Goal: Task Accomplishment & Management: Use online tool/utility

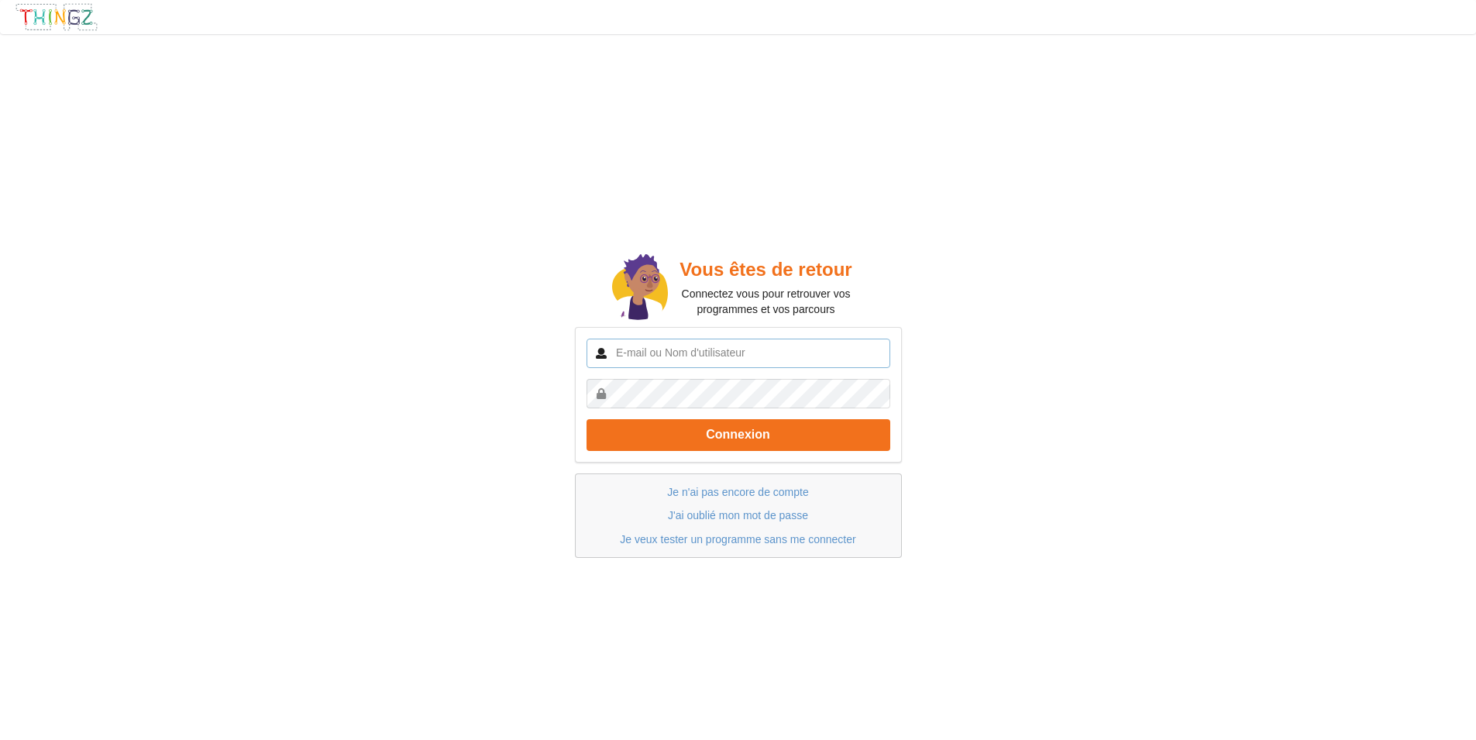
click at [630, 356] on input "text" at bounding box center [739, 353] width 304 height 29
type input "[EMAIL_ADDRESS][DOMAIN_NAME]"
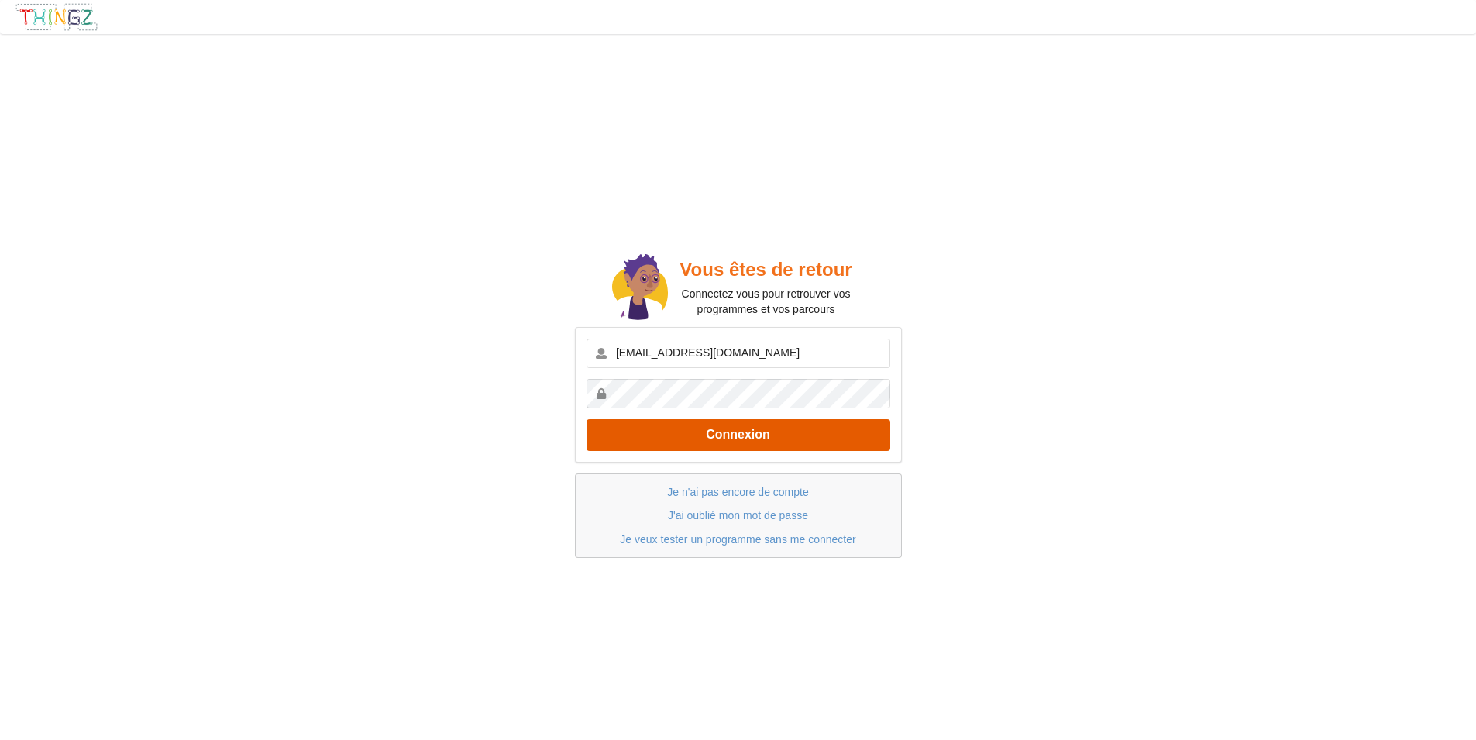
click at [735, 444] on button "Connexion" at bounding box center [739, 435] width 304 height 32
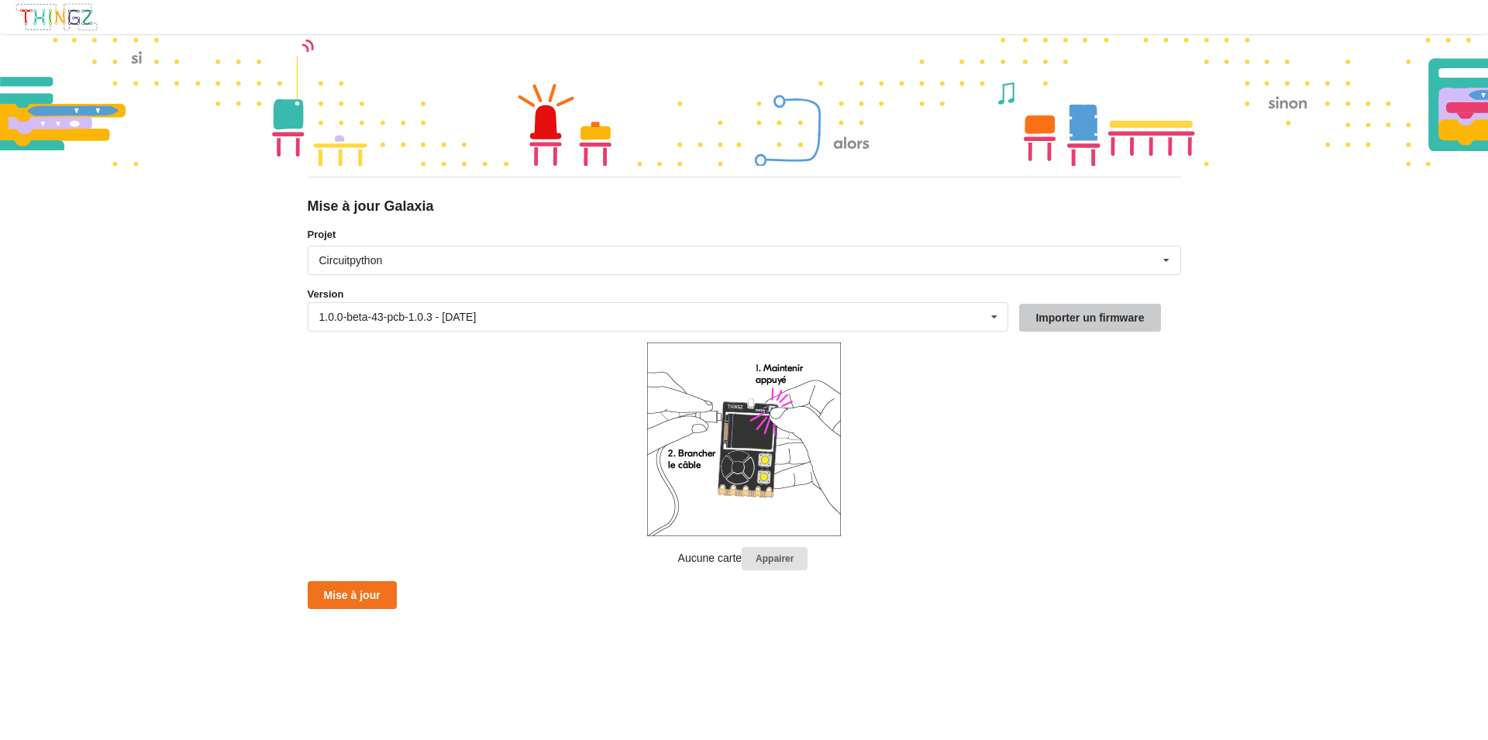
click at [1079, 317] on button "Importer un firmware" at bounding box center [1089, 318] width 141 height 28
click at [367, 597] on button "Mise à jour" at bounding box center [352, 595] width 89 height 28
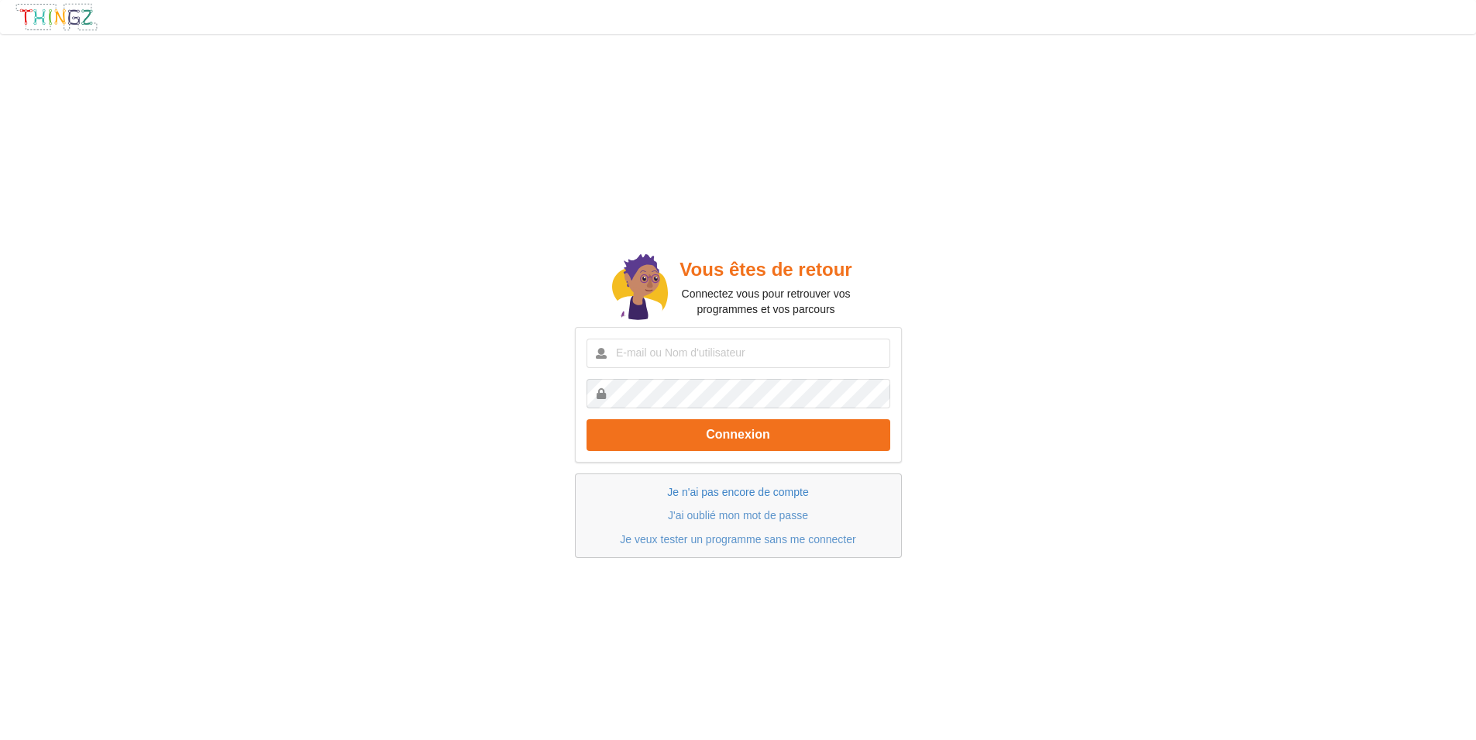
click at [730, 492] on link "Je n'ai pas encore de compte" at bounding box center [737, 492] width 141 height 12
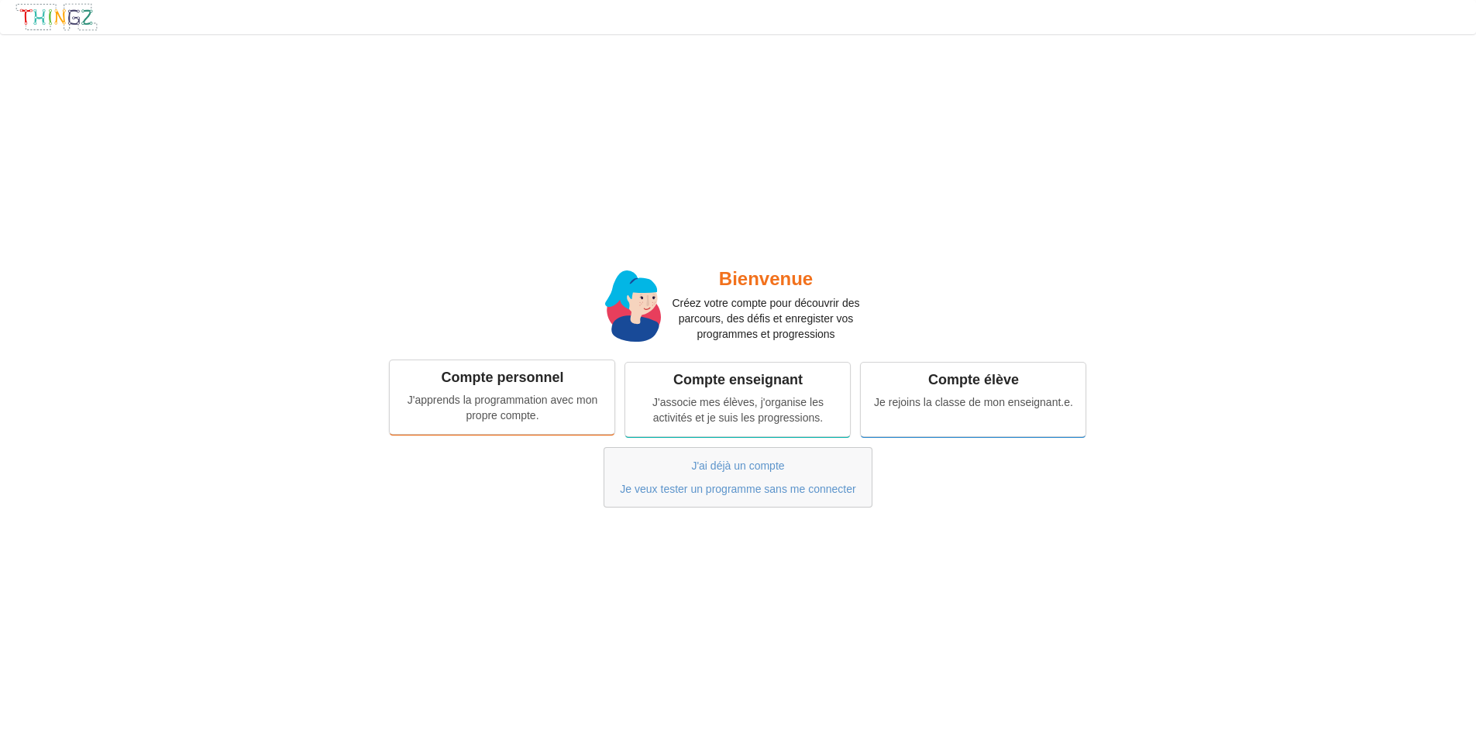
click at [511, 401] on div "J'apprends la programmation avec mon propre compte." at bounding box center [502, 407] width 203 height 31
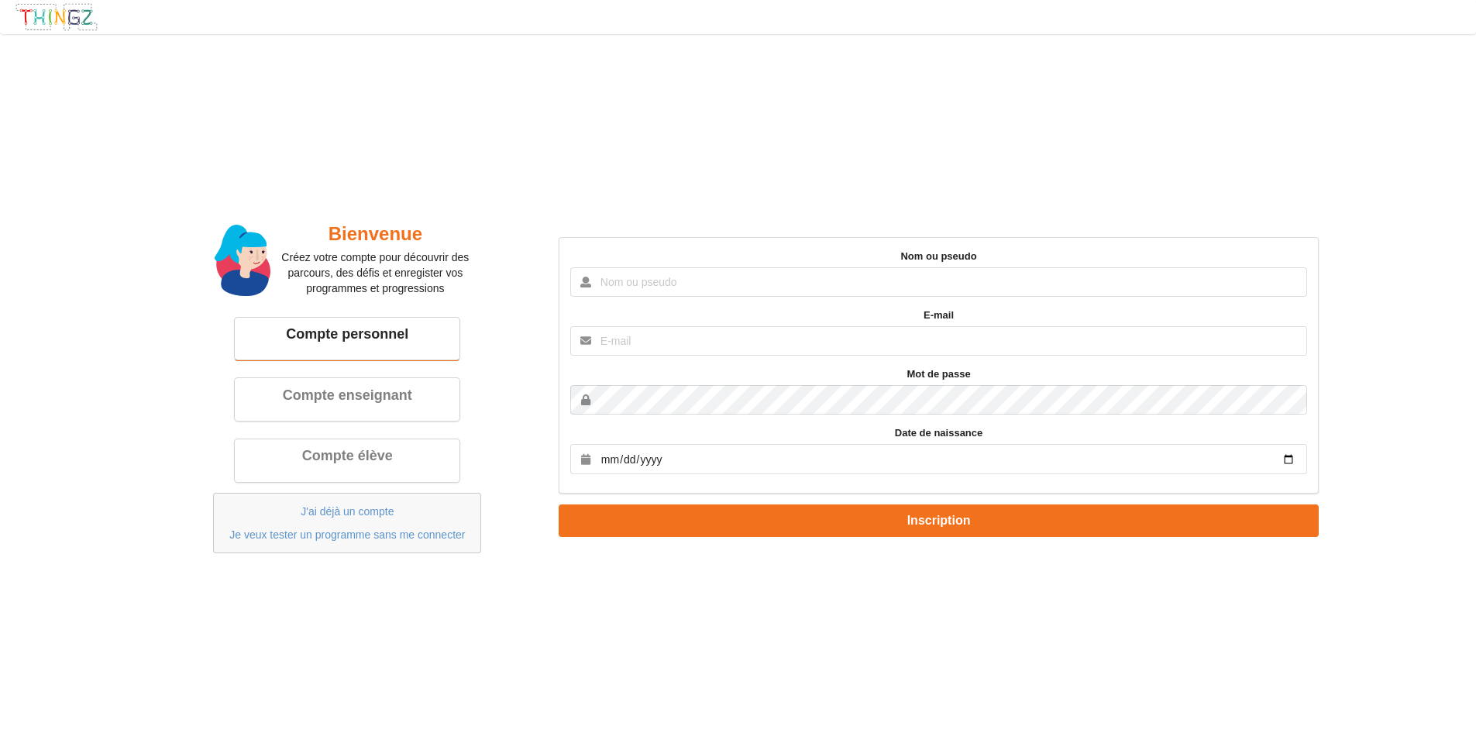
click at [676, 287] on input "text" at bounding box center [938, 281] width 736 height 29
type input "P"
type input "f4ldz"
click at [620, 340] on input "text" at bounding box center [938, 340] width 736 height 29
type input "f4ldz.philippe@gmail.com"
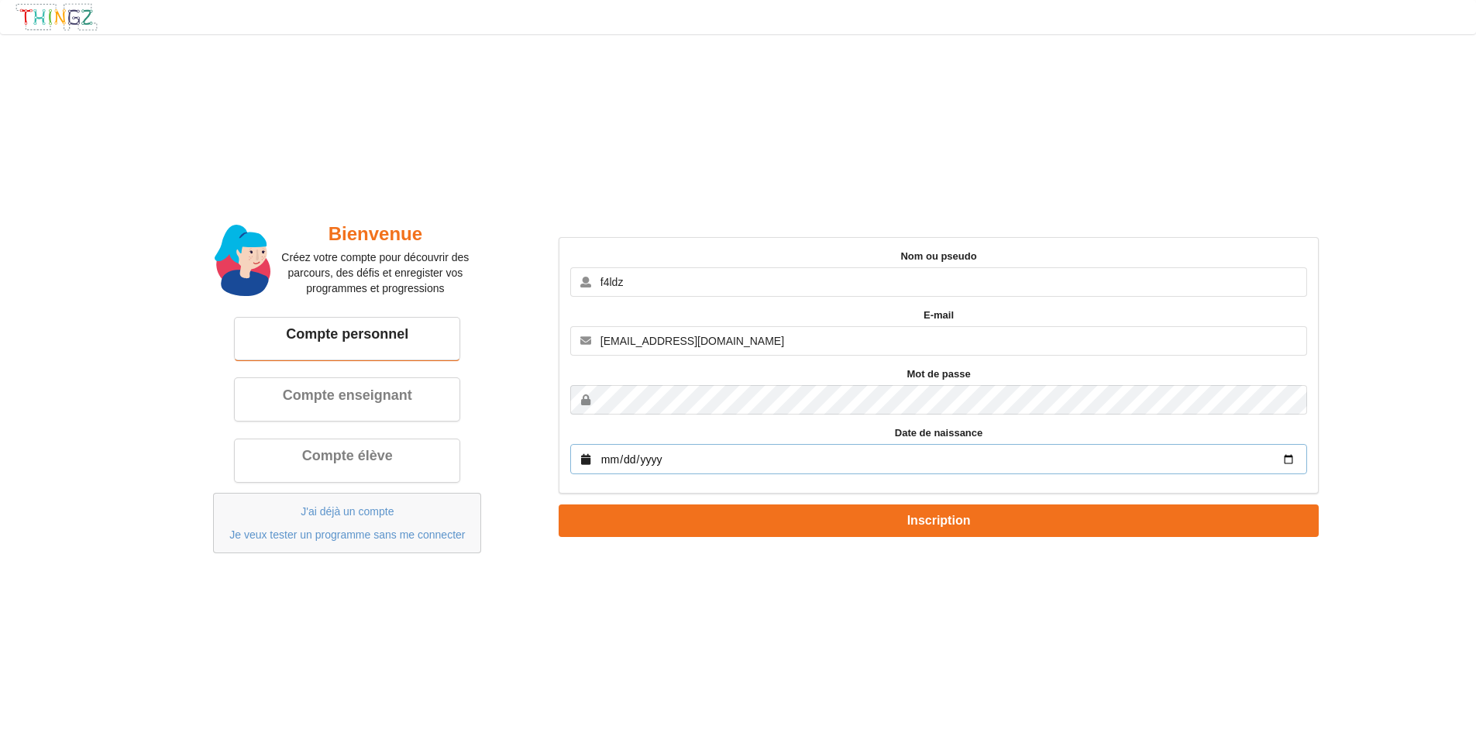
click at [600, 459] on input "date" at bounding box center [938, 459] width 736 height 30
type input "1960-03-17"
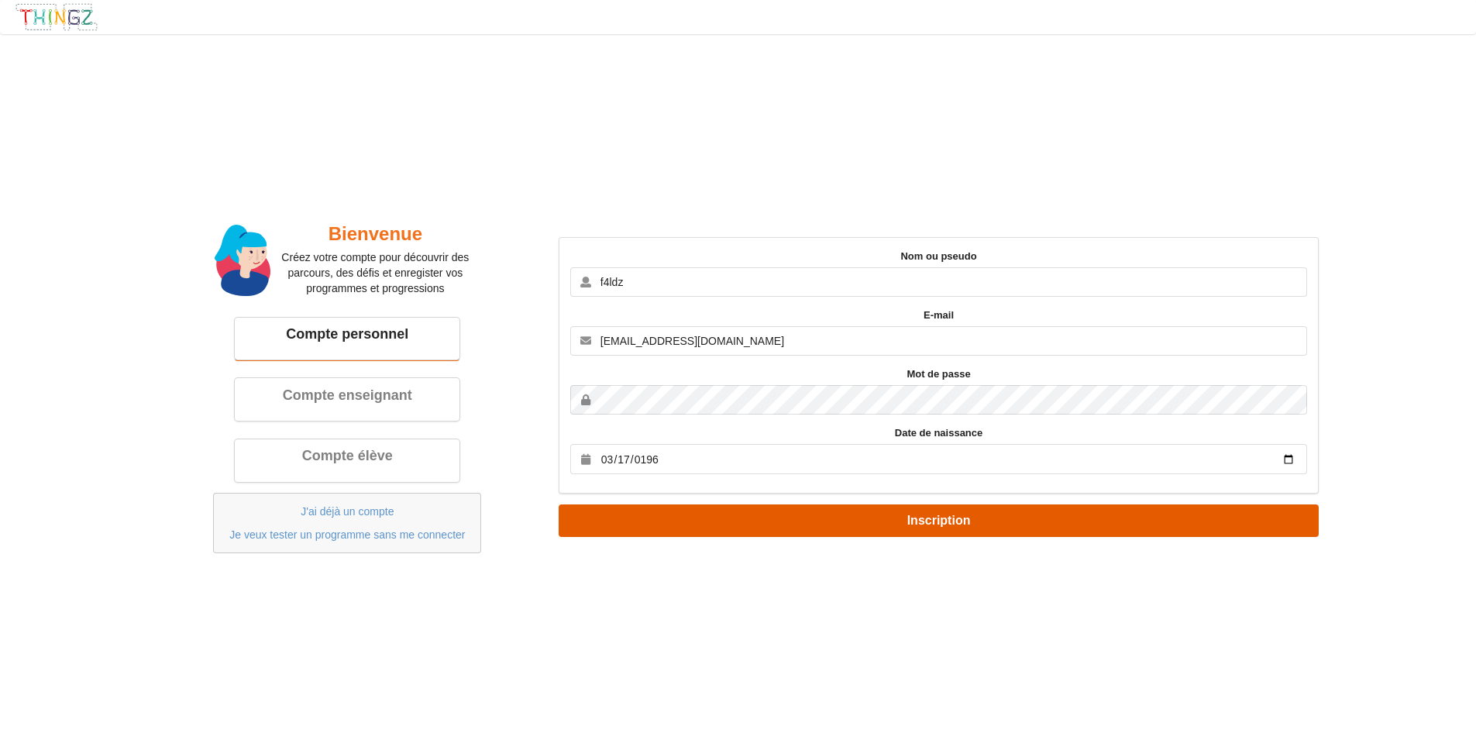
click at [945, 526] on button "Inscription" at bounding box center [938, 520] width 759 height 32
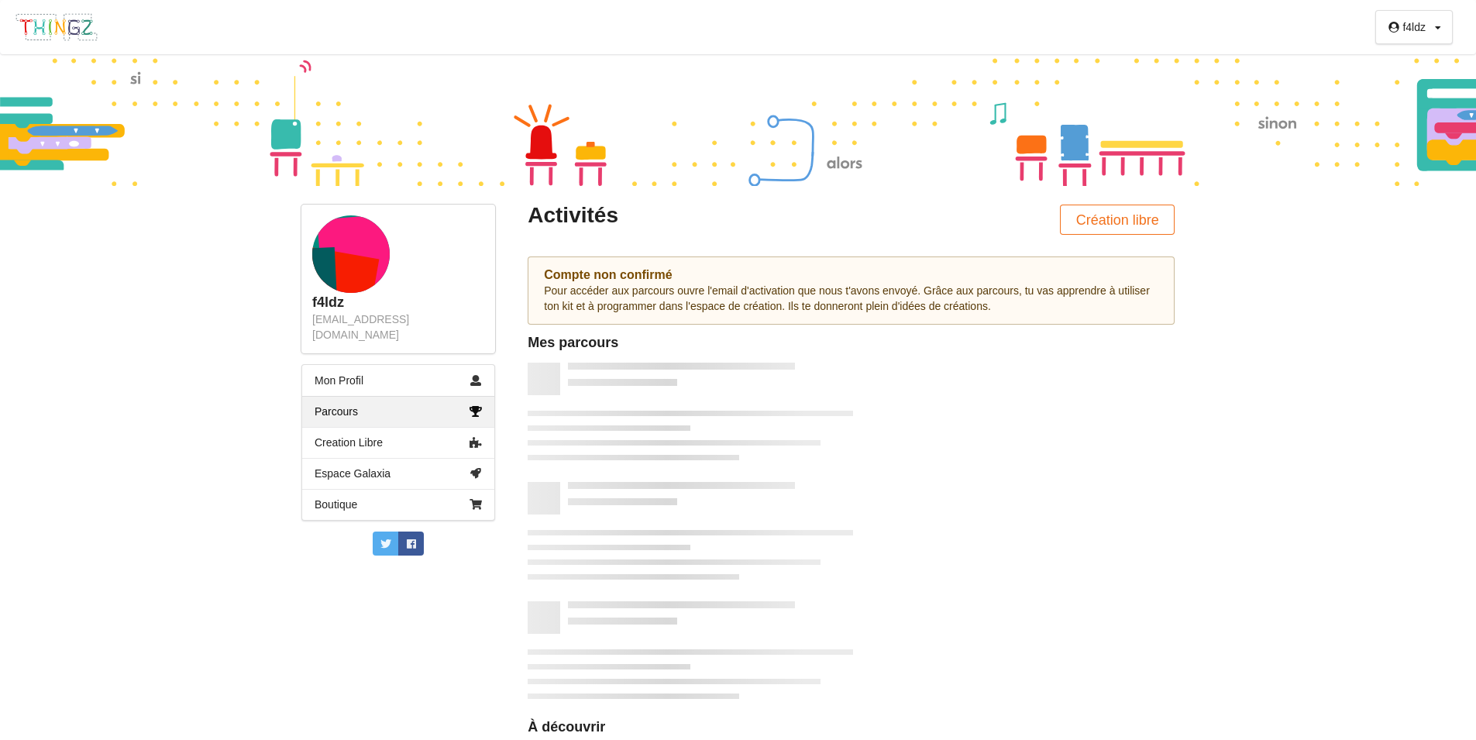
click at [1426, 26] on div "f4ldz" at bounding box center [1413, 27] width 23 height 11
click at [340, 397] on link "Parcours" at bounding box center [398, 411] width 192 height 31
click at [340, 366] on link "Mon Profil" at bounding box center [398, 380] width 192 height 31
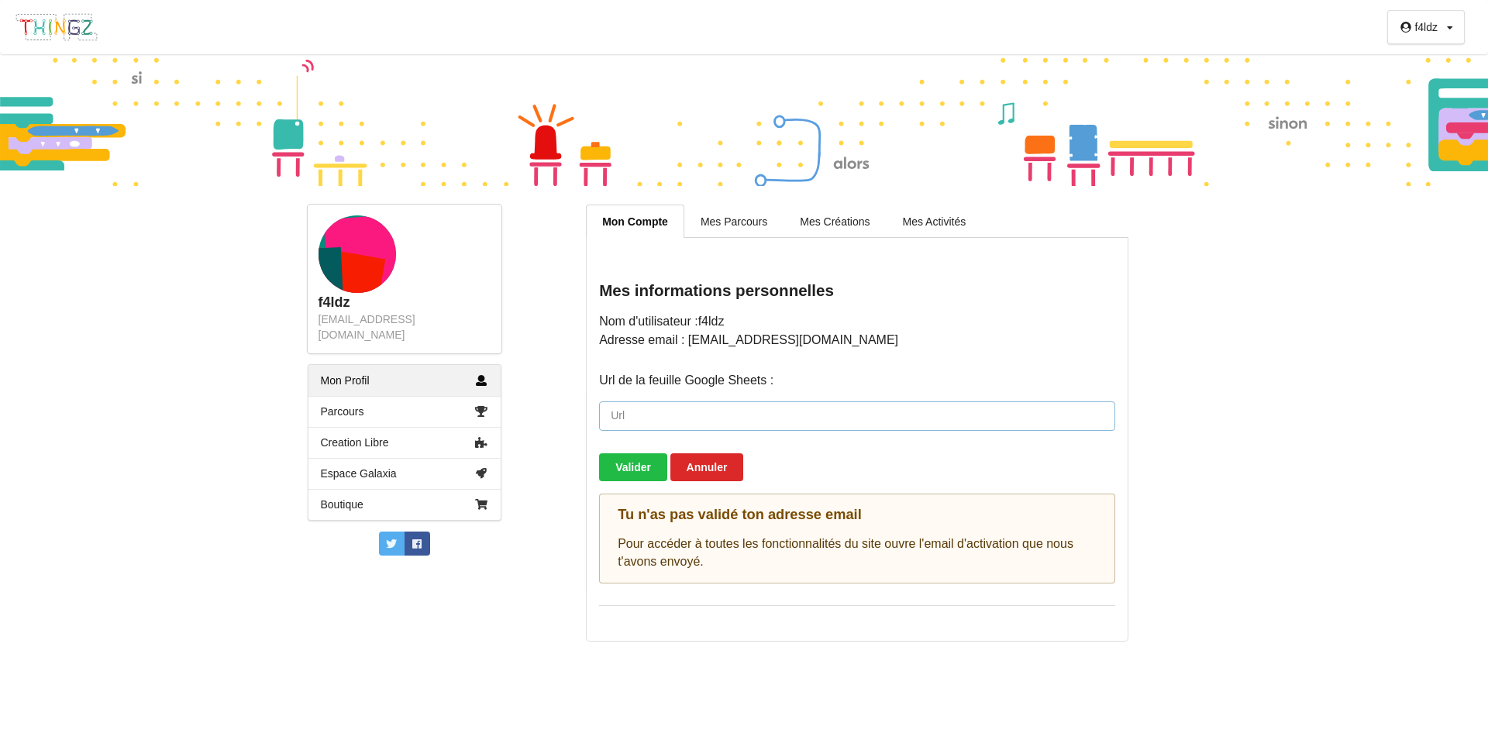
click at [621, 418] on input "url" at bounding box center [857, 415] width 516 height 29
paste input "https://play.thingz.co/email-confirmation/eyJhbGciOiJIUzI1NiIsInR5cCI6IkpXVCJ9.…"
type input "https://play.thingz.co/email-confirmation/eyJhbGciOiJIUzI1NiIsInR5cCI6IkpXVCJ9.…"
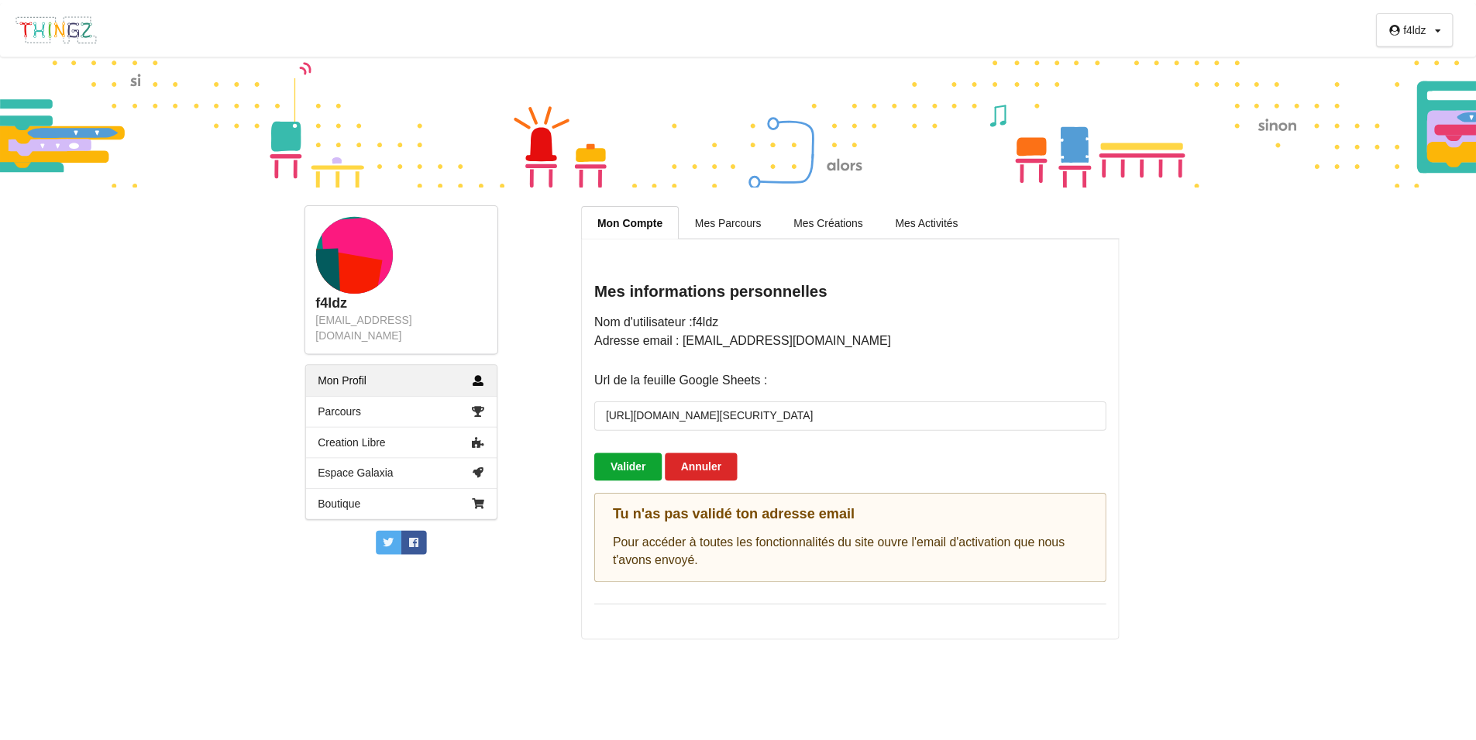
scroll to position [0, 0]
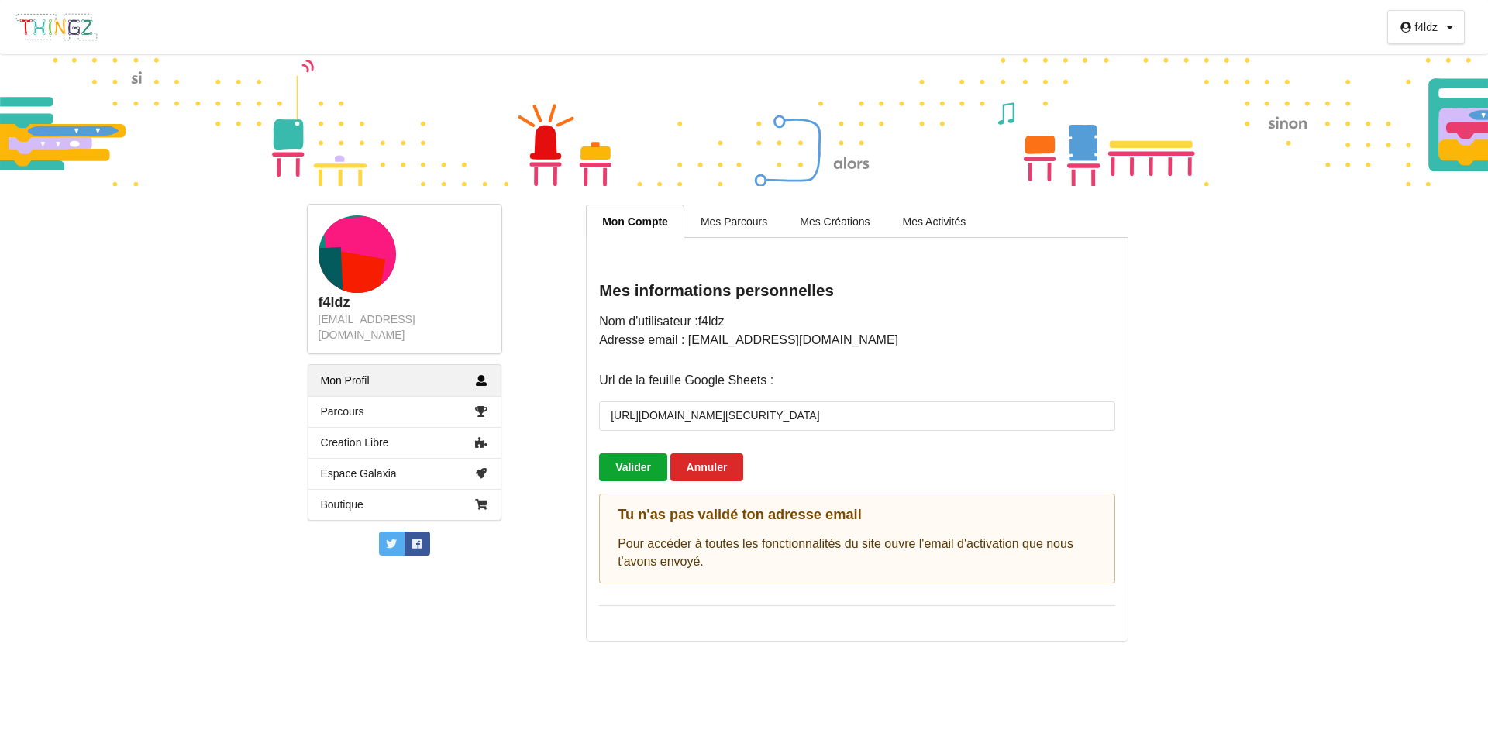
click at [640, 473] on button "Valider" at bounding box center [633, 467] width 68 height 28
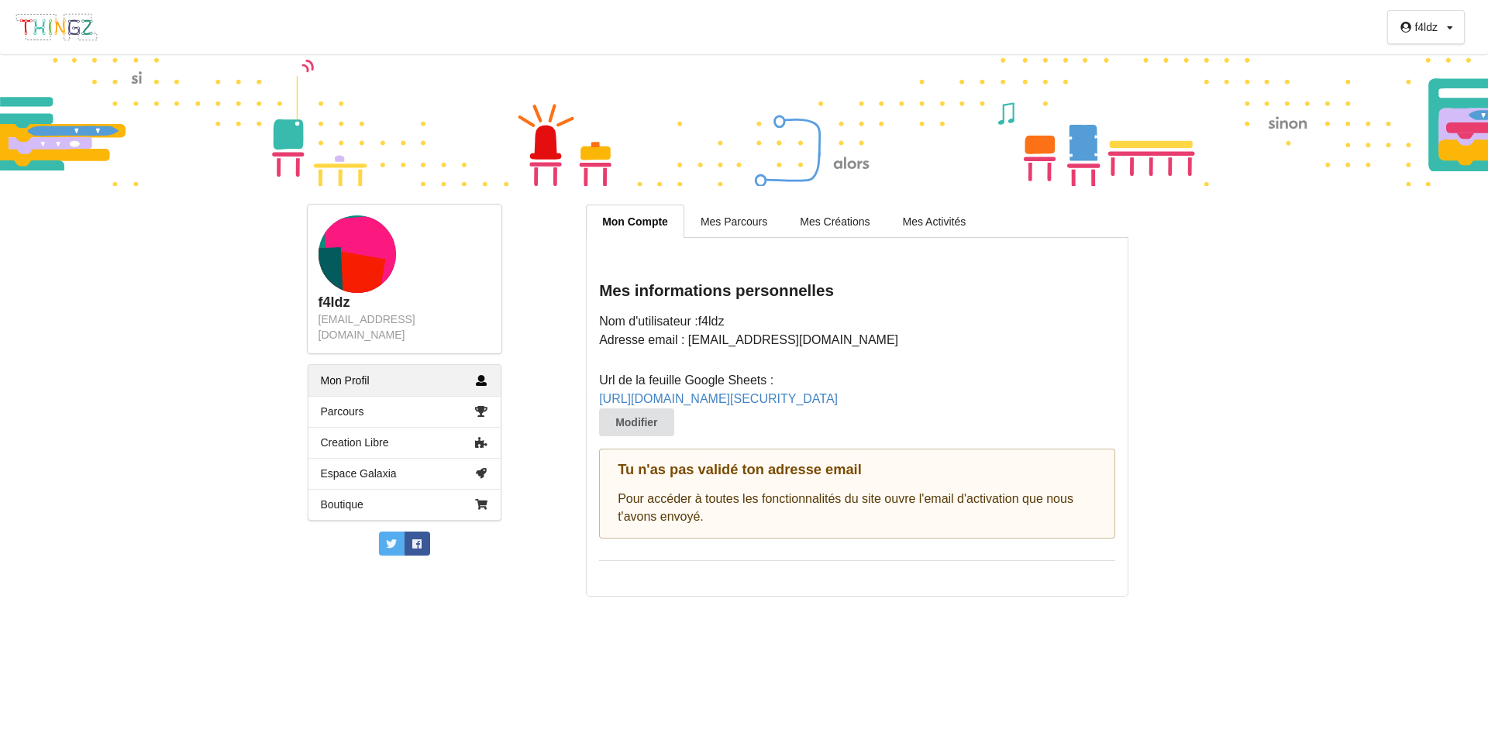
click at [1438, 22] on div "f4ldz Profil Déconnexion" at bounding box center [1433, 27] width 39 height 11
click at [1386, 59] on div "Profil" at bounding box center [1408, 58] width 88 height 28
click at [345, 396] on link "Parcours" at bounding box center [404, 411] width 192 height 31
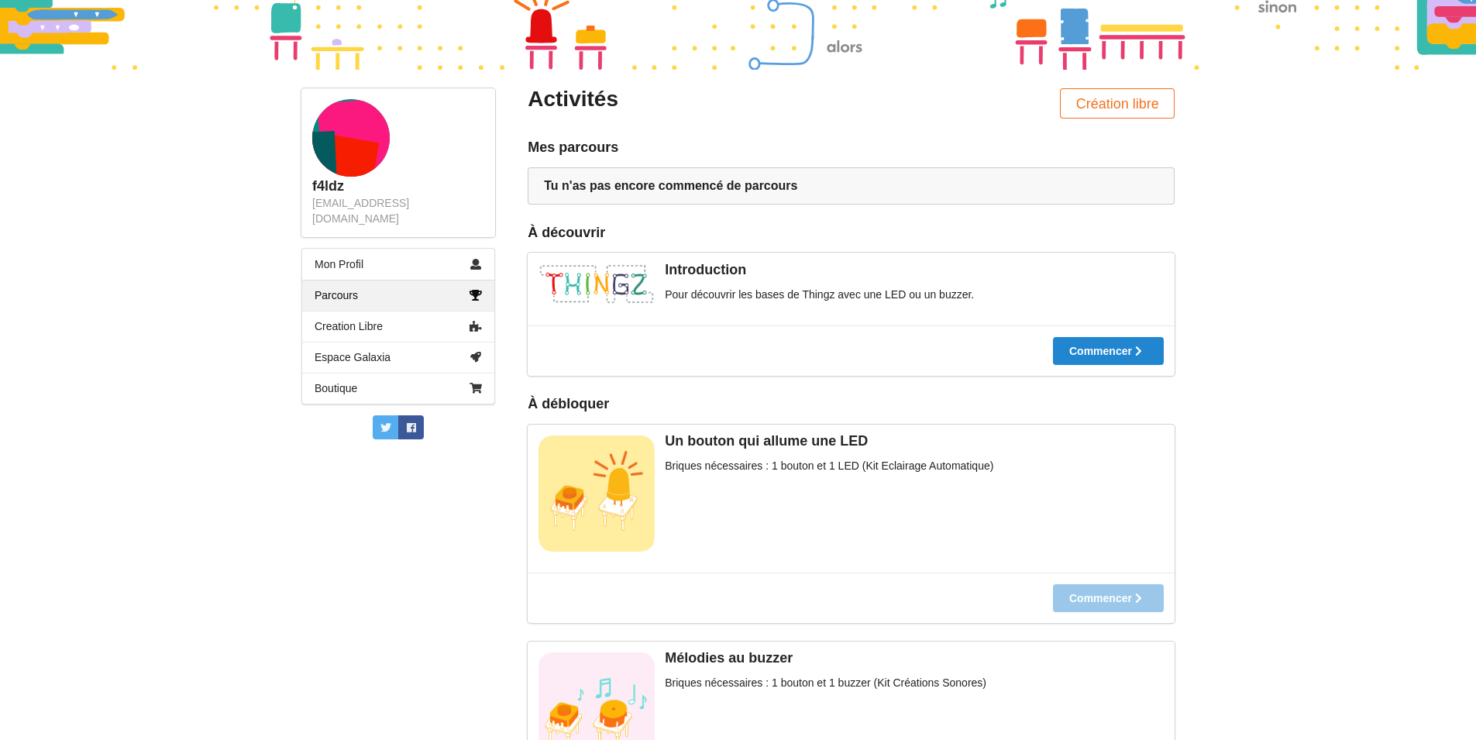
scroll to position [104, 0]
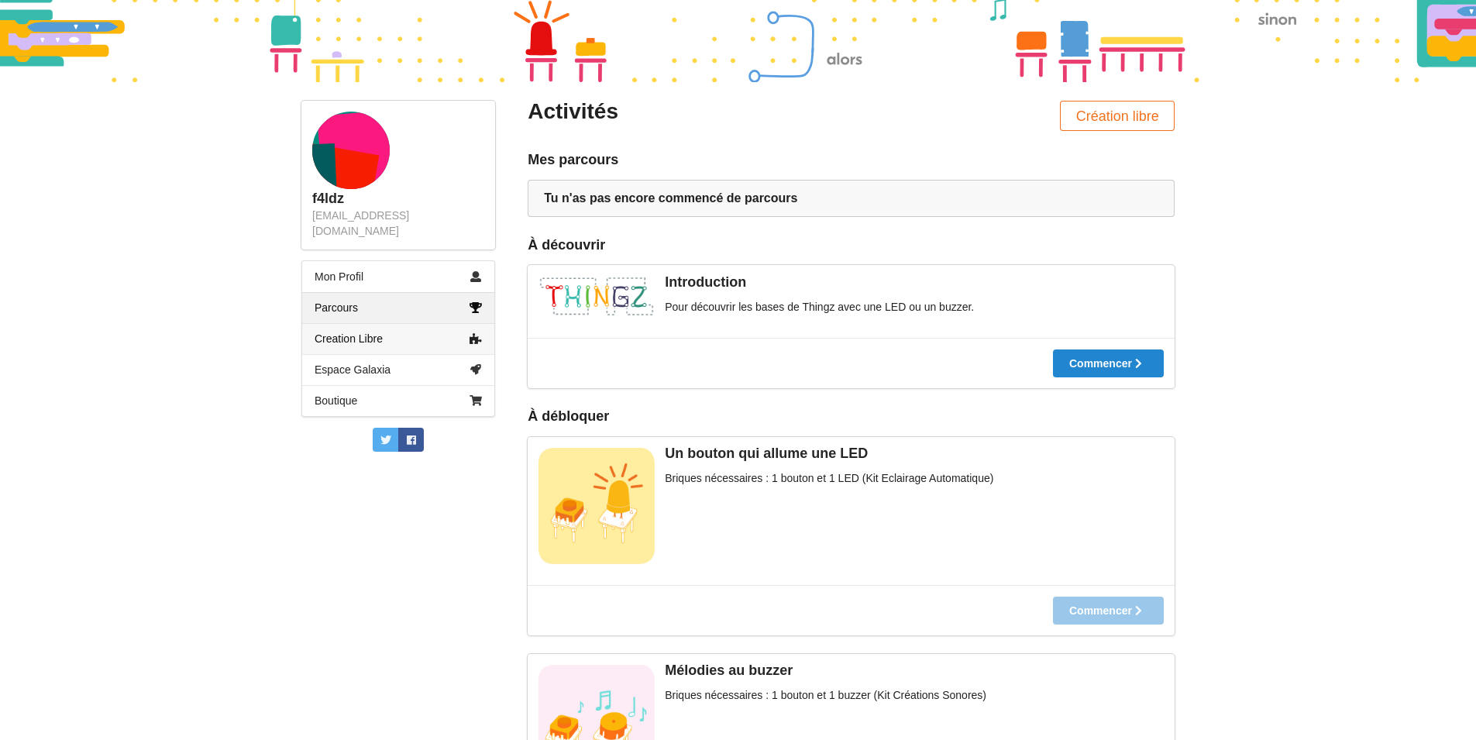
click at [366, 331] on link "Creation Libre" at bounding box center [398, 338] width 192 height 31
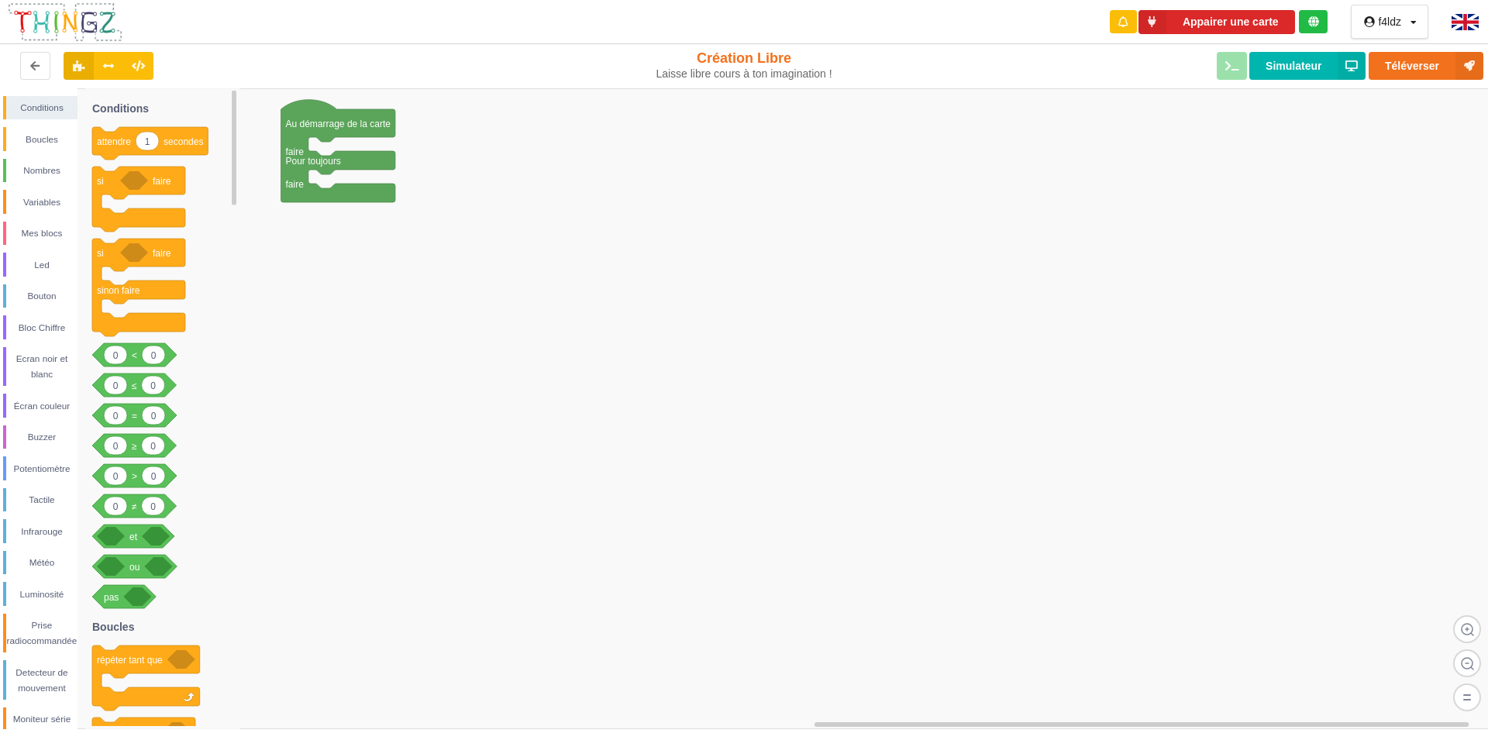
click at [1461, 25] on img at bounding box center [1464, 22] width 27 height 16
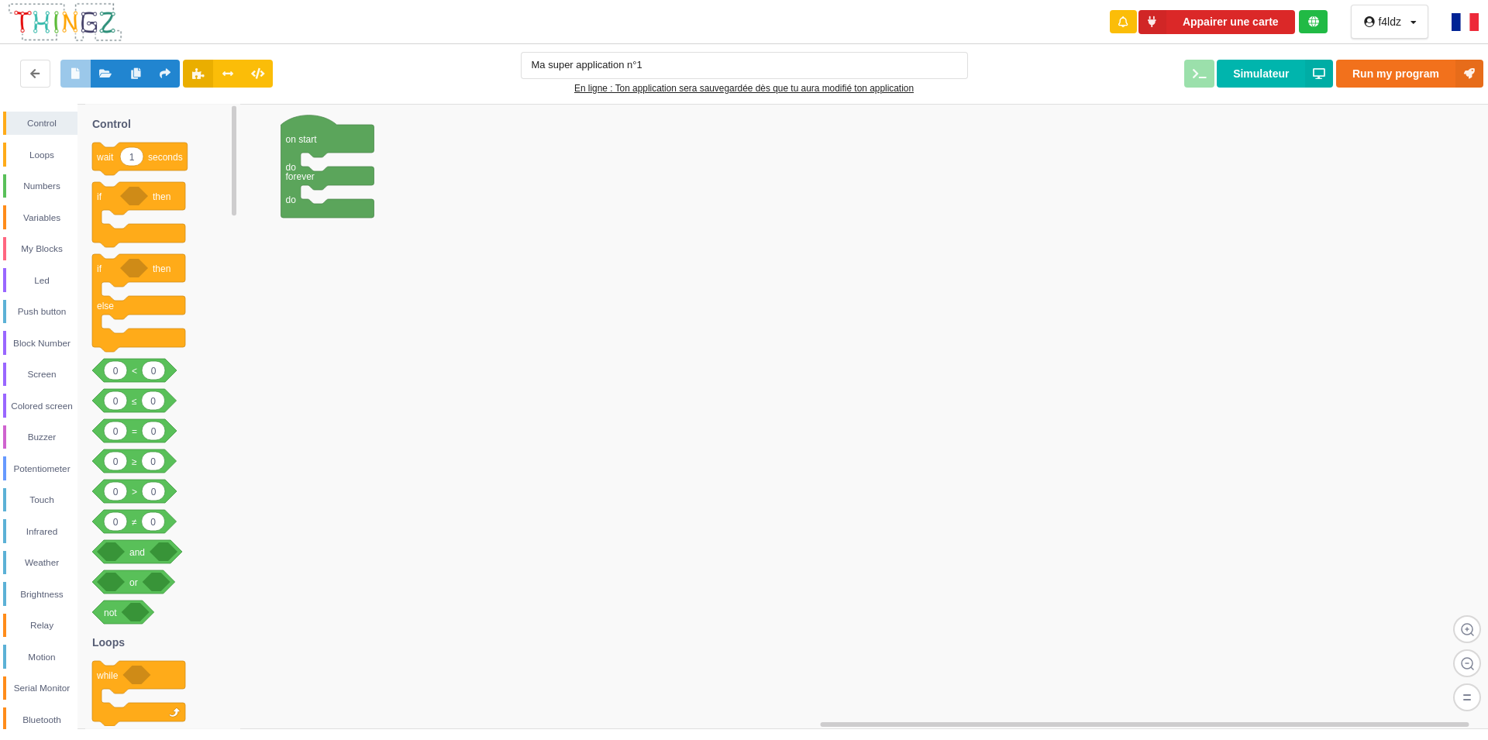
click at [662, 520] on rect at bounding box center [749, 416] width 1499 height 625
click at [1464, 22] on img at bounding box center [1464, 22] width 27 height 18
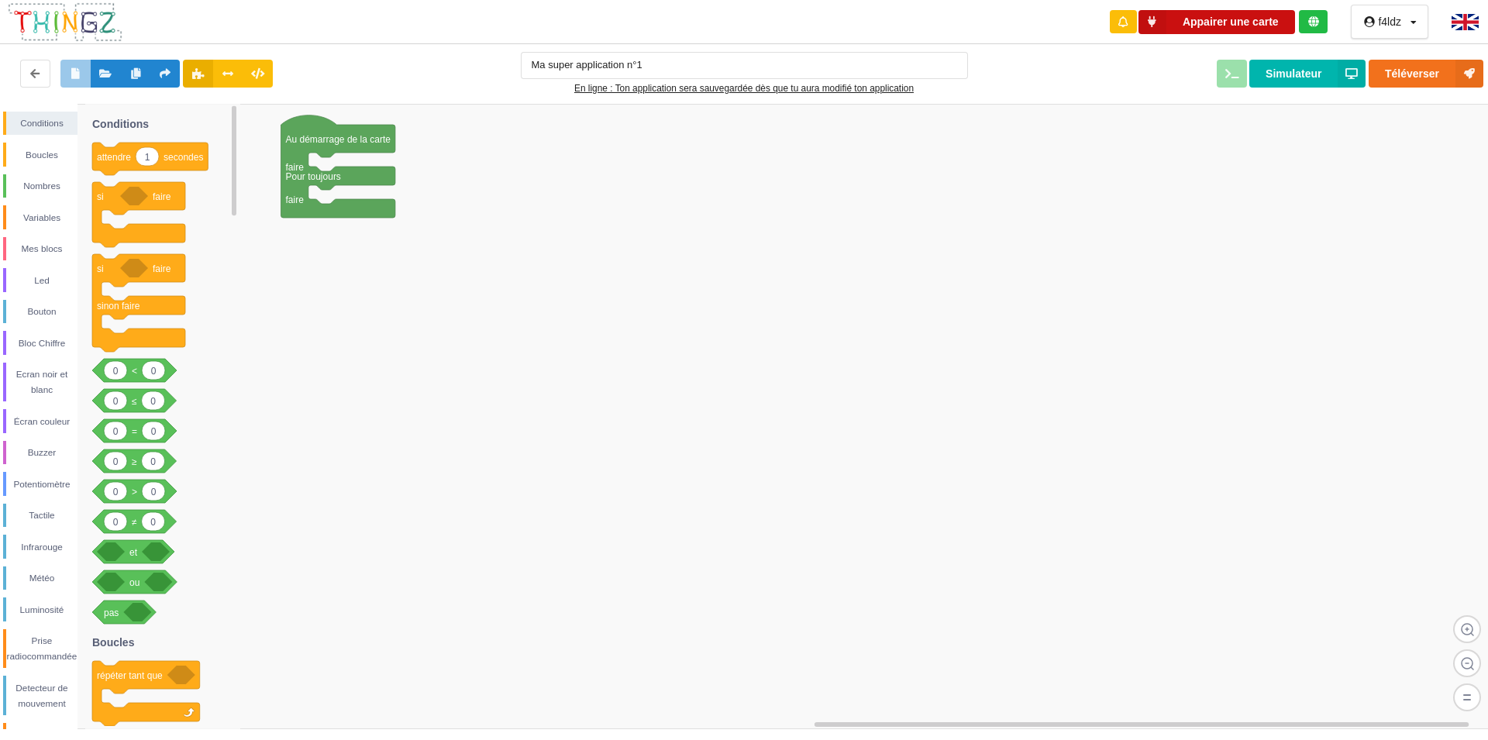
click at [1220, 24] on button "Appairer une carte" at bounding box center [1216, 22] width 157 height 24
click at [1227, 24] on button "Appairer une carte" at bounding box center [1216, 22] width 157 height 24
click at [1230, 24] on button "Appairer une carte" at bounding box center [1216, 22] width 157 height 24
click at [1127, 25] on icon at bounding box center [1122, 21] width 9 height 11
click at [1213, 24] on button "Appairer une carte" at bounding box center [1216, 22] width 157 height 24
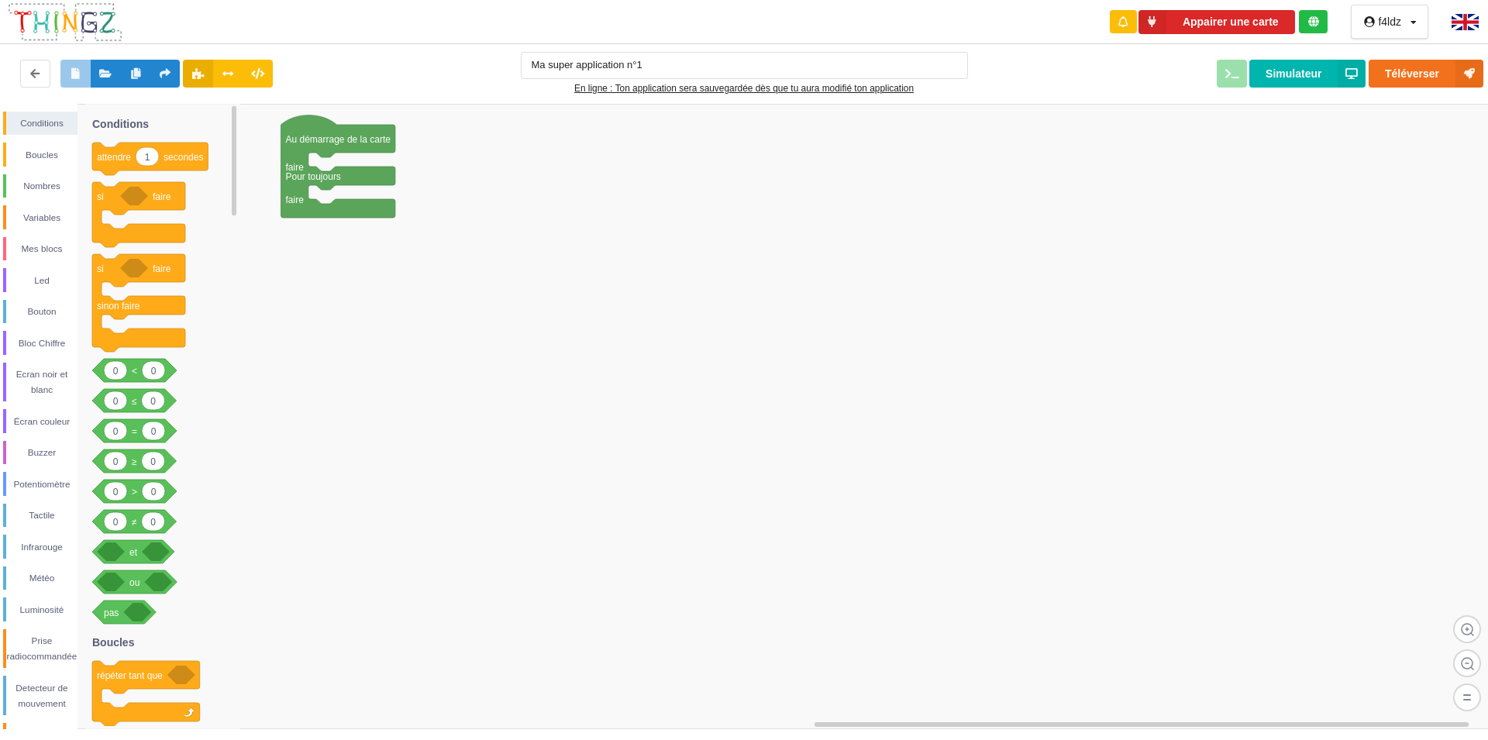
click at [656, 349] on rect at bounding box center [749, 416] width 1499 height 625
drag, startPoint x: 314, startPoint y: 139, endPoint x: 314, endPoint y: 150, distance: 10.8
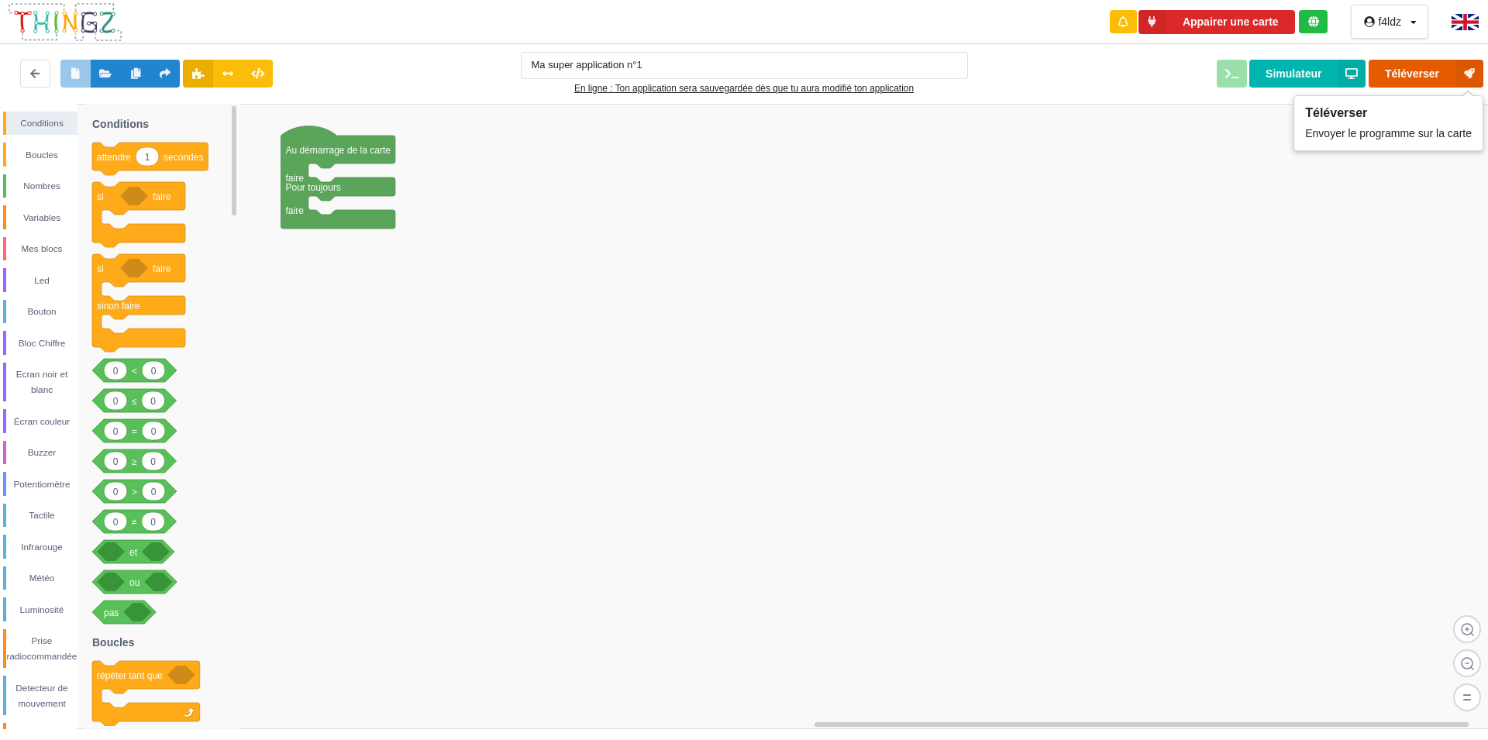
click at [1424, 77] on button "Téléverser" at bounding box center [1425, 74] width 115 height 28
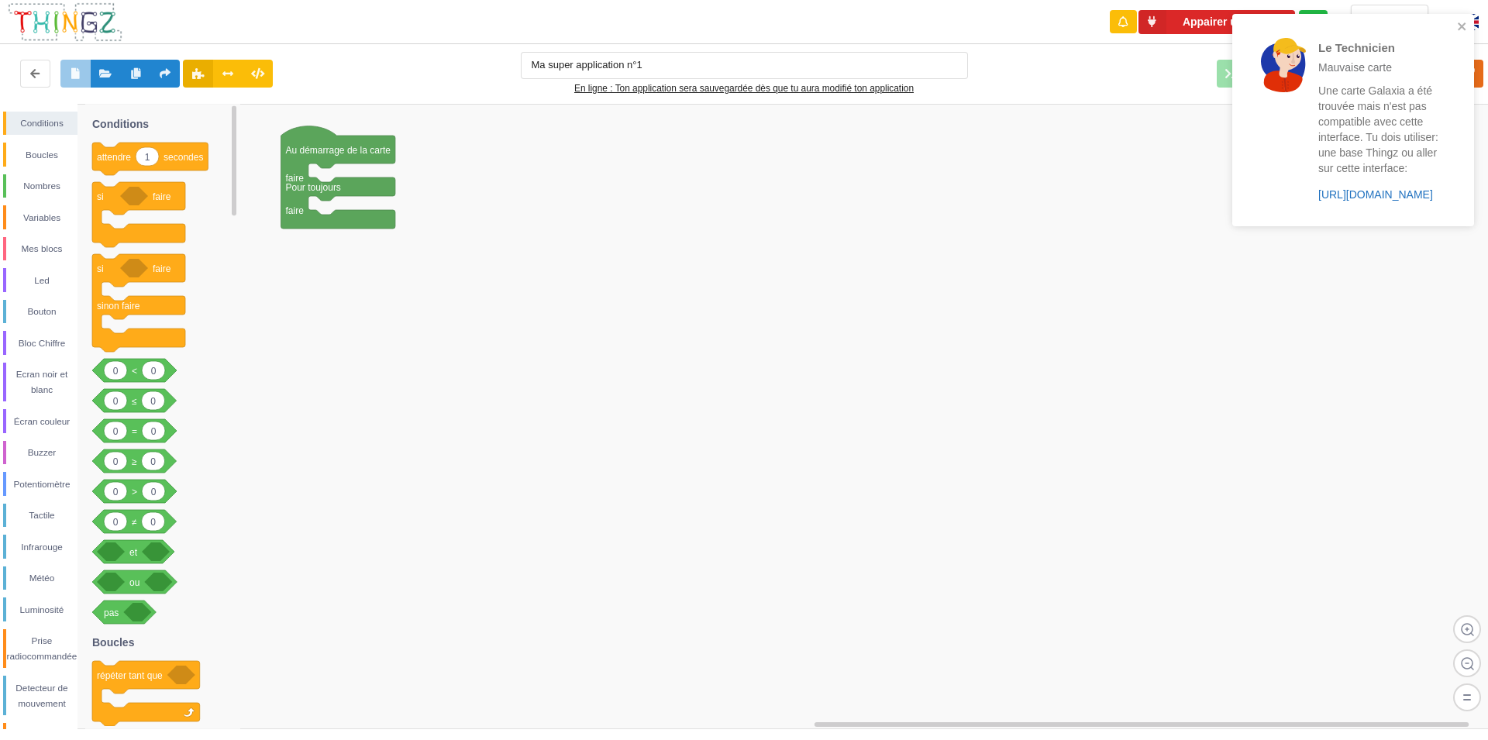
click at [1368, 196] on link "https://play.thingz.co/galaxia" at bounding box center [1375, 194] width 115 height 12
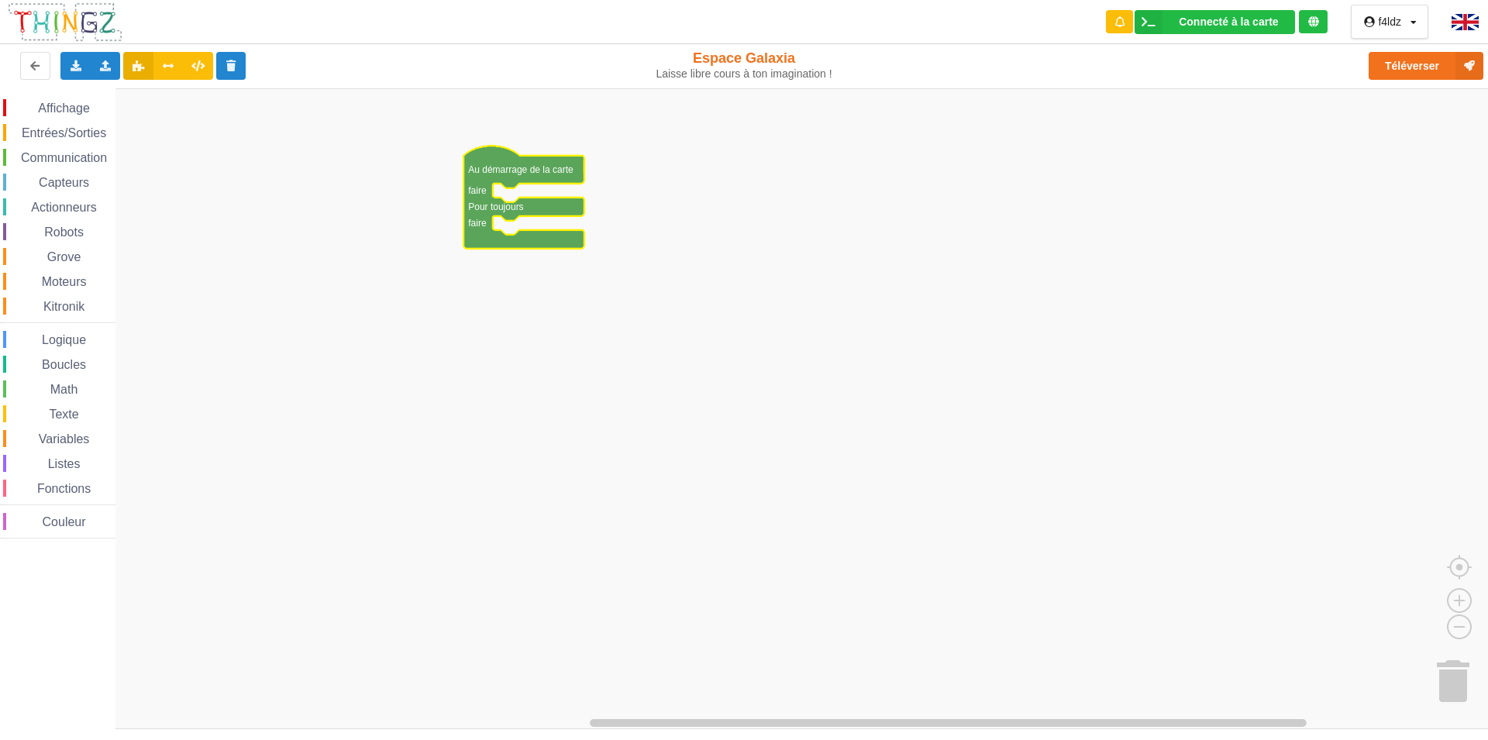
click at [67, 155] on span "Communication" at bounding box center [64, 157] width 91 height 13
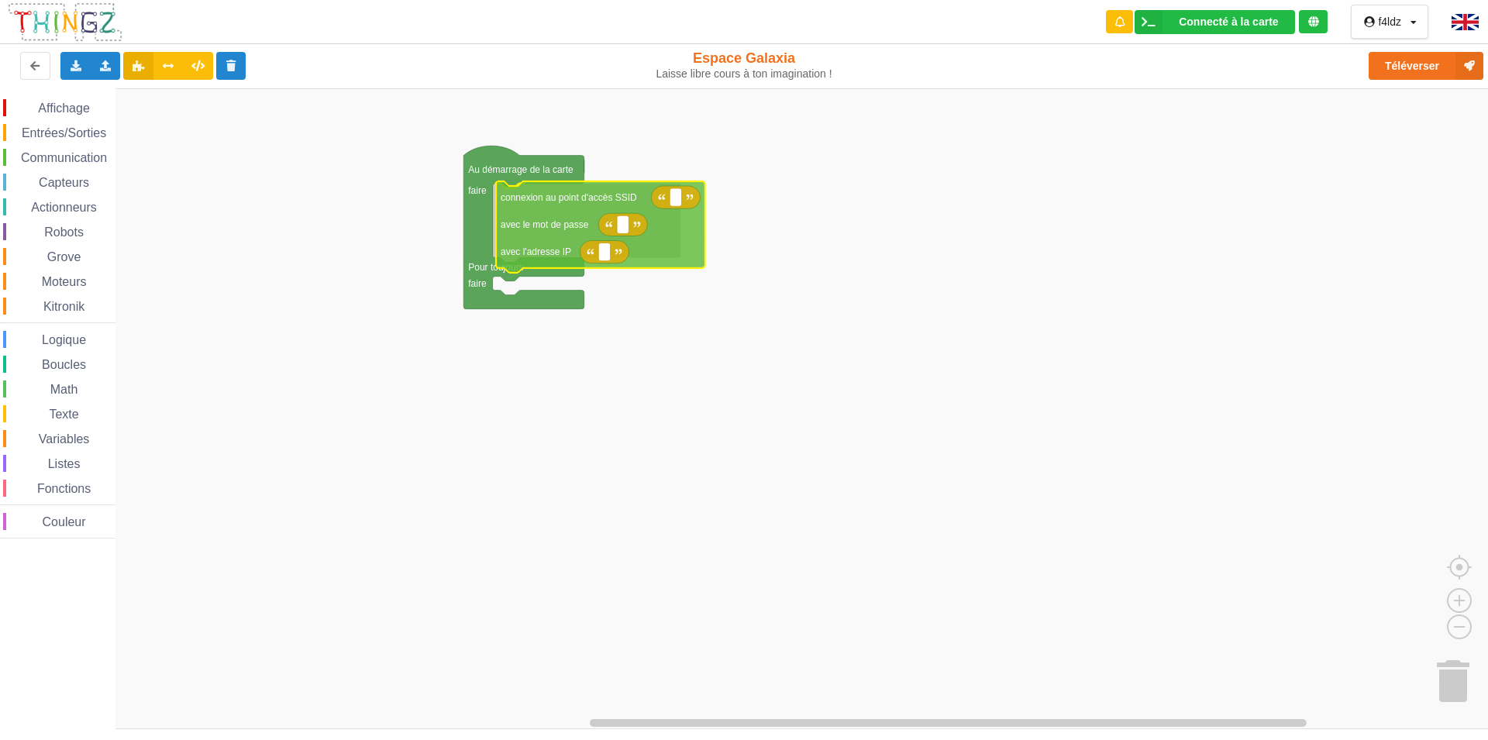
click at [532, 200] on div "Affichage Entrées/Sorties Communication Capteurs Actionneurs Robots Grove Moteu…" at bounding box center [749, 408] width 1499 height 641
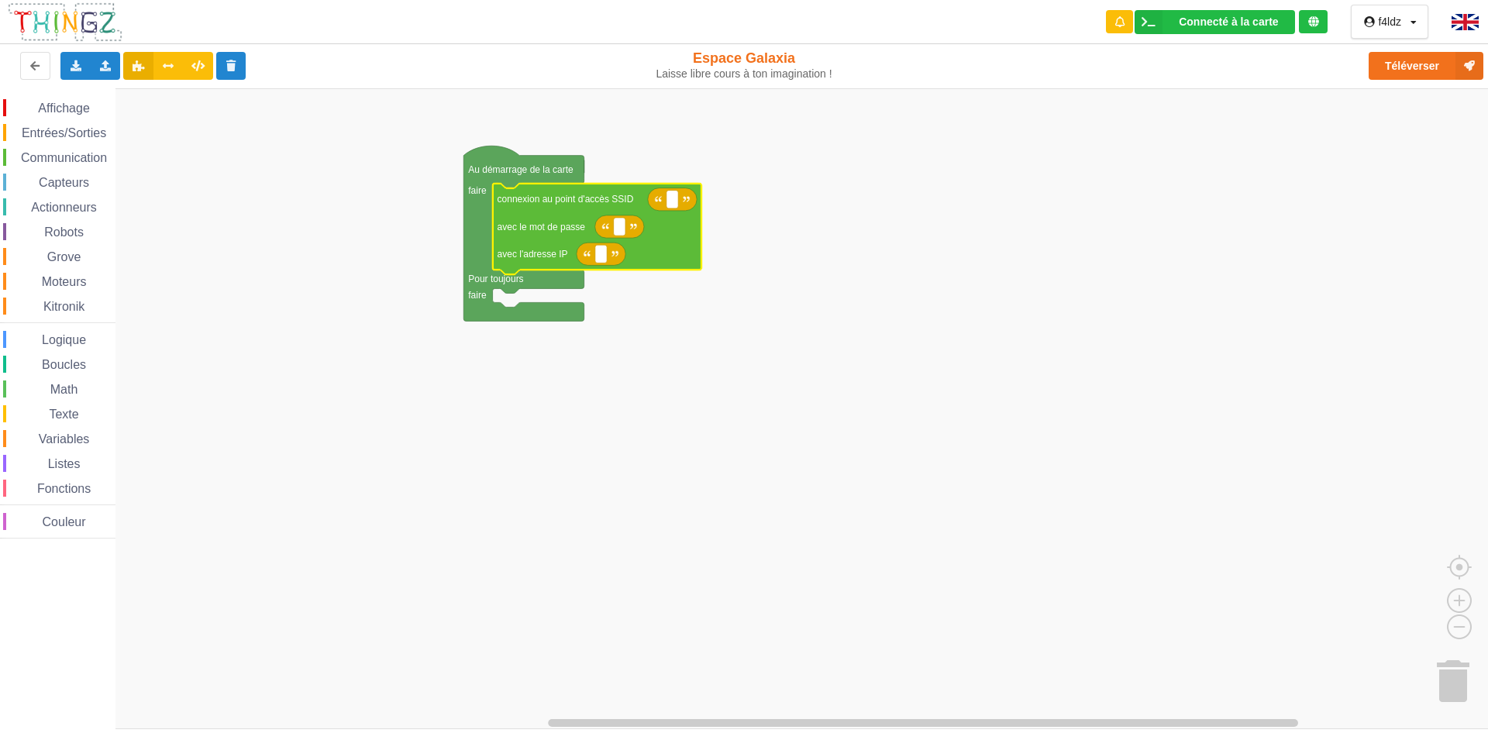
click at [74, 109] on span "Affichage" at bounding box center [64, 108] width 56 height 13
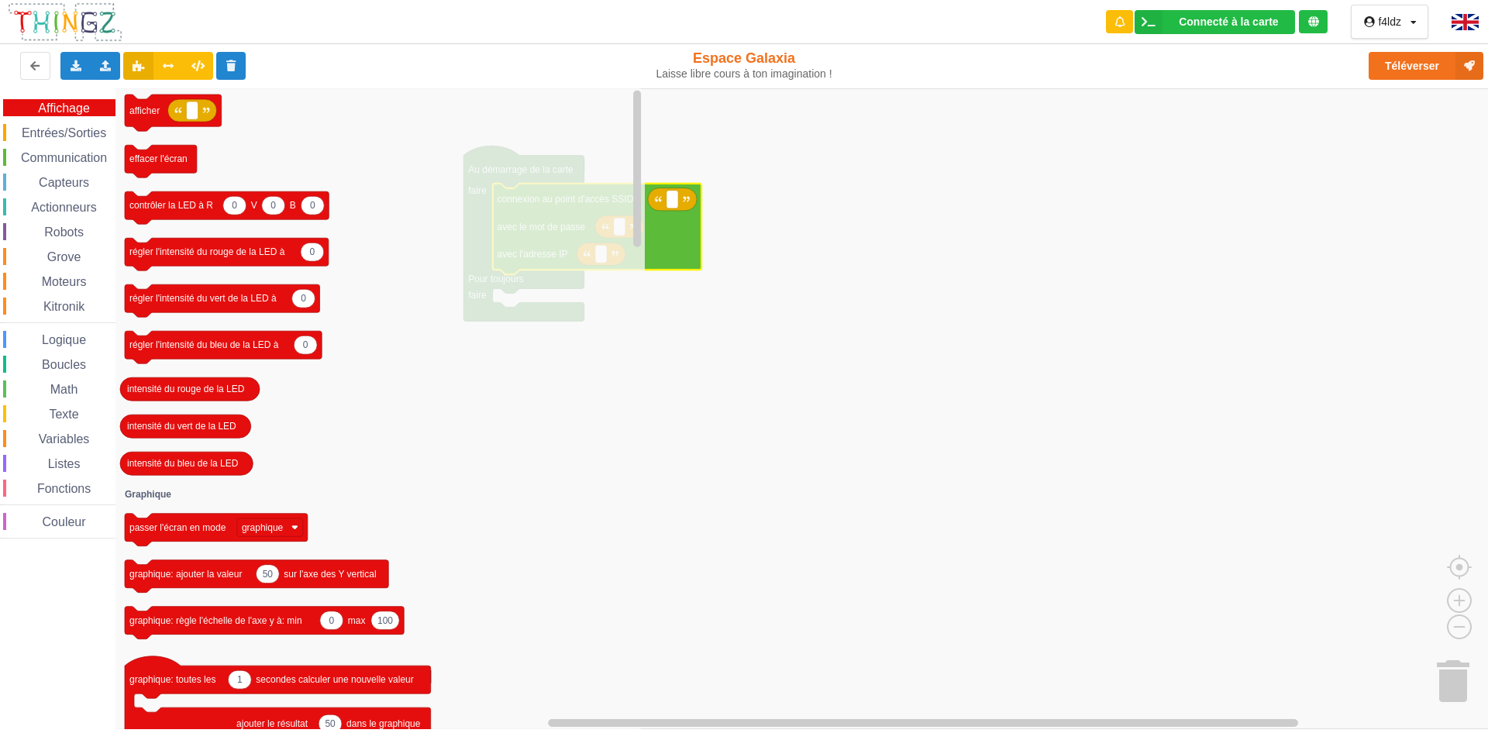
click at [74, 109] on span "Affichage" at bounding box center [64, 108] width 56 height 13
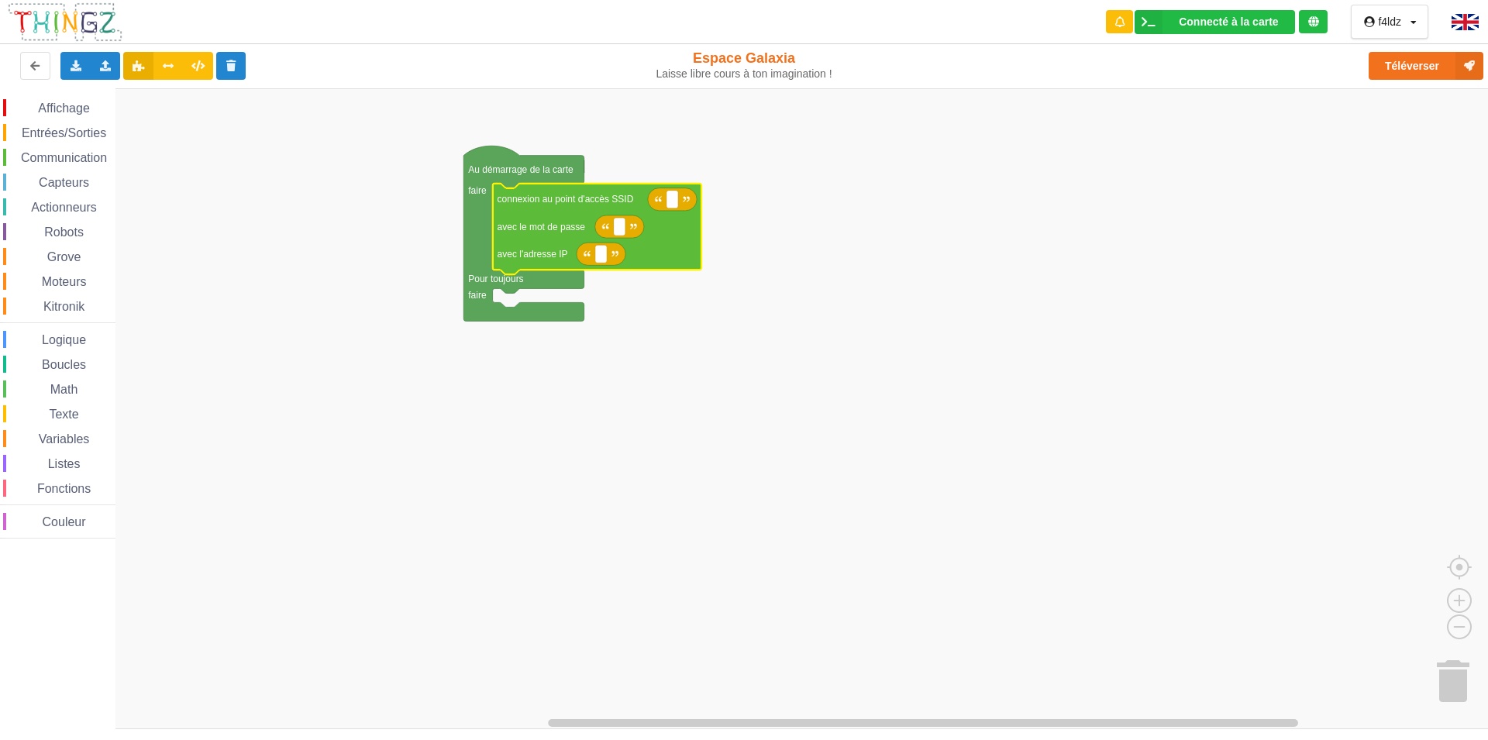
click at [61, 133] on span "Entrées/Sorties" at bounding box center [63, 132] width 89 height 13
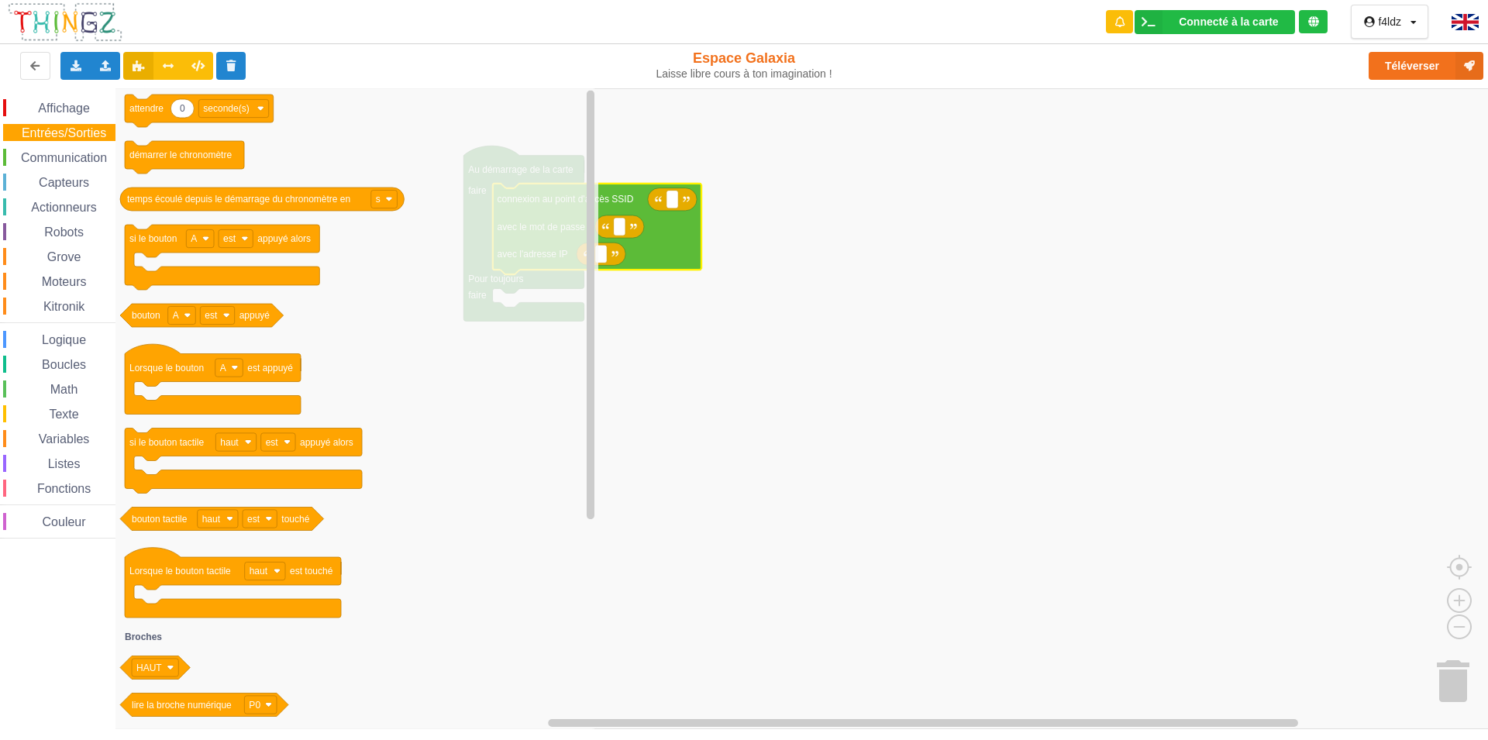
click at [61, 133] on span "Entrées/Sorties" at bounding box center [63, 132] width 89 height 13
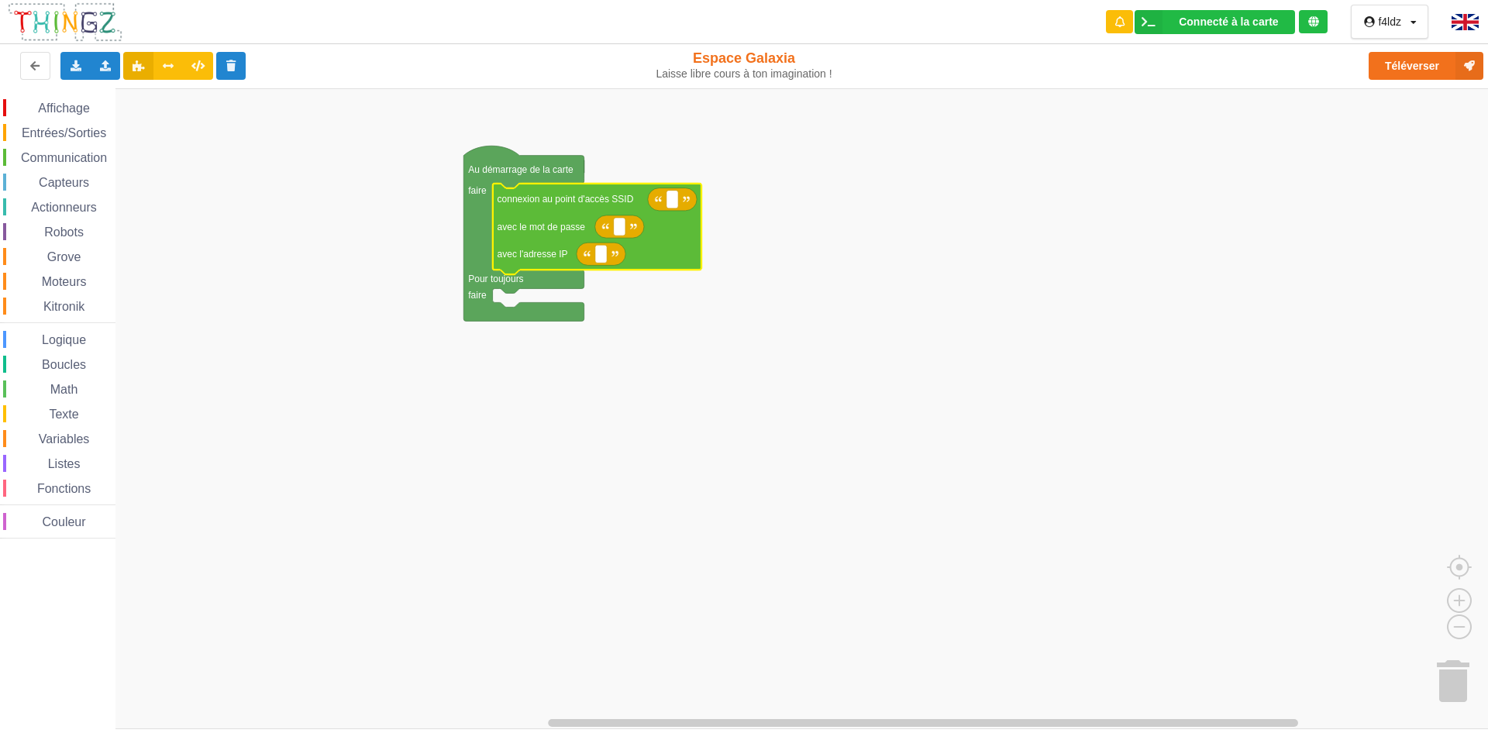
click at [68, 157] on span "Communication" at bounding box center [64, 157] width 91 height 13
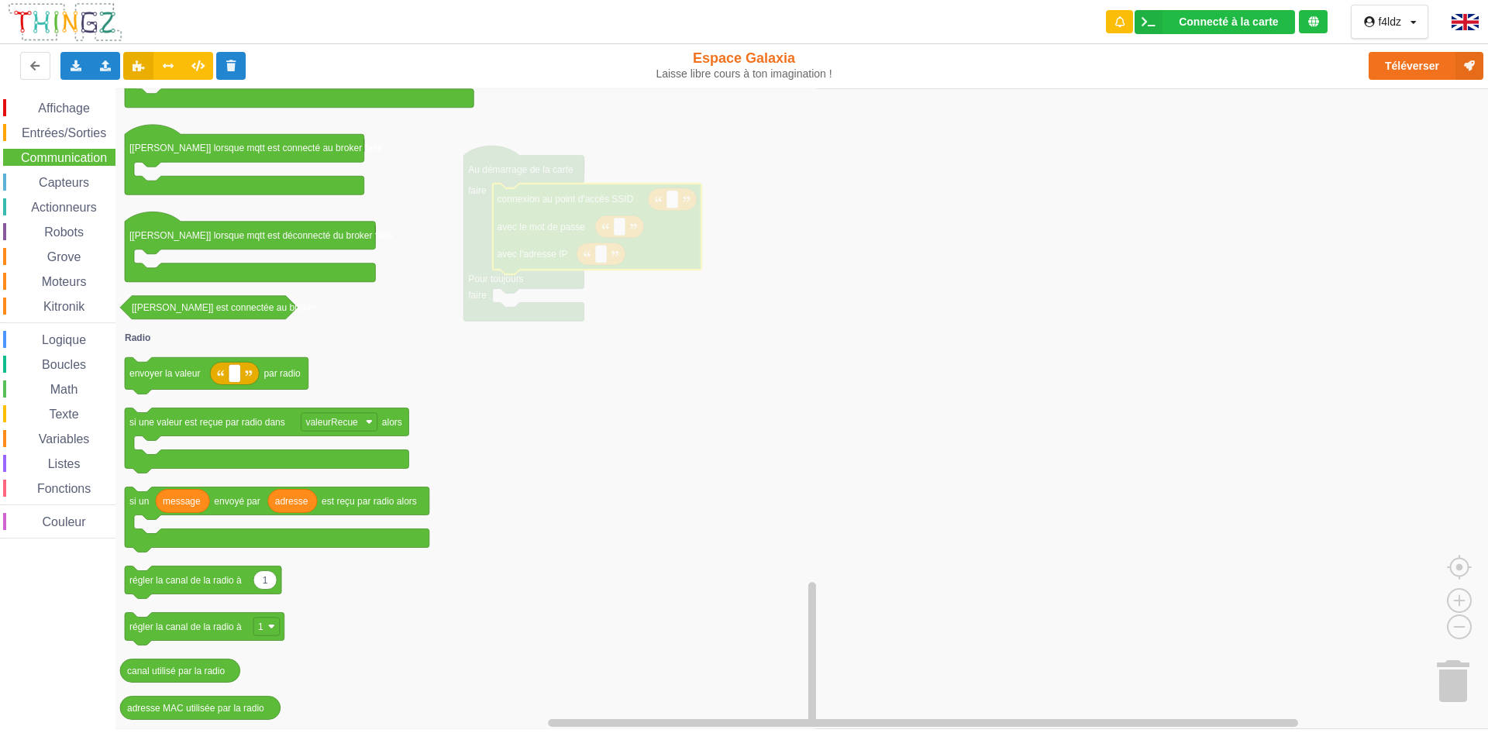
click at [74, 523] on span "Couleur" at bounding box center [64, 521] width 48 height 13
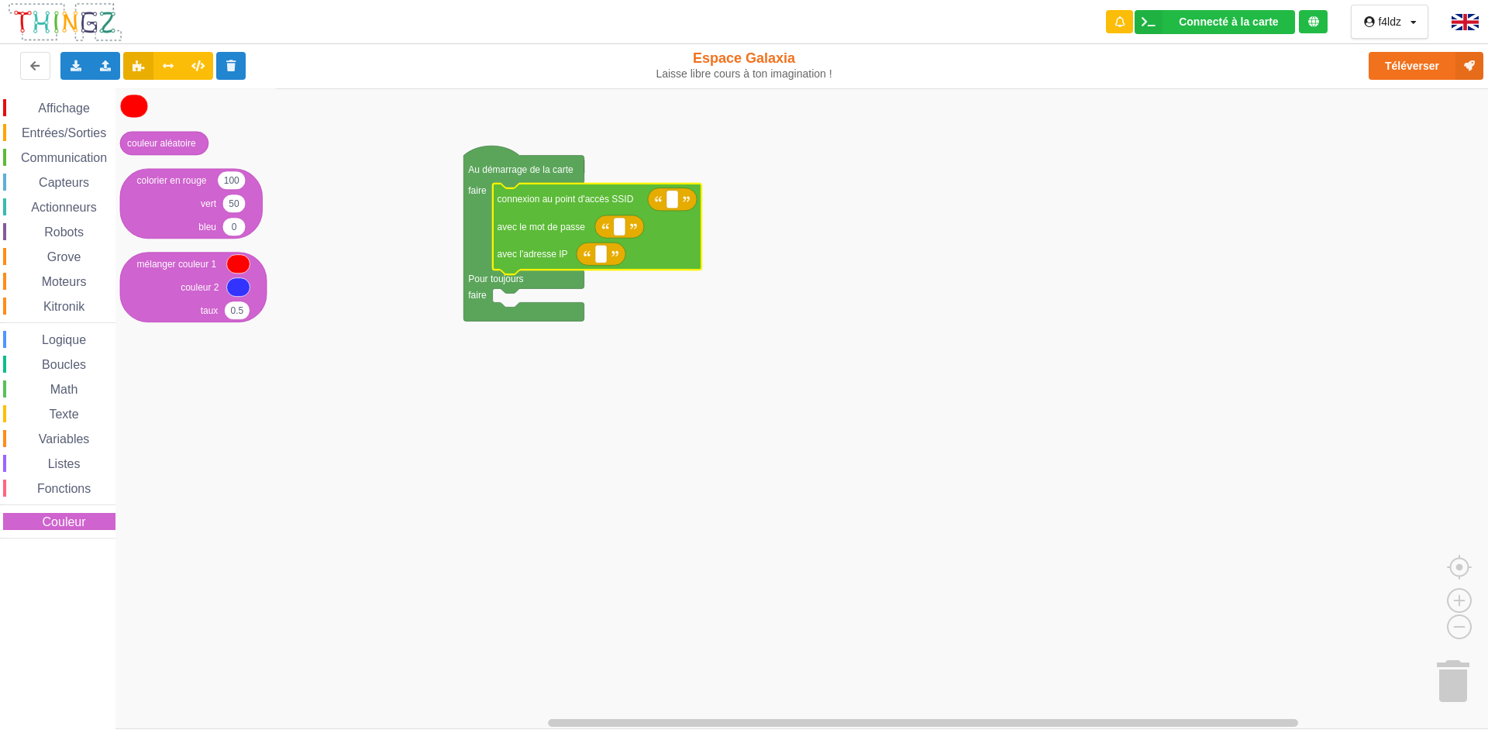
click at [60, 483] on span "Fonctions" at bounding box center [64, 488] width 58 height 13
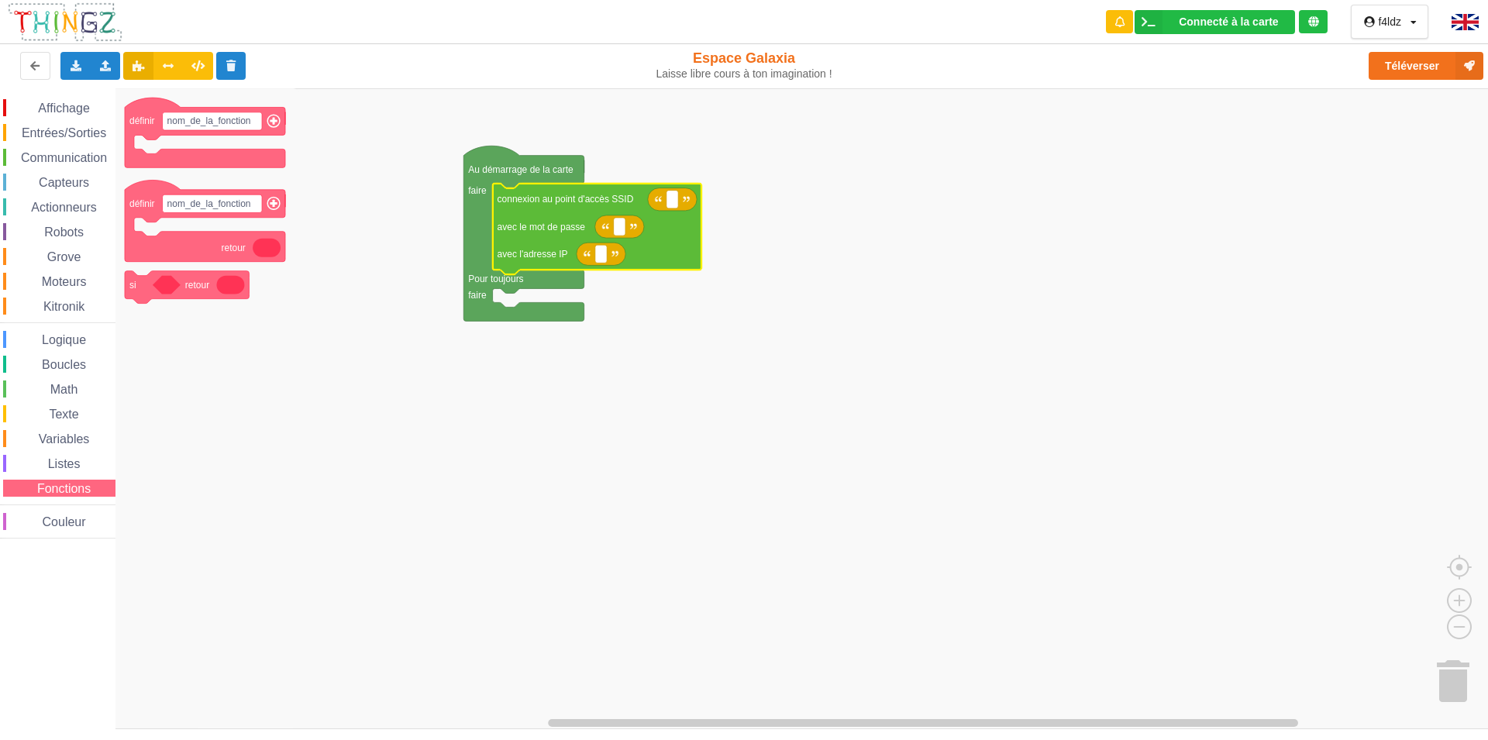
click at [61, 463] on span "Listes" at bounding box center [64, 463] width 37 height 13
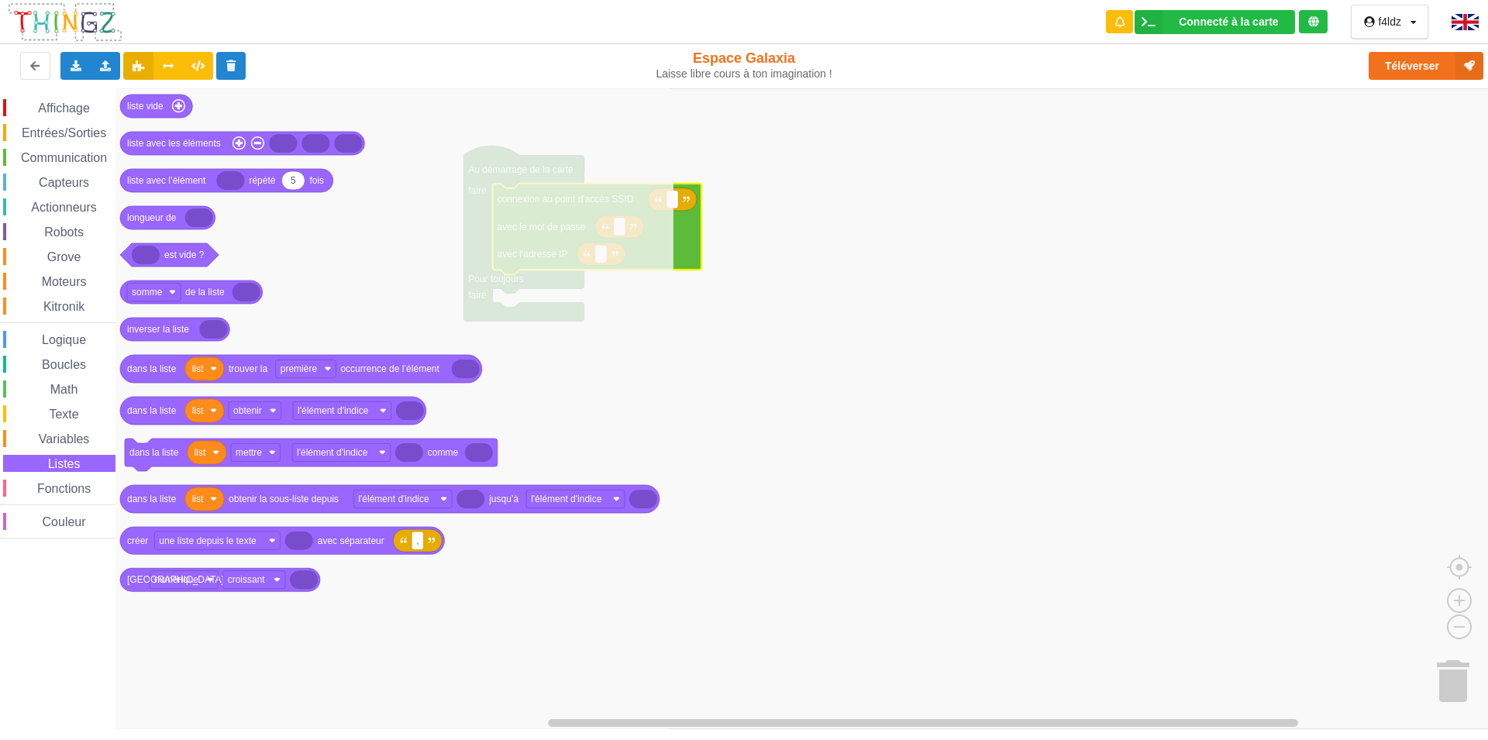
click at [61, 435] on span "Variables" at bounding box center [64, 438] width 56 height 13
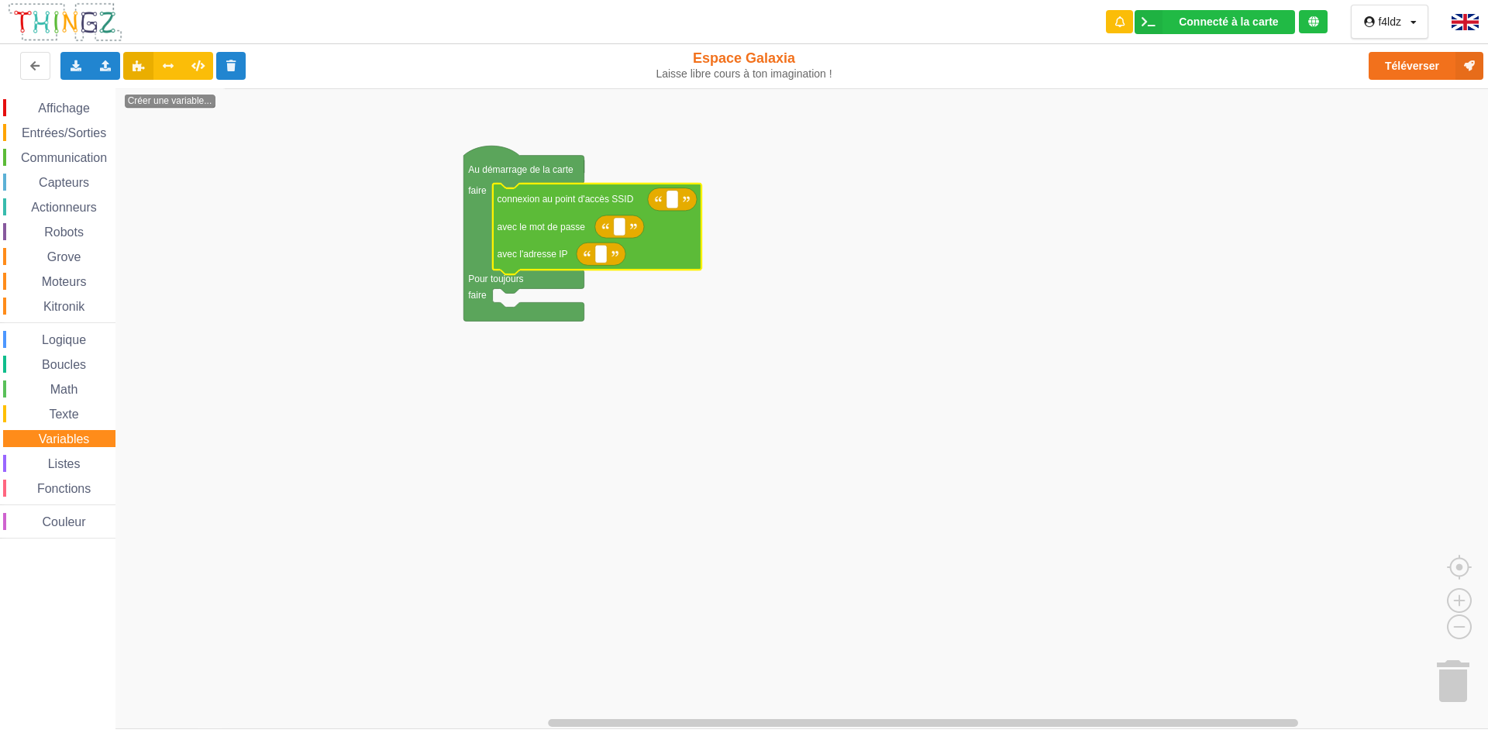
click at [53, 417] on span "Texte" at bounding box center [63, 414] width 34 height 13
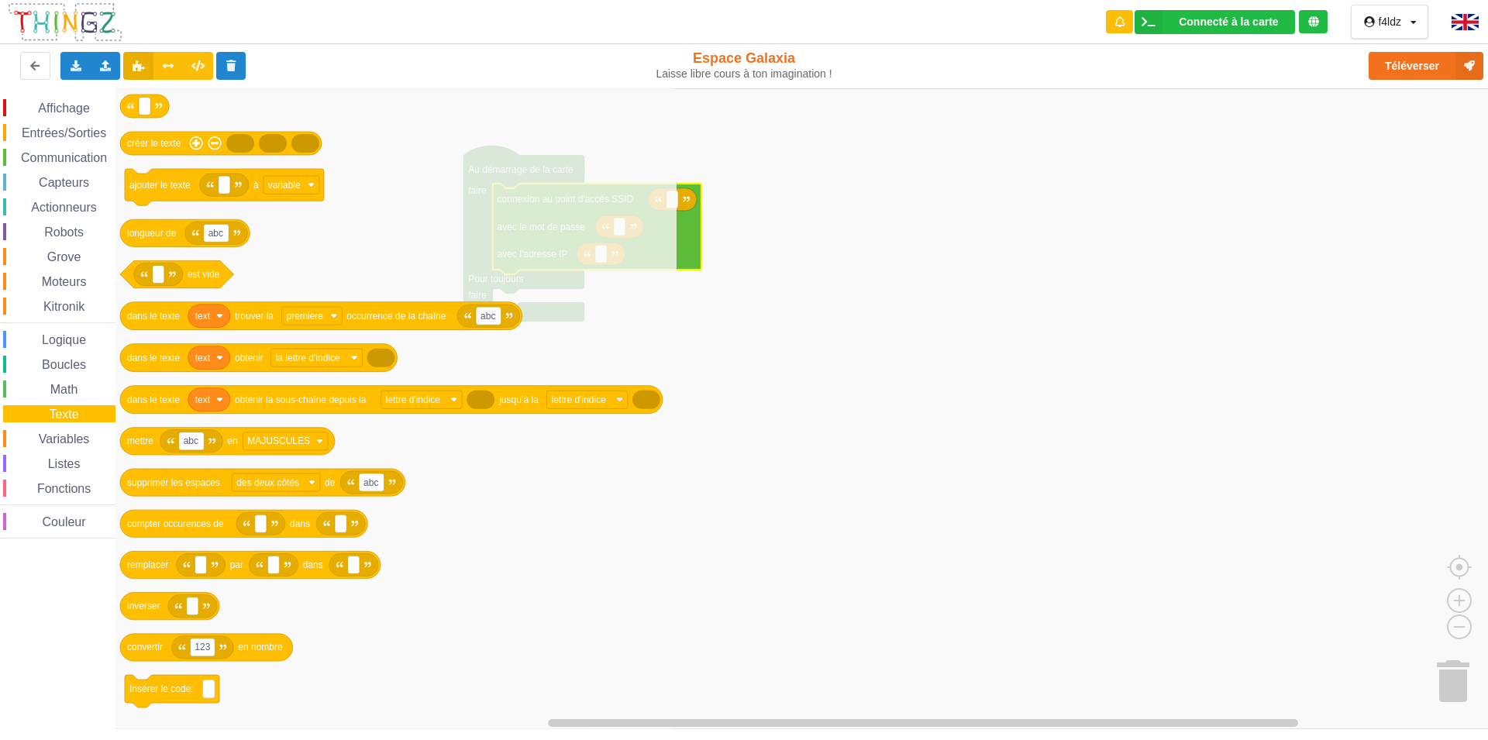
click at [67, 390] on span "Math" at bounding box center [64, 389] width 33 height 13
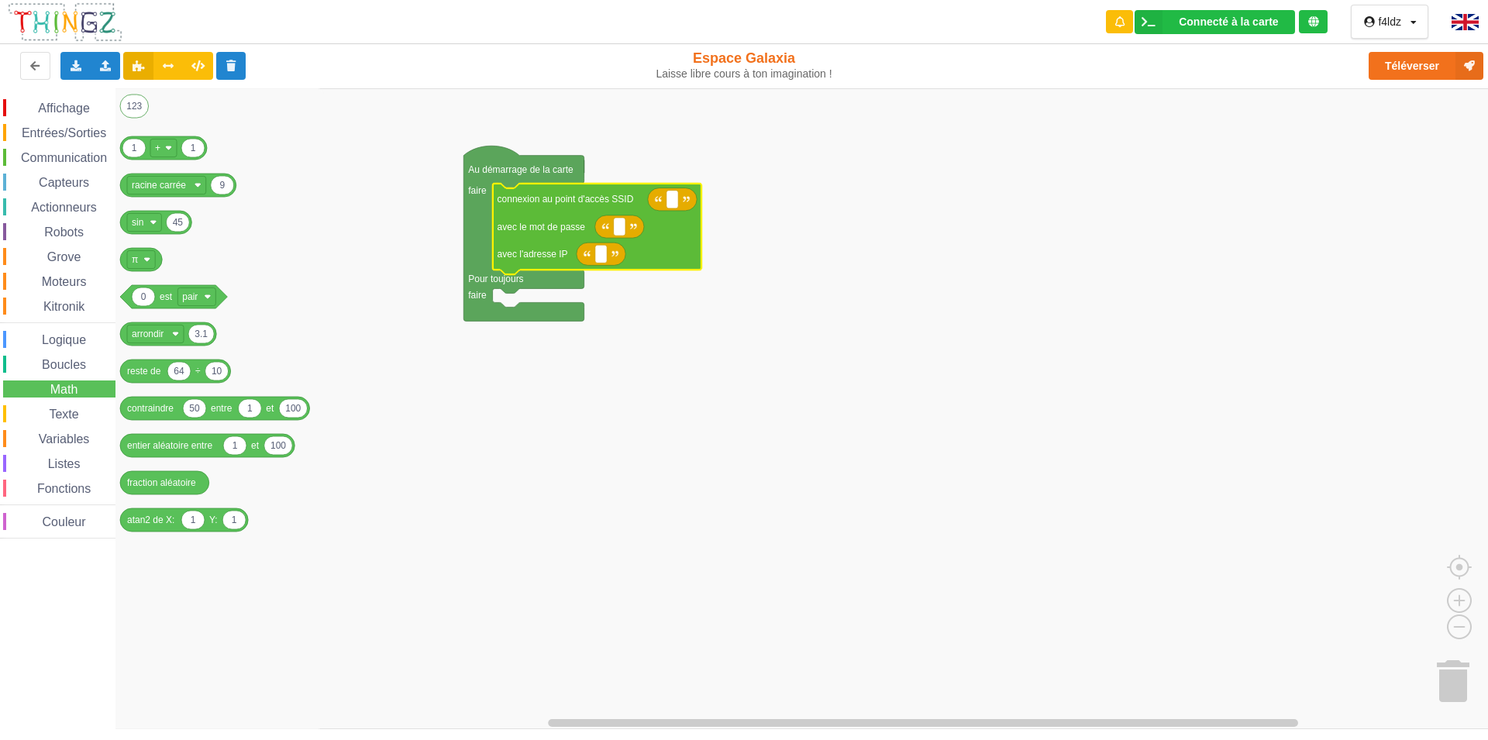
click at [69, 368] on span "Boucles" at bounding box center [64, 364] width 49 height 13
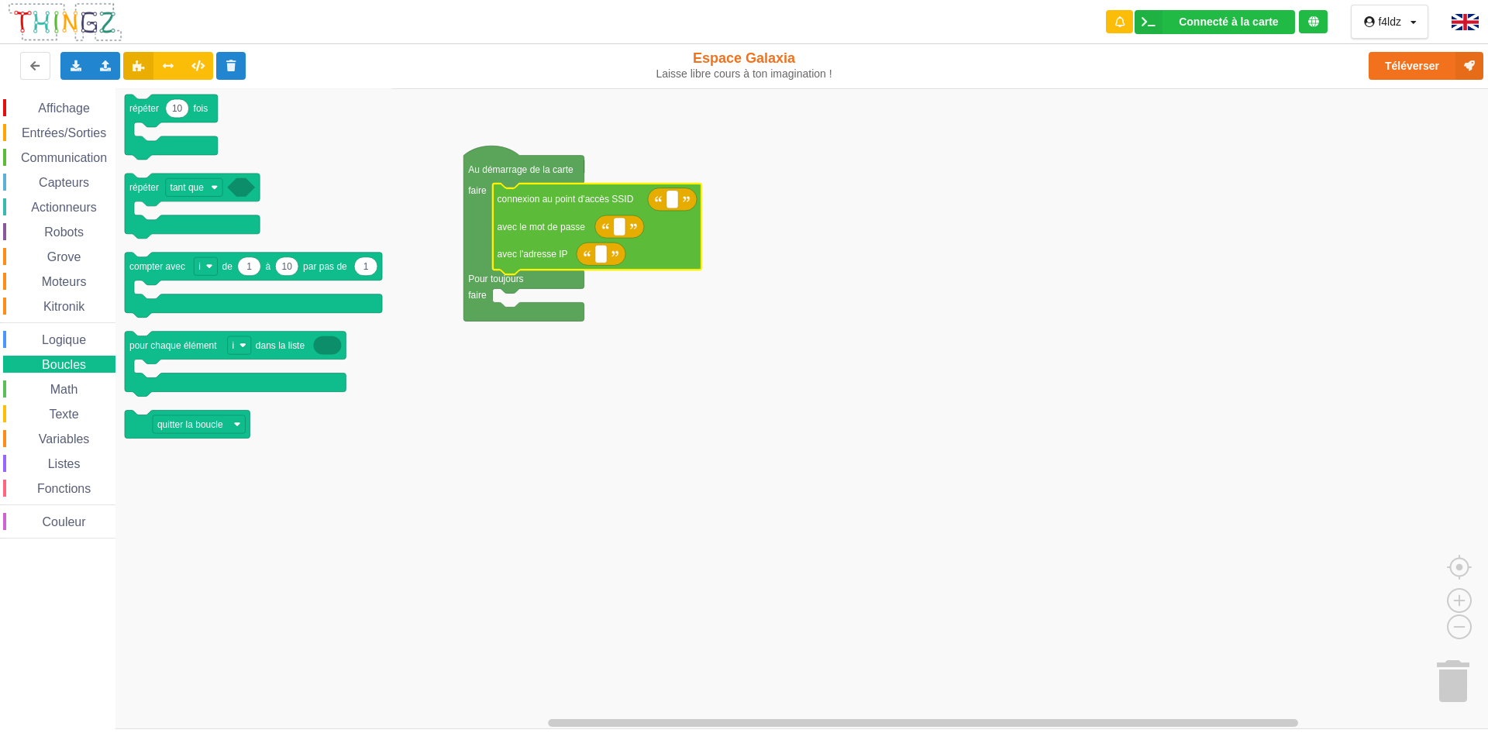
click at [68, 339] on span "Logique" at bounding box center [64, 339] width 49 height 13
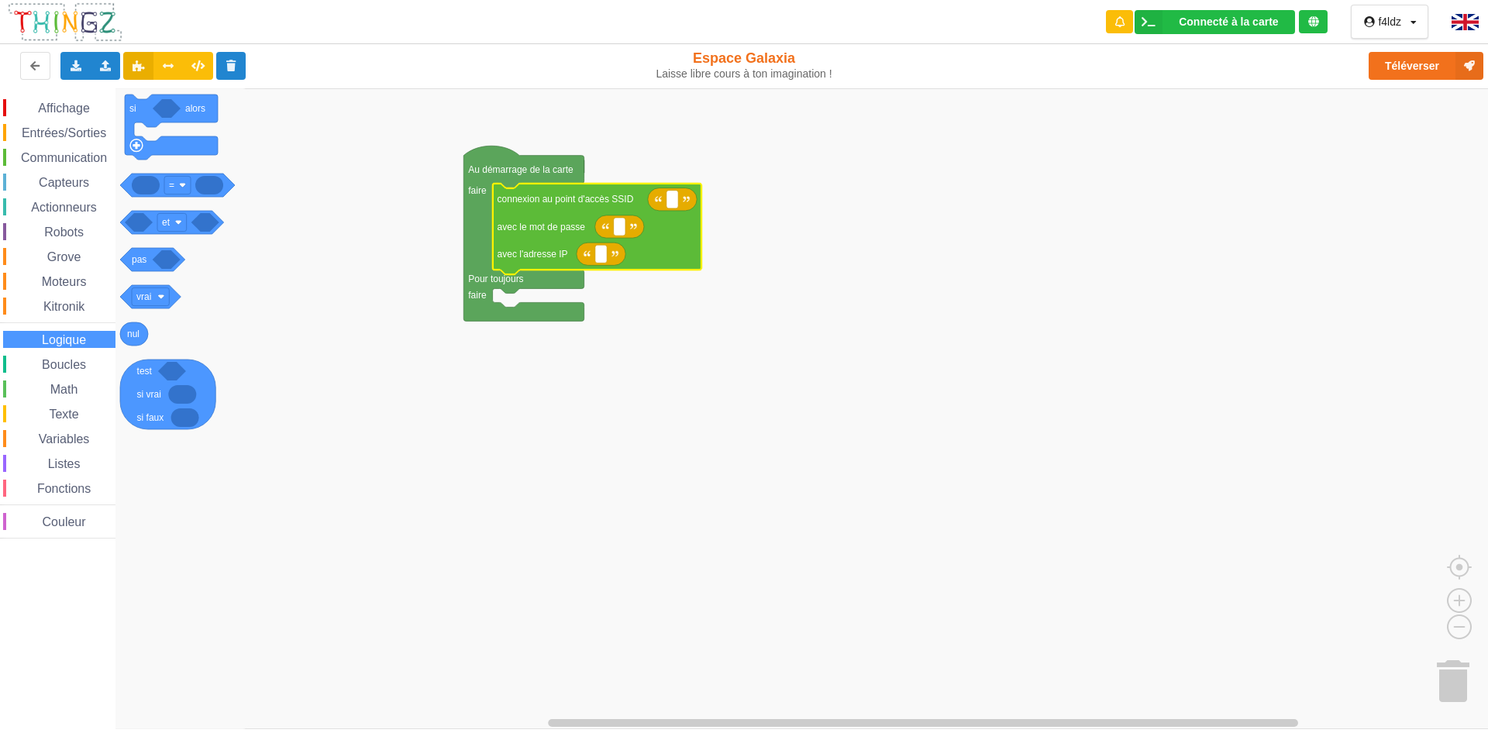
click at [74, 306] on span "Kitronik" at bounding box center [64, 306] width 46 height 13
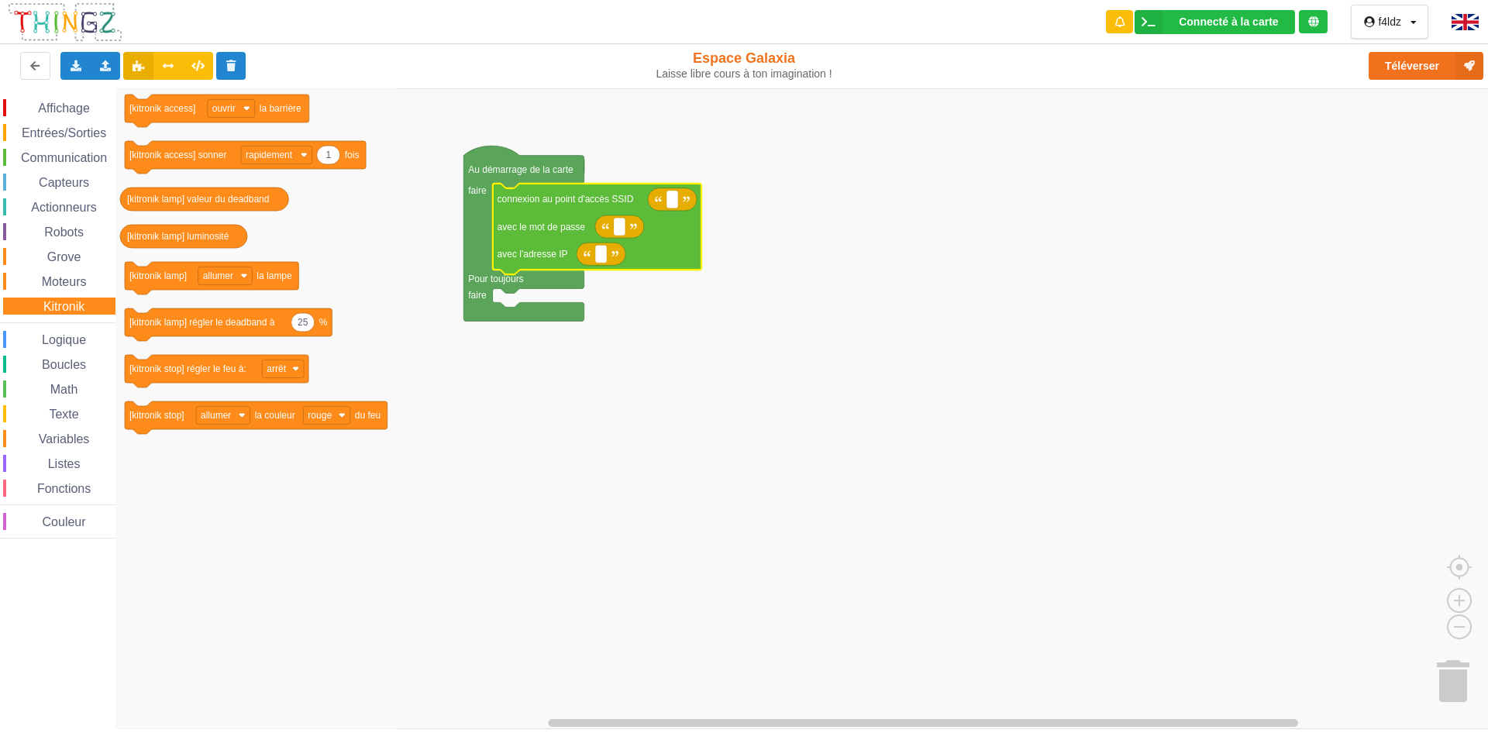
click at [62, 276] on span "Moteurs" at bounding box center [65, 281] width 50 height 13
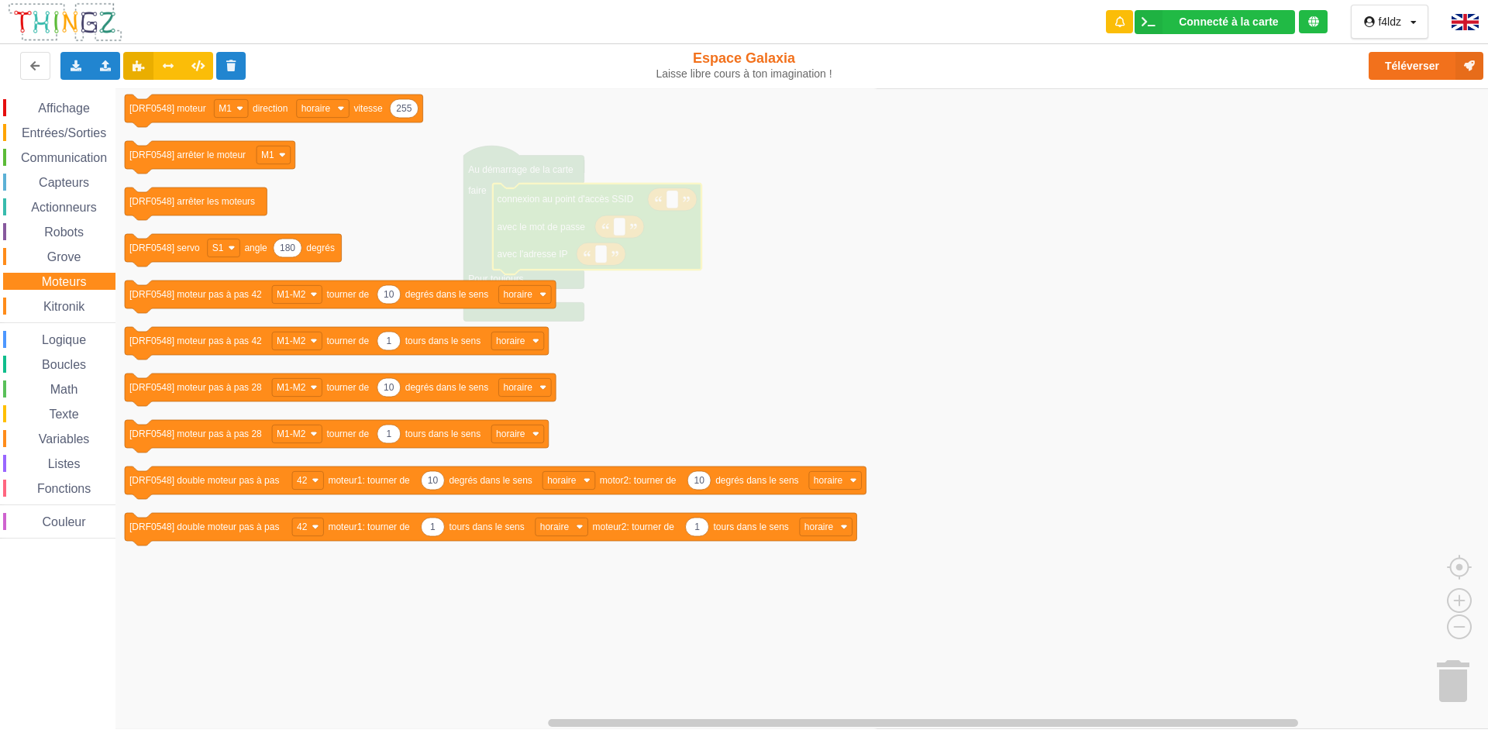
click at [64, 256] on span "Grove" at bounding box center [64, 256] width 39 height 13
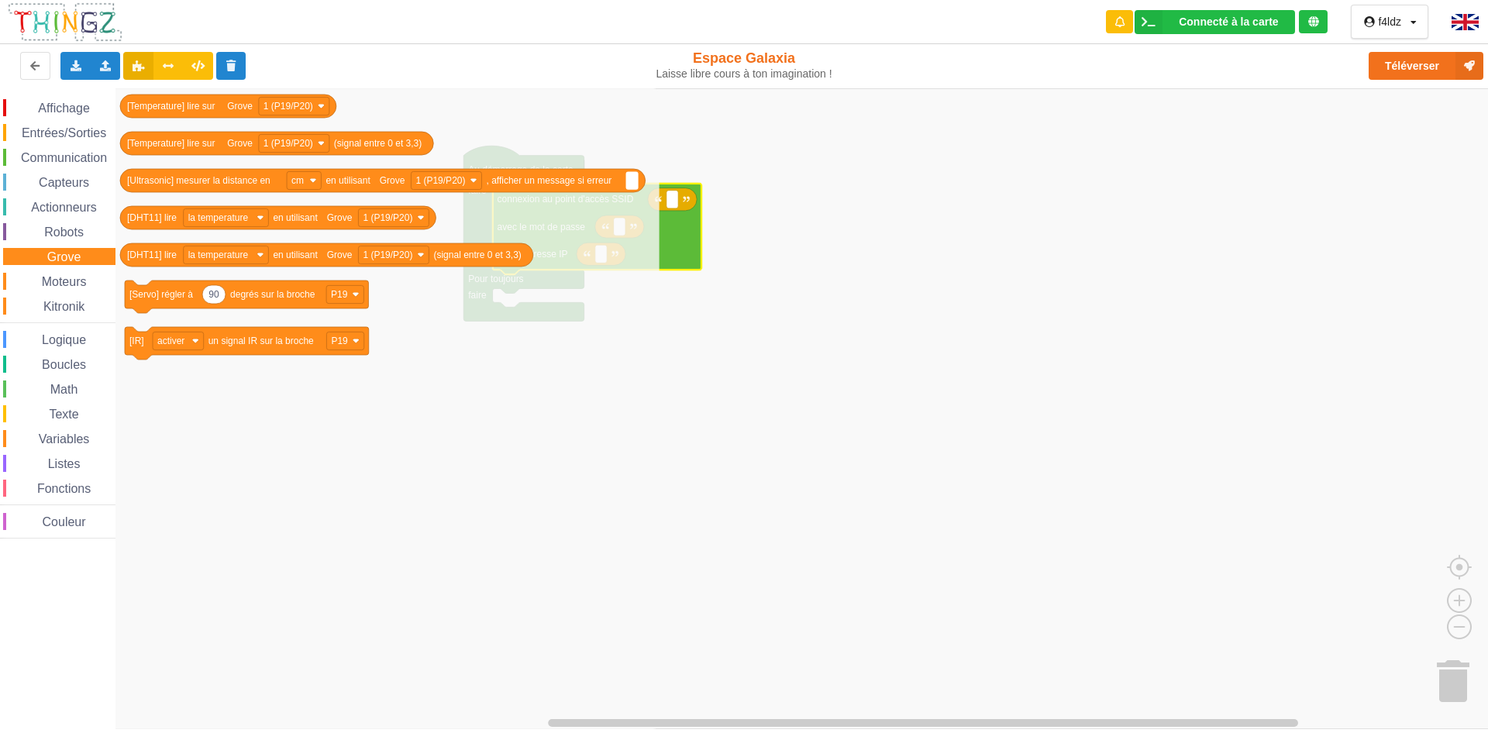
click at [65, 229] on span "Robots" at bounding box center [64, 231] width 44 height 13
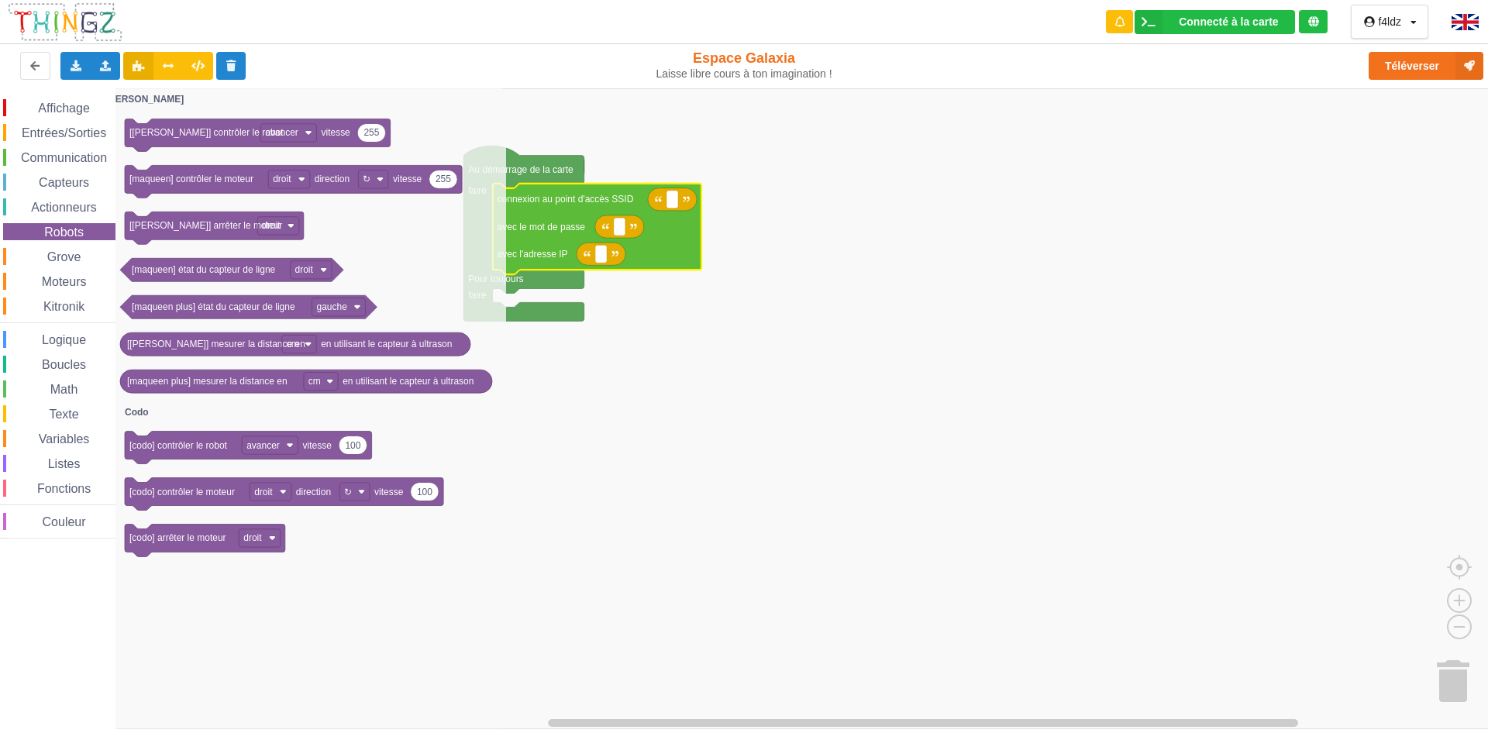
click at [66, 204] on span "Actionneurs" at bounding box center [64, 207] width 71 height 13
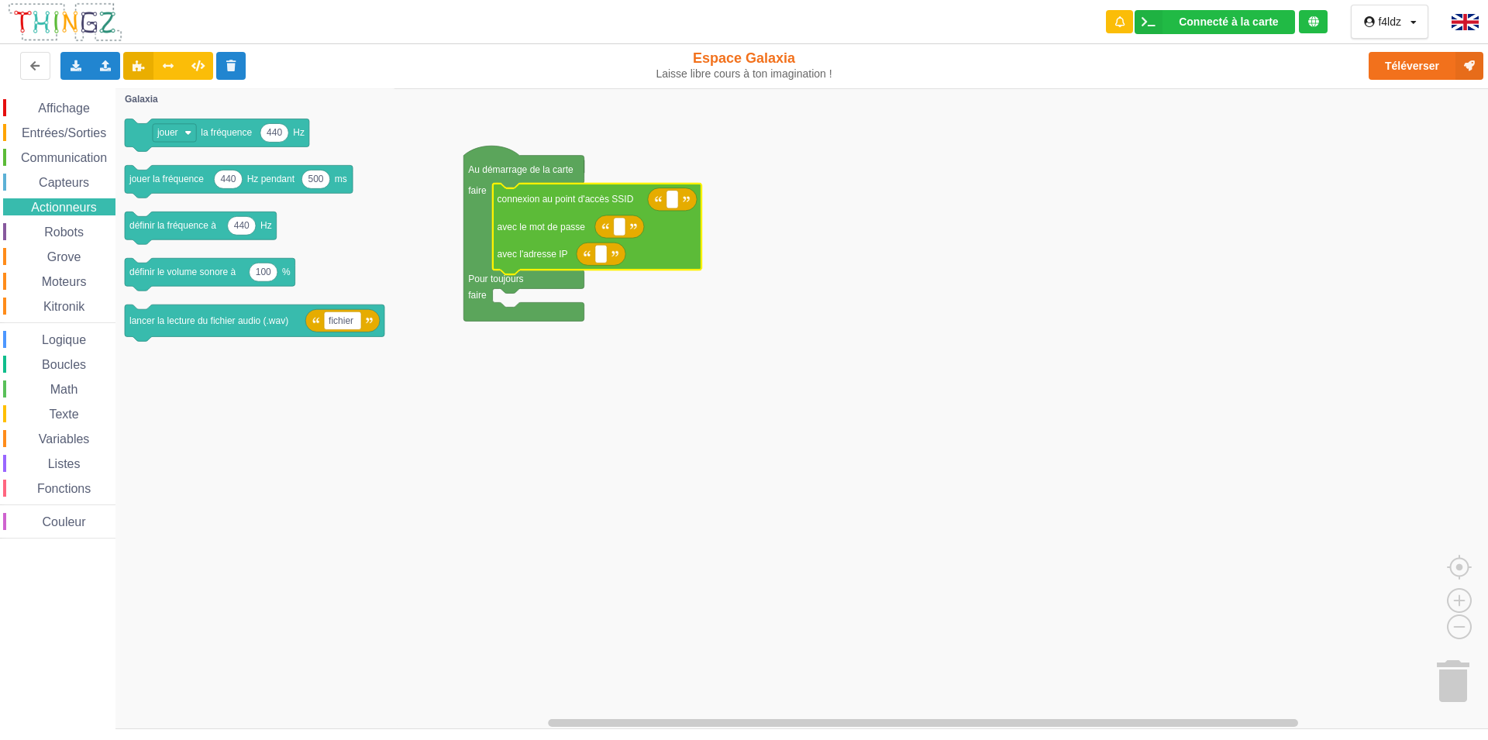
click at [70, 188] on span "Capteurs" at bounding box center [63, 182] width 55 height 13
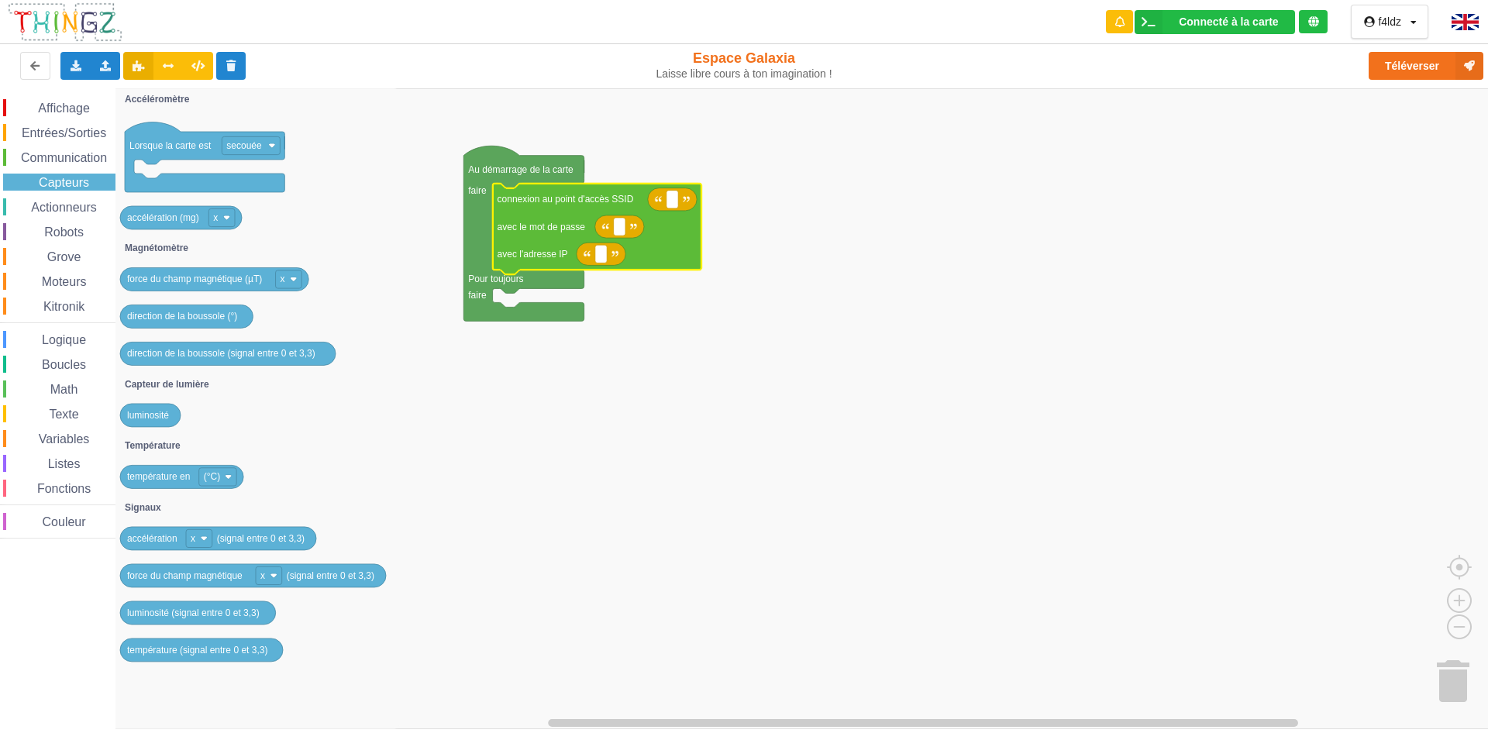
click at [71, 160] on span "Communication" at bounding box center [64, 157] width 91 height 13
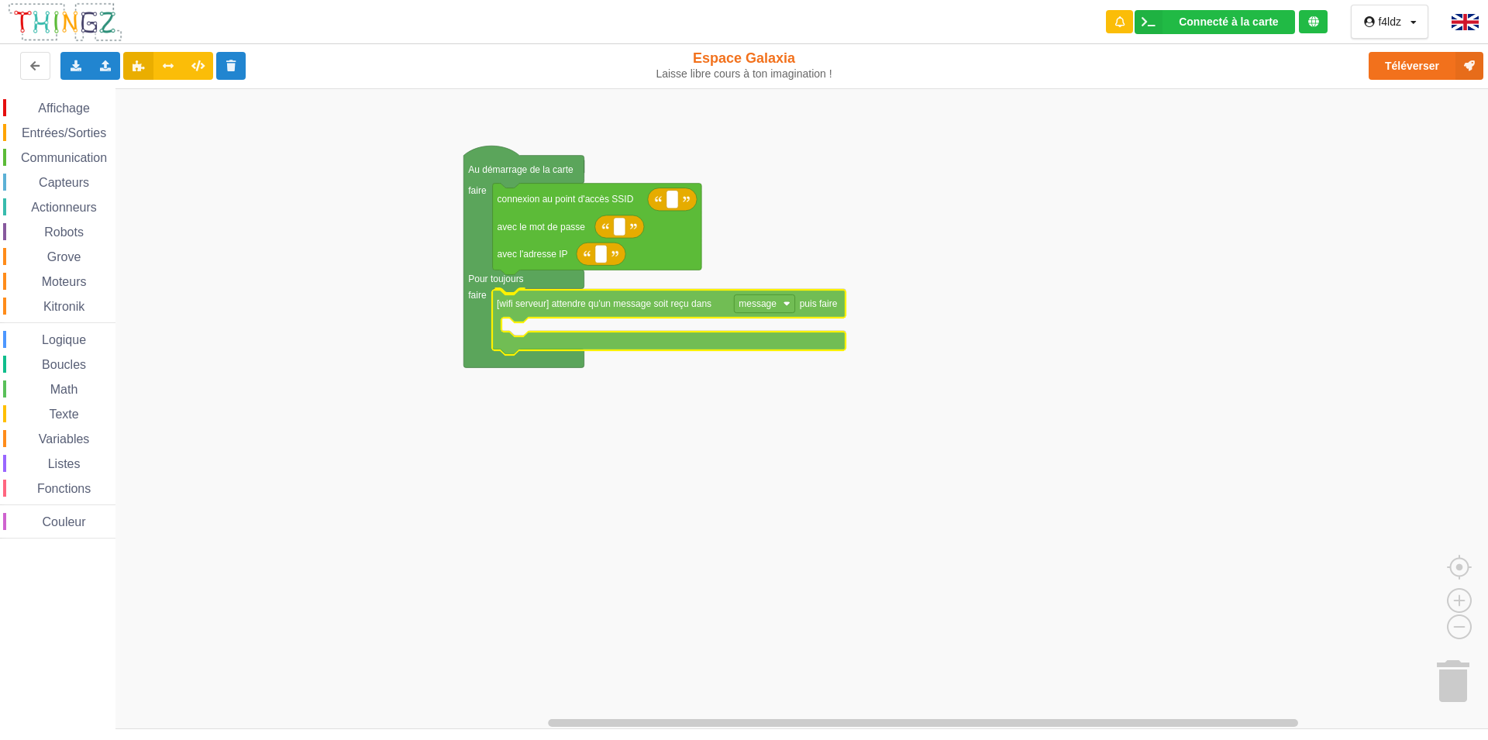
click at [564, 310] on div "Affichage Entrées/Sorties Communication Capteurs Actionneurs Robots Grove Moteu…" at bounding box center [749, 408] width 1499 height 641
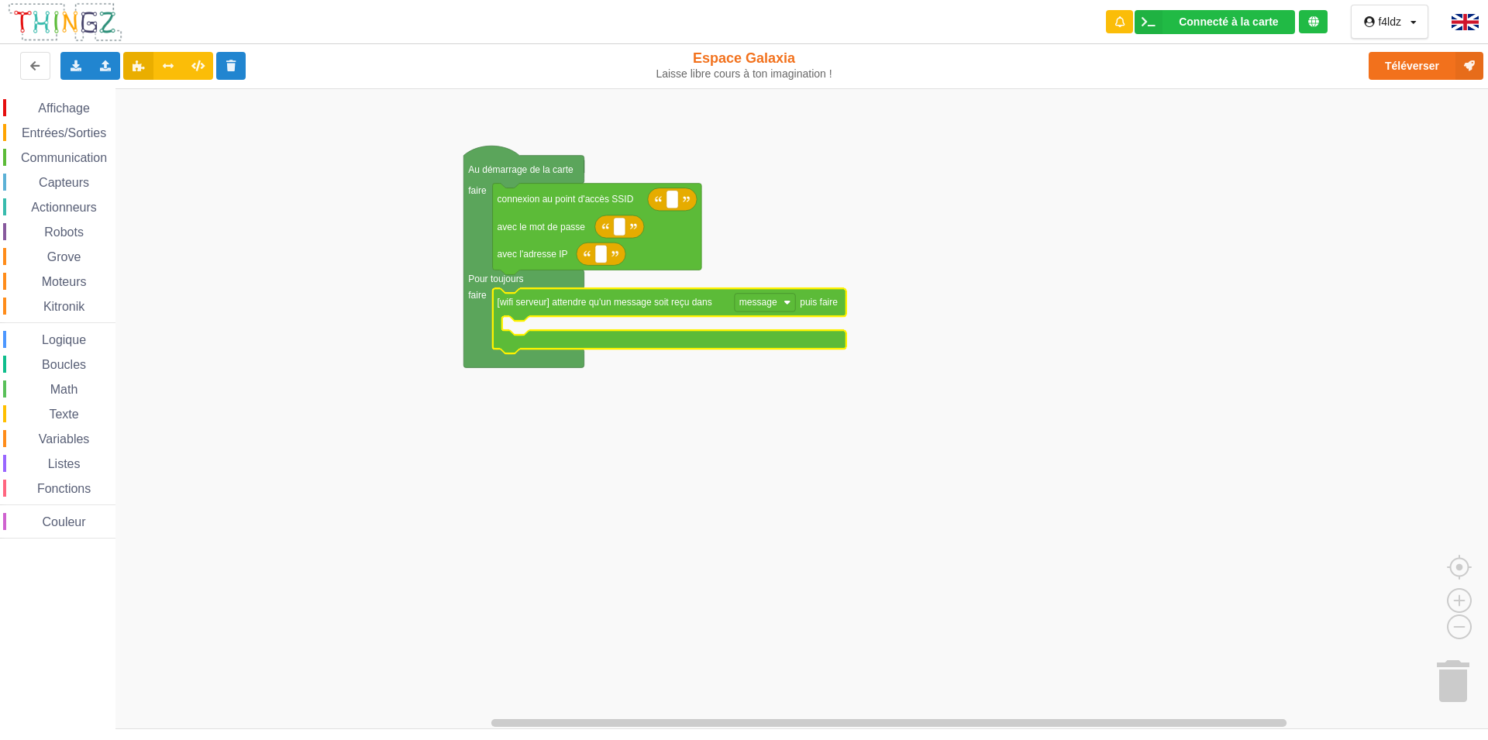
click at [63, 108] on span "Affichage" at bounding box center [64, 108] width 56 height 13
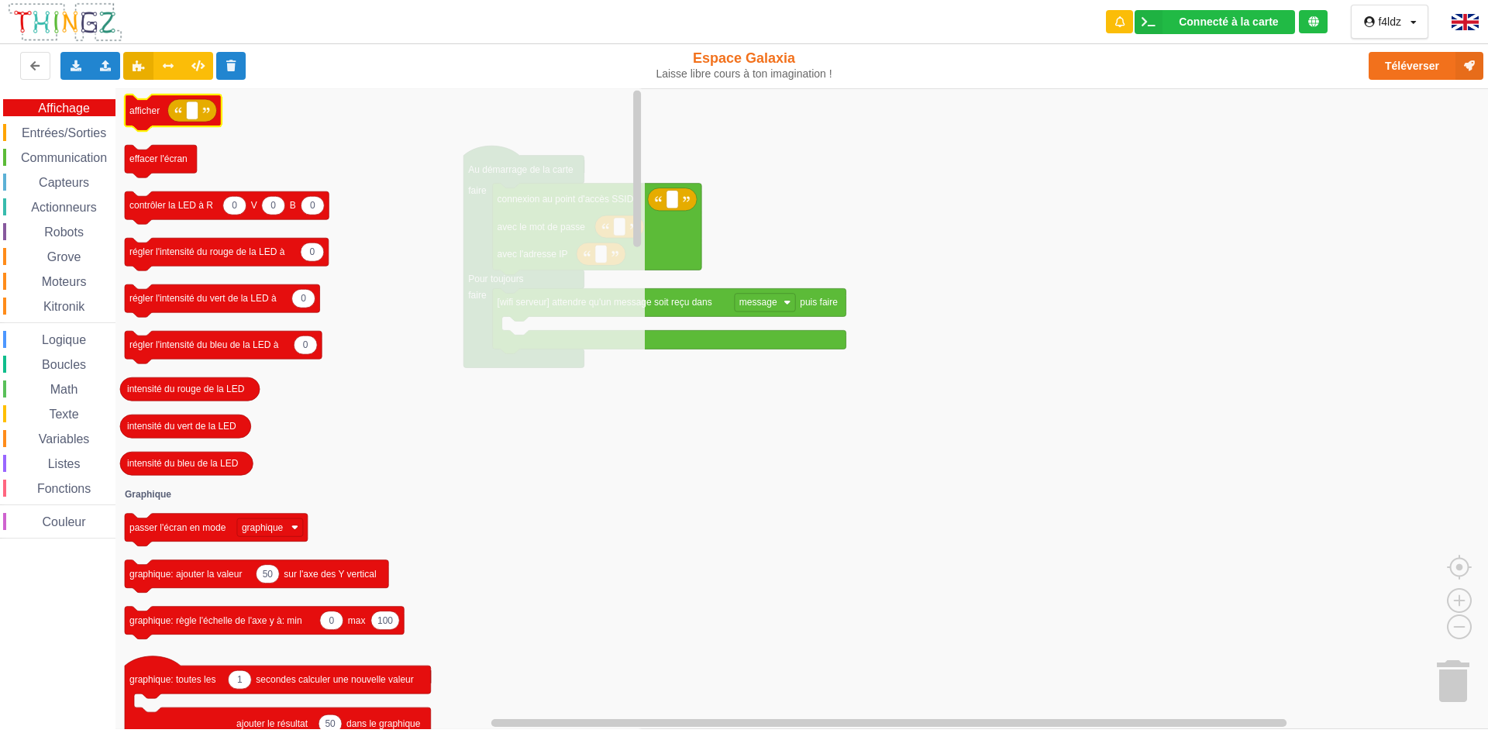
click at [146, 116] on icon "Espace de travail de Blocky" at bounding box center [173, 113] width 97 height 36
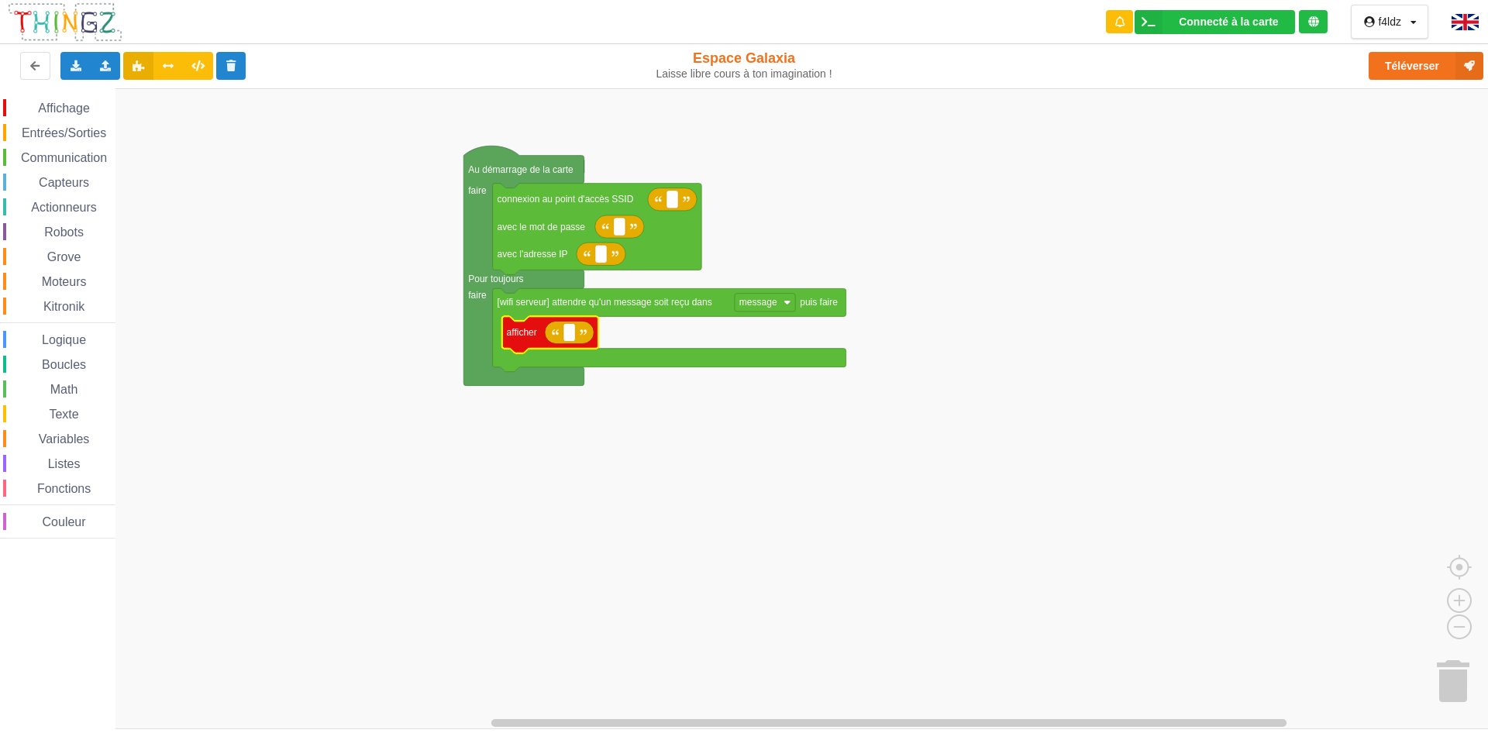
click at [53, 136] on span "Entrées/Sorties" at bounding box center [63, 132] width 89 height 13
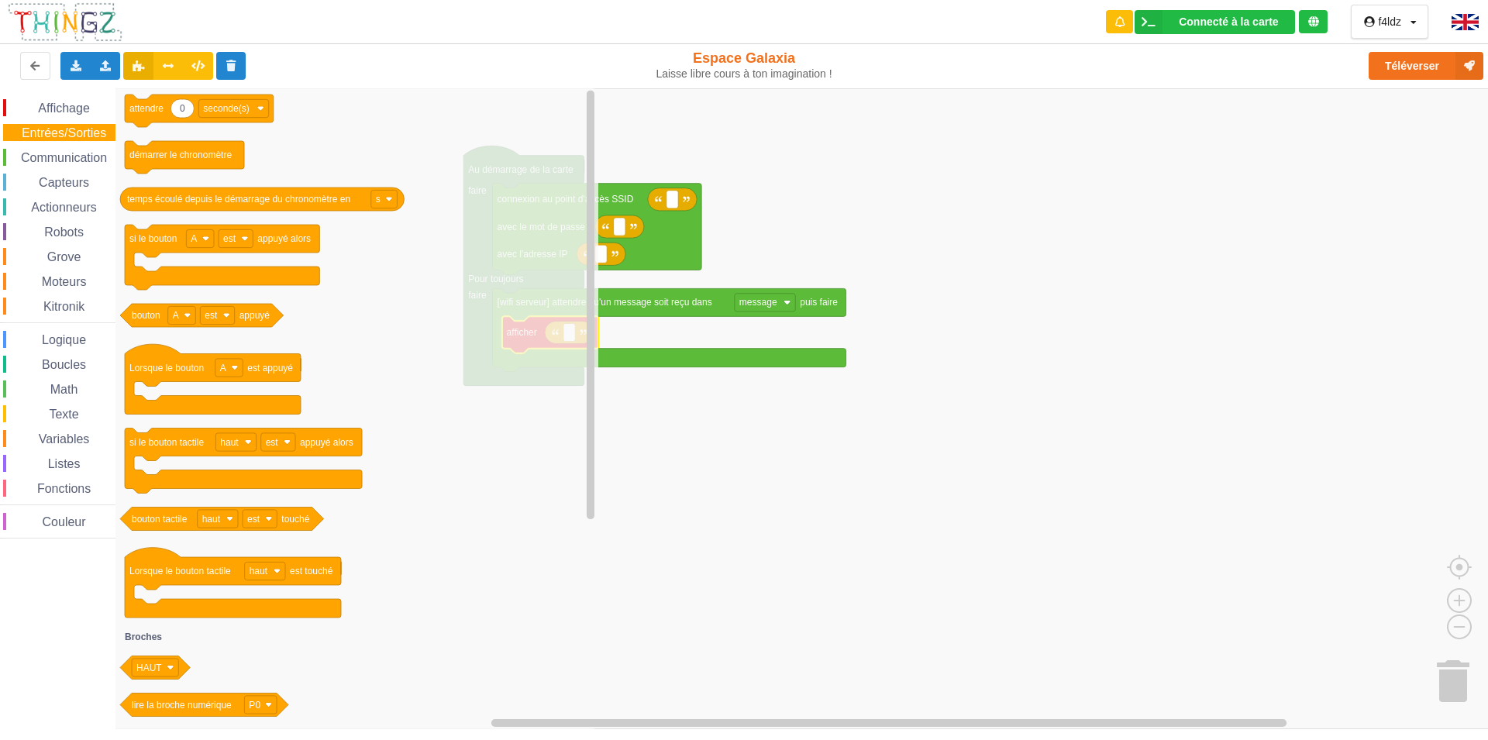
click at [57, 157] on span "Communication" at bounding box center [64, 157] width 91 height 13
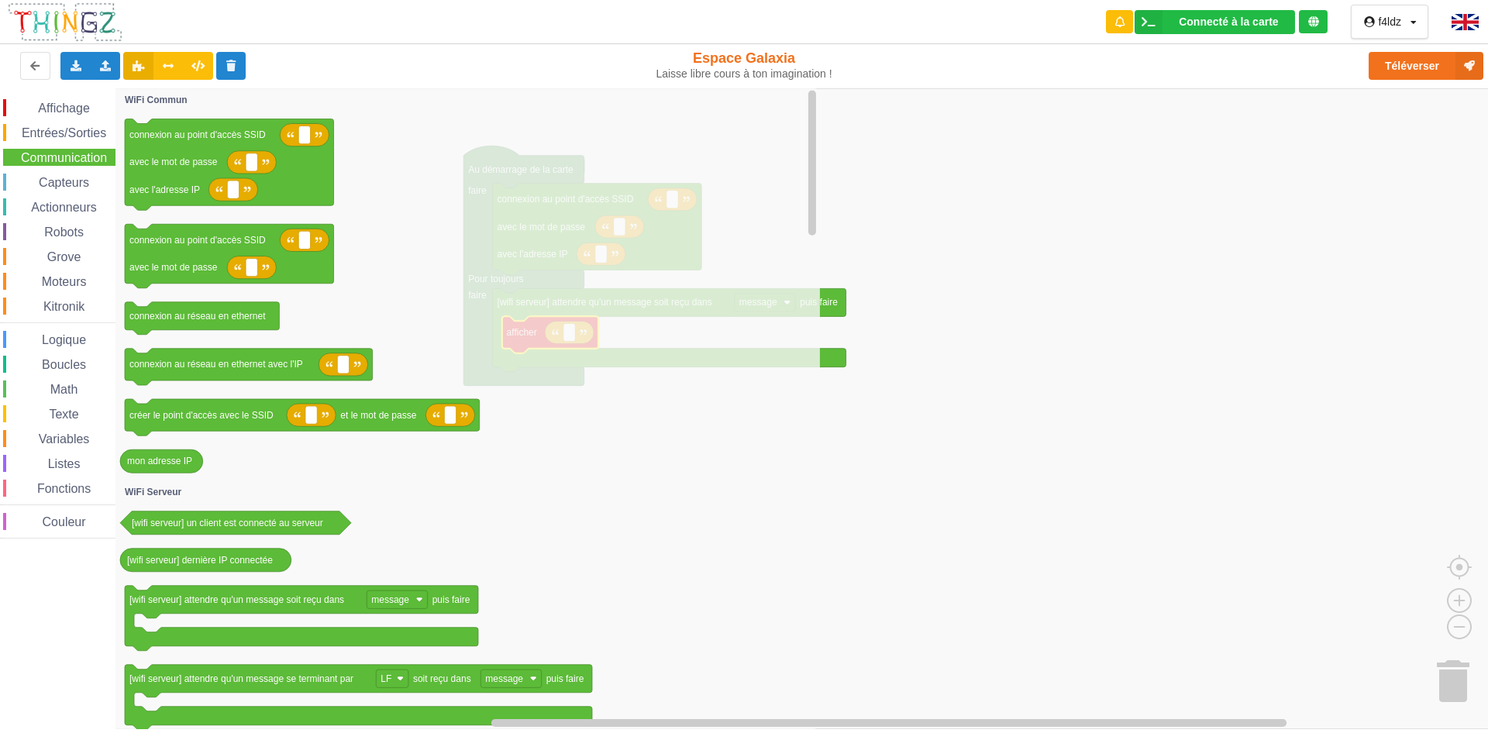
click at [64, 180] on span "Capteurs" at bounding box center [63, 182] width 55 height 13
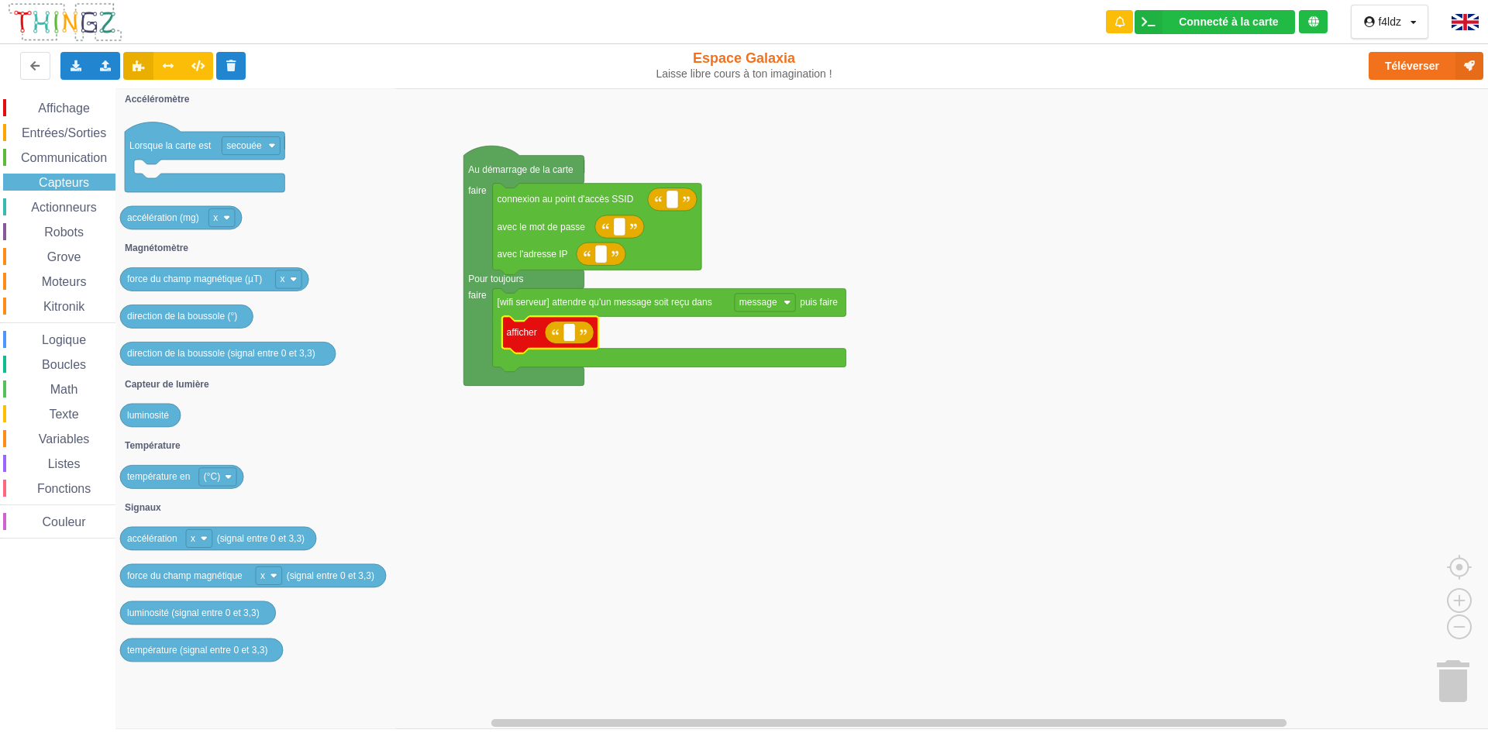
click at [53, 206] on span "Actionneurs" at bounding box center [64, 207] width 71 height 13
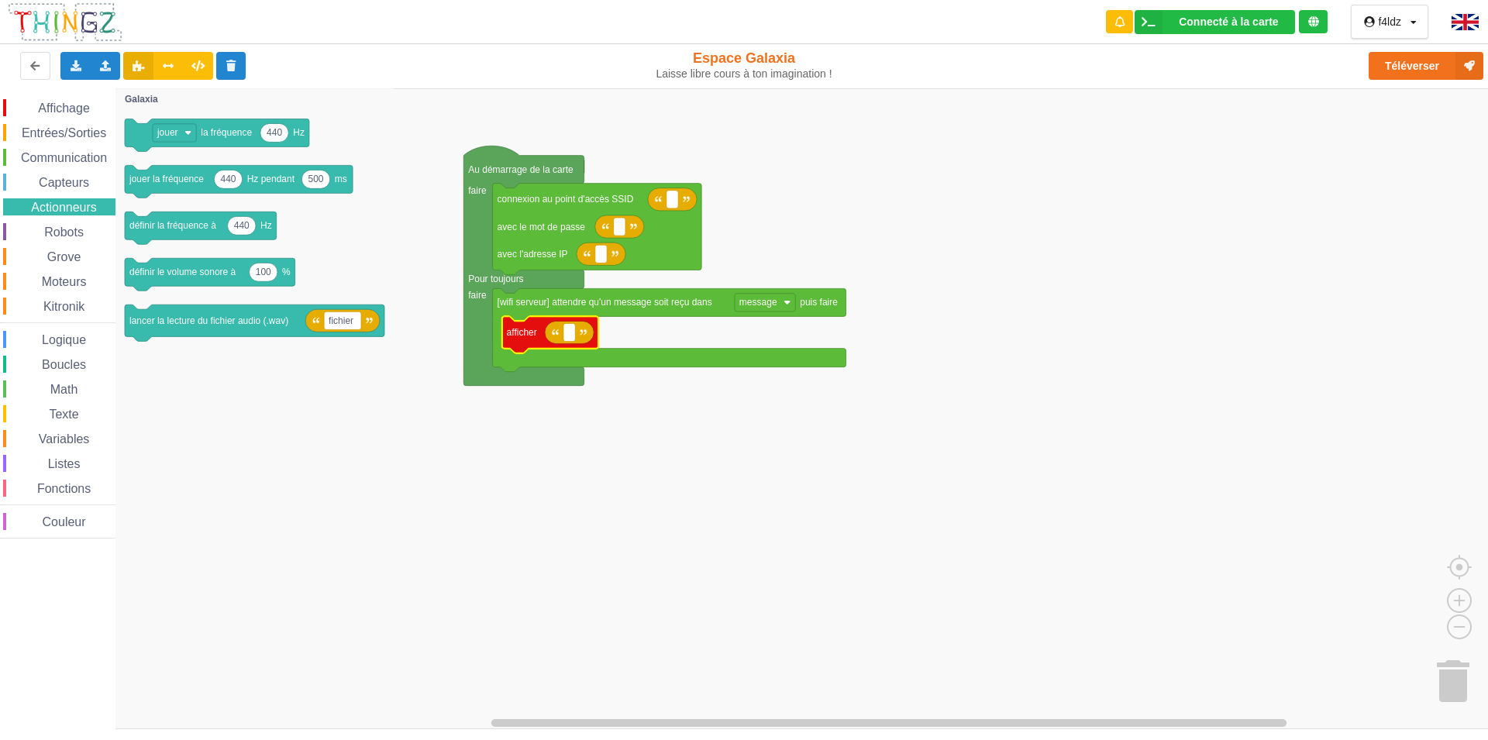
click at [62, 231] on span "Robots" at bounding box center [64, 231] width 44 height 13
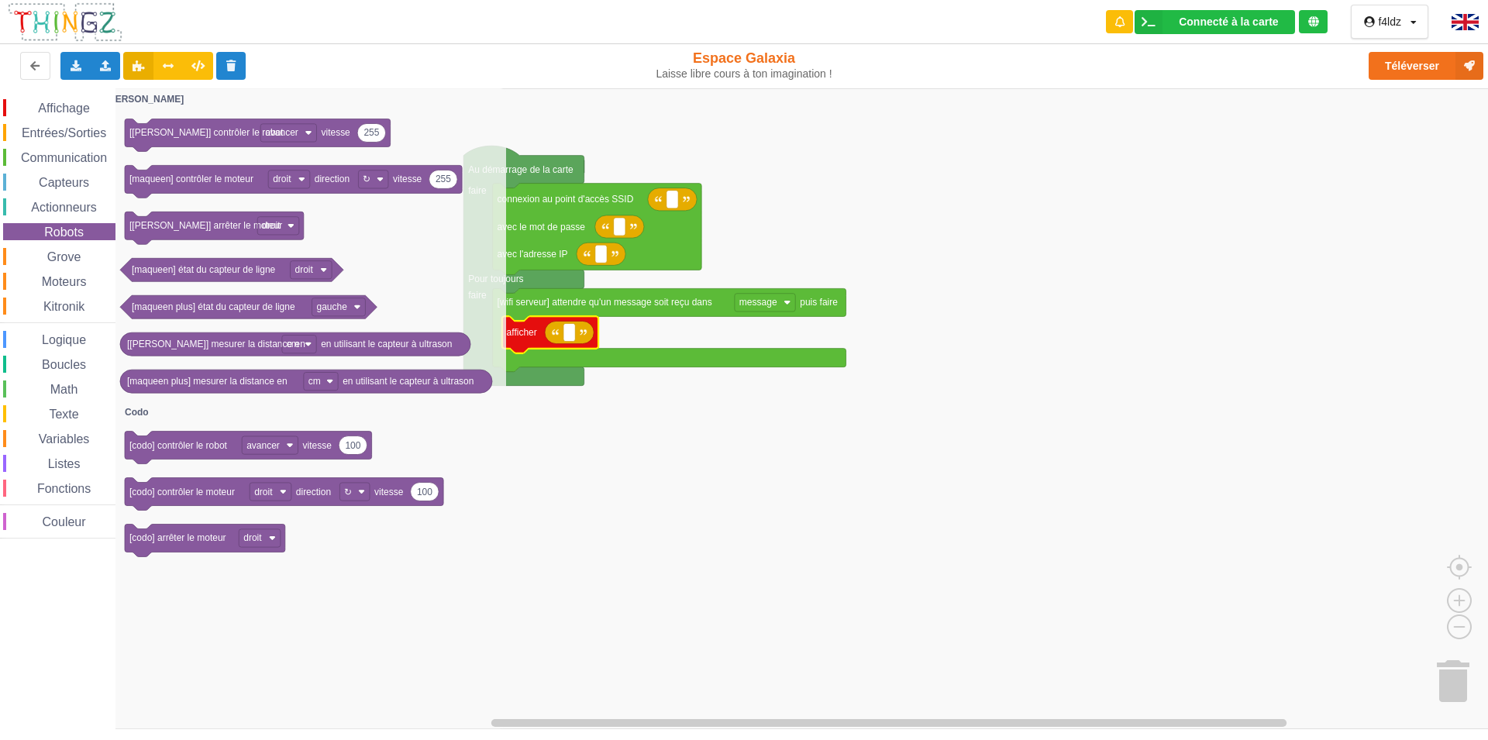
click at [61, 249] on div "Grove" at bounding box center [59, 256] width 112 height 17
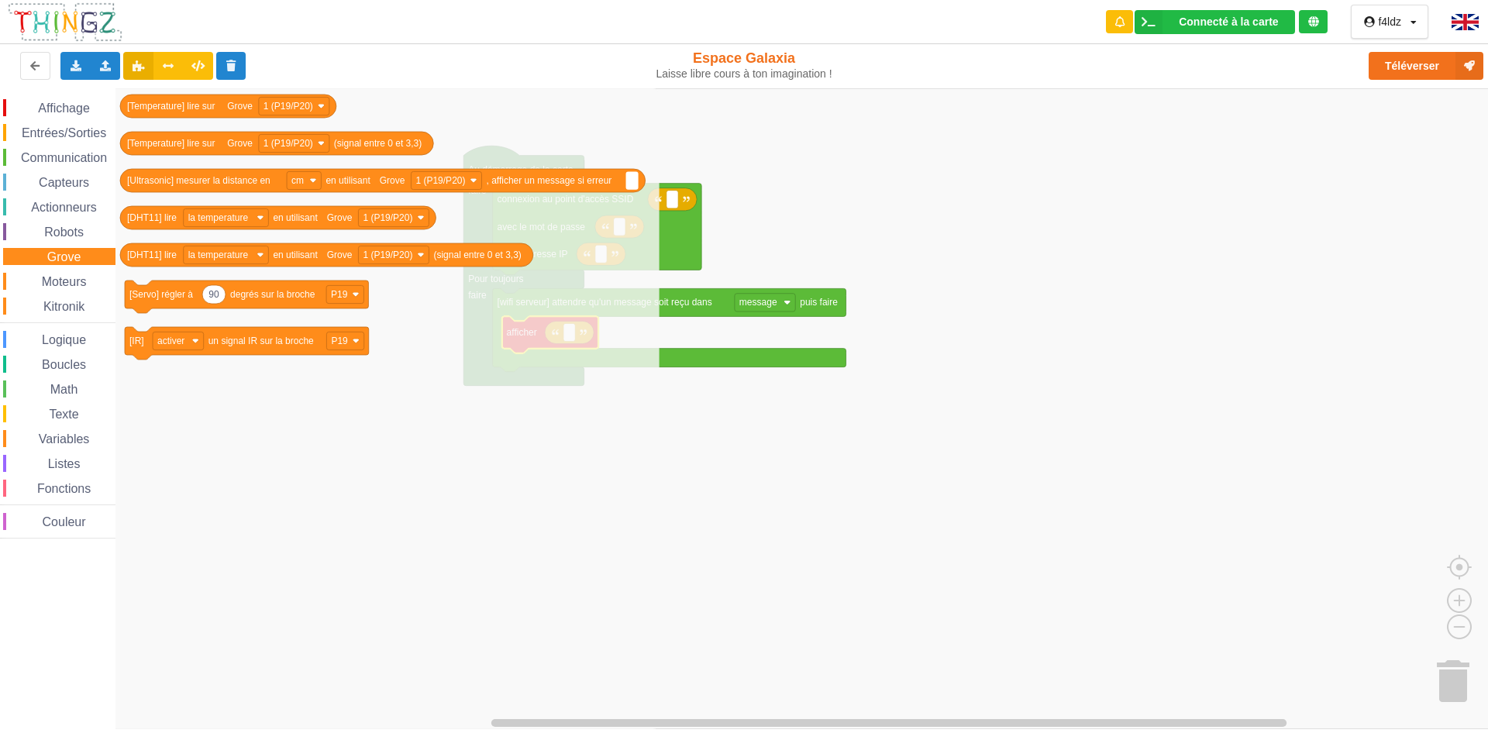
click at [67, 283] on span "Moteurs" at bounding box center [65, 281] width 50 height 13
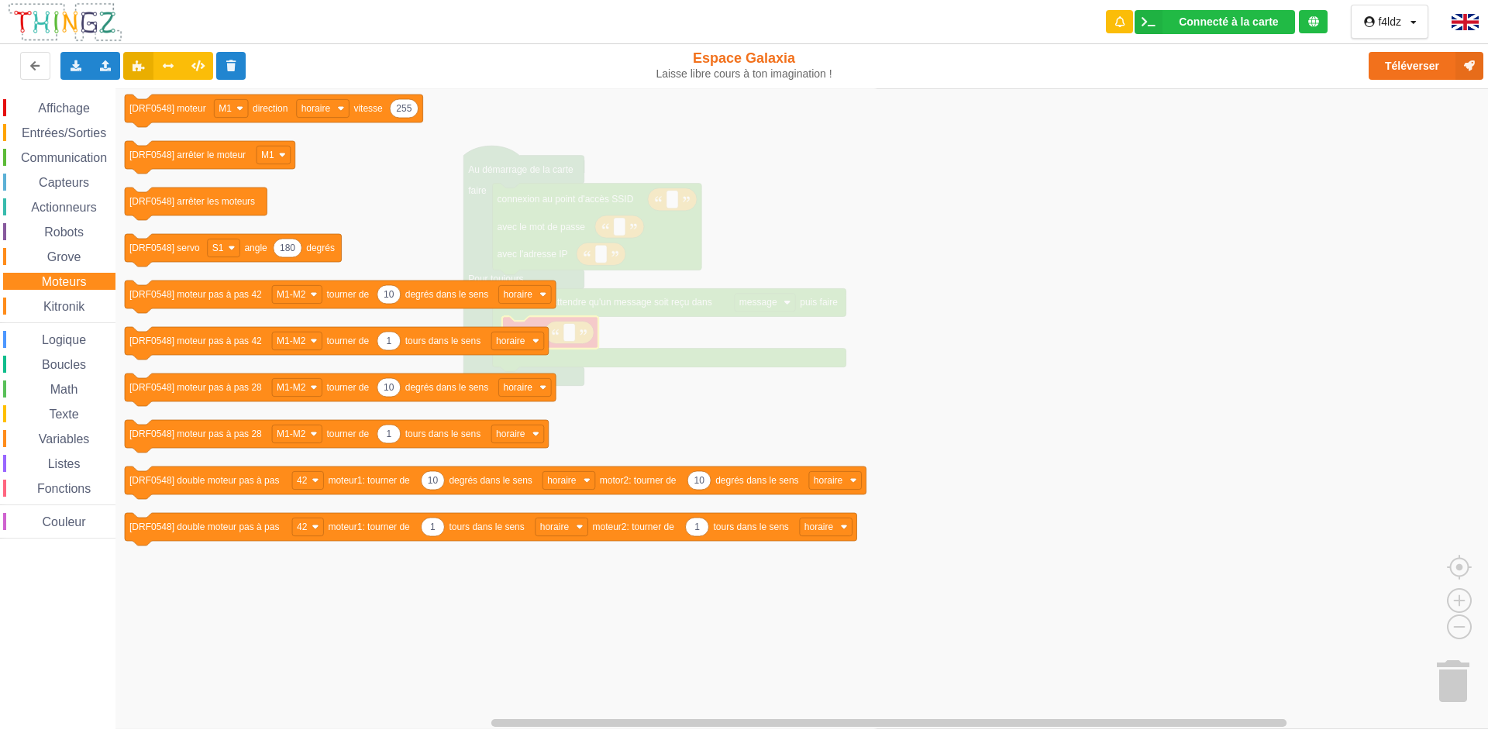
click at [57, 339] on span "Logique" at bounding box center [64, 339] width 49 height 13
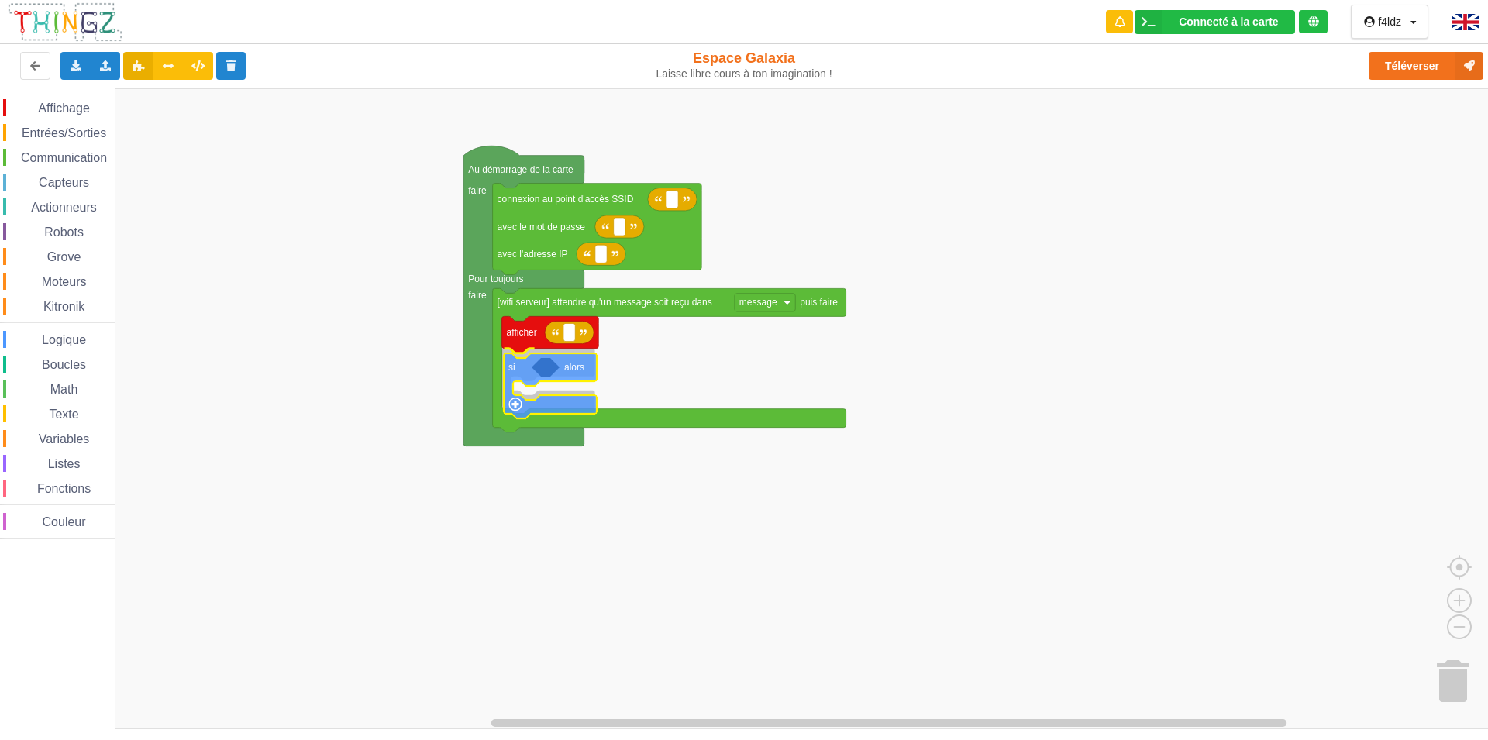
click at [514, 373] on div "Affichage Entrées/Sorties Communication Capteurs Actionneurs Robots Grove Moteu…" at bounding box center [749, 408] width 1499 height 641
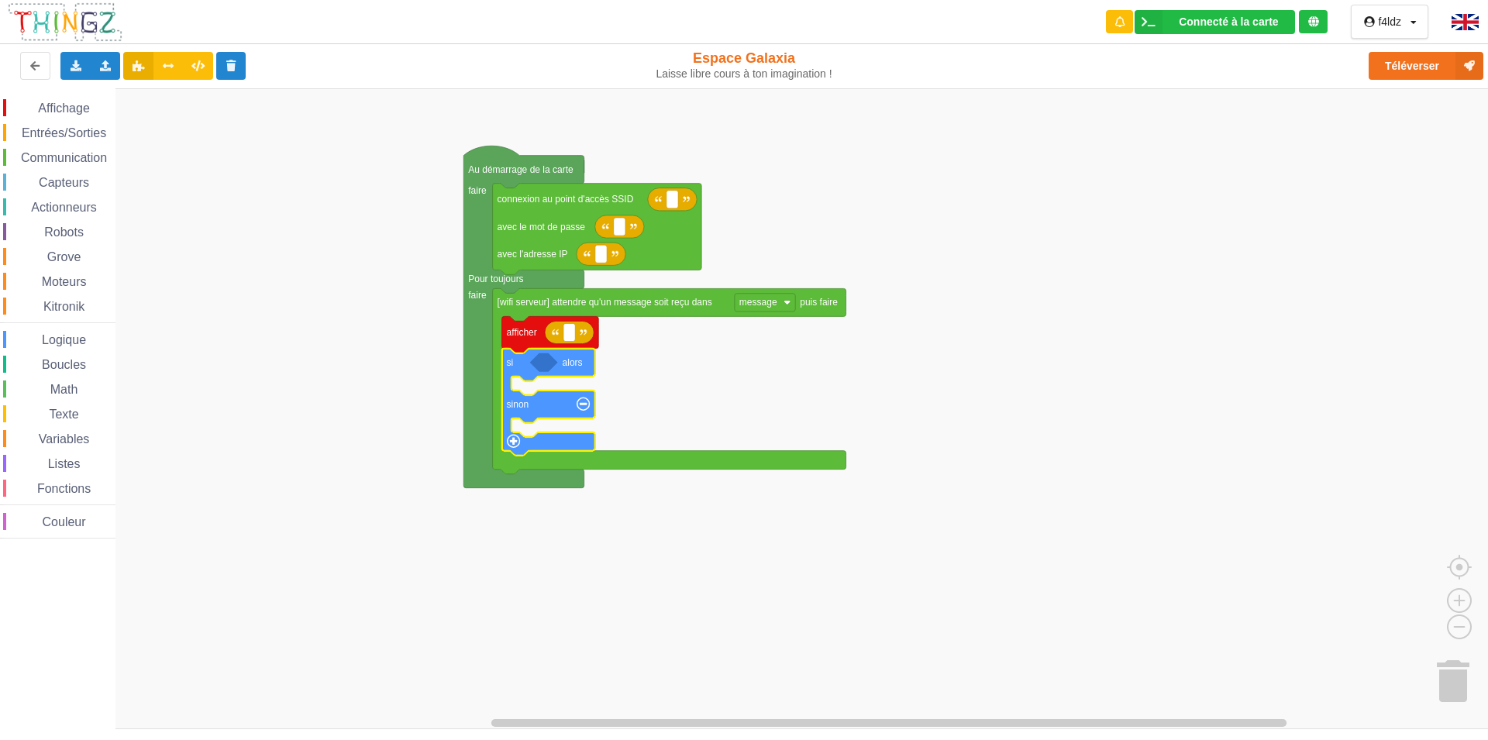
click at [71, 157] on span "Communication" at bounding box center [64, 157] width 91 height 13
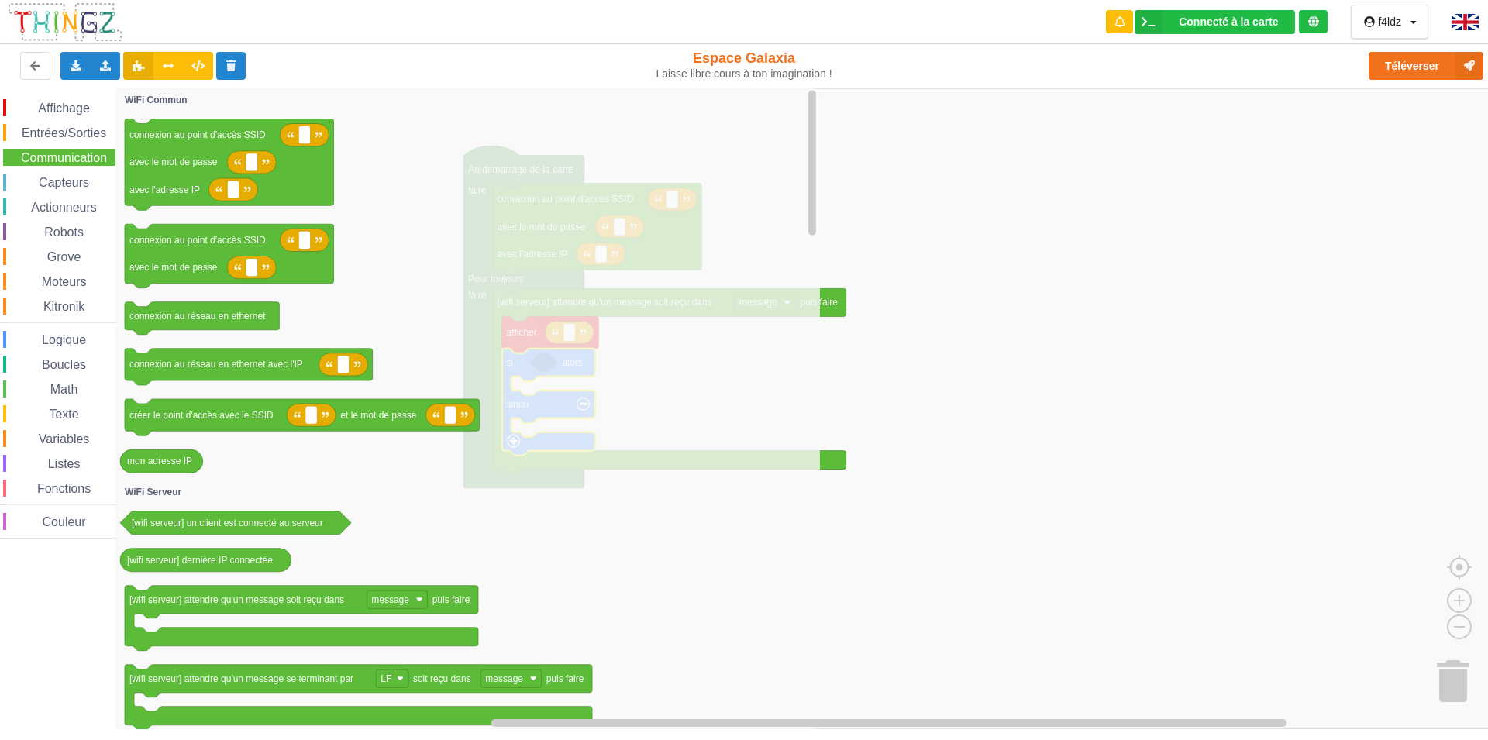
click at [71, 182] on span "Capteurs" at bounding box center [63, 182] width 55 height 13
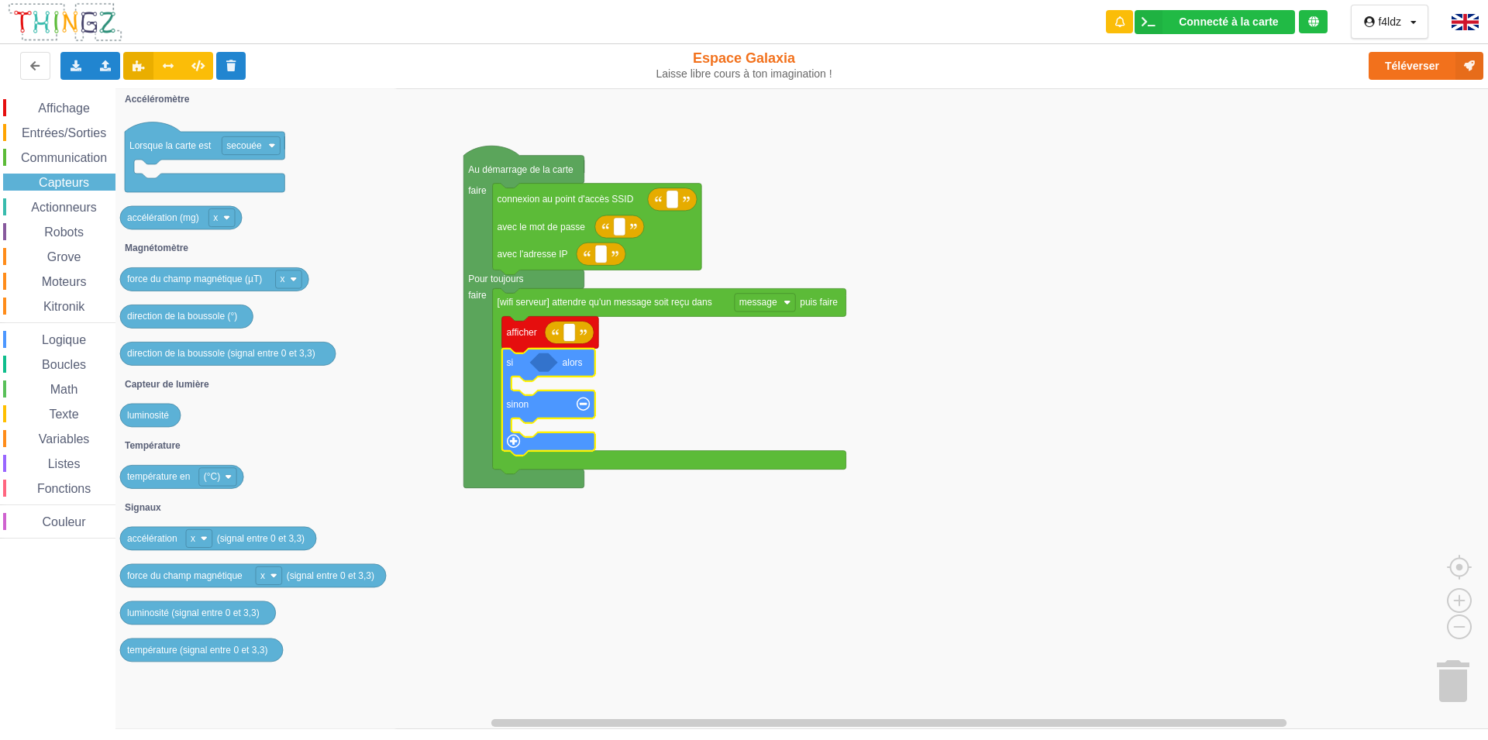
click at [74, 133] on span "Entrées/Sorties" at bounding box center [63, 132] width 89 height 13
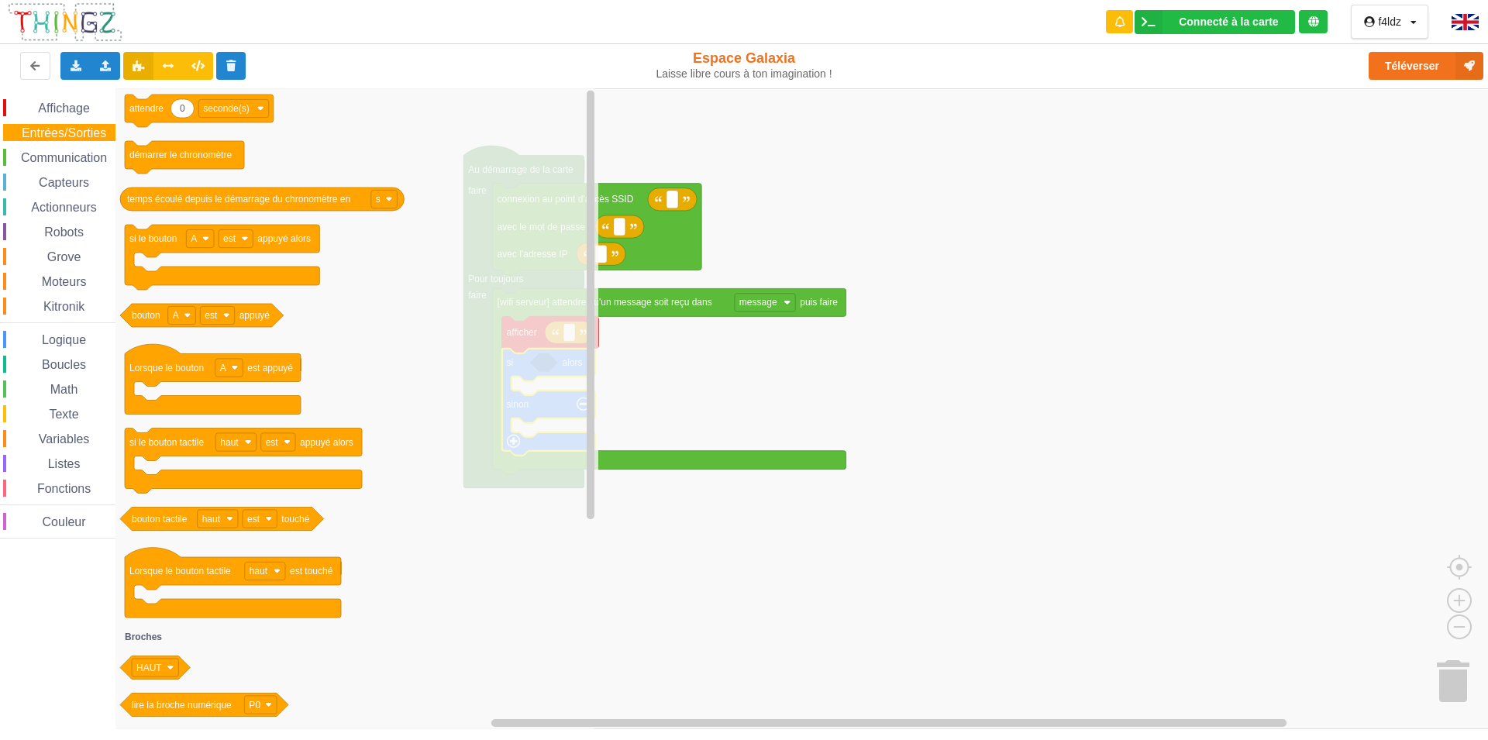
click at [69, 110] on span "Affichage" at bounding box center [64, 108] width 56 height 13
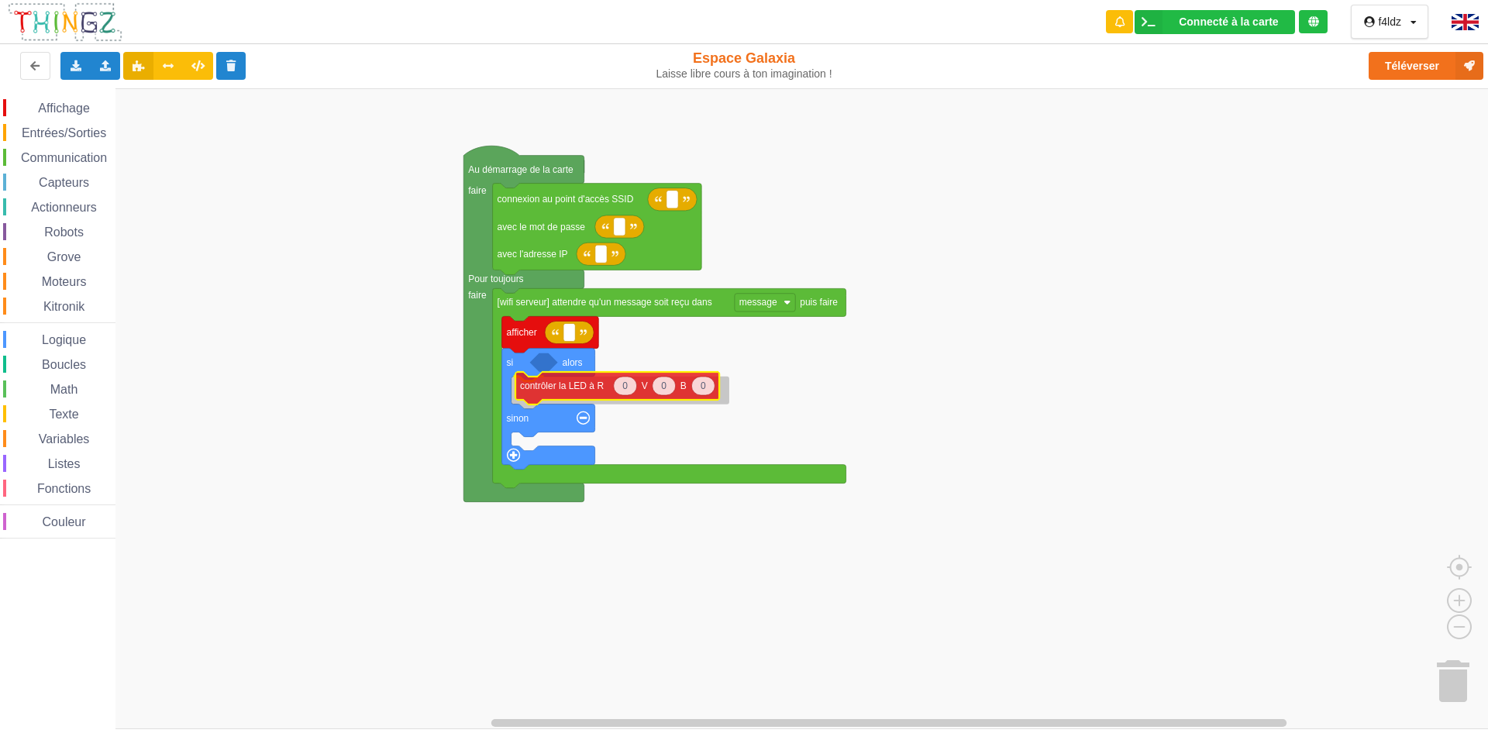
click at [562, 391] on div "Affichage Entrées/Sorties Communication Capteurs Actionneurs Robots Grove Moteu…" at bounding box center [749, 408] width 1499 height 641
click at [623, 389] on text "0" at bounding box center [620, 390] width 5 height 11
type input "255"
click at [664, 394] on text "0" at bounding box center [664, 390] width 5 height 11
type input "255"
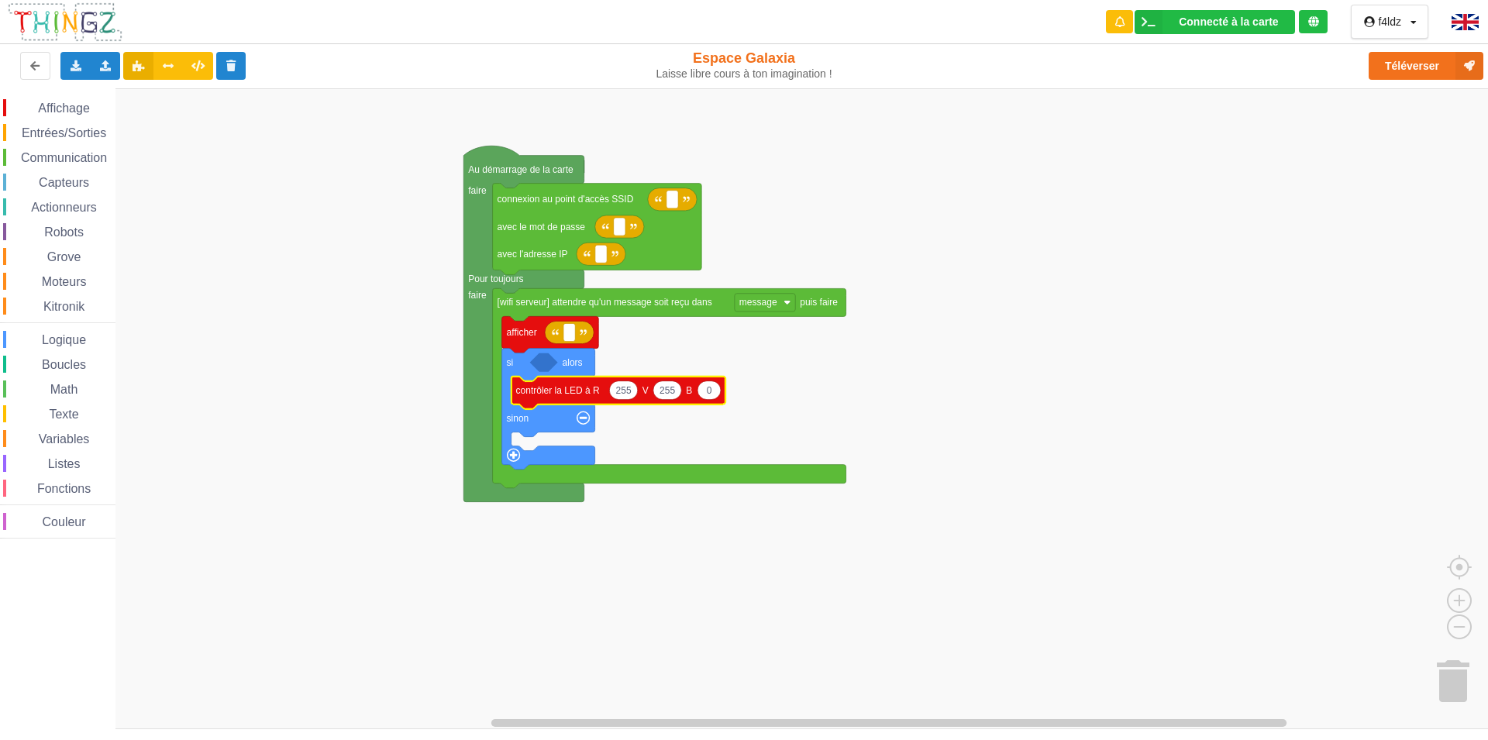
click at [708, 385] on text "0" at bounding box center [709, 390] width 5 height 11
type input "255"
click at [68, 138] on span "Entrées/Sorties" at bounding box center [63, 132] width 89 height 13
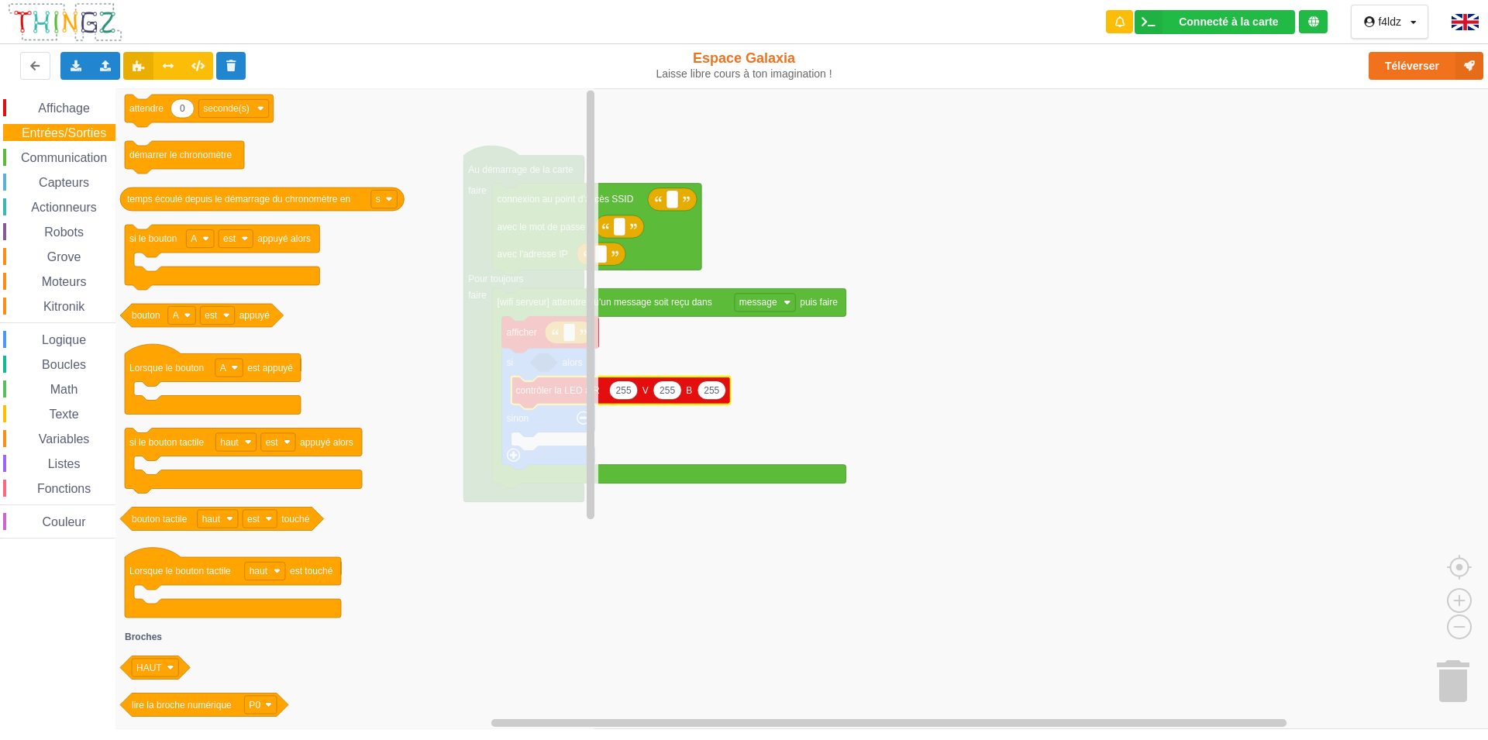
click at [73, 112] on span "Affichage" at bounding box center [64, 108] width 56 height 13
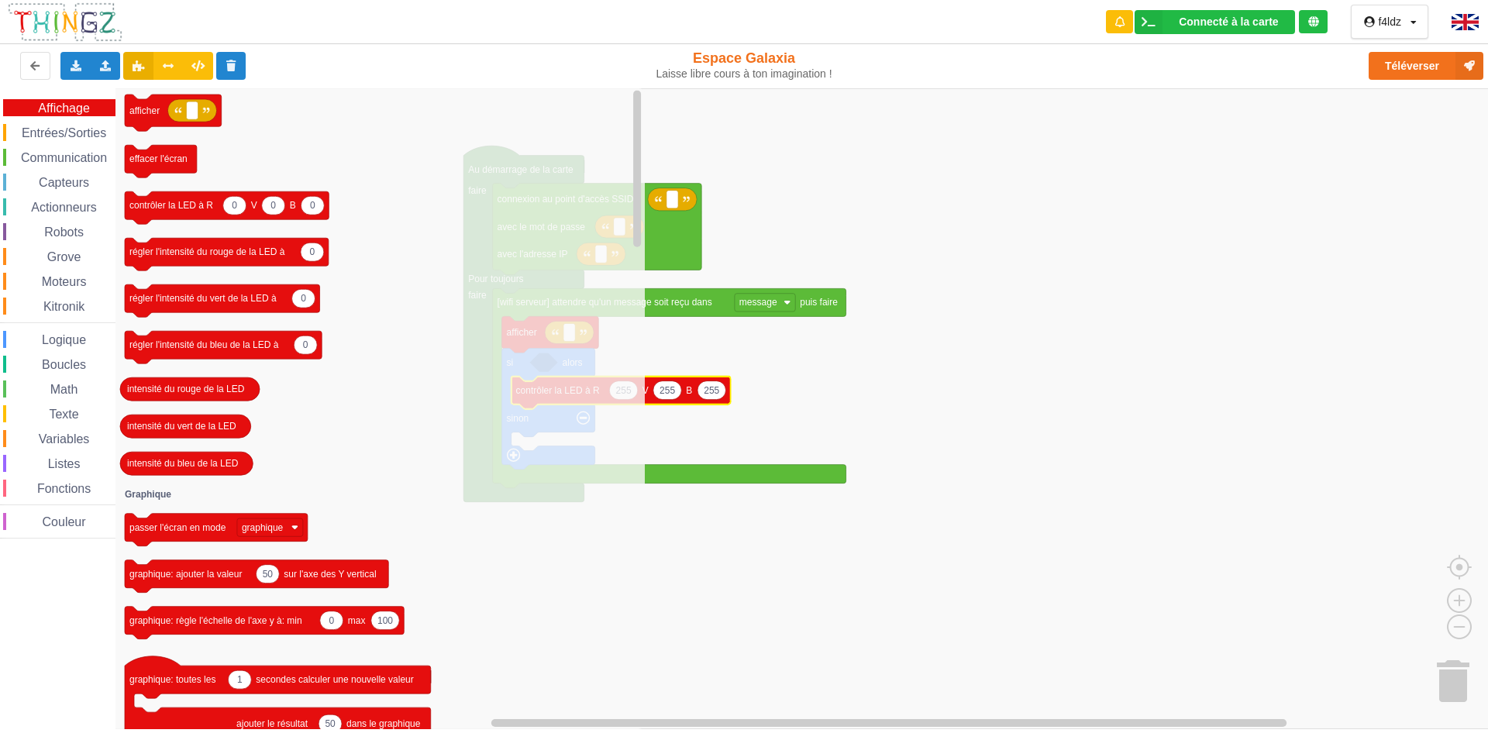
click at [61, 152] on span "Communication" at bounding box center [64, 157] width 91 height 13
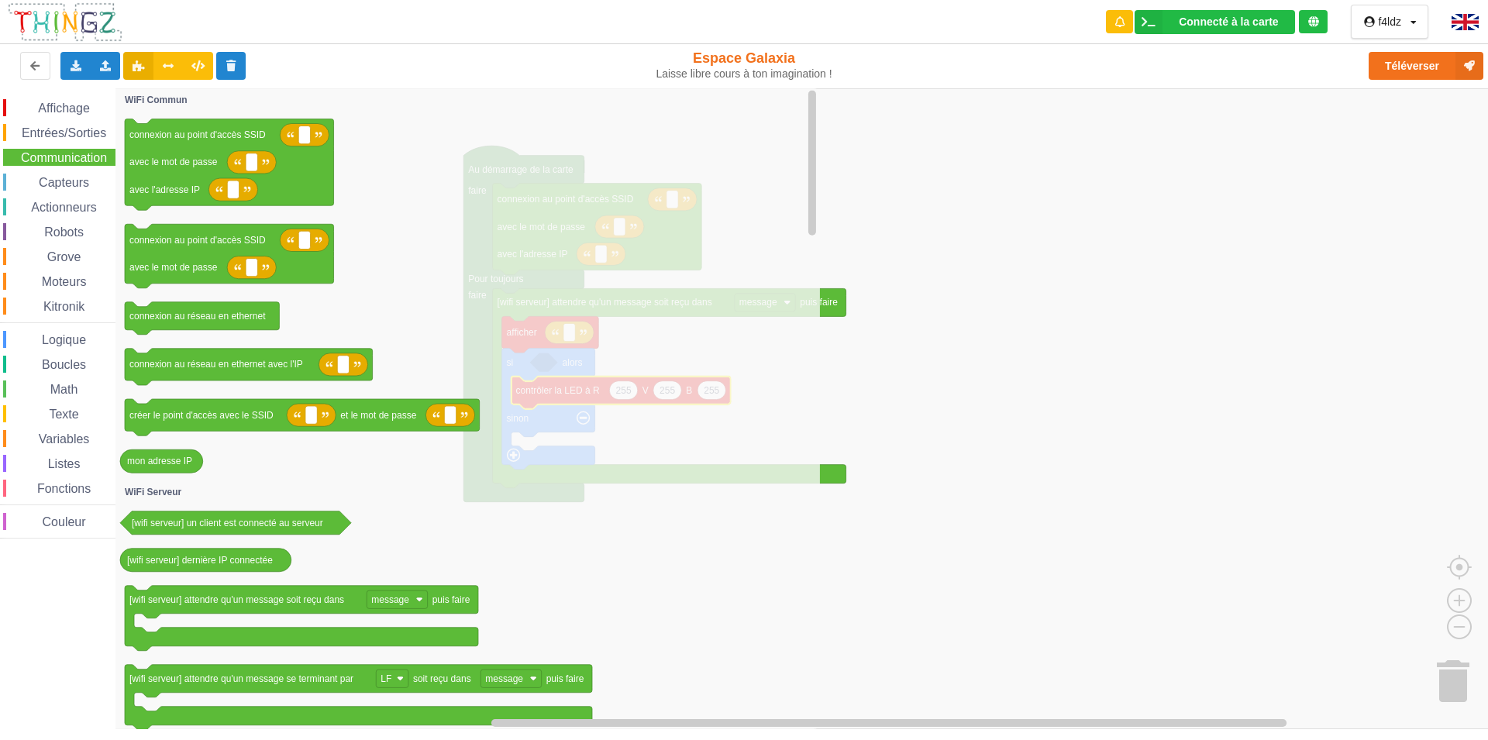
click at [61, 184] on span "Capteurs" at bounding box center [63, 182] width 55 height 13
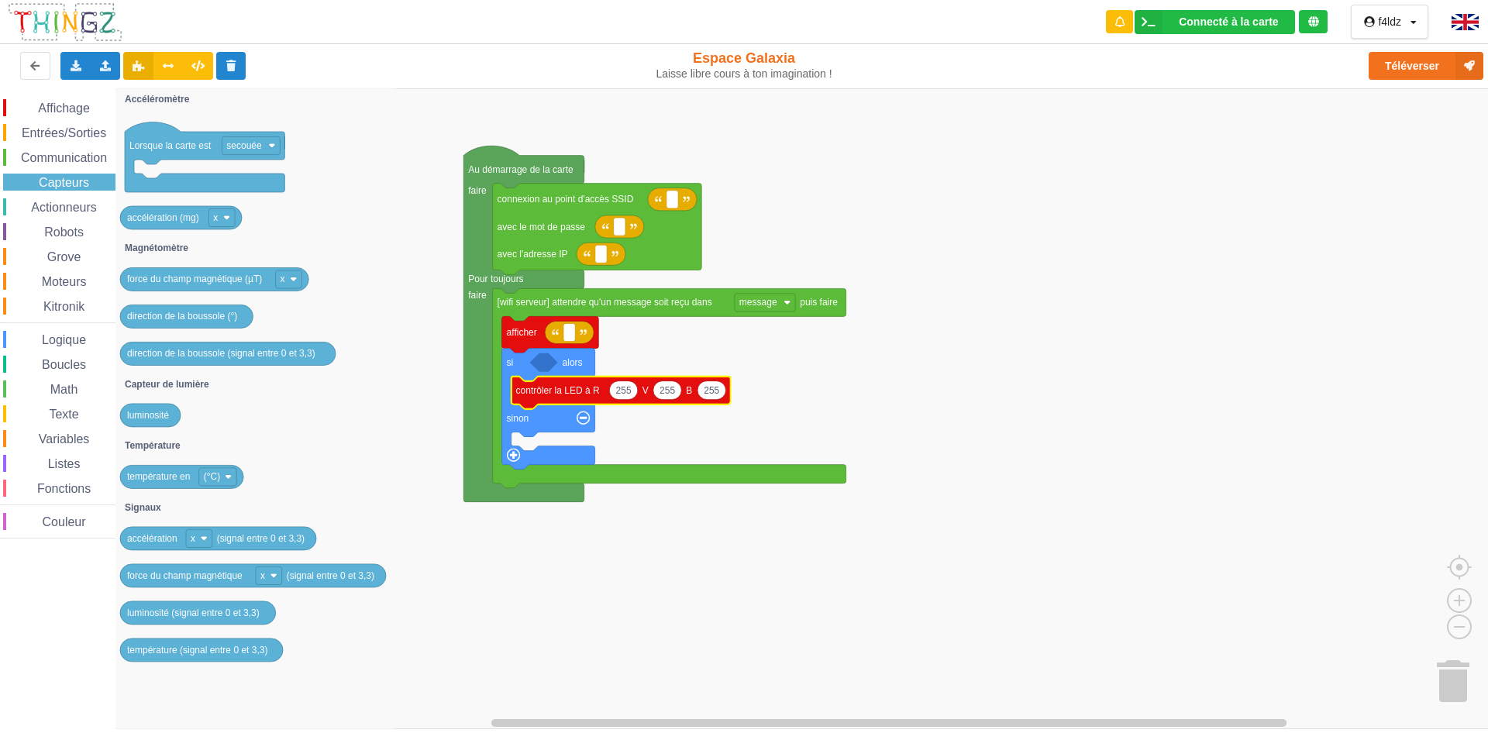
click at [61, 211] on span "Actionneurs" at bounding box center [64, 207] width 71 height 13
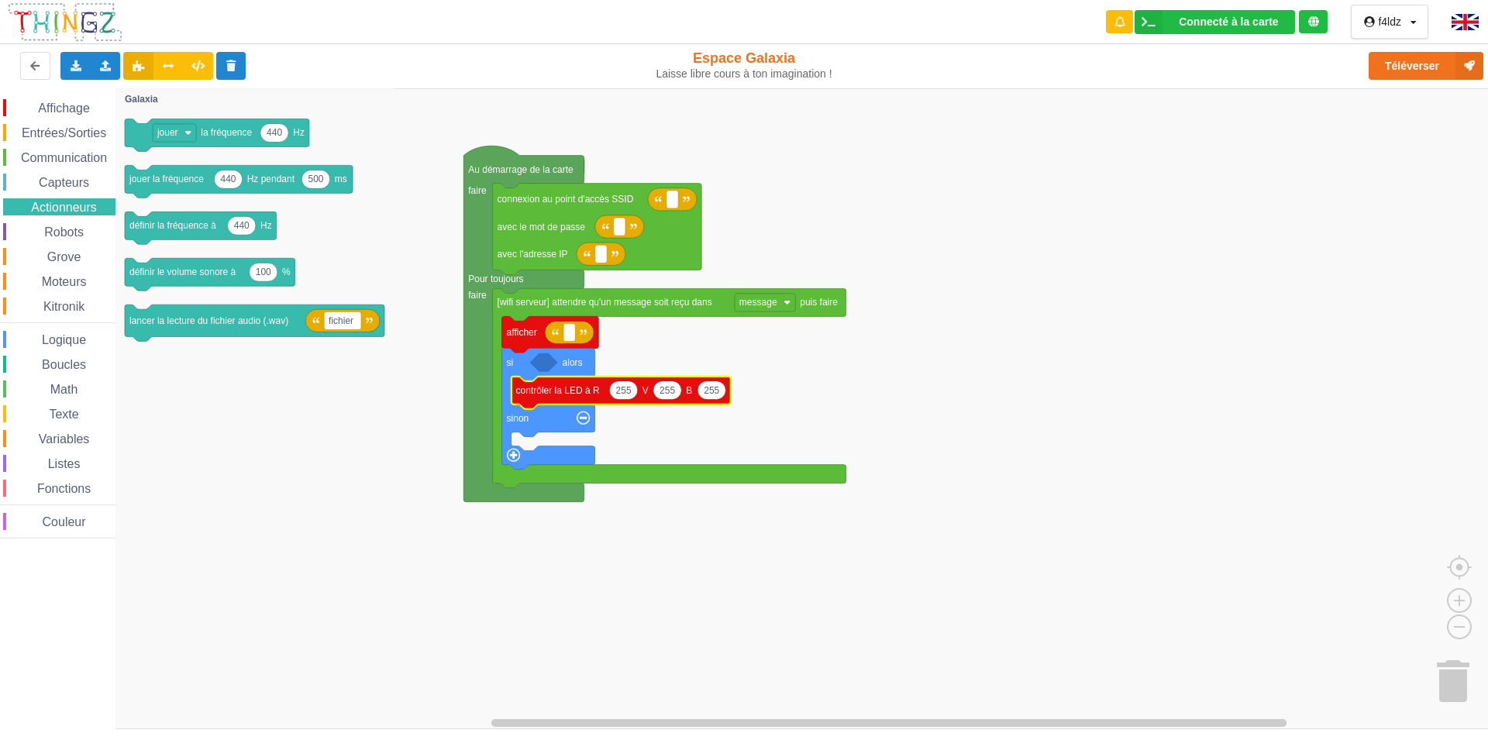
click at [61, 232] on span "Robots" at bounding box center [64, 231] width 44 height 13
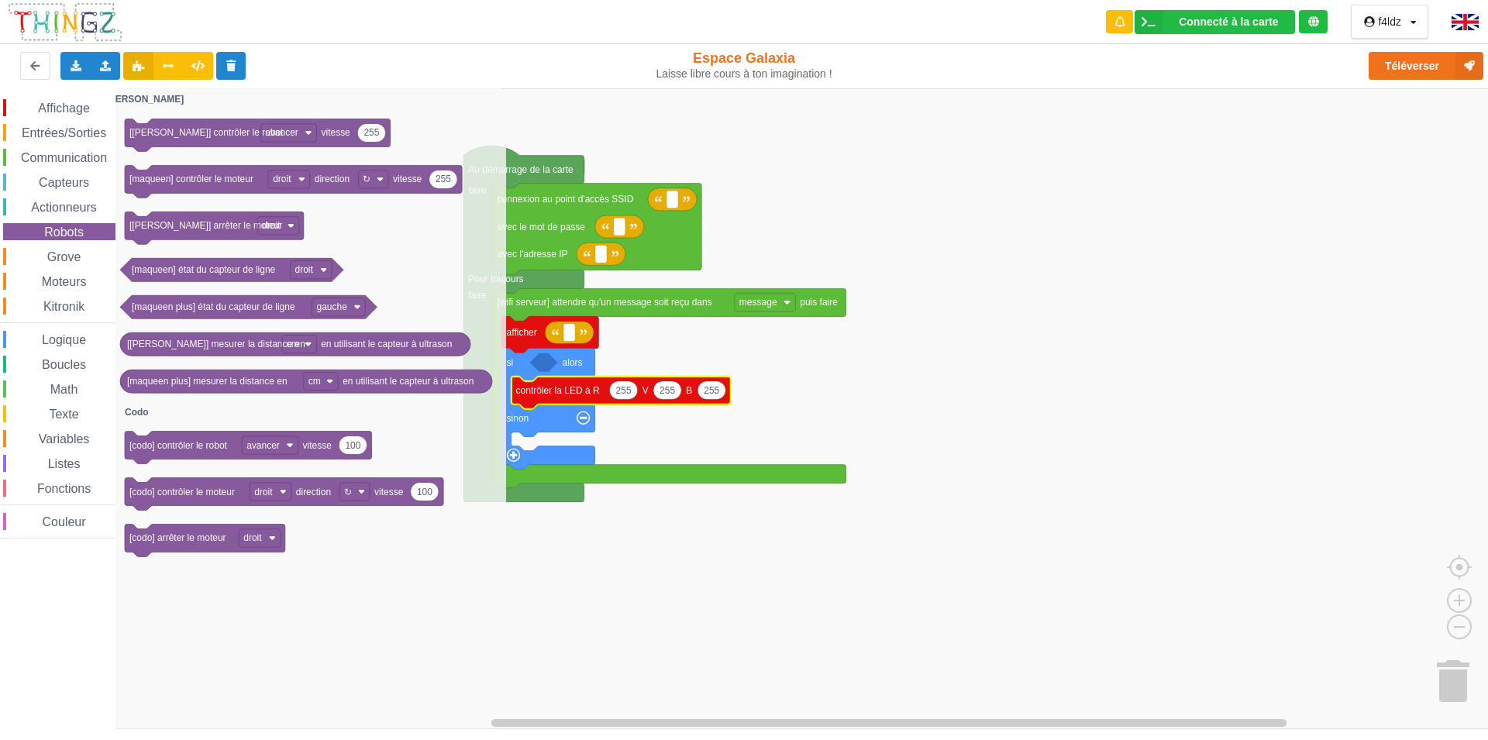
click at [74, 366] on span "Boucles" at bounding box center [64, 364] width 49 height 13
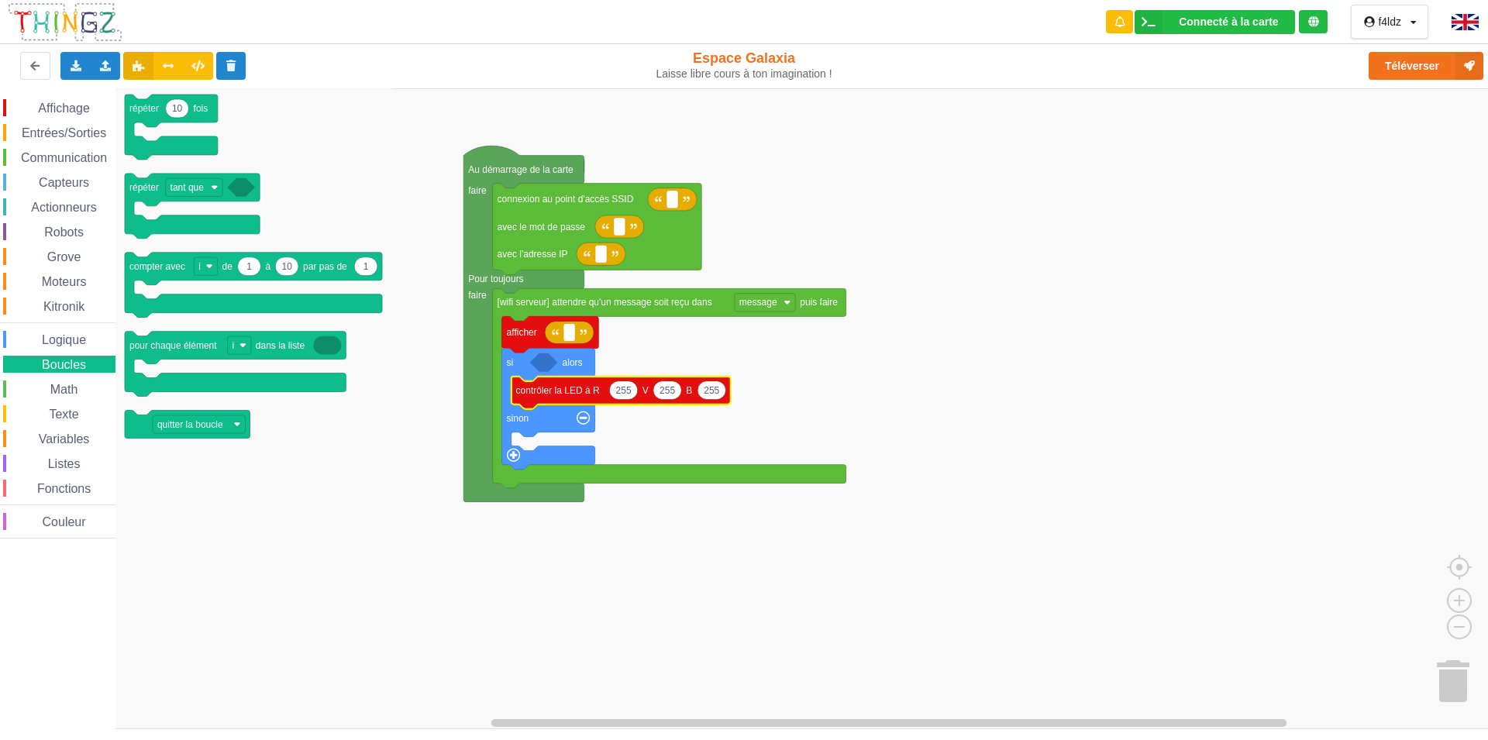
click at [67, 343] on span "Logique" at bounding box center [64, 339] width 49 height 13
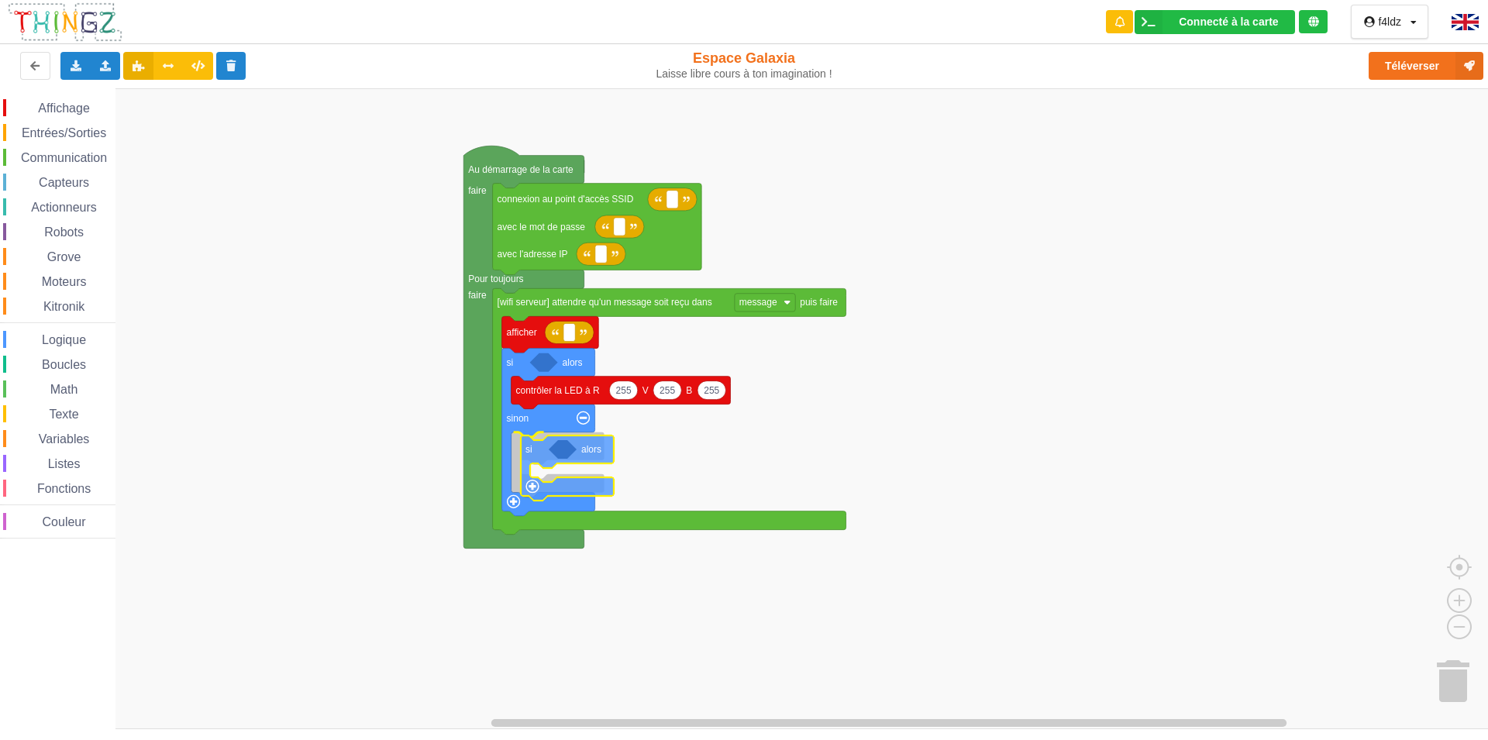
click at [532, 448] on div "Affichage Entrées/Sorties Communication Capteurs Actionneurs Robots Grove Moteu…" at bounding box center [749, 408] width 1499 height 641
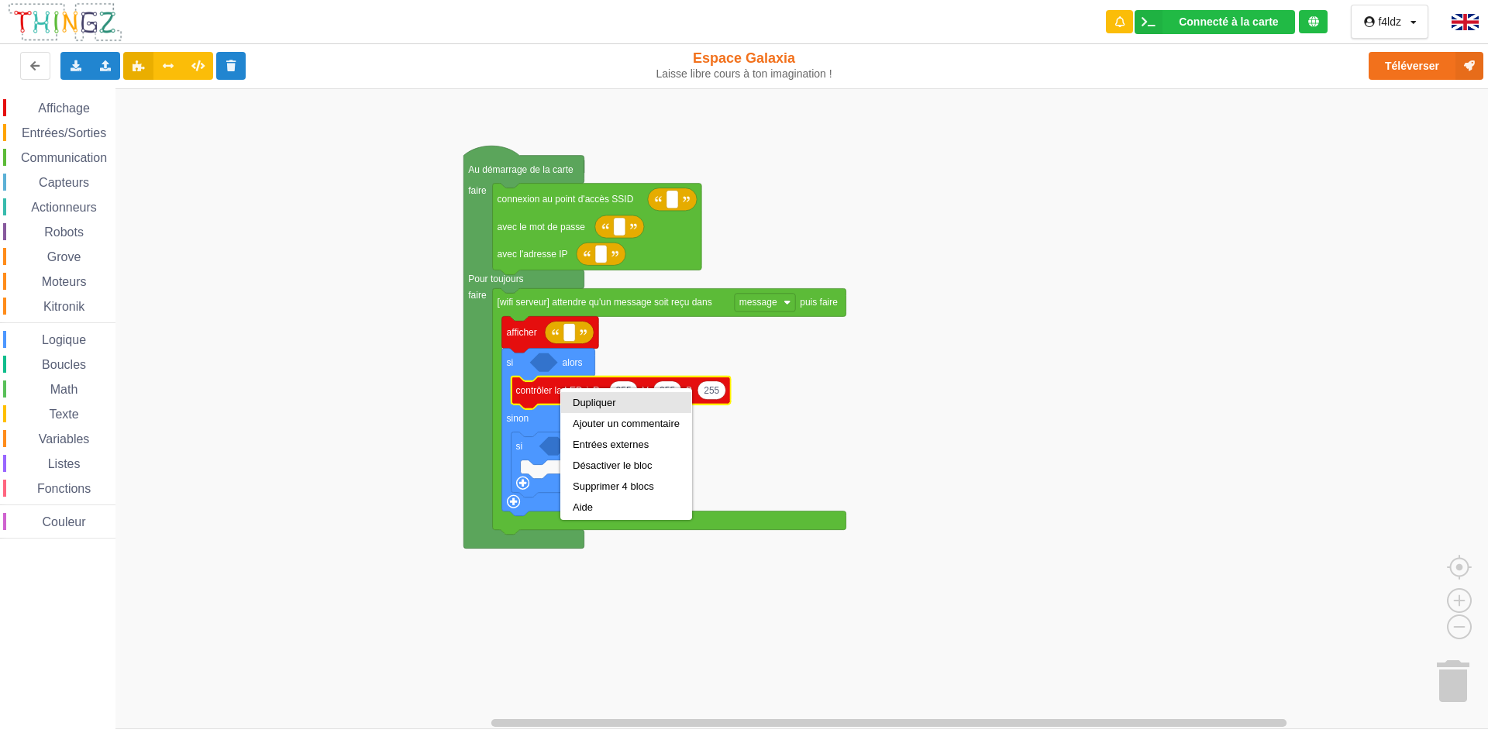
click at [588, 401] on div "Dupliquer" at bounding box center [626, 403] width 107 height 12
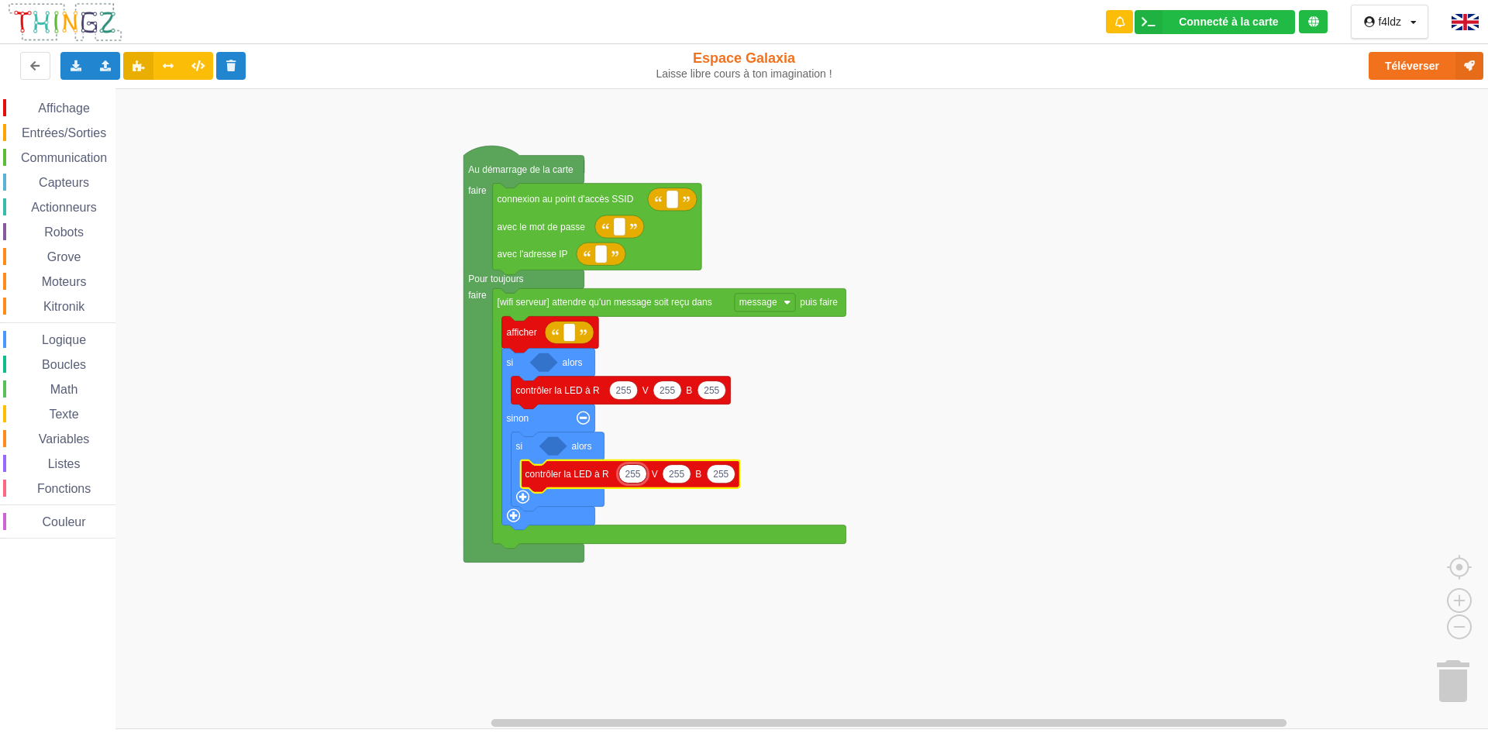
type input "0"
click at [672, 478] on text "255" at bounding box center [671, 474] width 15 height 11
type input "0"
click at [714, 476] on text "255" at bounding box center [710, 474] width 15 height 11
type input "0"
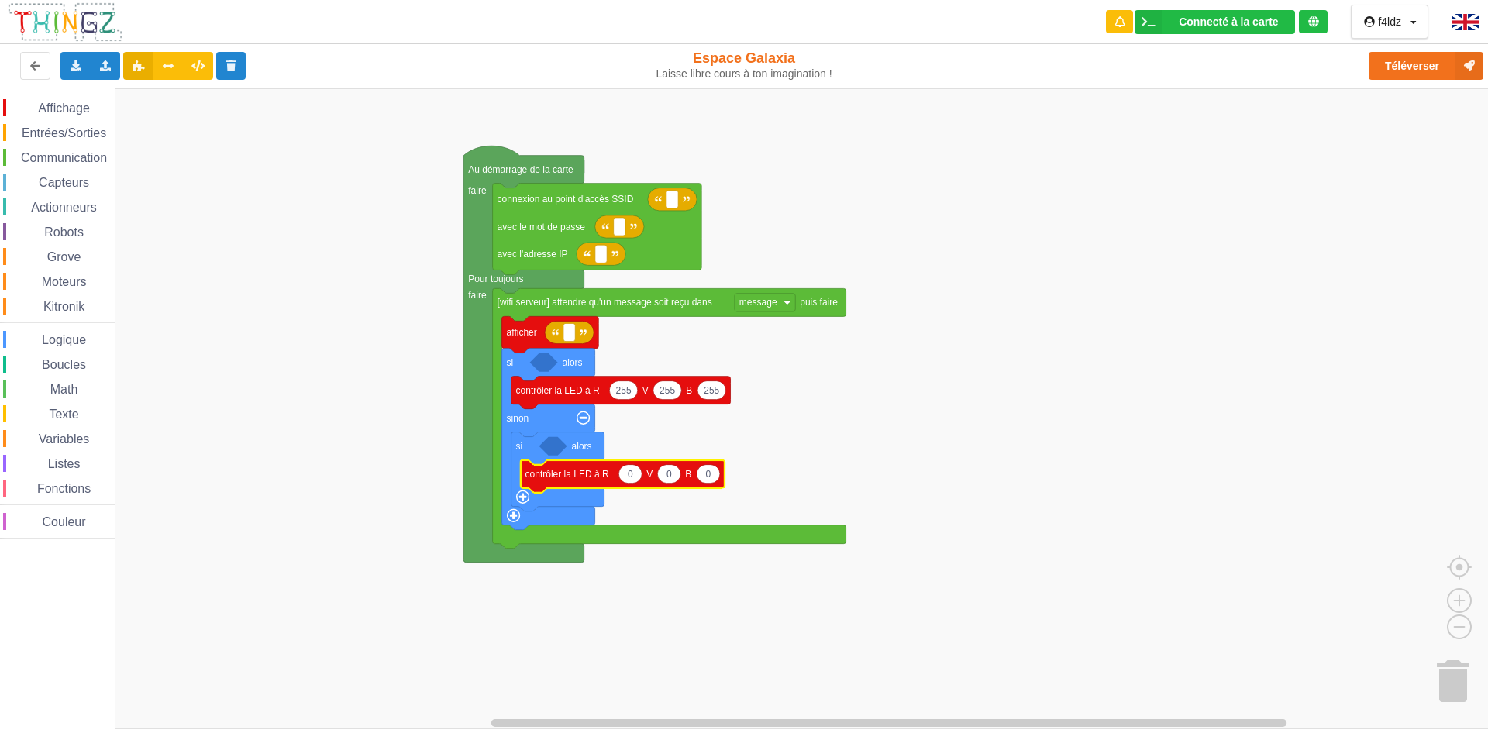
click at [842, 374] on rect "Espace de travail de Blocky" at bounding box center [749, 408] width 1499 height 641
click at [65, 441] on span "Variables" at bounding box center [64, 438] width 56 height 13
click at [587, 335] on div "Affichage Entrées/Sorties Communication Capteurs Actionneurs Robots Grove Moteu…" at bounding box center [749, 408] width 1499 height 641
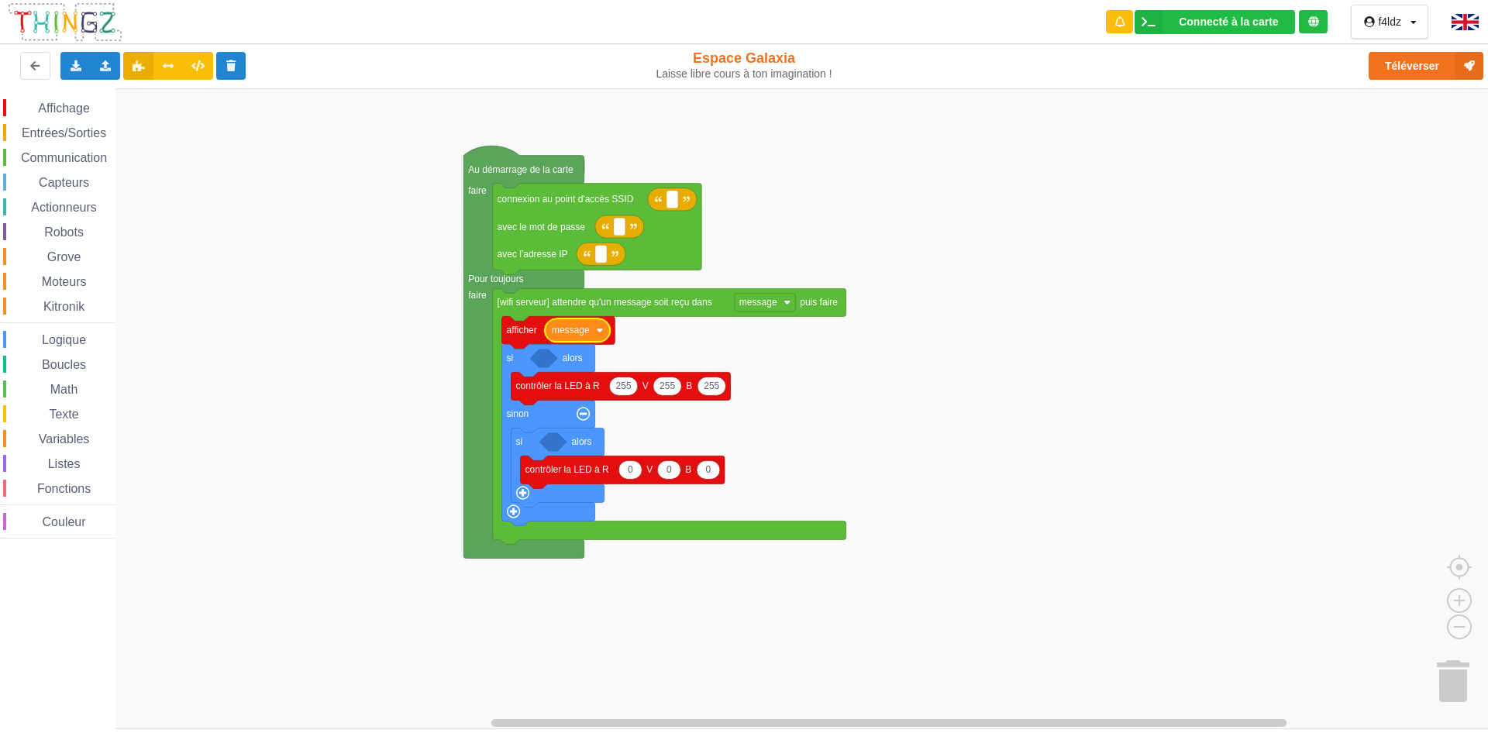
click at [575, 332] on text "message" at bounding box center [571, 330] width 38 height 11
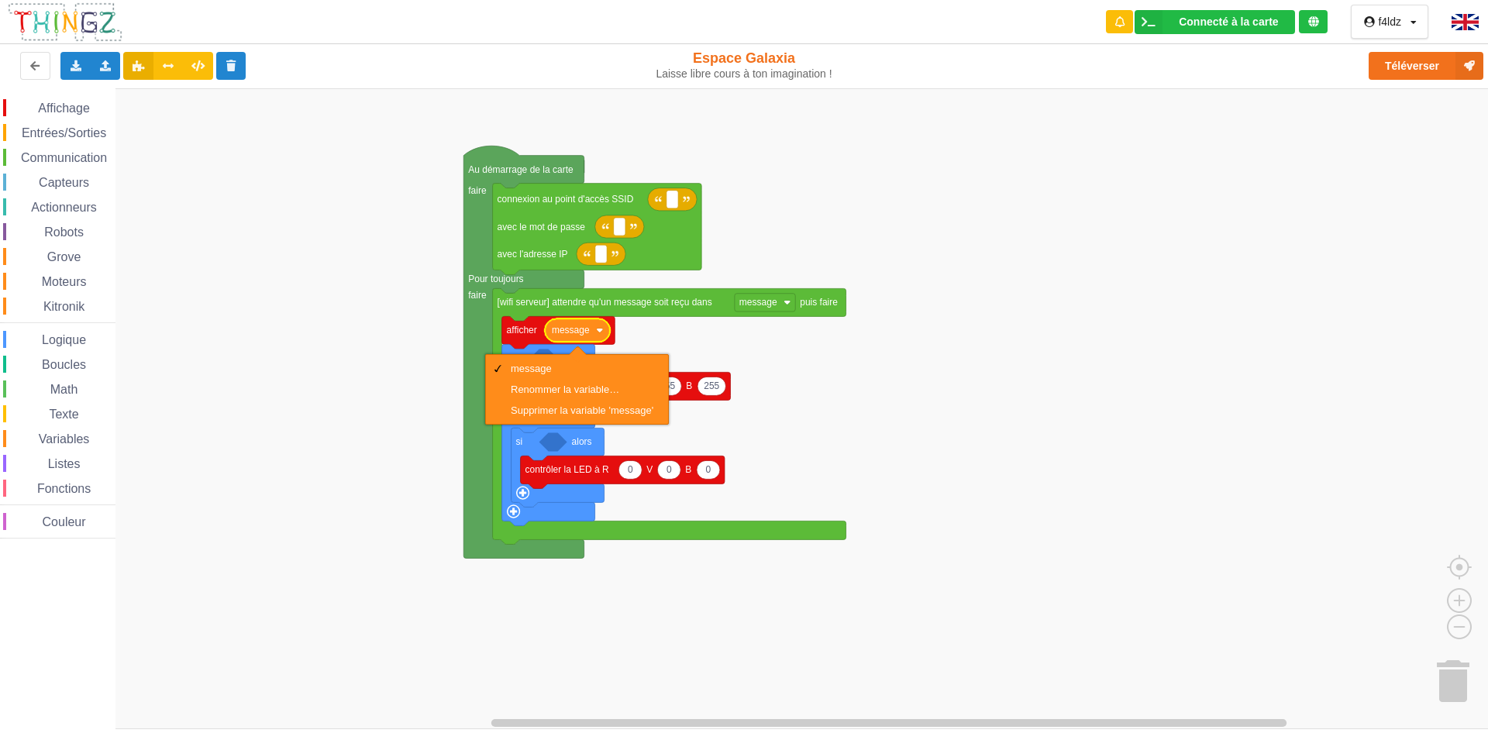
click at [372, 380] on rect "Espace de travail de Blocky" at bounding box center [749, 408] width 1499 height 641
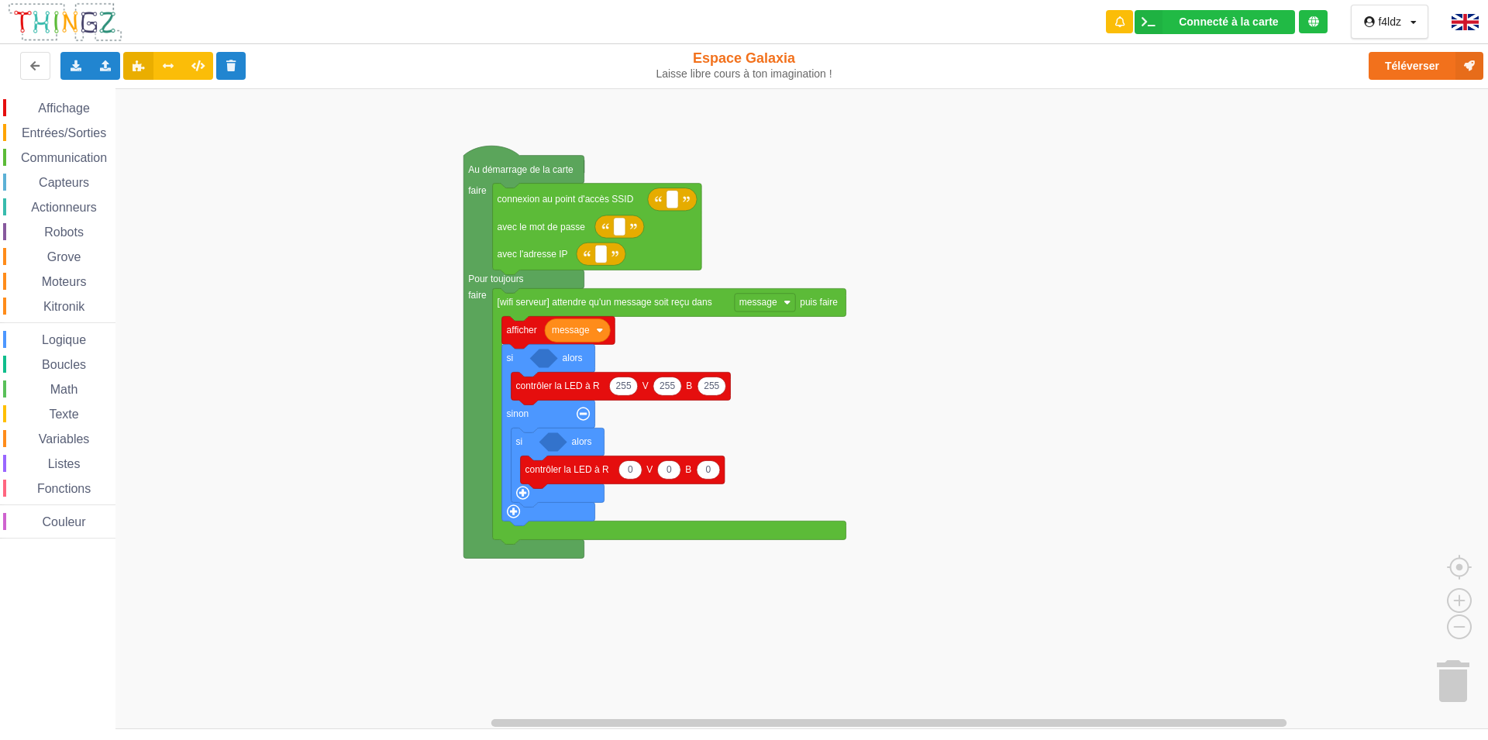
click at [70, 439] on span "Variables" at bounding box center [64, 438] width 56 height 13
click at [232, 356] on div "Affichage Entrées/Sorties Communication Capteurs Actionneurs Robots Grove Moteu…" at bounding box center [749, 408] width 1499 height 641
click at [68, 493] on span "Fonctions" at bounding box center [64, 488] width 58 height 13
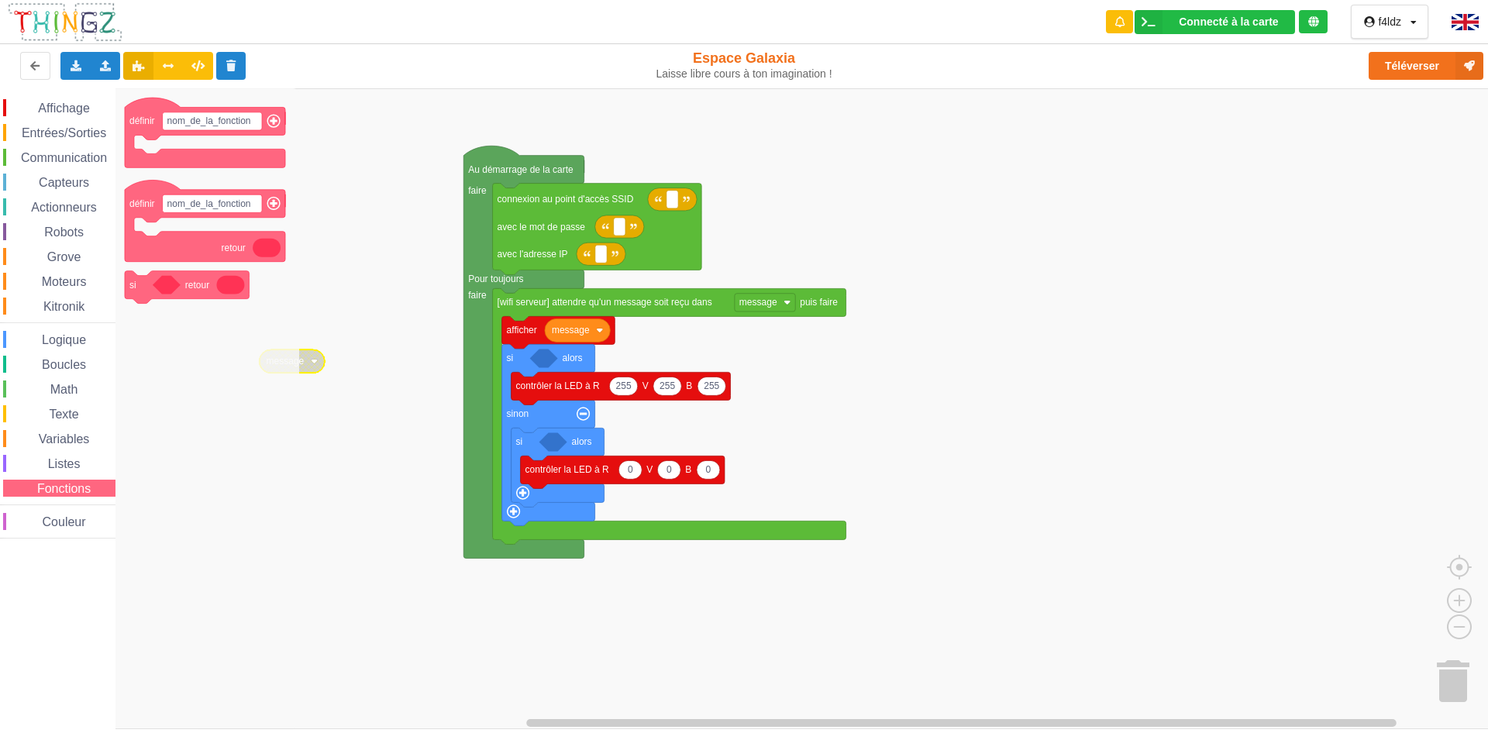
click at [69, 491] on span "Fonctions" at bounding box center [64, 488] width 58 height 13
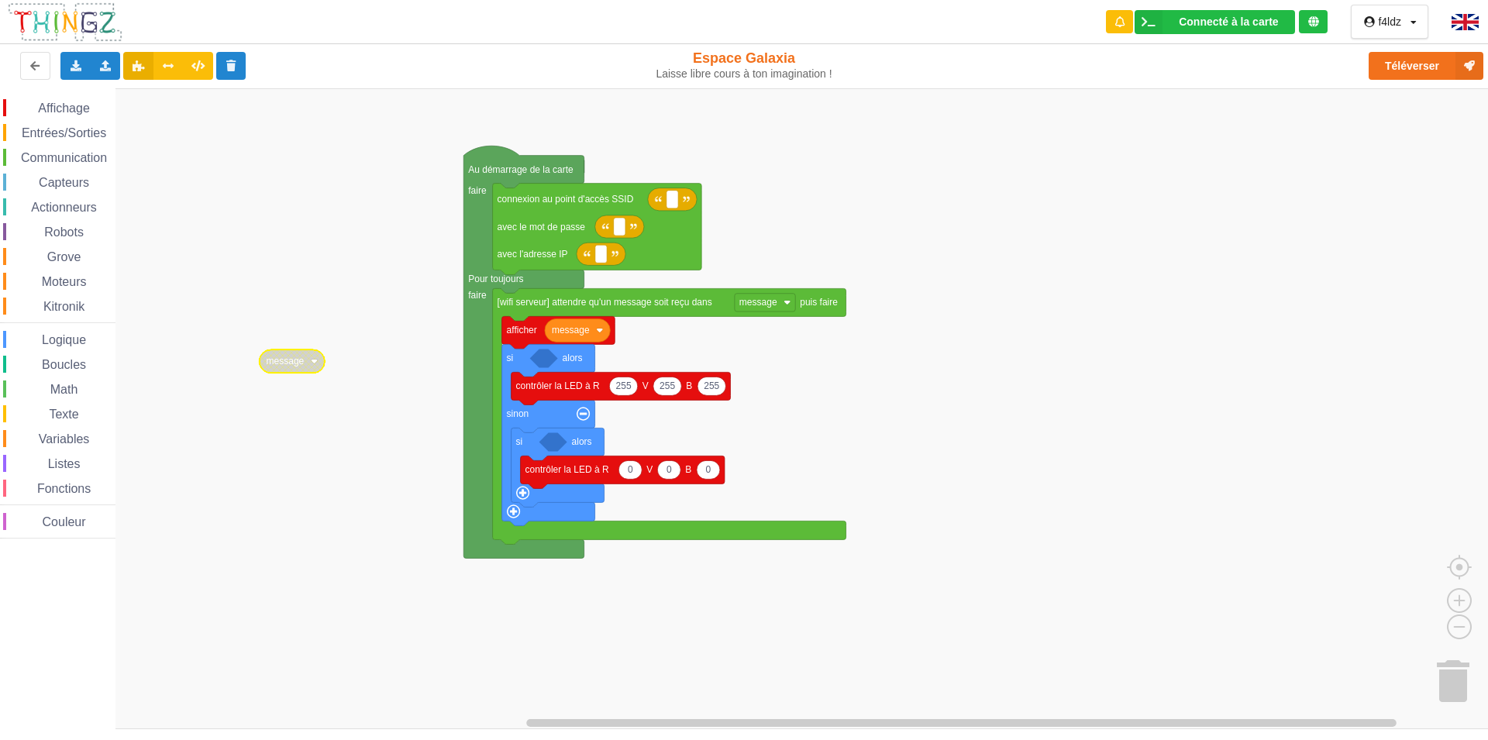
click at [57, 523] on span "Couleur" at bounding box center [64, 521] width 48 height 13
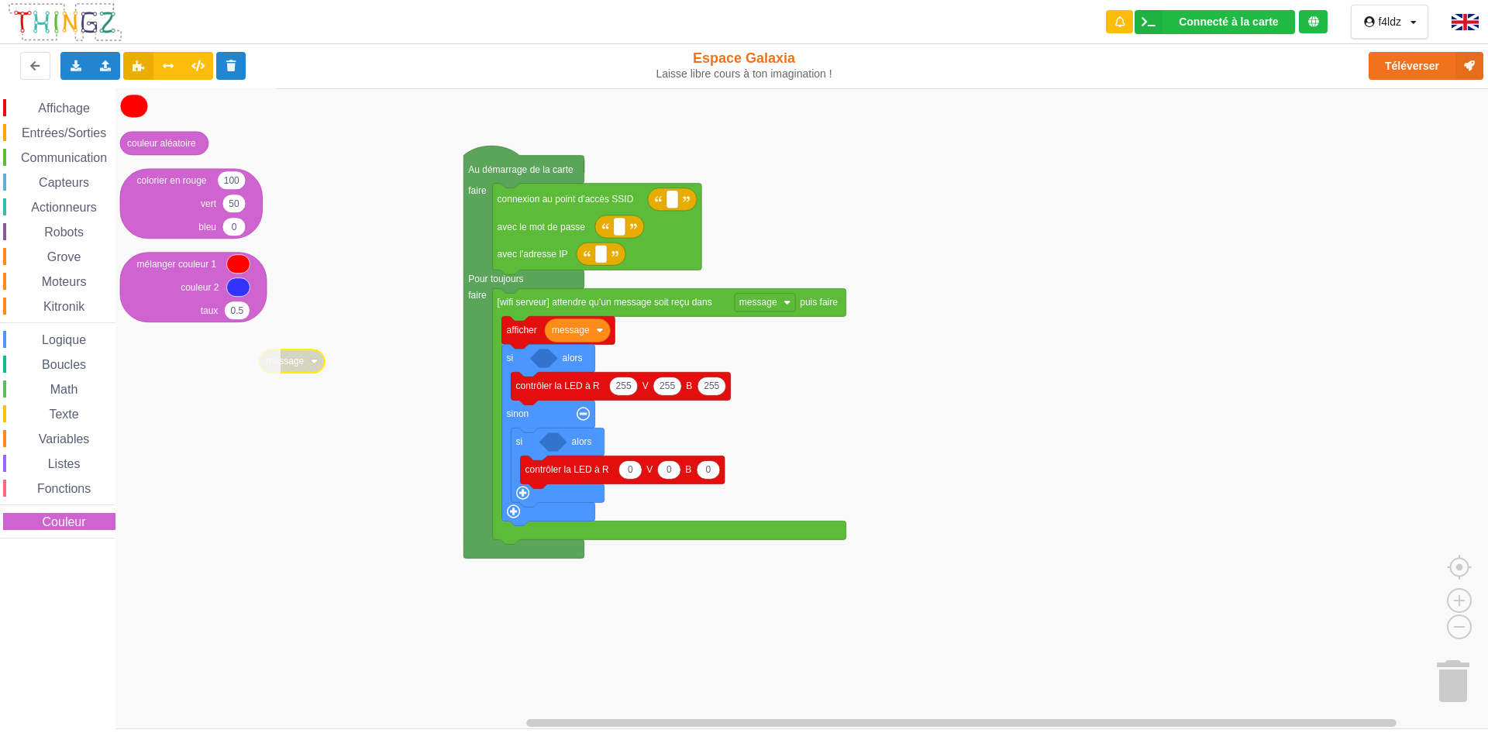
click at [57, 523] on span "Couleur" at bounding box center [64, 521] width 48 height 13
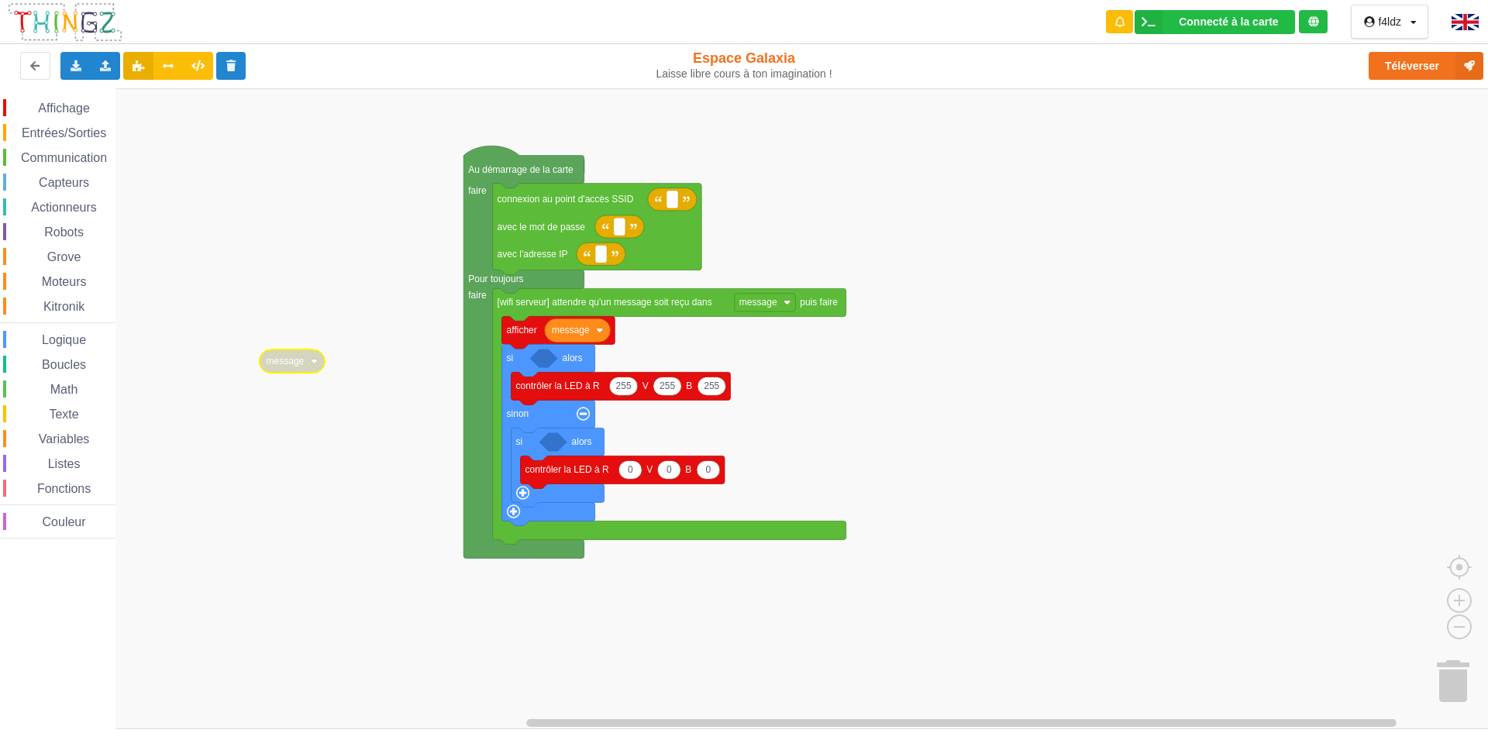
click at [69, 461] on span "Listes" at bounding box center [64, 463] width 37 height 13
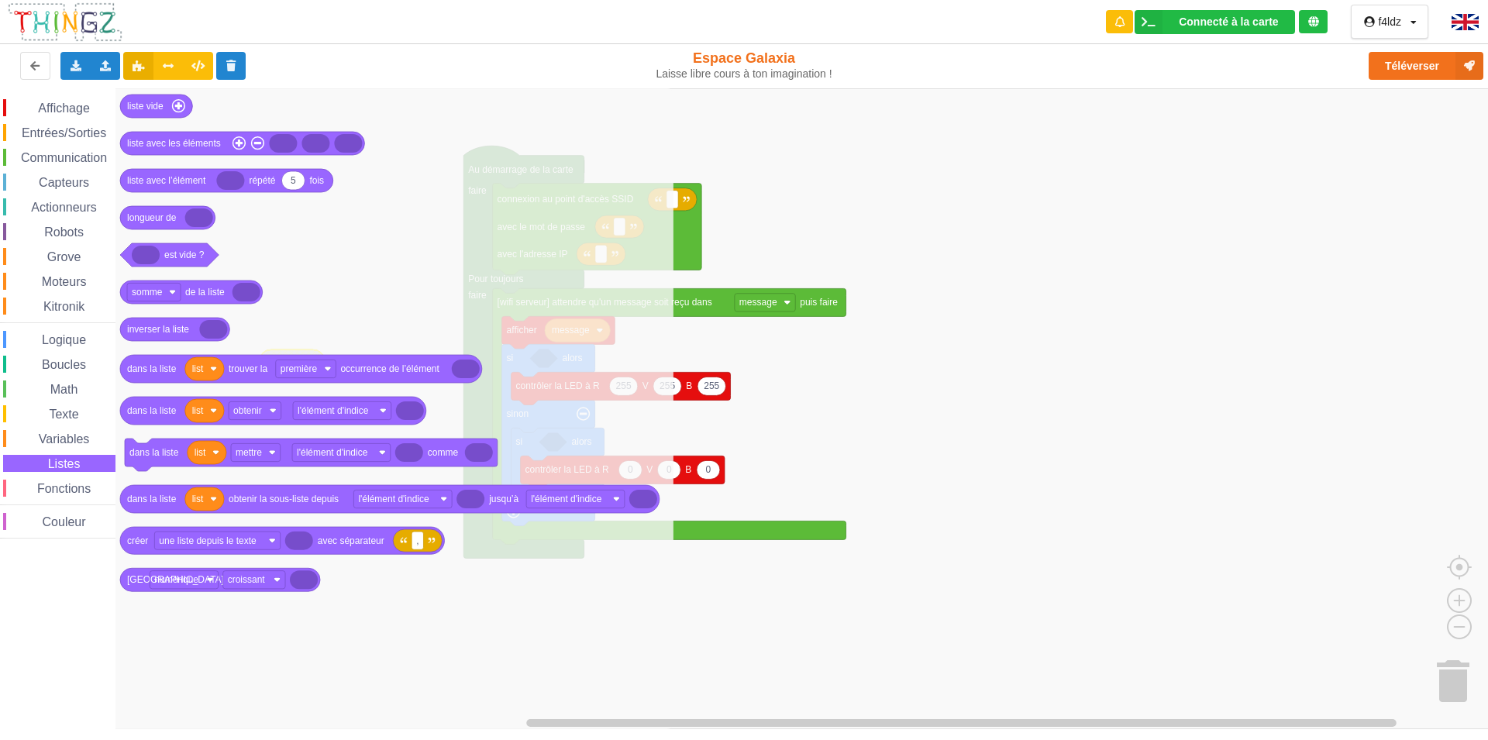
click at [63, 462] on span "Listes" at bounding box center [64, 463] width 37 height 13
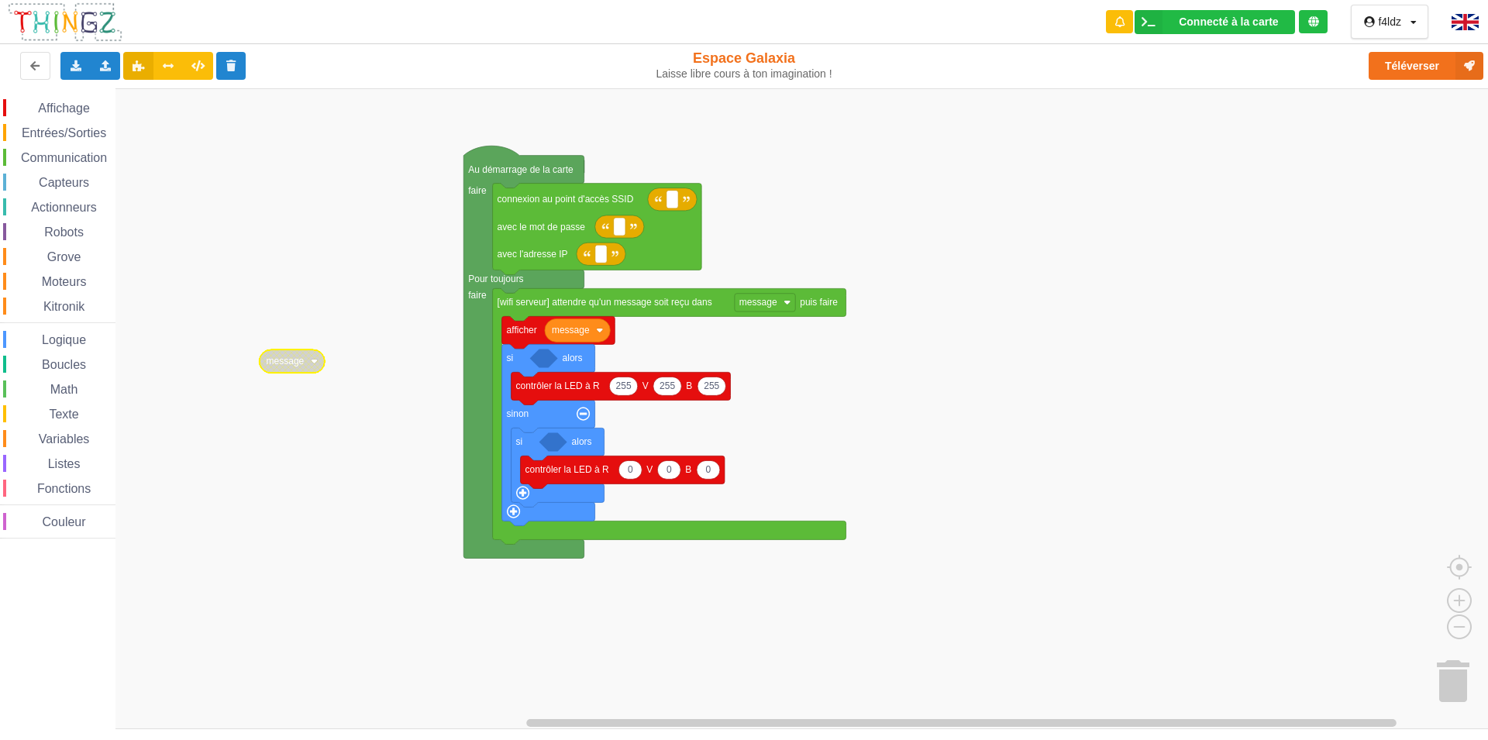
click at [66, 109] on span "Affichage" at bounding box center [64, 108] width 56 height 13
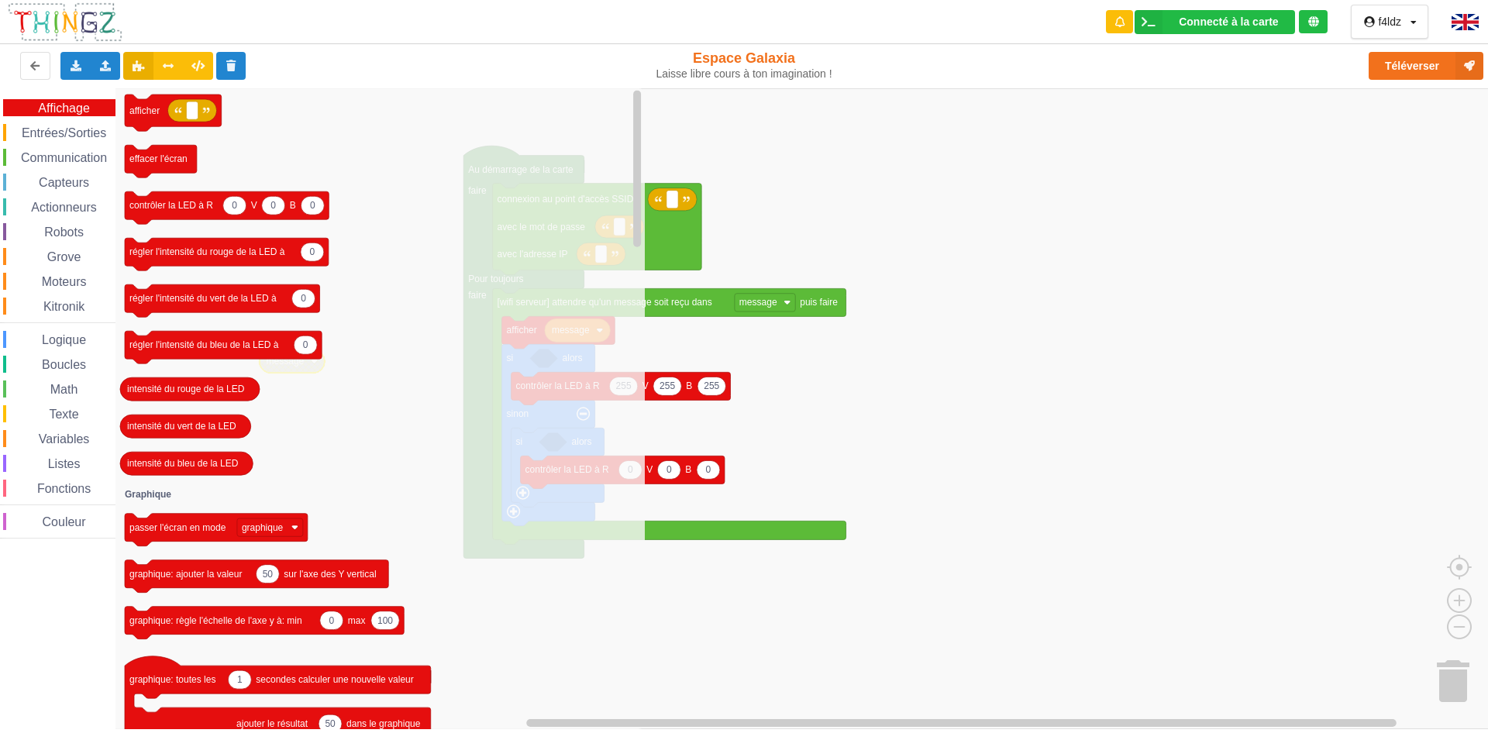
click at [64, 128] on span "Entrées/Sorties" at bounding box center [63, 132] width 89 height 13
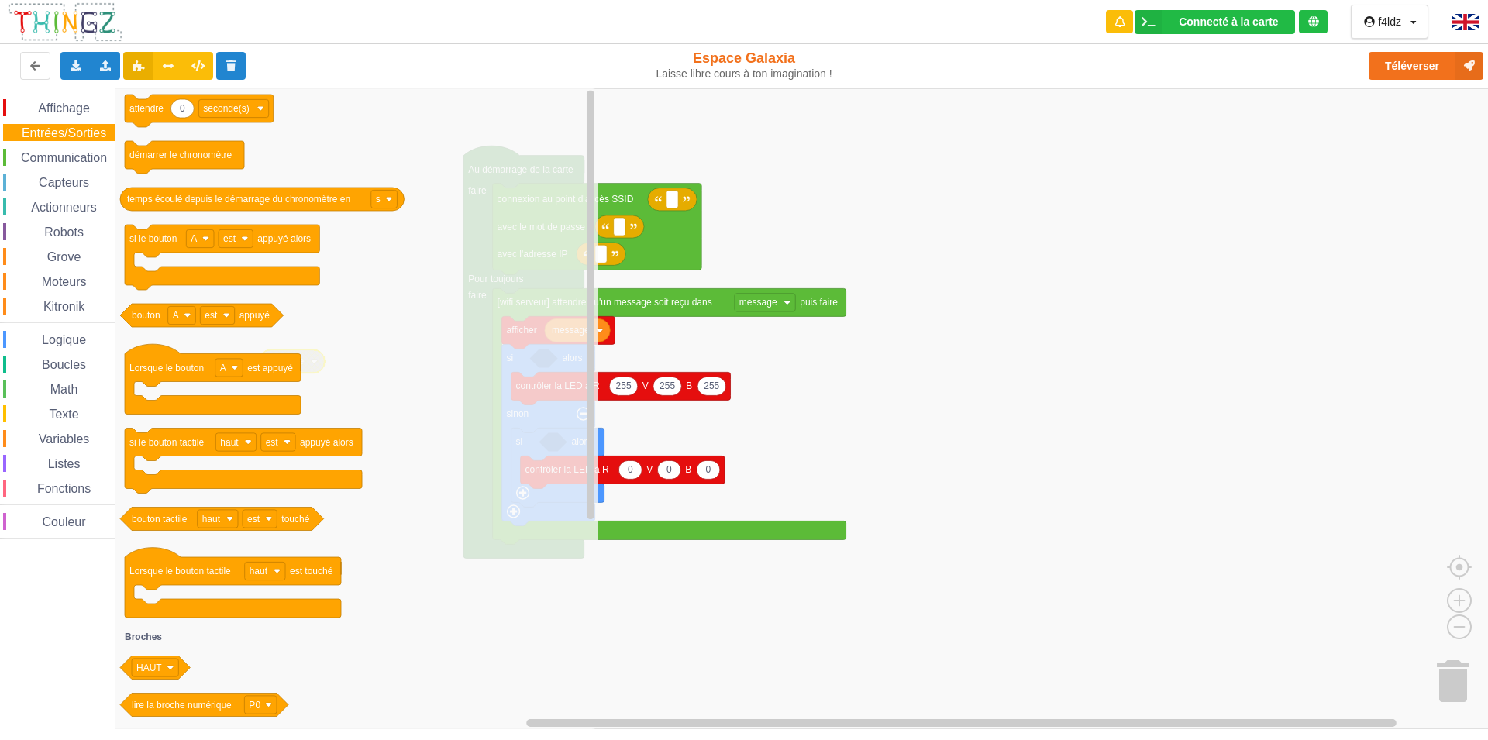
click at [57, 157] on span "Communication" at bounding box center [64, 157] width 91 height 13
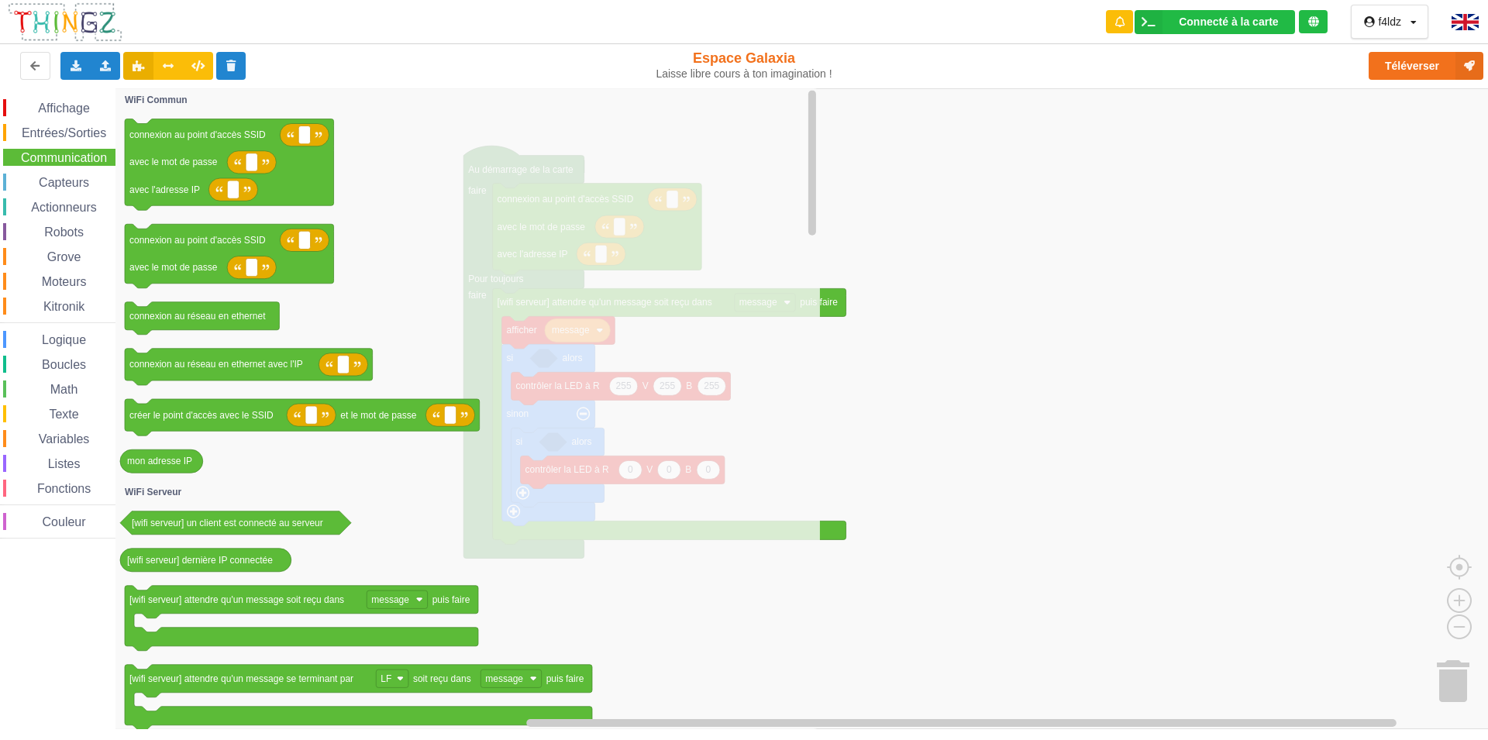
click at [67, 184] on span "Capteurs" at bounding box center [63, 182] width 55 height 13
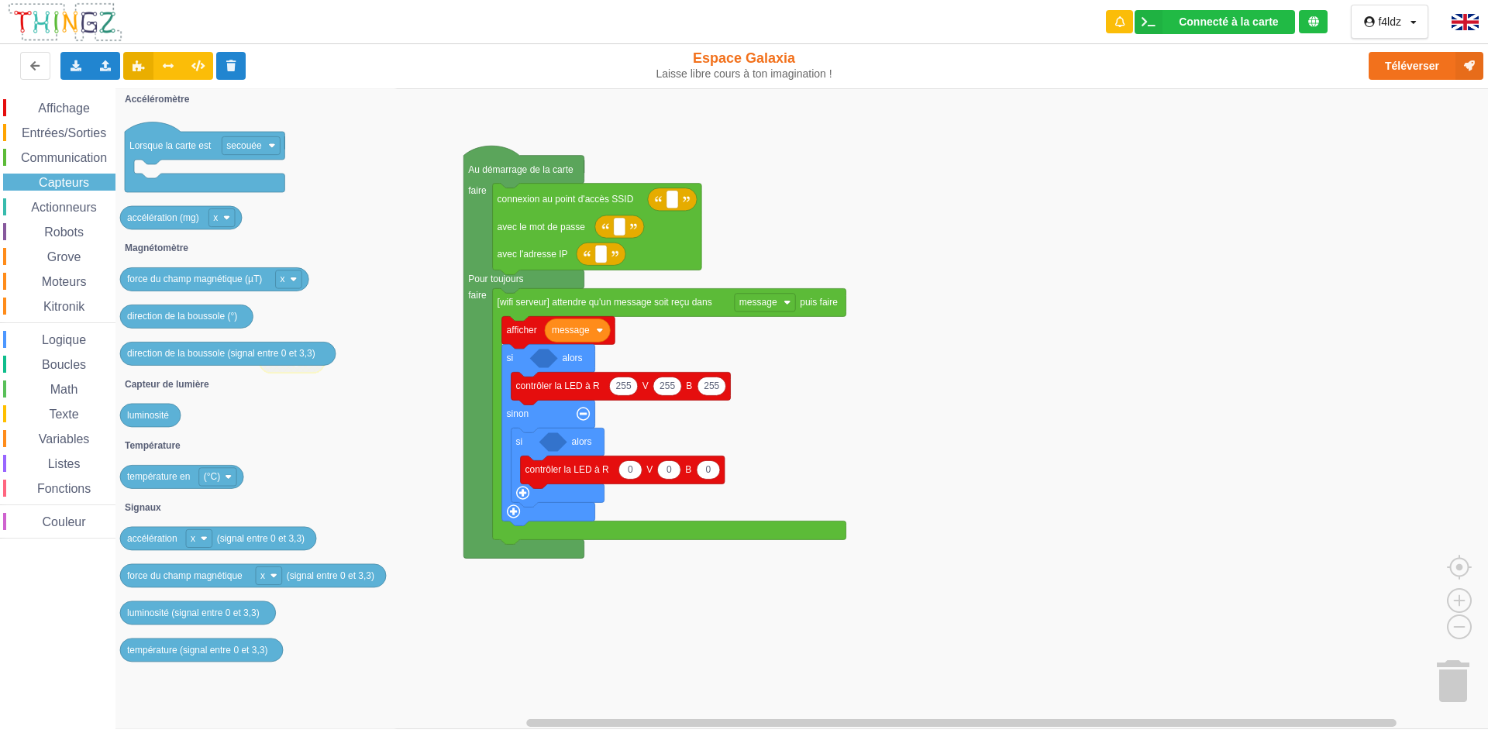
click at [60, 203] on span "Actionneurs" at bounding box center [64, 207] width 71 height 13
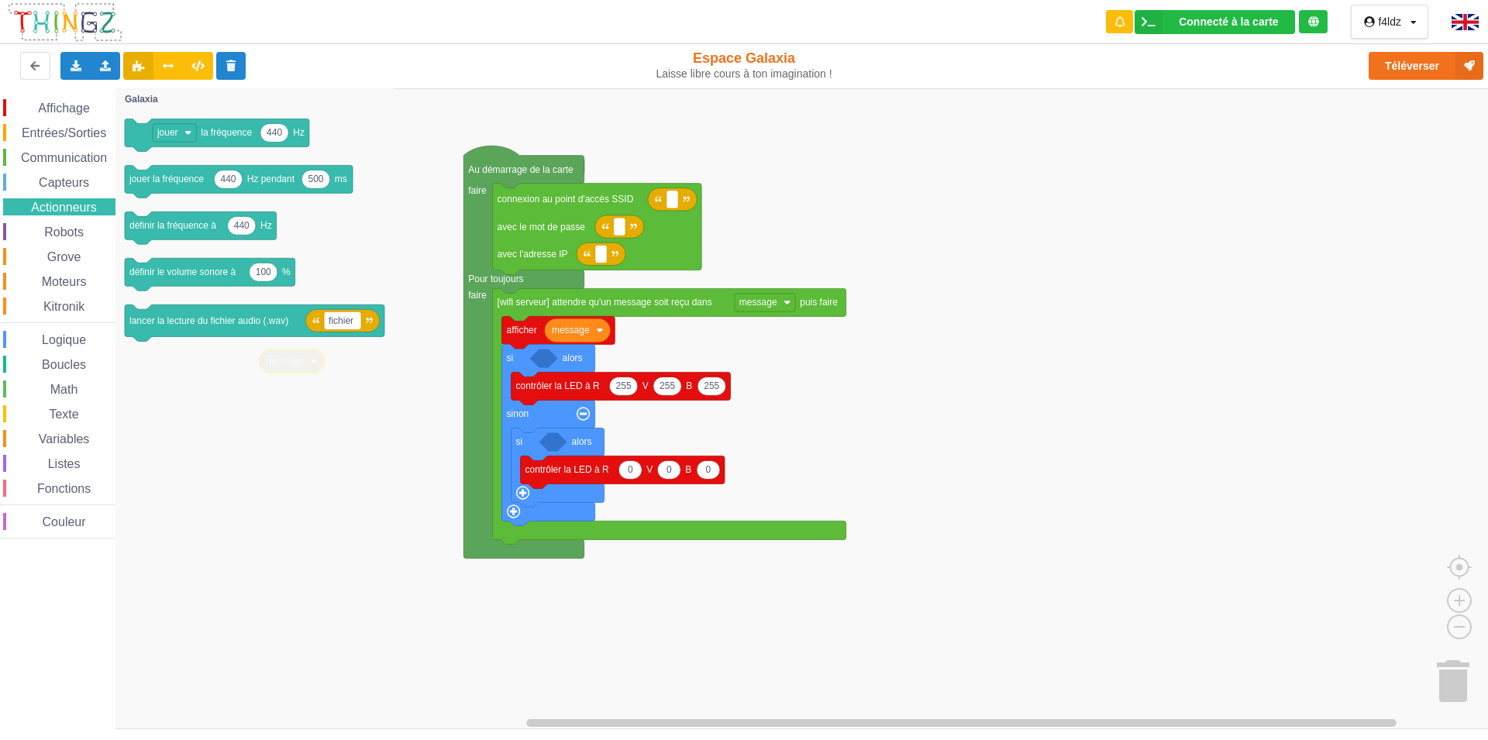
click at [62, 233] on span "Robots" at bounding box center [64, 231] width 44 height 13
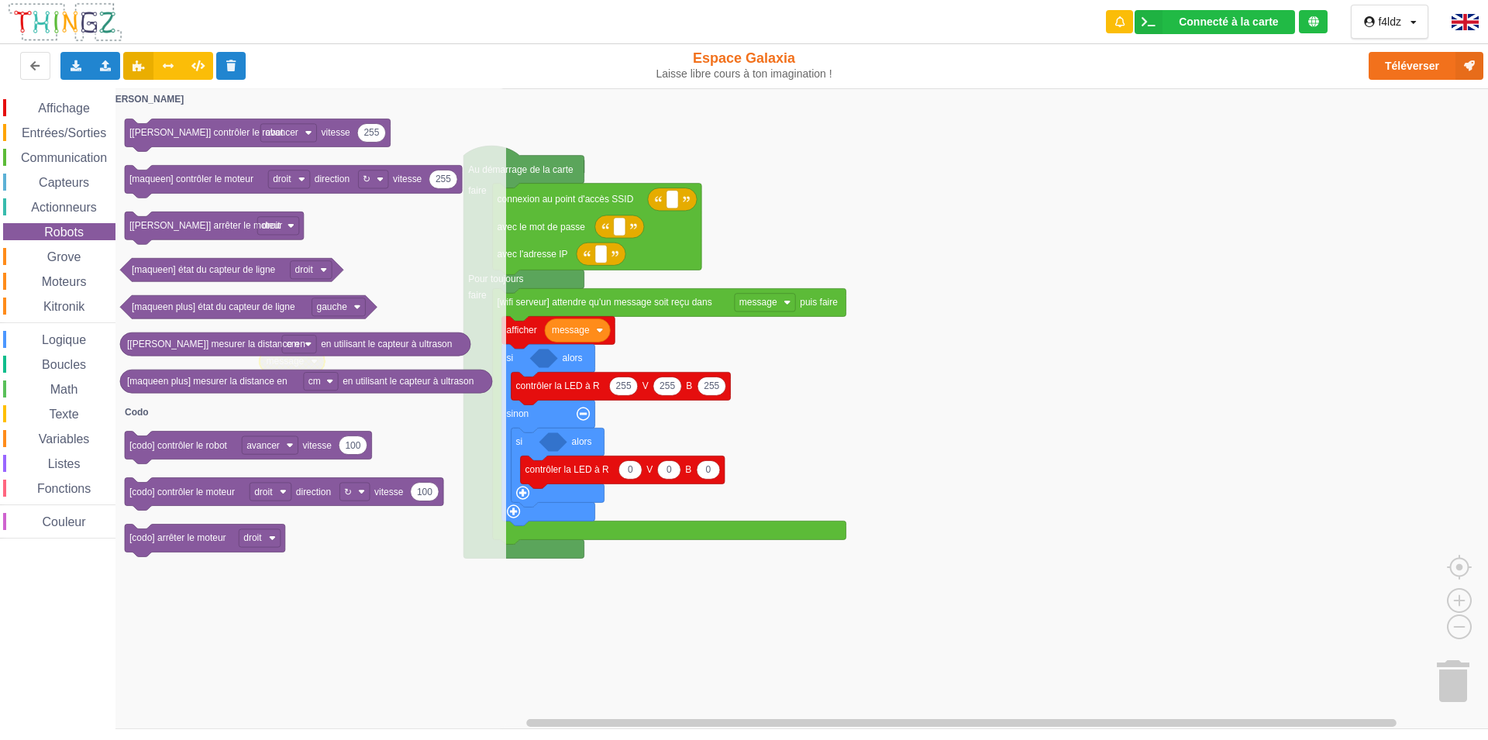
click at [64, 258] on span "Grove" at bounding box center [64, 256] width 39 height 13
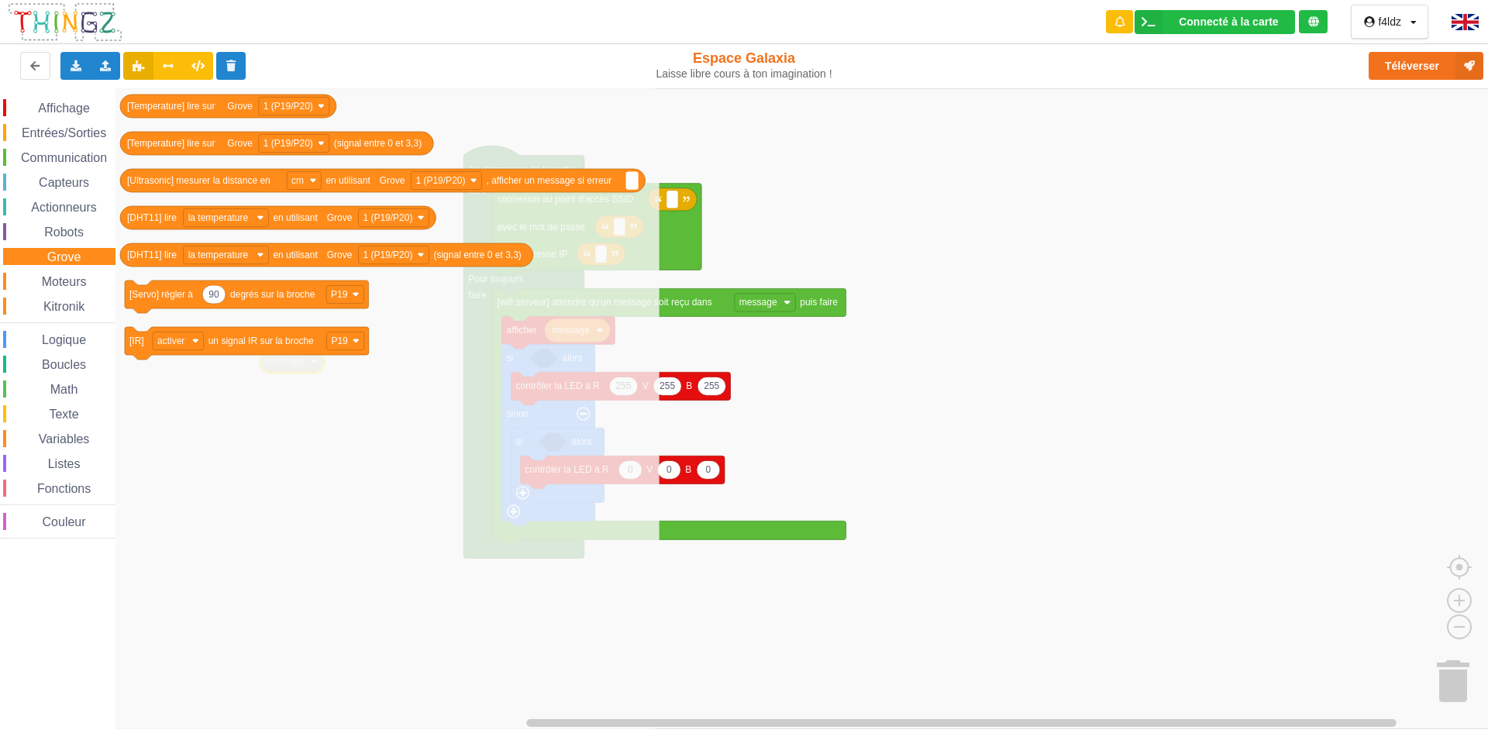
click at [63, 279] on span "Moteurs" at bounding box center [65, 281] width 50 height 13
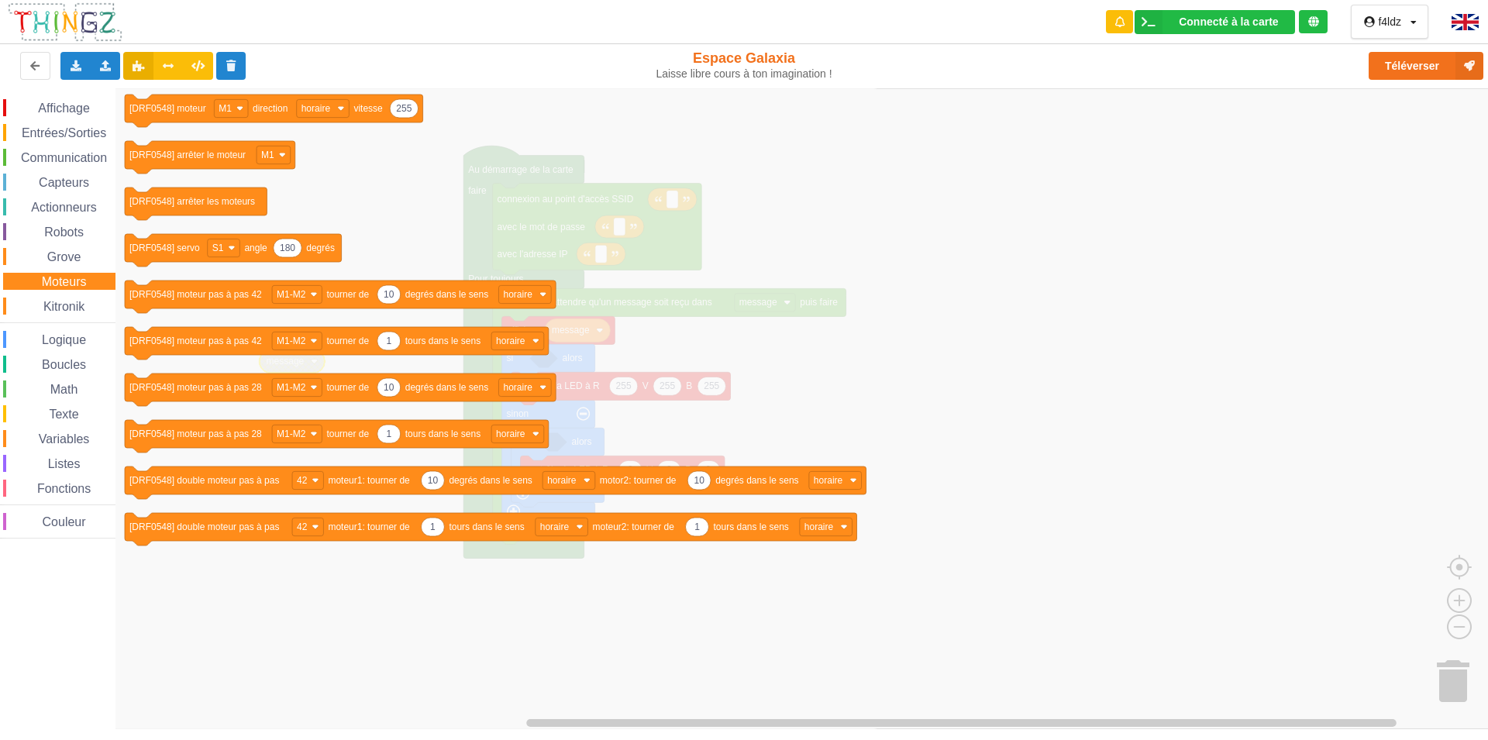
click at [61, 308] on span "Kitronik" at bounding box center [64, 306] width 46 height 13
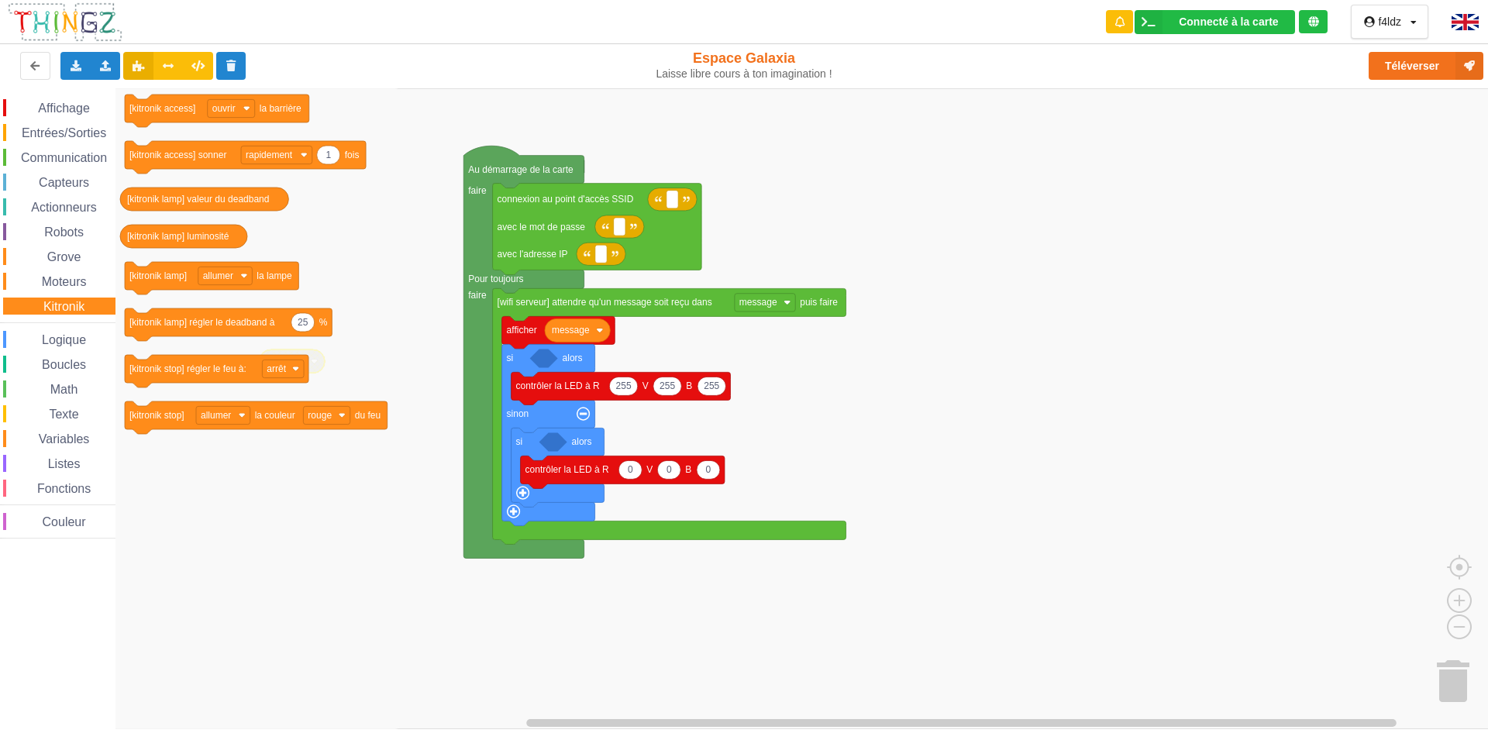
click at [64, 344] on span "Logique" at bounding box center [64, 339] width 49 height 13
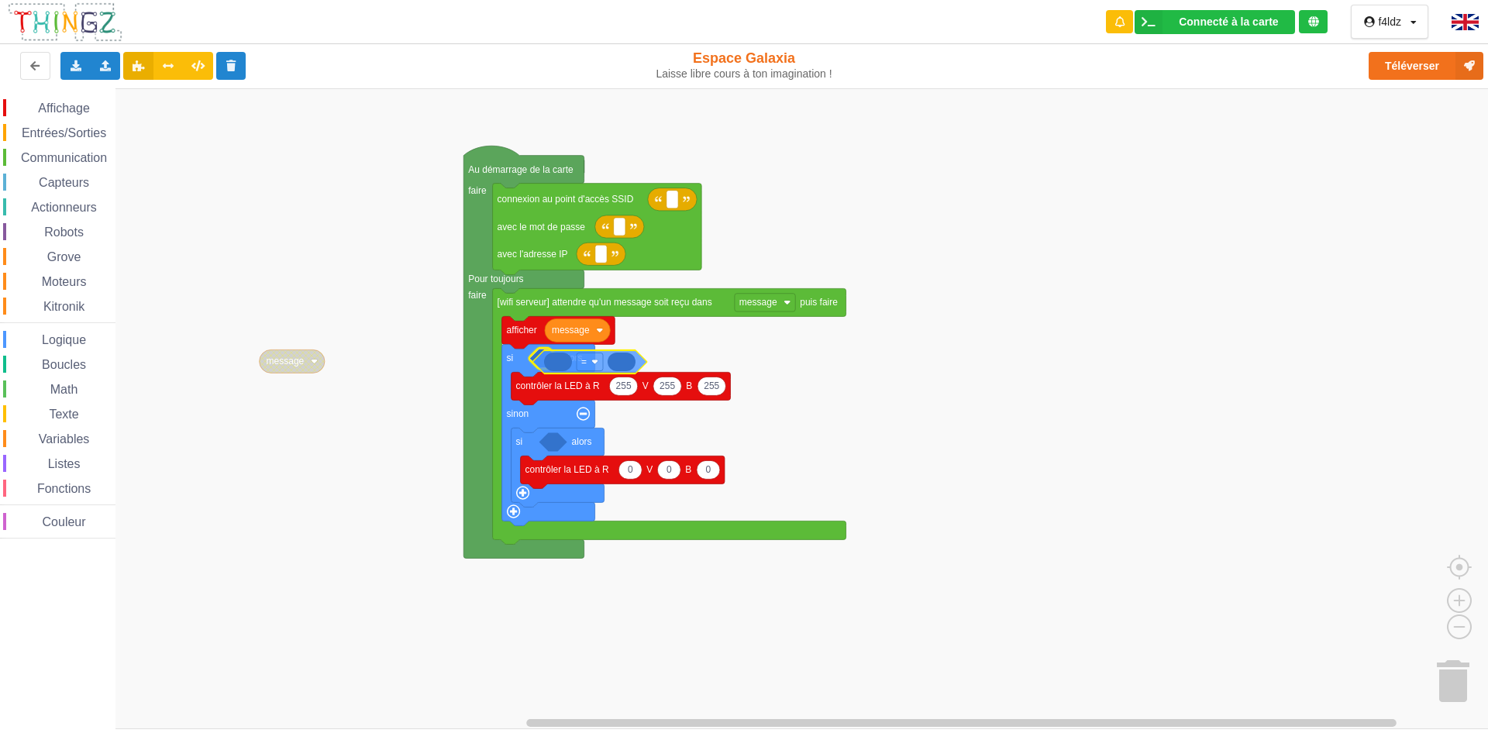
click at [551, 360] on div "Affichage Entrées/Sorties Communication Capteurs Actionneurs Robots Grove Moteu…" at bounding box center [749, 408] width 1499 height 641
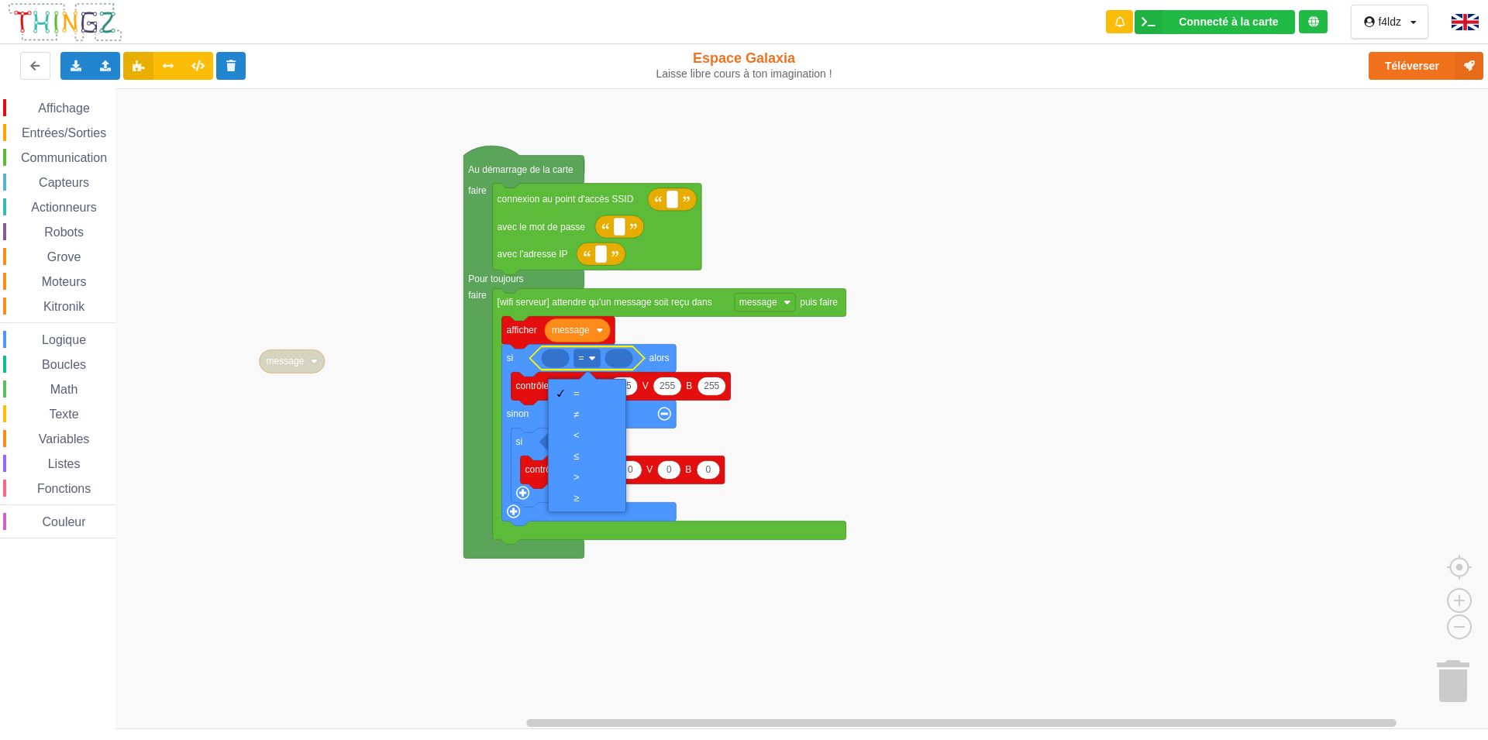
click at [591, 356] on image "Espace de travail de Blocky" at bounding box center [592, 358] width 7 height 7
click at [580, 399] on div "=" at bounding box center [587, 393] width 71 height 21
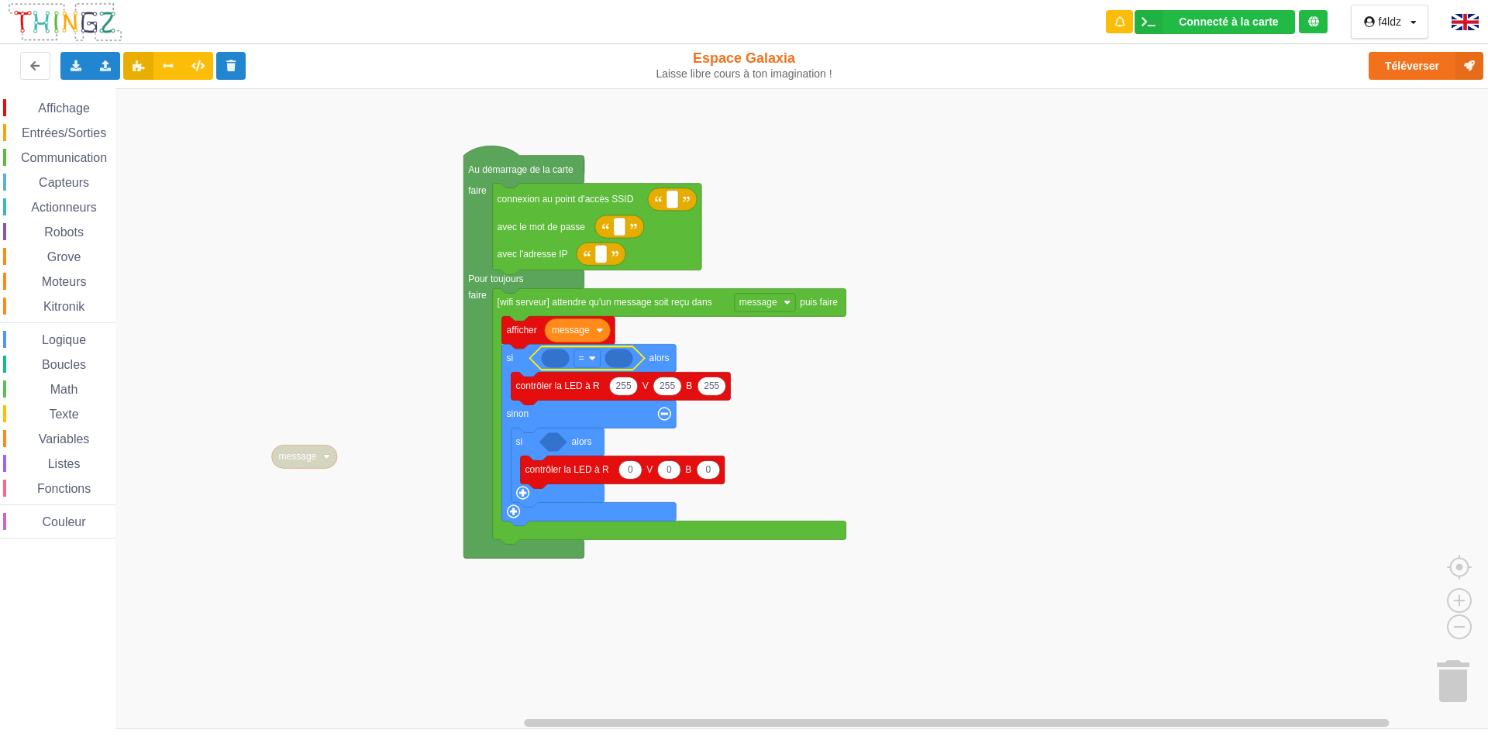
click at [797, 355] on rect "Espace de travail de Blocky" at bounding box center [749, 408] width 1499 height 641
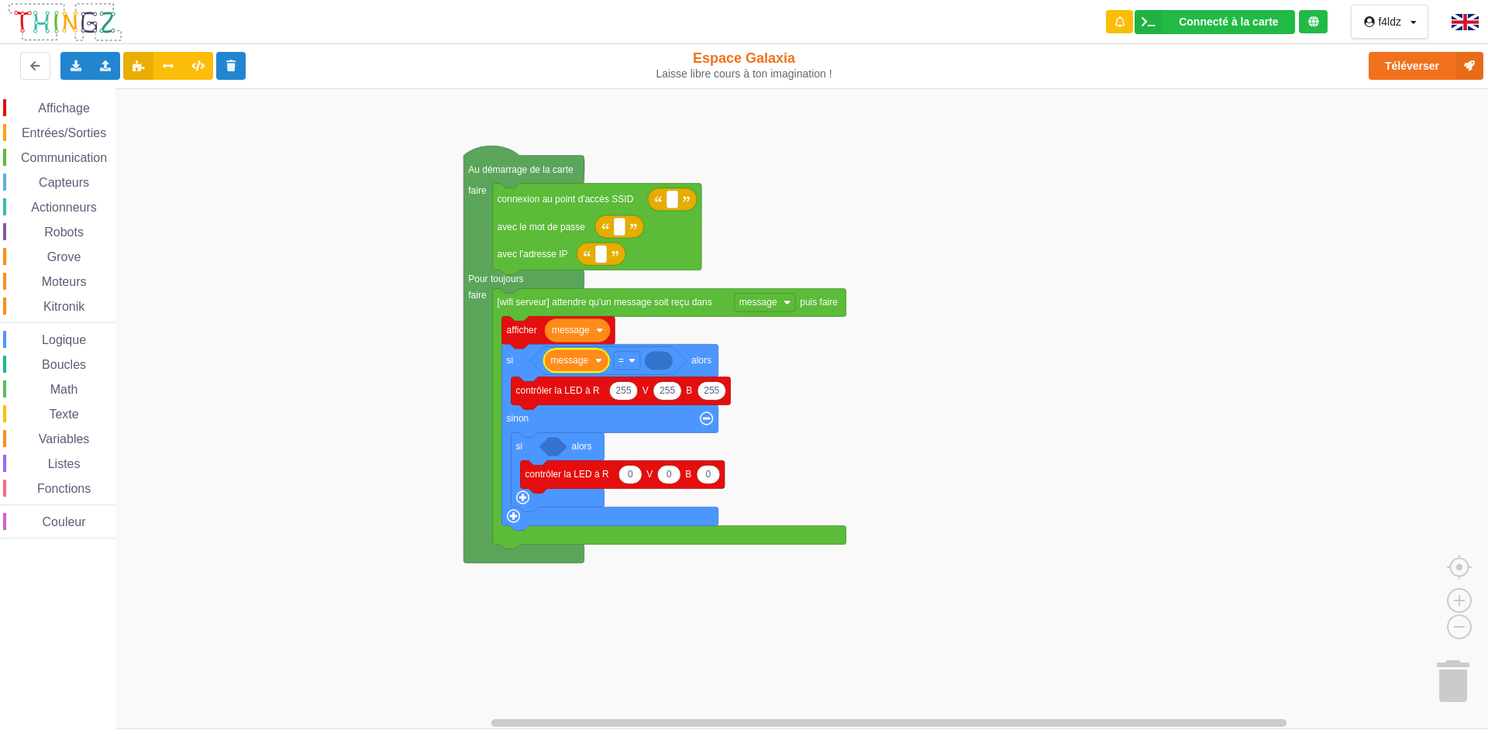
click at [67, 208] on span "Actionneurs" at bounding box center [64, 207] width 71 height 13
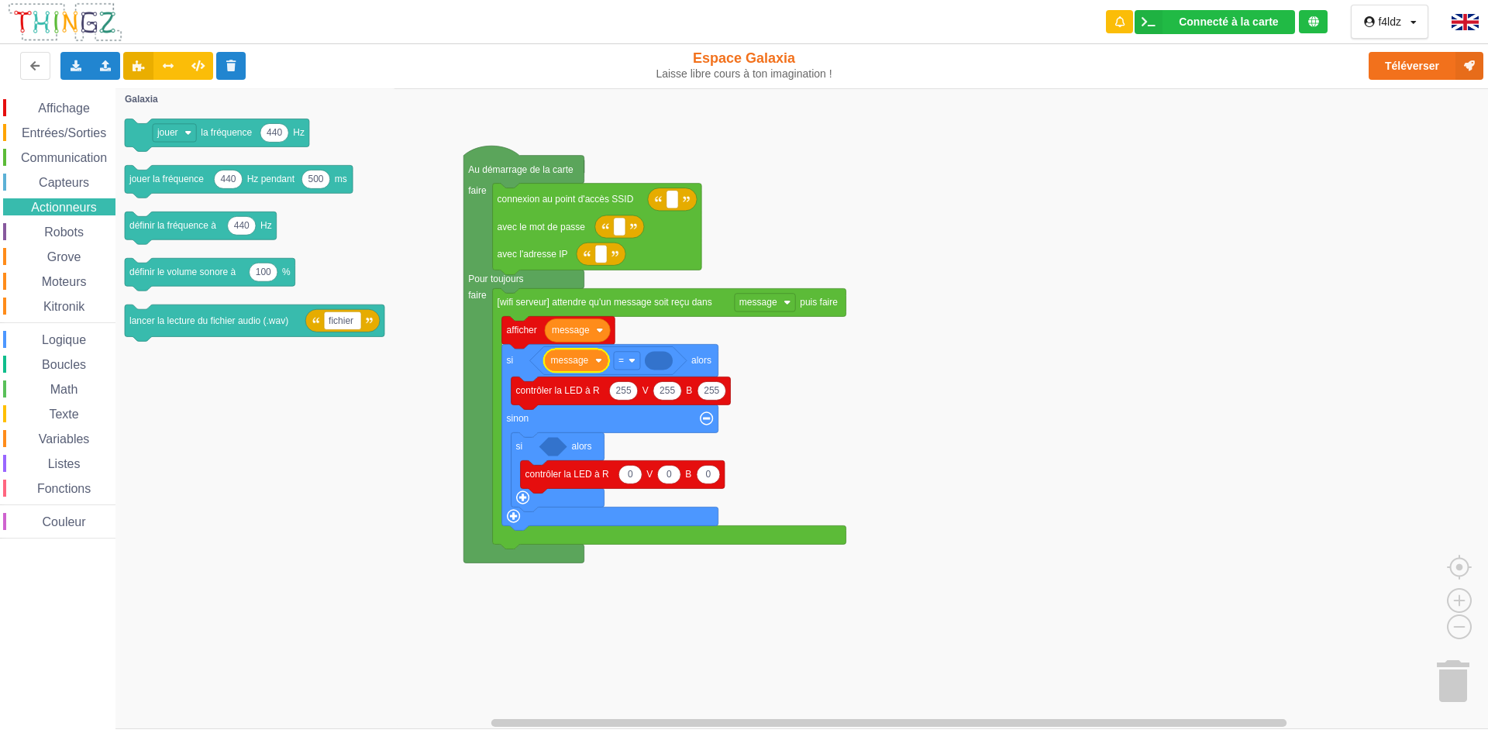
click at [59, 180] on span "Capteurs" at bounding box center [63, 182] width 55 height 13
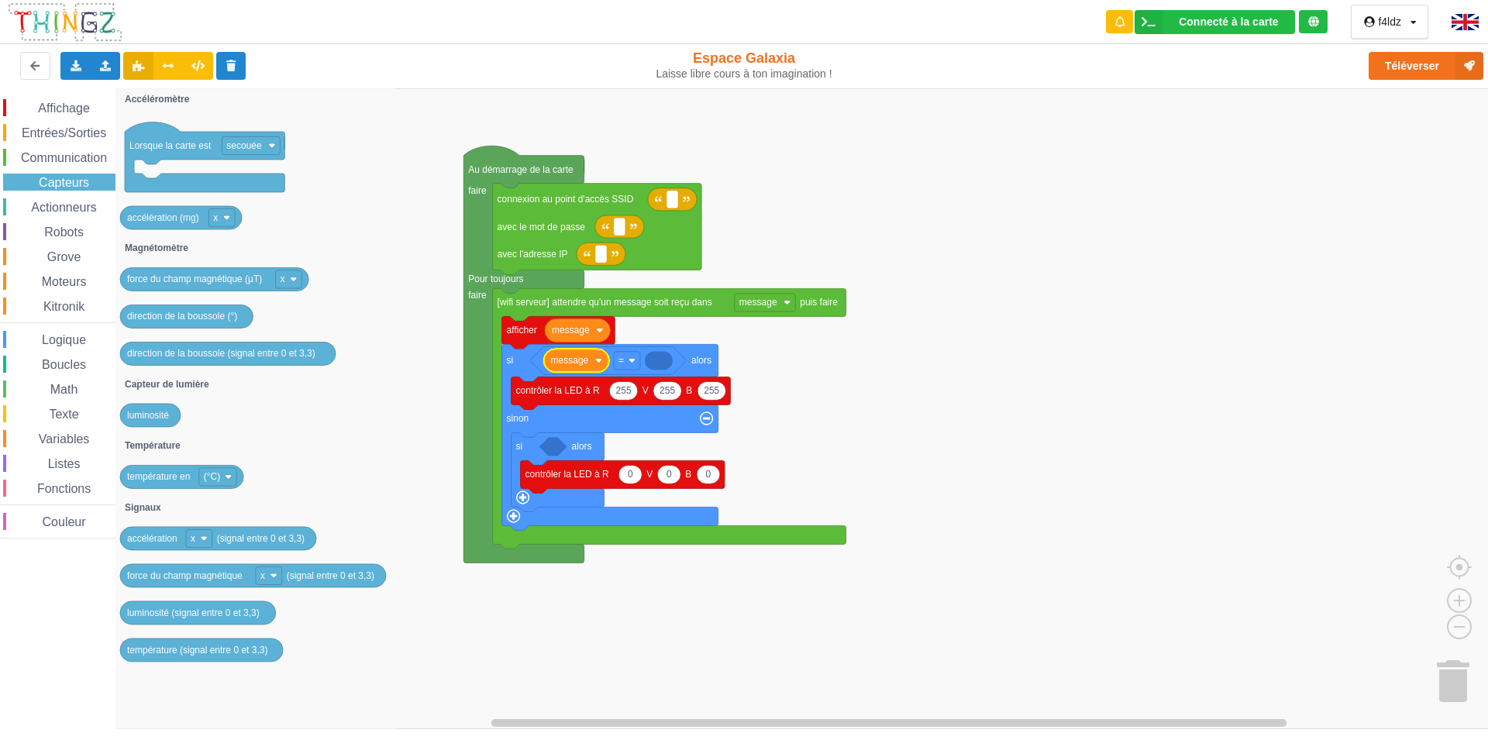
click at [71, 161] on span "Communication" at bounding box center [64, 157] width 91 height 13
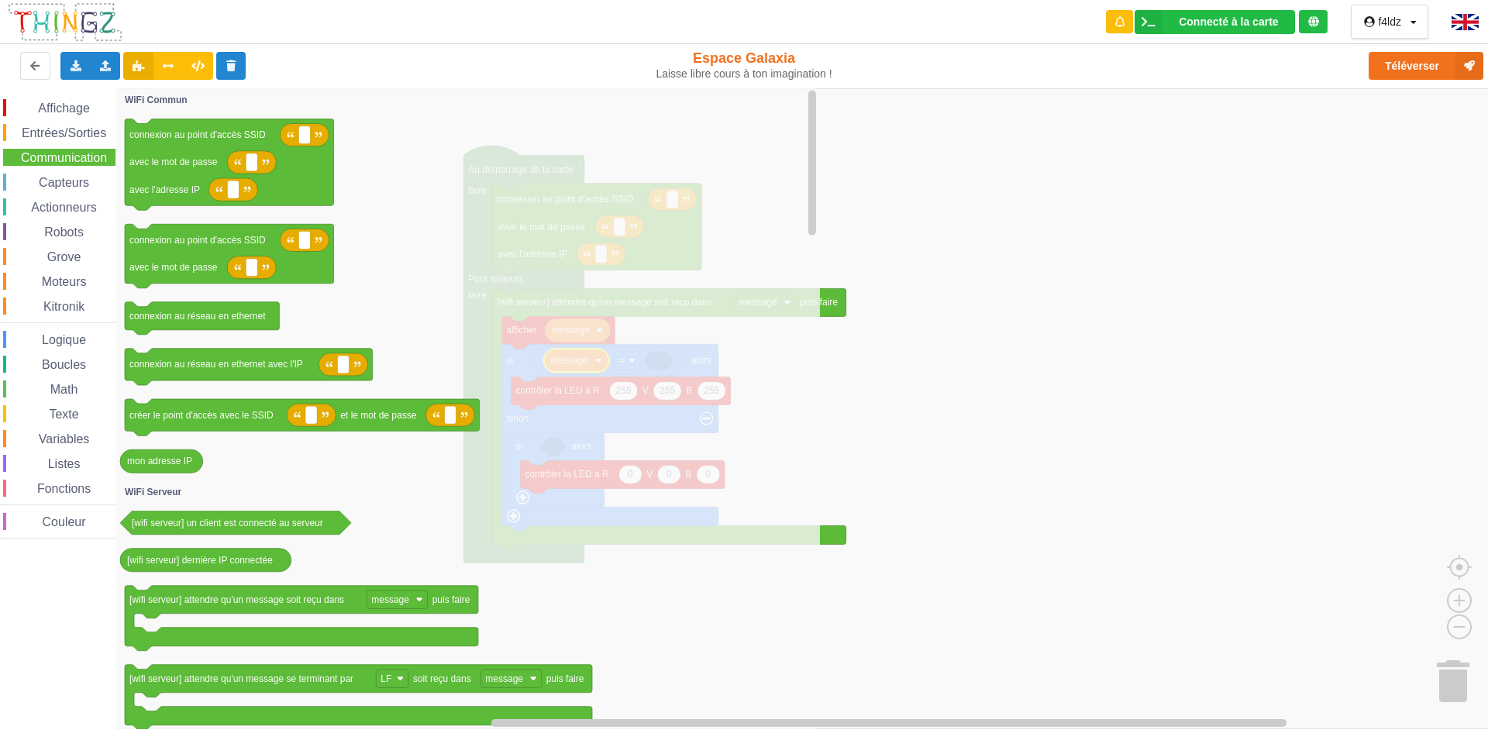
click at [71, 137] on span "Entrées/Sorties" at bounding box center [63, 132] width 89 height 13
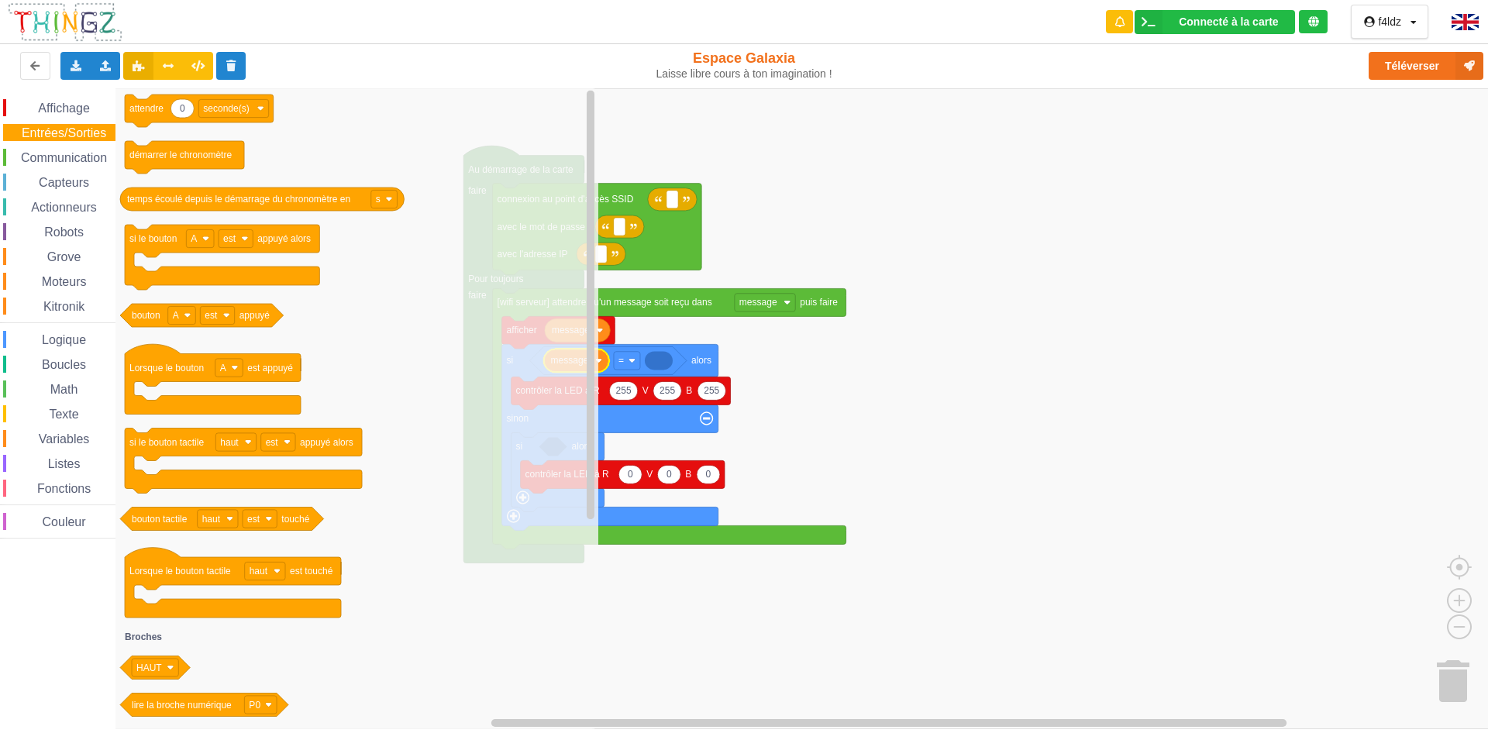
click at [77, 108] on span "Affichage" at bounding box center [64, 108] width 56 height 13
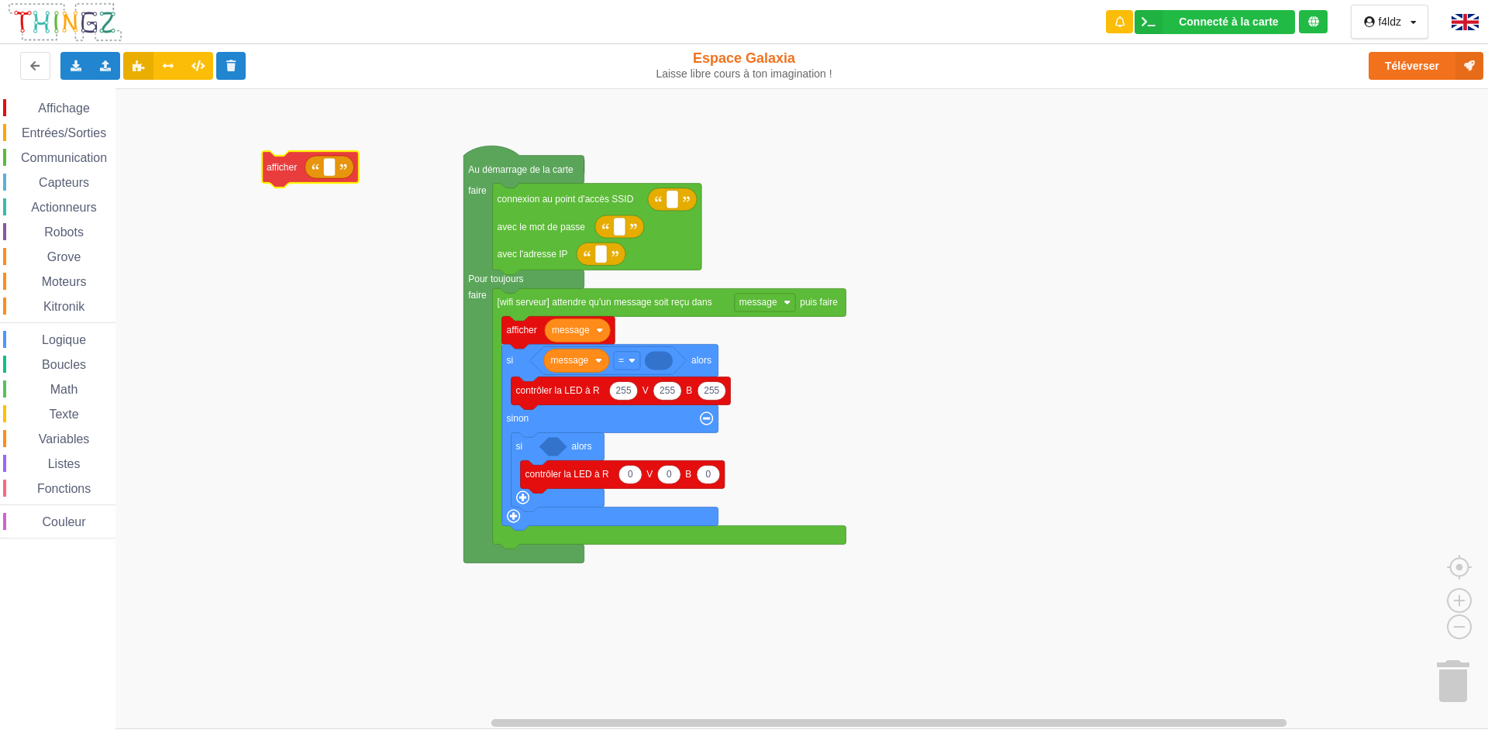
click at [280, 171] on div "Affichage Entrées/Sorties Communication Capteurs Actionneurs Robots Grove Moteu…" at bounding box center [749, 408] width 1499 height 641
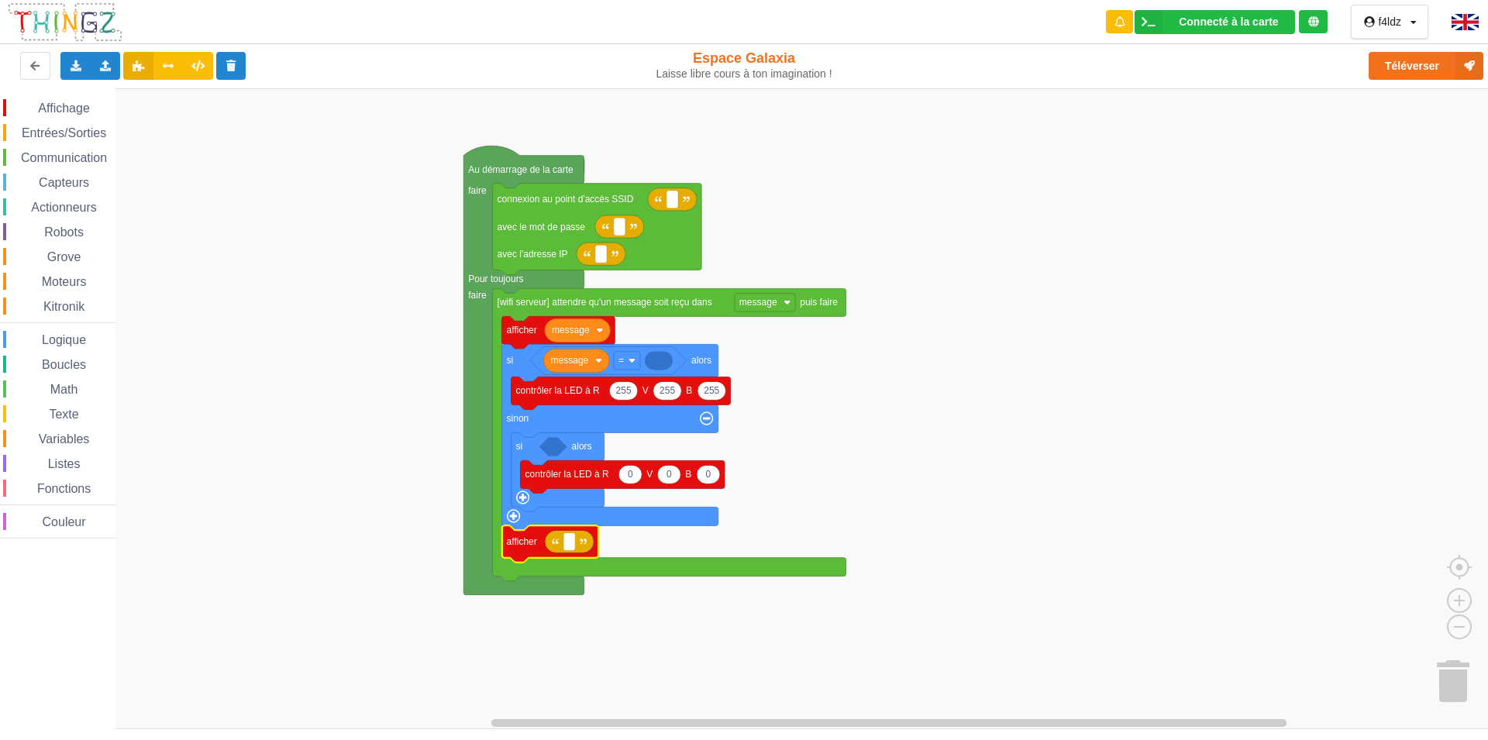
click at [584, 543] on image "Espace de travail de Blocky" at bounding box center [583, 541] width 7 height 7
click at [565, 546] on rect "Espace de travail de Blocky" at bounding box center [569, 541] width 12 height 18
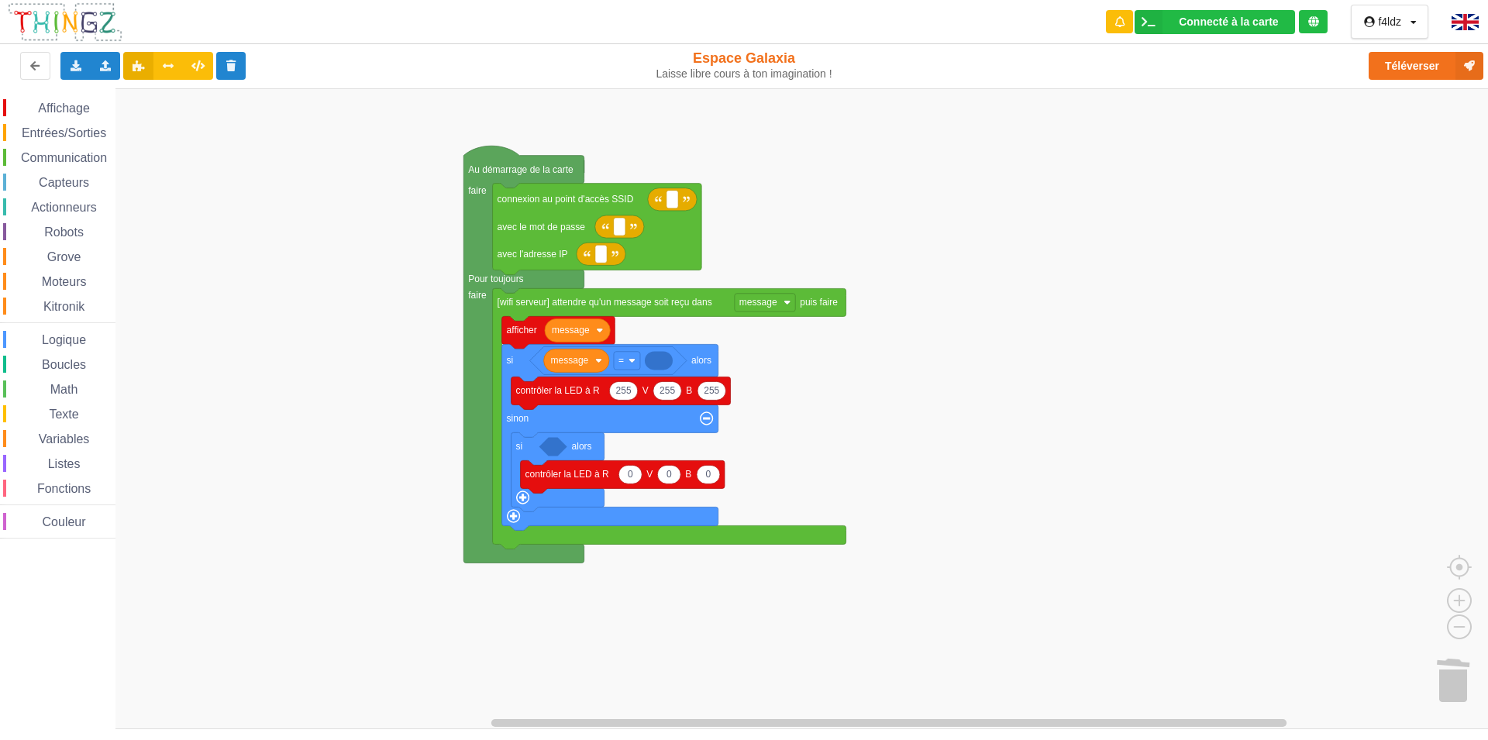
click at [68, 340] on span "Logique" at bounding box center [64, 339] width 49 height 13
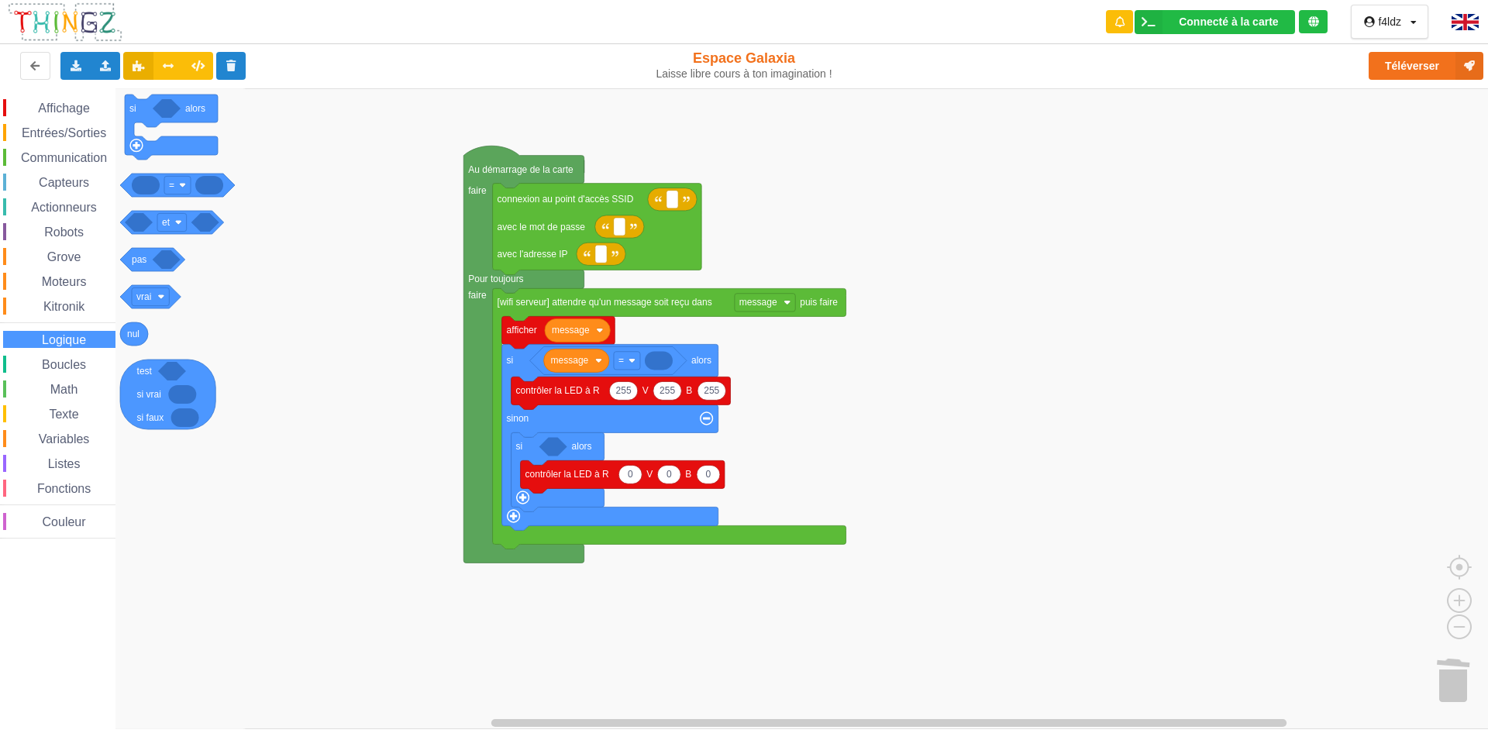
click at [62, 369] on span "Boucles" at bounding box center [64, 364] width 49 height 13
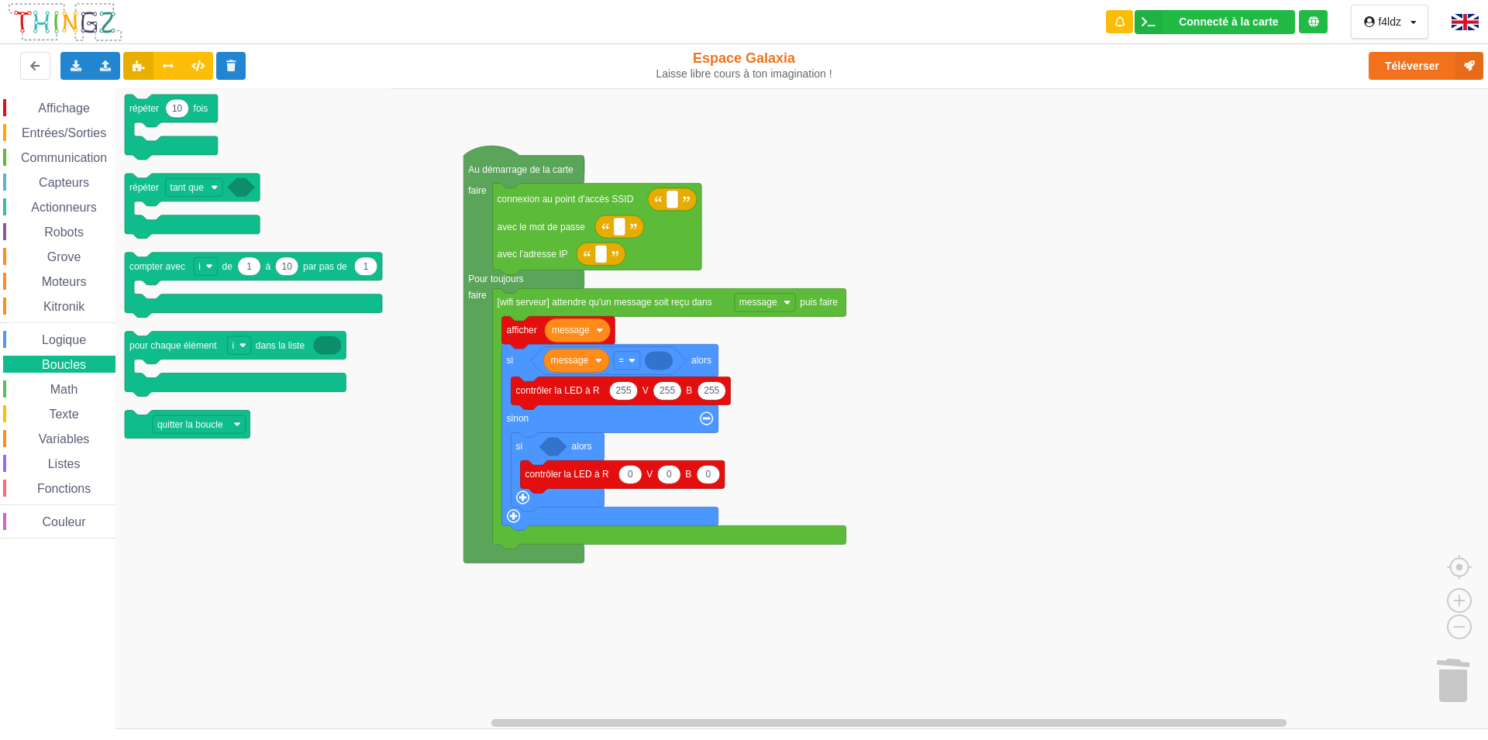
click at [66, 387] on span "Math" at bounding box center [64, 389] width 33 height 13
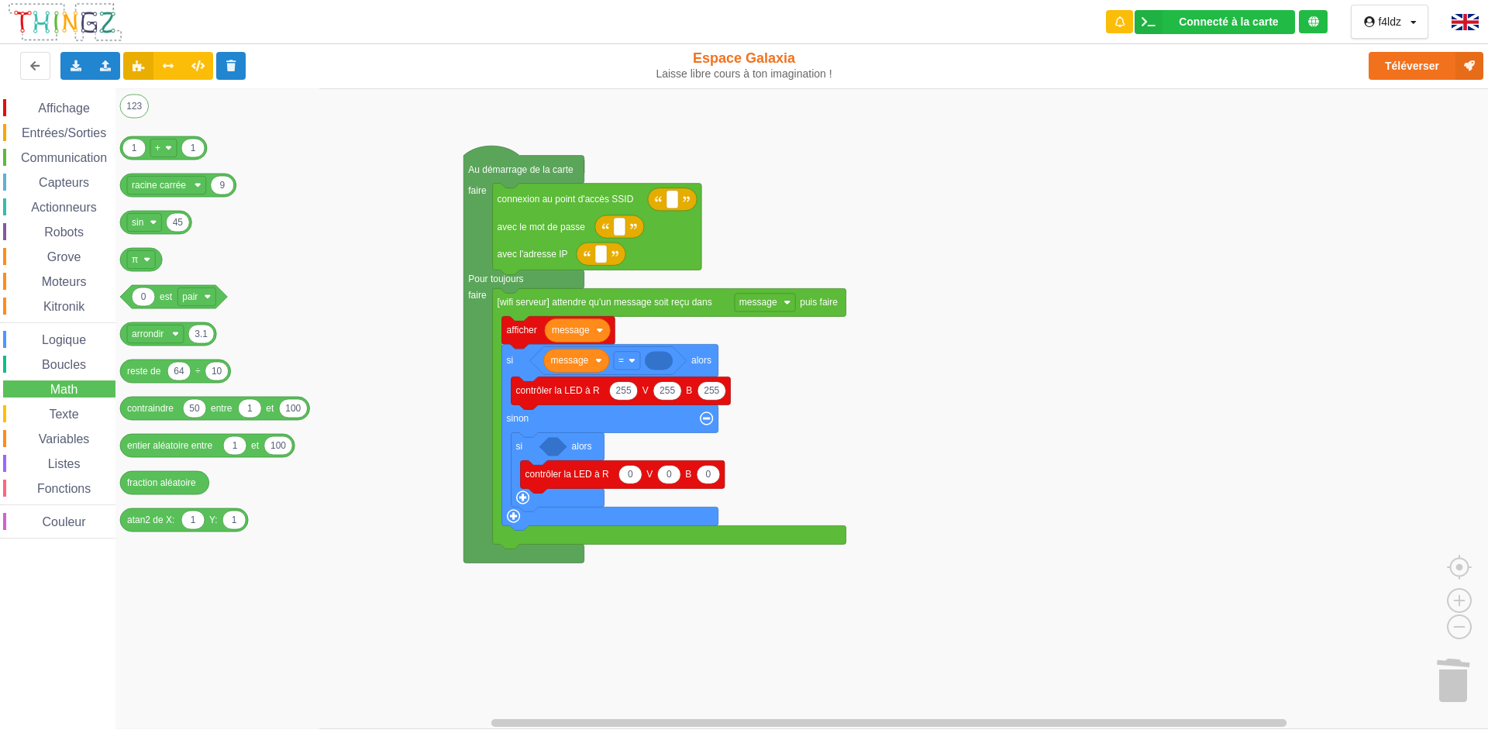
click at [71, 410] on span "Texte" at bounding box center [63, 414] width 34 height 13
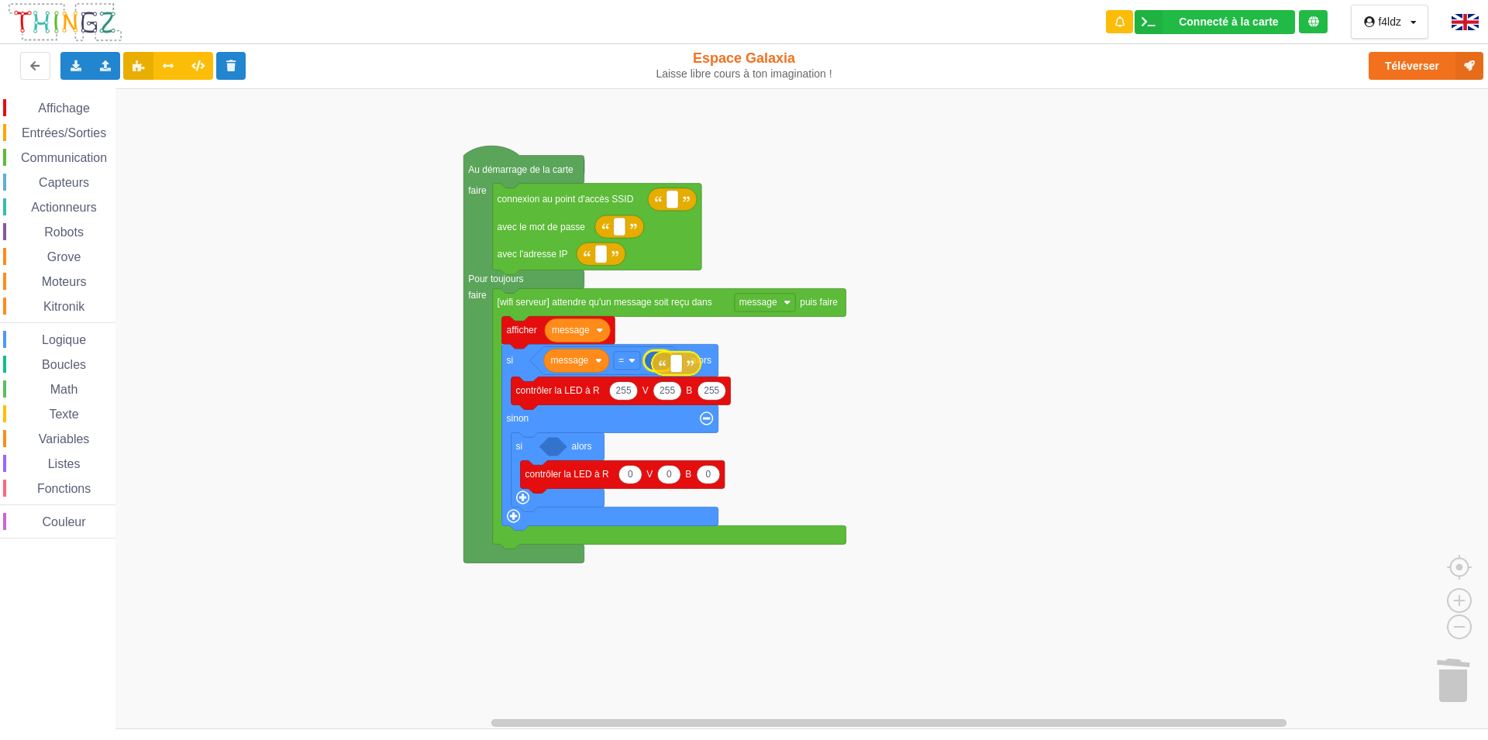
click at [692, 367] on div "Affichage Entrées/Sorties Communication Capteurs Actionneurs Robots Grove Moteu…" at bounding box center [749, 408] width 1499 height 641
click at [64, 440] on span "Variables" at bounding box center [64, 438] width 56 height 13
click at [259, 412] on div "Affichage Entrées/Sorties Communication Capteurs Actionneurs Robots Grove Moteu…" at bounding box center [749, 408] width 1499 height 641
click at [59, 394] on span "Math" at bounding box center [64, 389] width 33 height 13
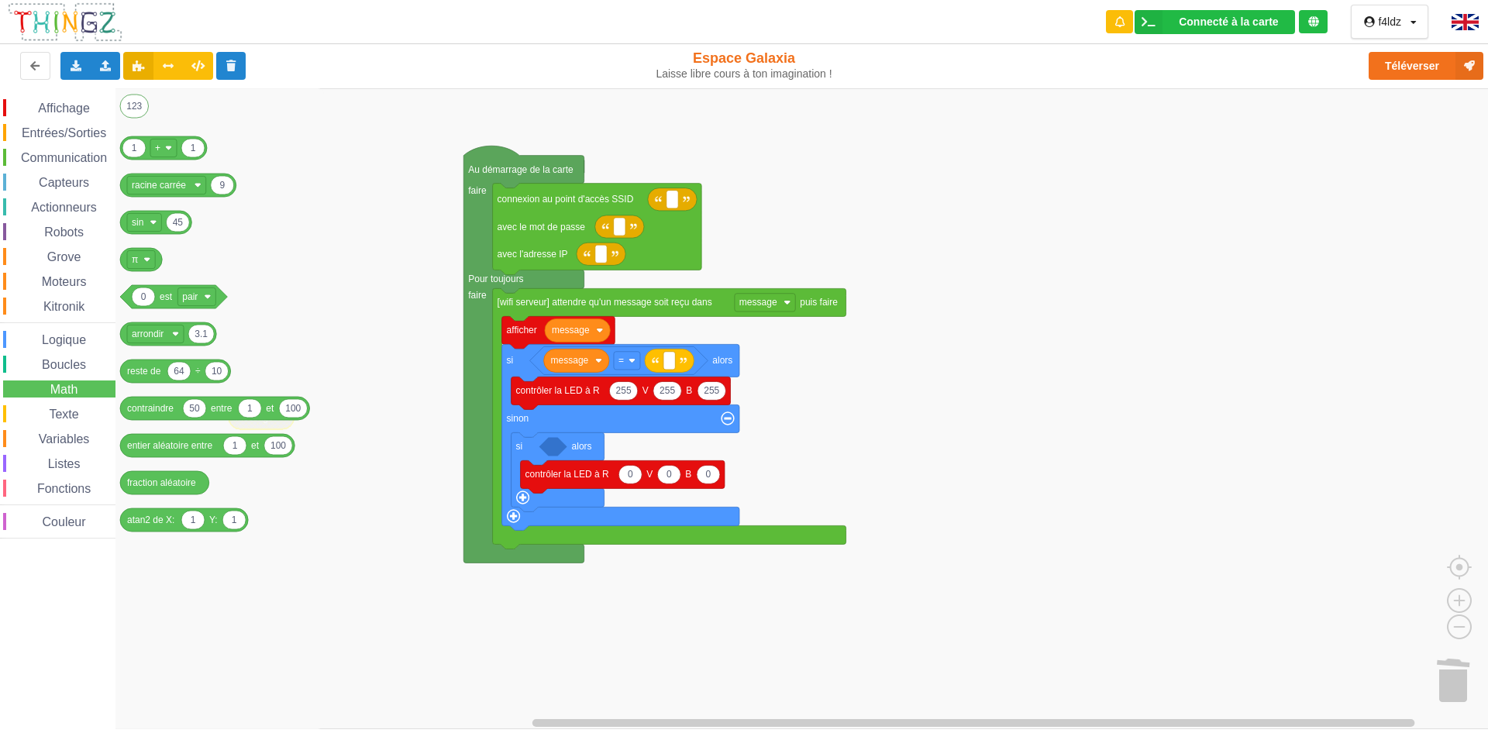
click at [61, 366] on span "Boucles" at bounding box center [64, 364] width 49 height 13
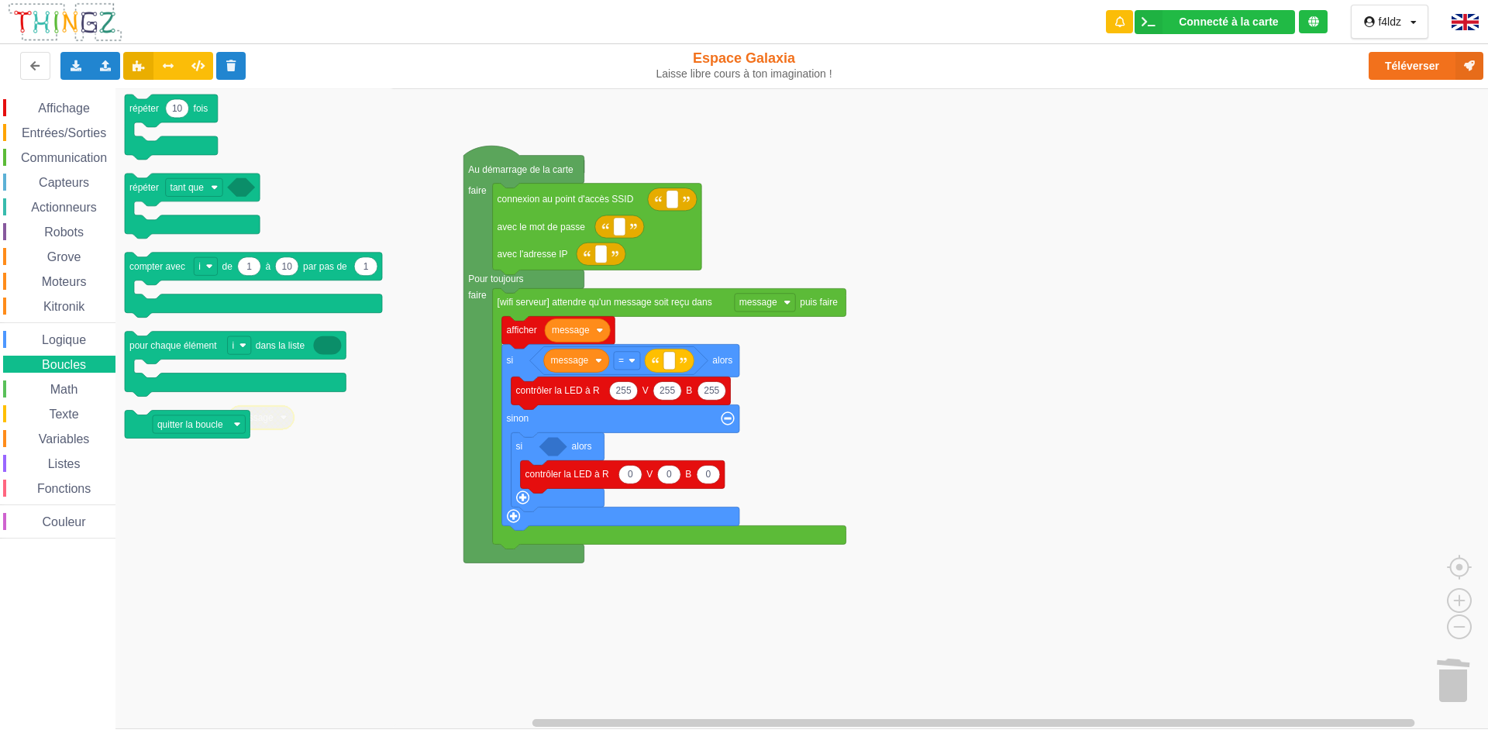
click at [66, 346] on span "Logique" at bounding box center [64, 339] width 49 height 13
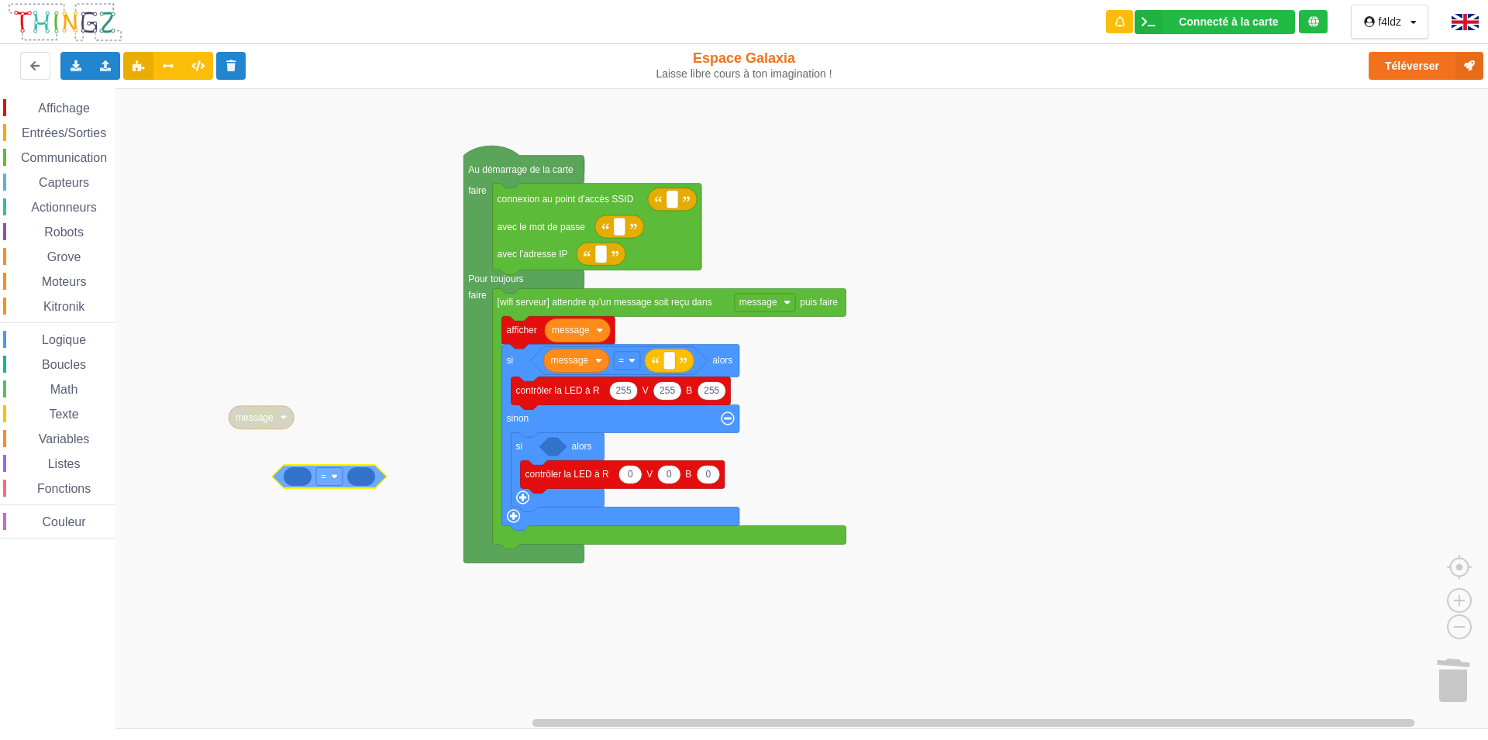
click at [295, 480] on div "Affichage Entrées/Sorties Communication Capteurs Actionneurs Robots Grove Moteu…" at bounding box center [749, 408] width 1499 height 641
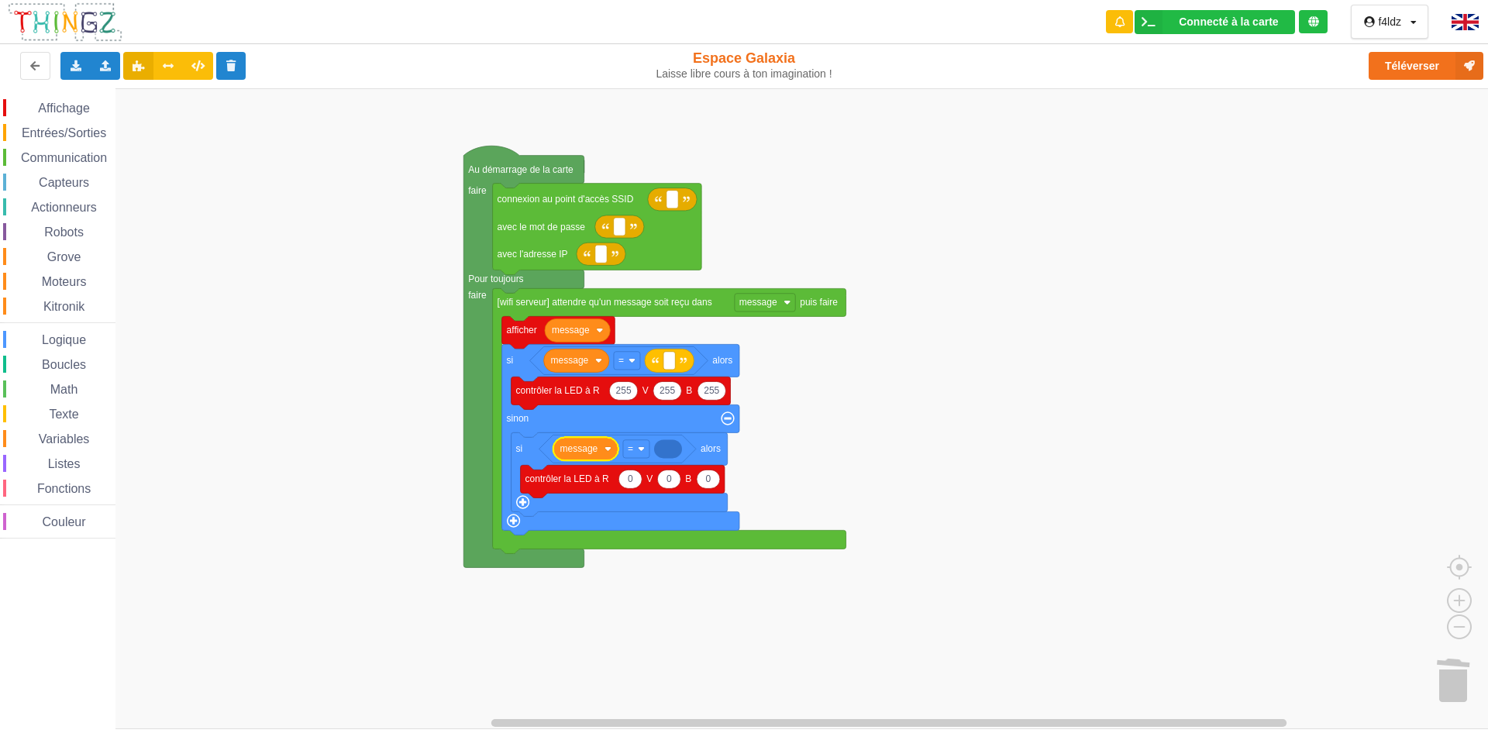
click at [73, 413] on span "Texte" at bounding box center [63, 414] width 34 height 13
click at [693, 447] on div "Affichage Entrées/Sorties Communication Capteurs Actionneurs Robots Grove Moteu…" at bounding box center [749, 408] width 1499 height 641
click at [669, 360] on text "Espace de travail de Blocky" at bounding box center [669, 360] width 2 height 11
type input "on"
type input "off"
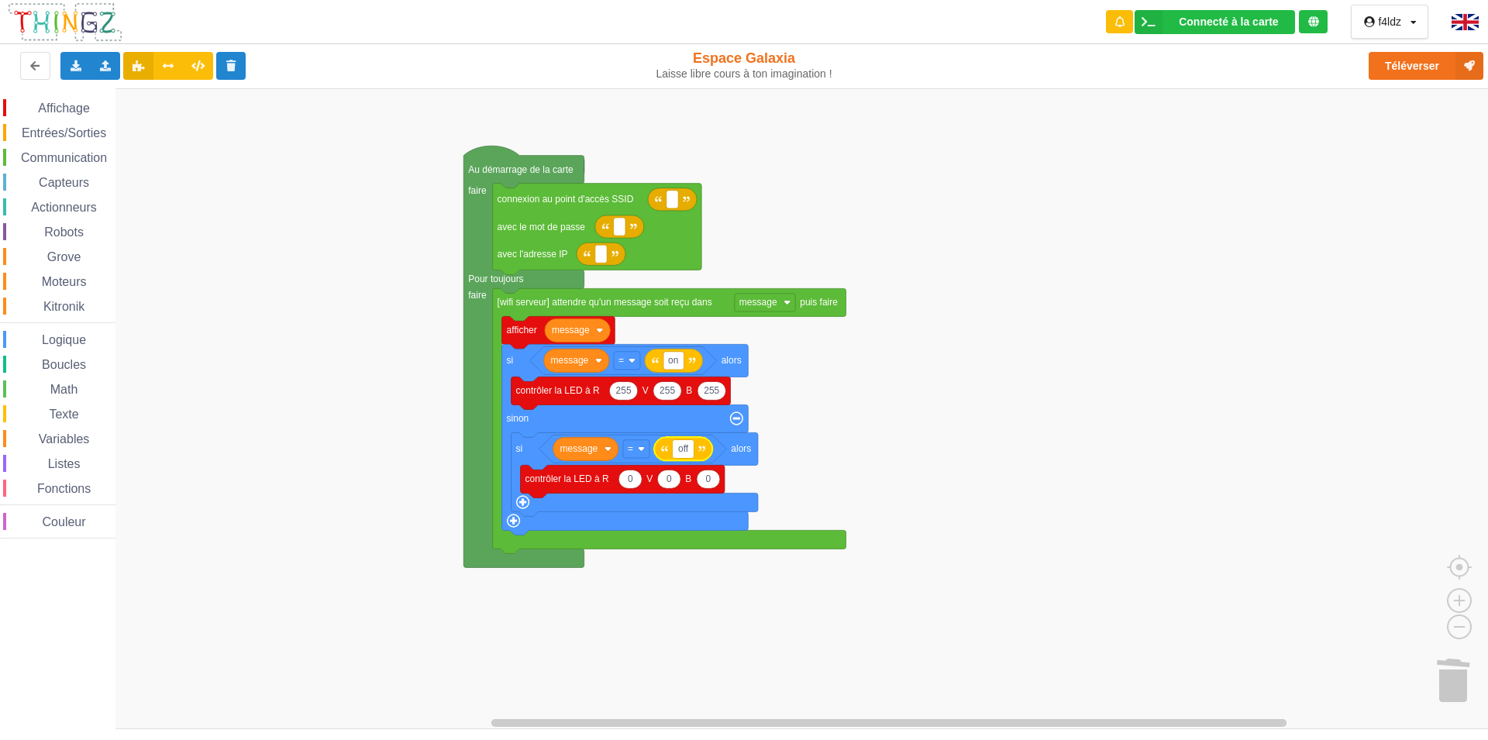
click at [916, 384] on rect "Espace de travail de Blocky" at bounding box center [749, 408] width 1499 height 641
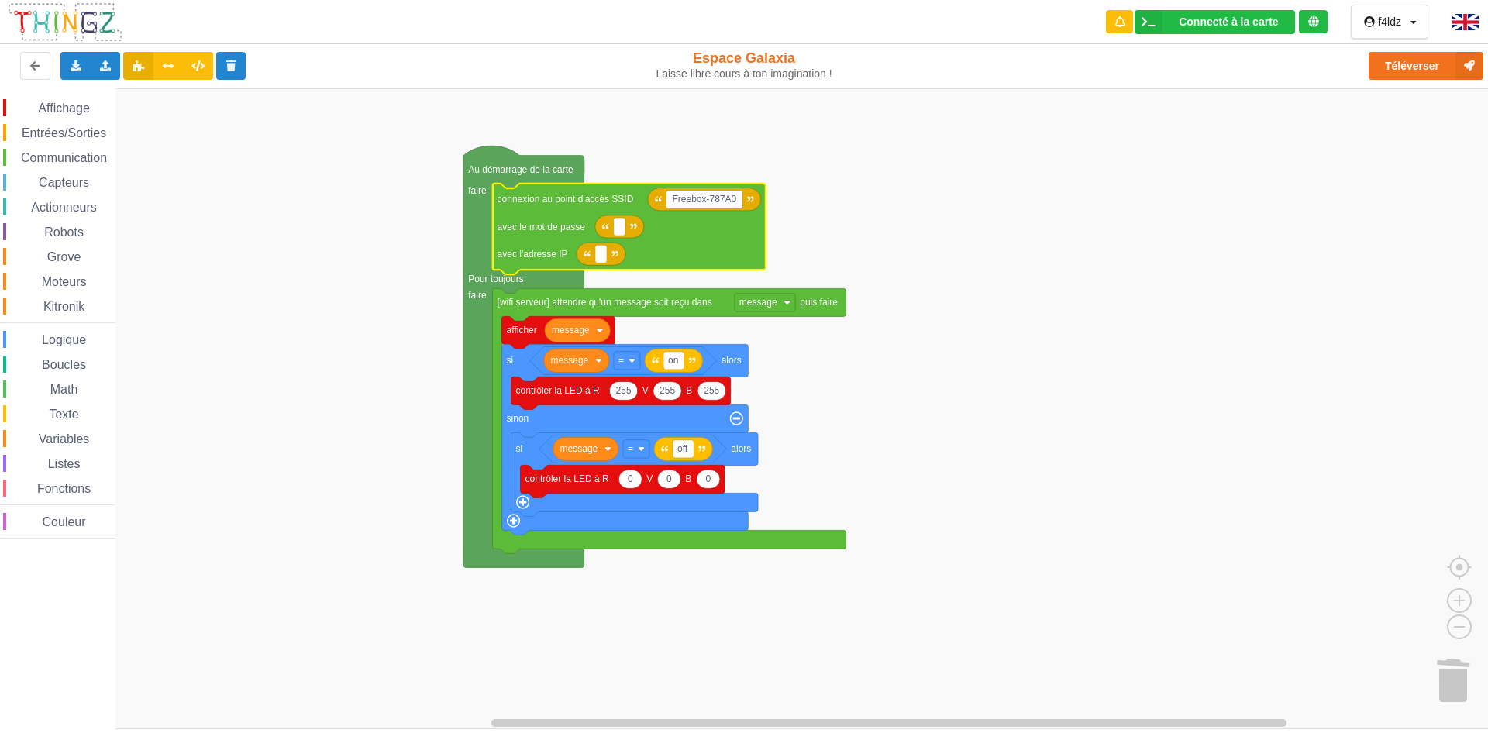
type input "Freebox-787A0E"
click at [619, 230] on text "Espace de travail de Blocky" at bounding box center [619, 226] width 2 height 11
type input "Pk942715"
click at [604, 256] on rect "Espace de travail de Blocky" at bounding box center [601, 254] width 12 height 18
type input "192.168.1.201"
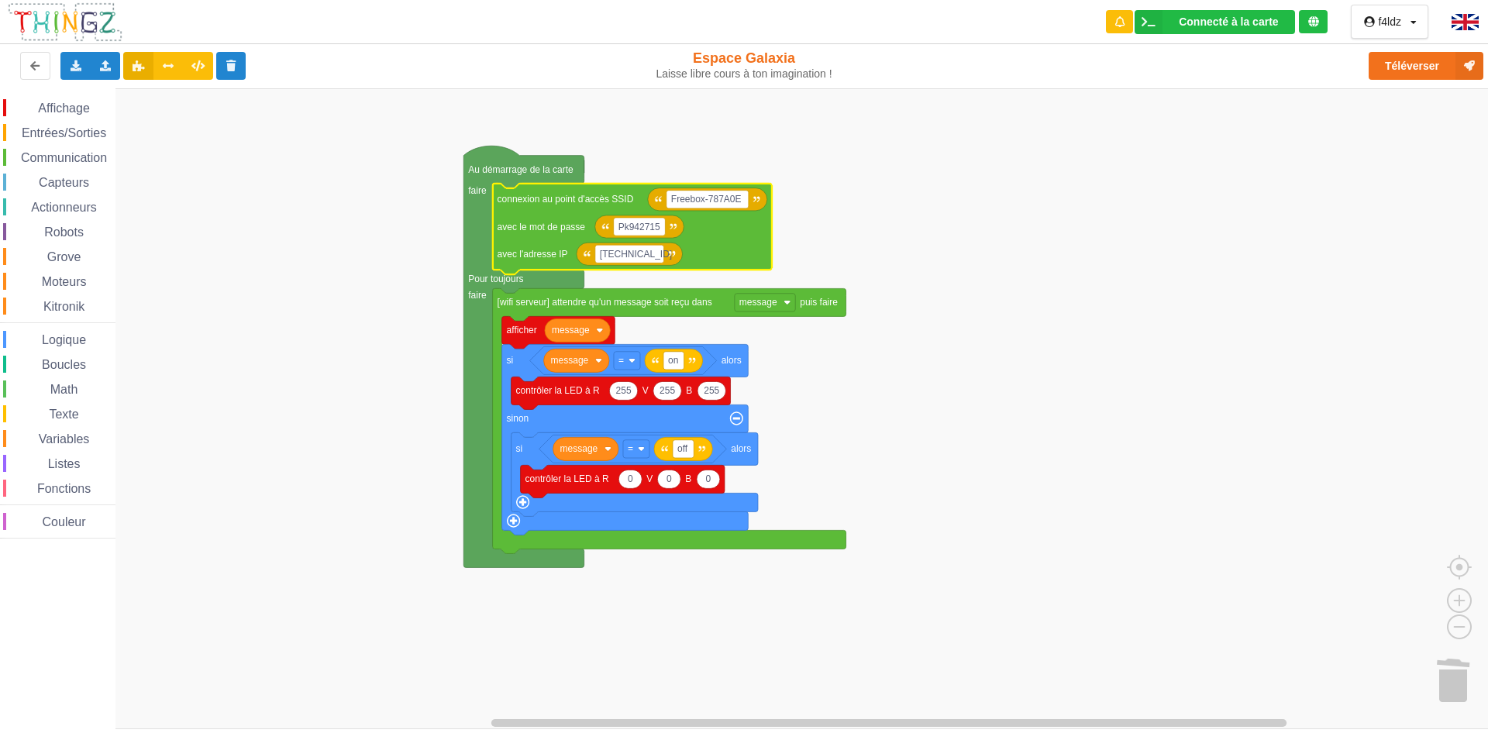
click at [904, 238] on rect "Espace de travail de Blocky" at bounding box center [749, 408] width 1499 height 641
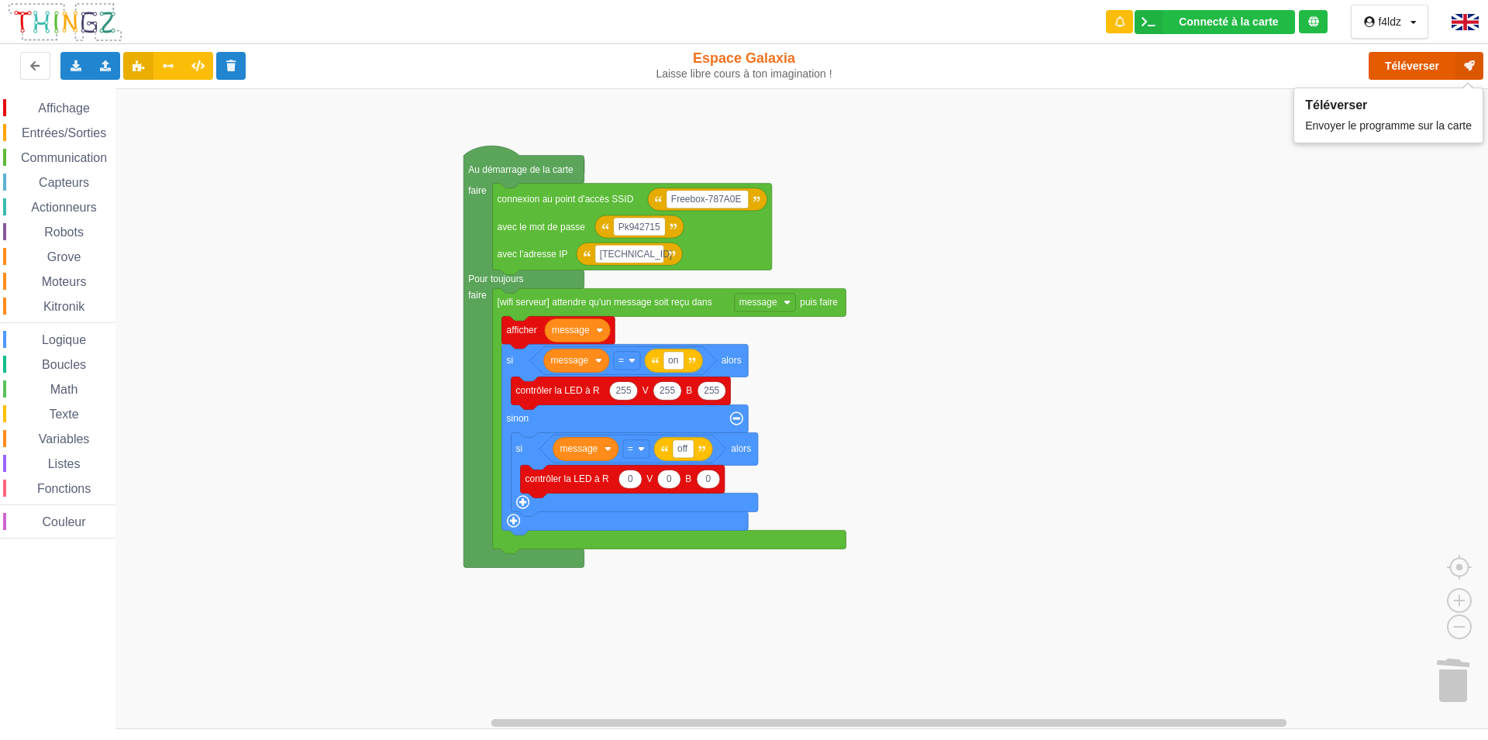
click at [1417, 67] on button "Téléverser" at bounding box center [1425, 66] width 115 height 28
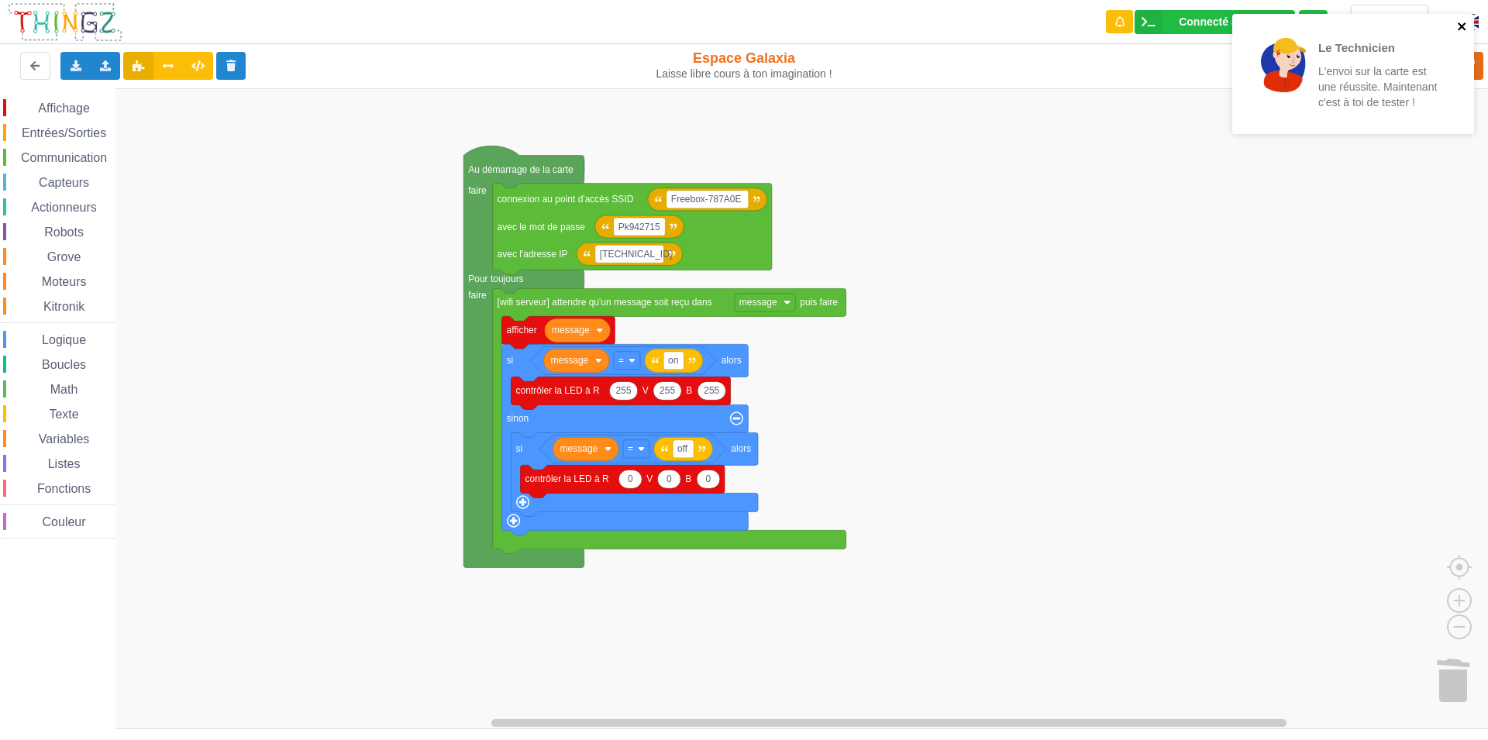
click at [1461, 28] on icon "close" at bounding box center [1461, 26] width 8 height 8
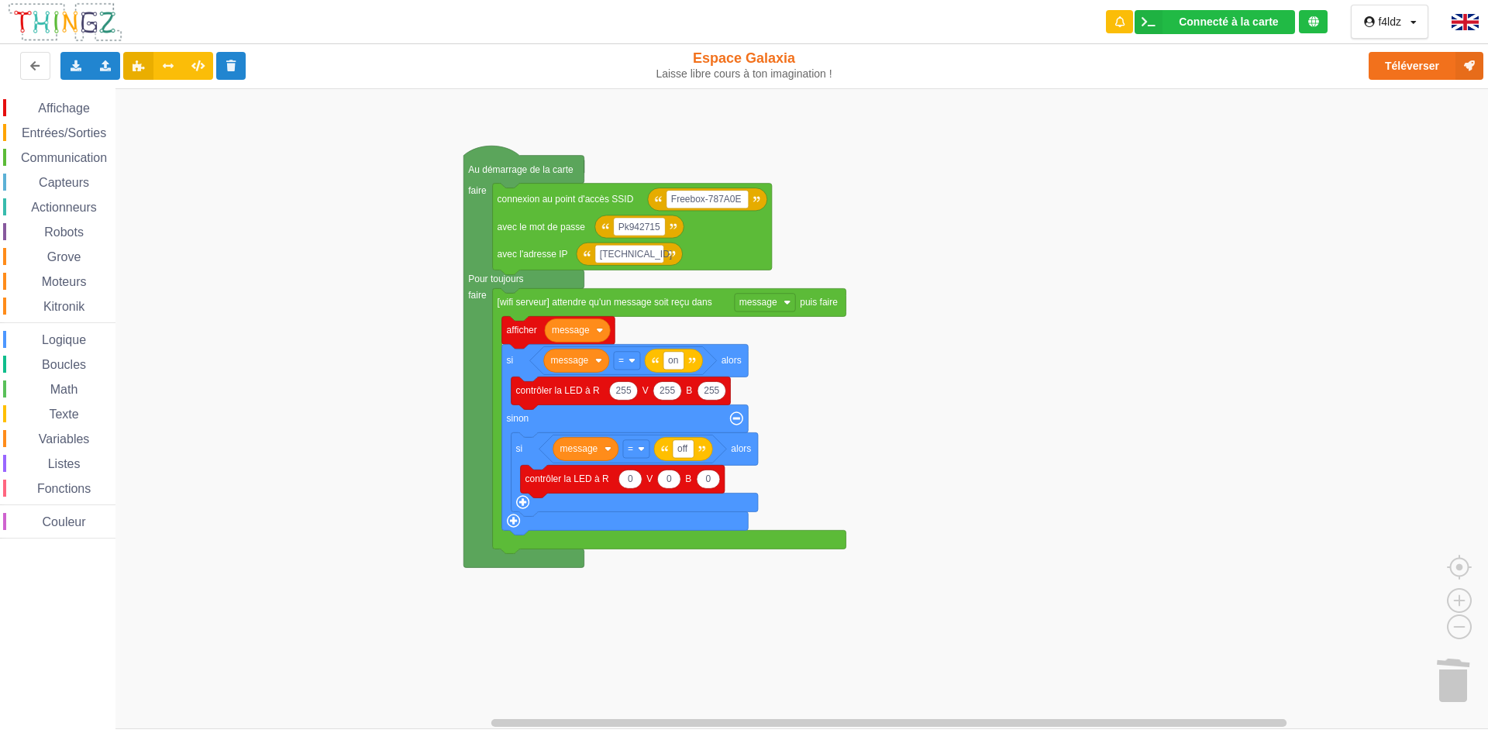
click at [77, 160] on span "Communication" at bounding box center [64, 157] width 91 height 13
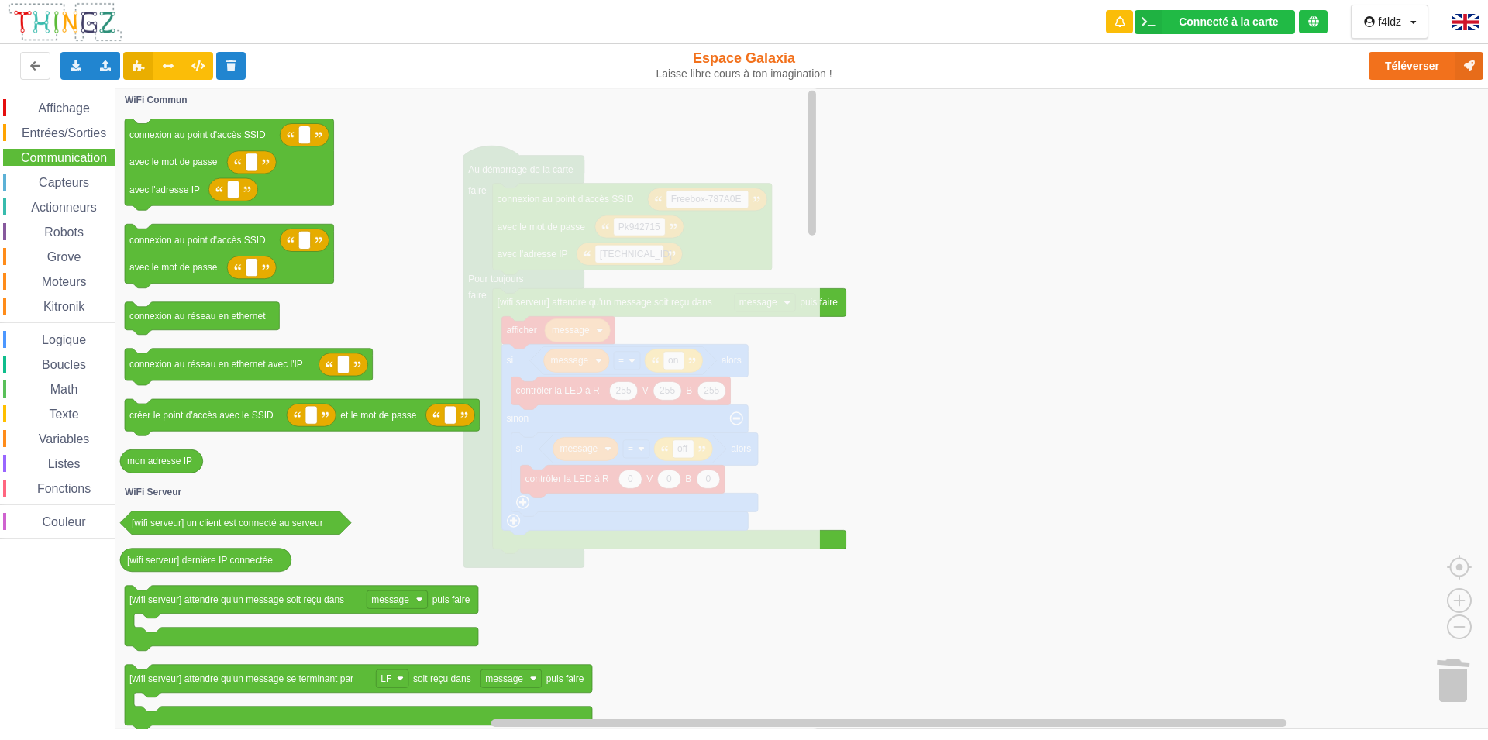
click at [945, 292] on rect "Espace de travail de Blocky" at bounding box center [749, 408] width 1499 height 641
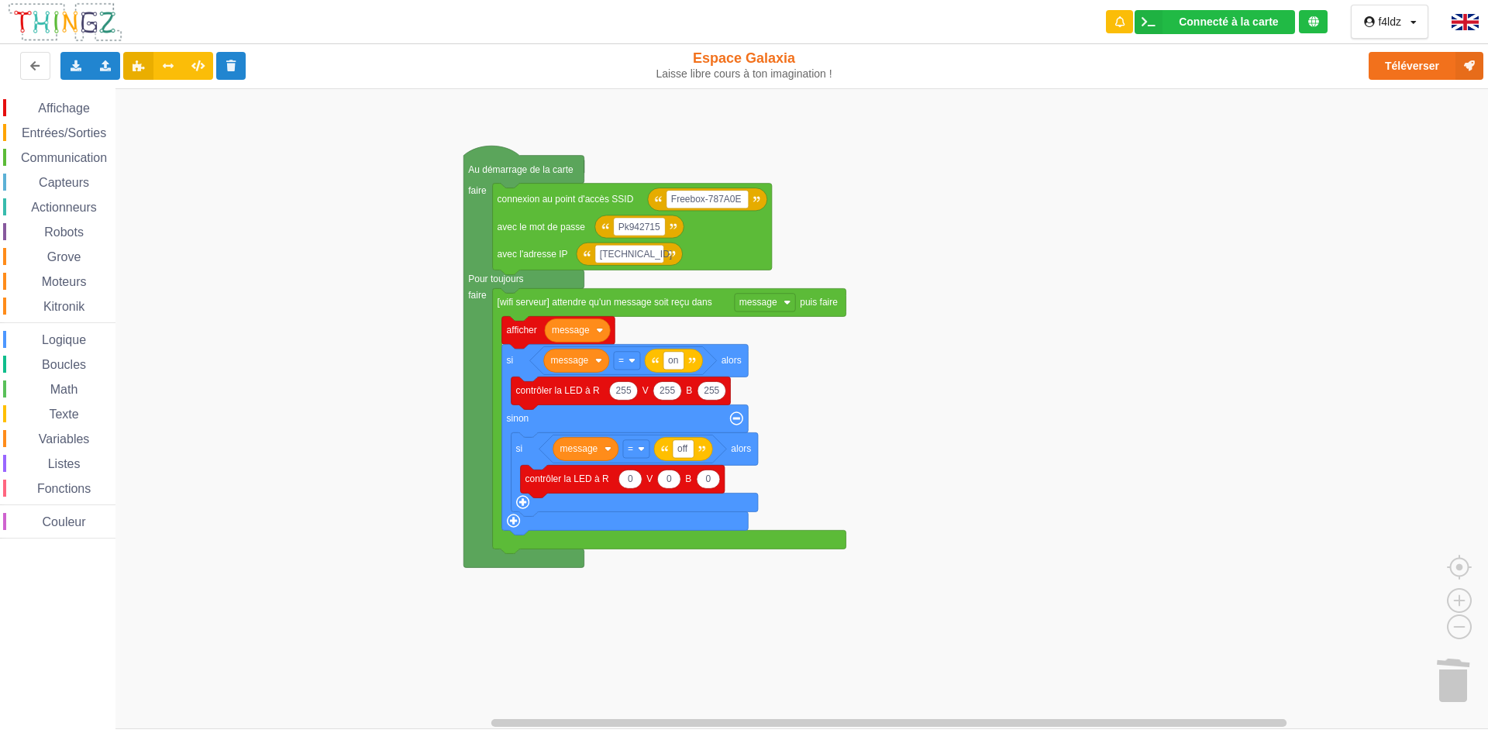
click at [69, 136] on span "Entrées/Sorties" at bounding box center [63, 132] width 89 height 13
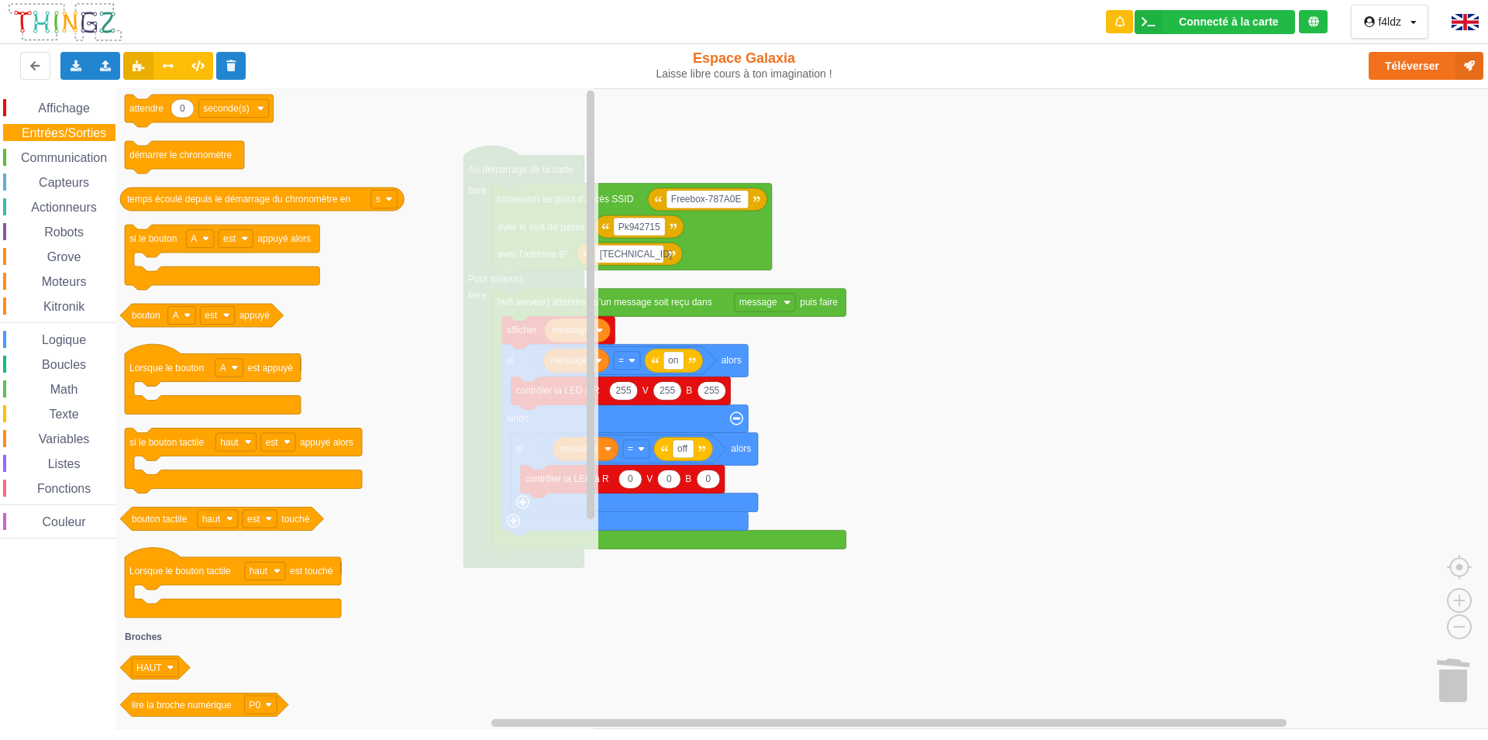
click at [69, 160] on span "Communication" at bounding box center [64, 157] width 91 height 13
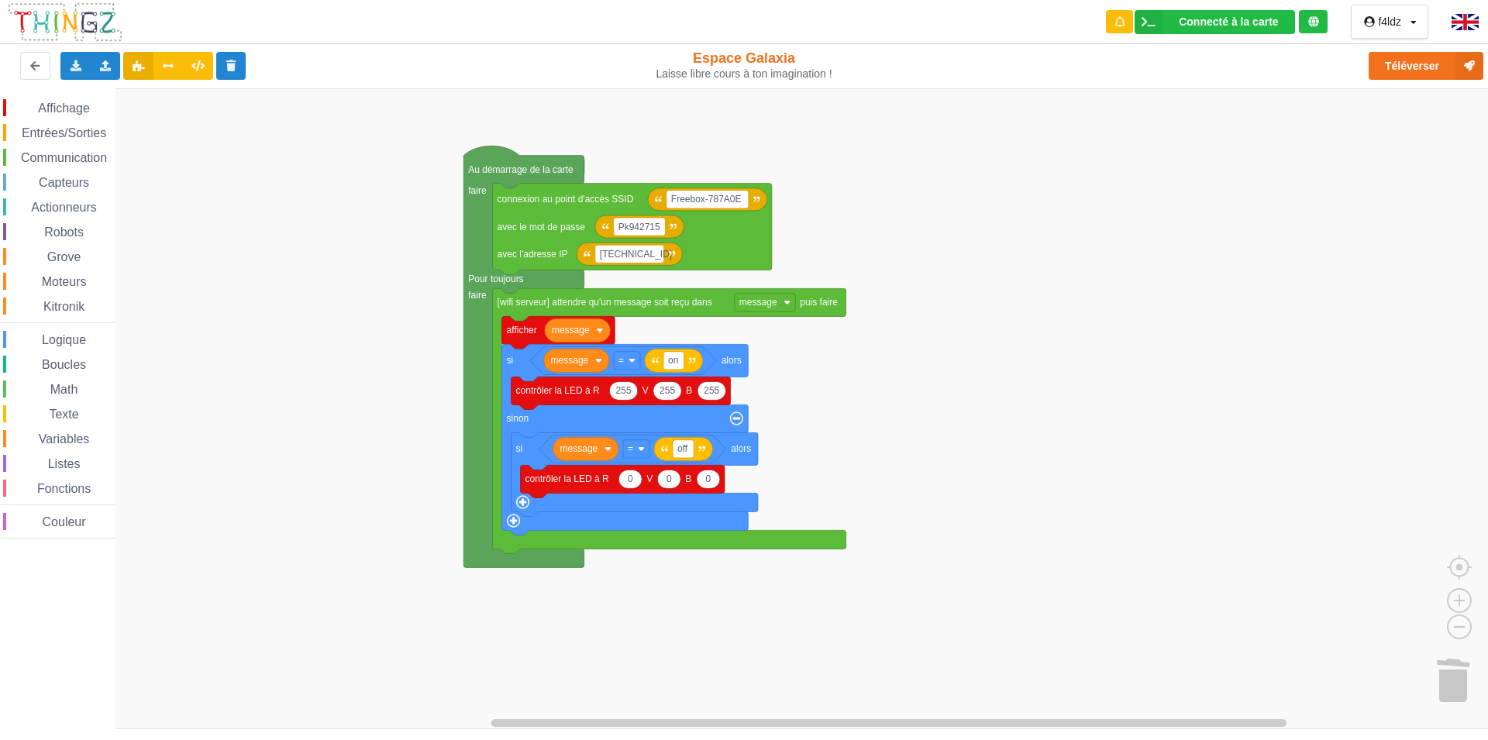
click at [1111, 359] on rect "Espace de travail de Blocky" at bounding box center [749, 408] width 1499 height 641
click at [1398, 22] on div "f4ldz" at bounding box center [1389, 21] width 23 height 11
click at [1260, 105] on rect "Espace de travail de Blocky" at bounding box center [749, 408] width 1499 height 641
click at [194, 64] on icon at bounding box center [197, 64] width 13 height 9
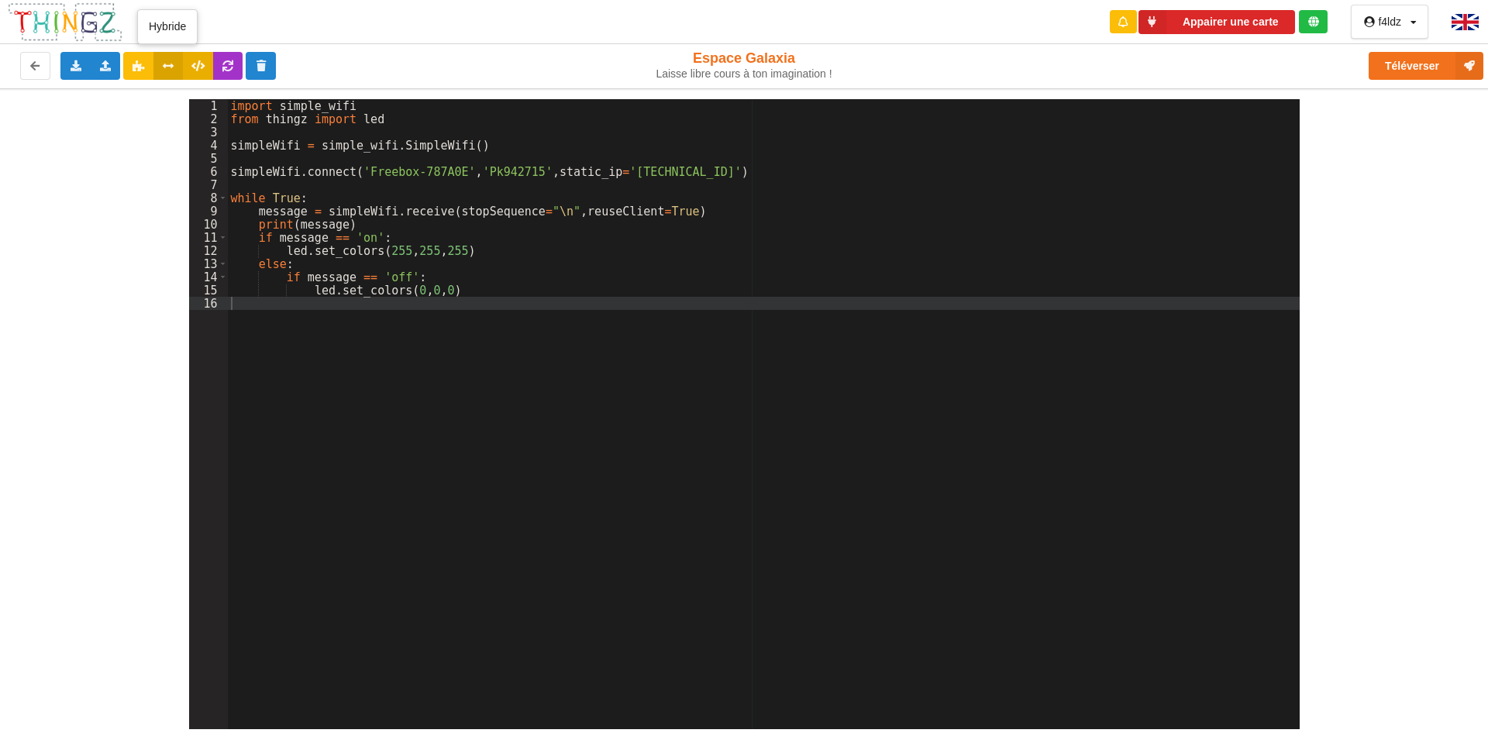
click at [172, 64] on icon at bounding box center [168, 64] width 13 height 9
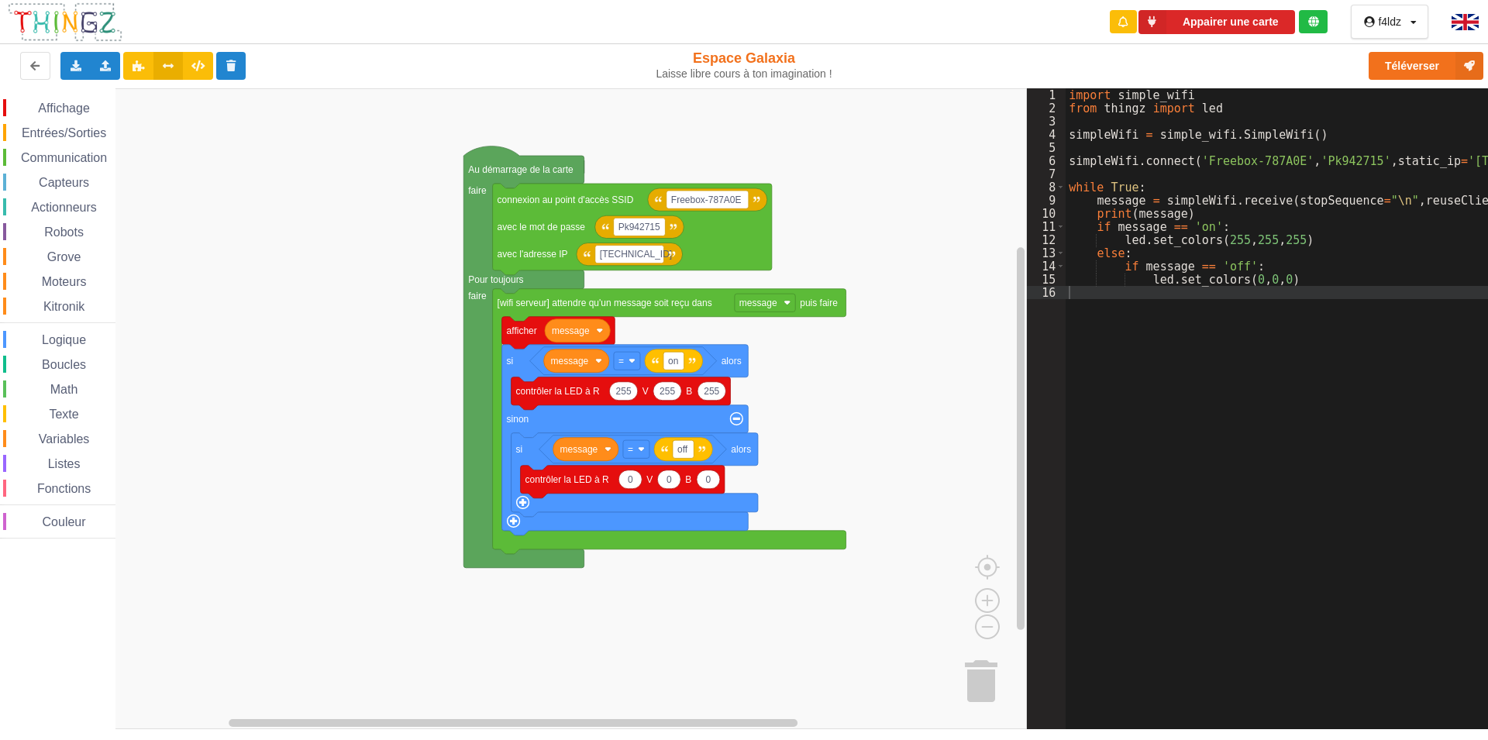
click at [68, 24] on img at bounding box center [65, 22] width 116 height 41
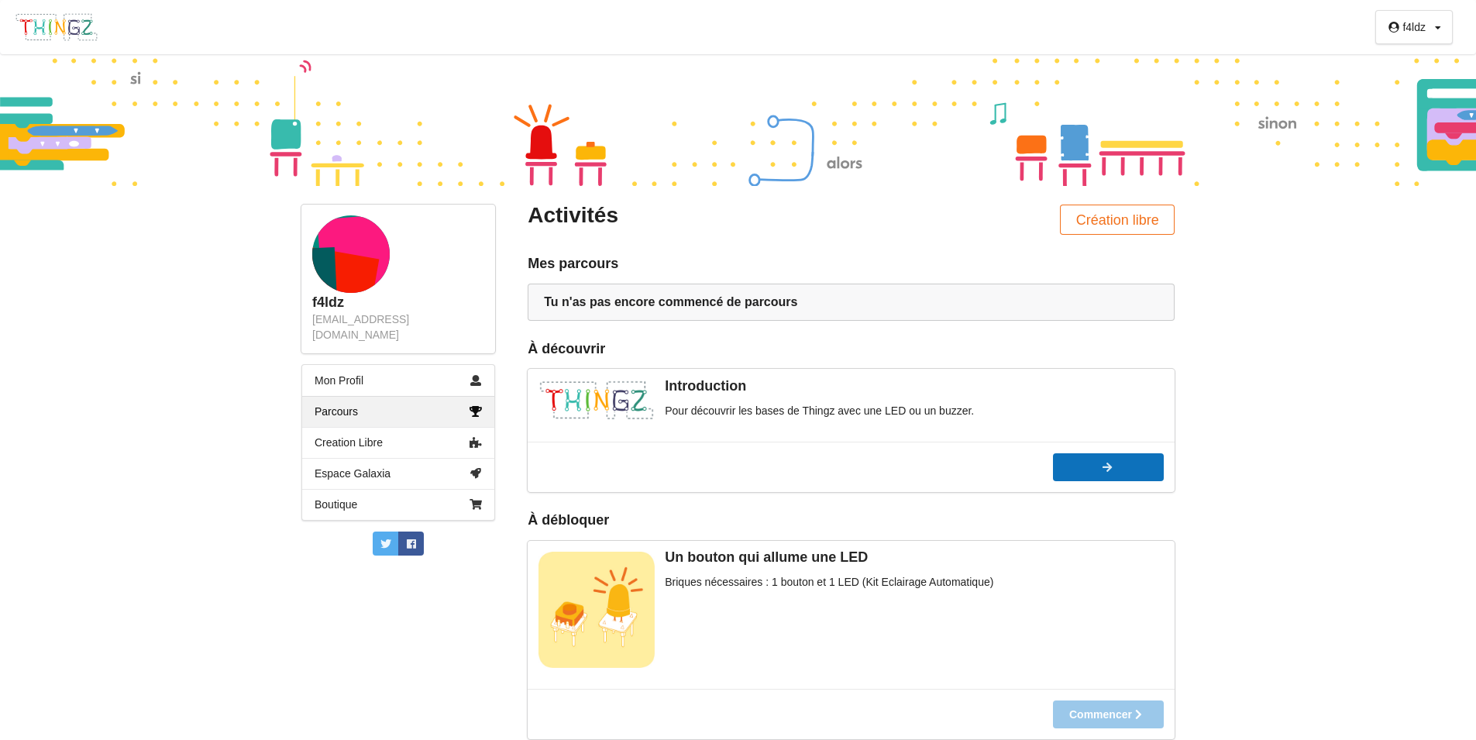
click at [1091, 473] on button "Commencer" at bounding box center [1108, 467] width 111 height 28
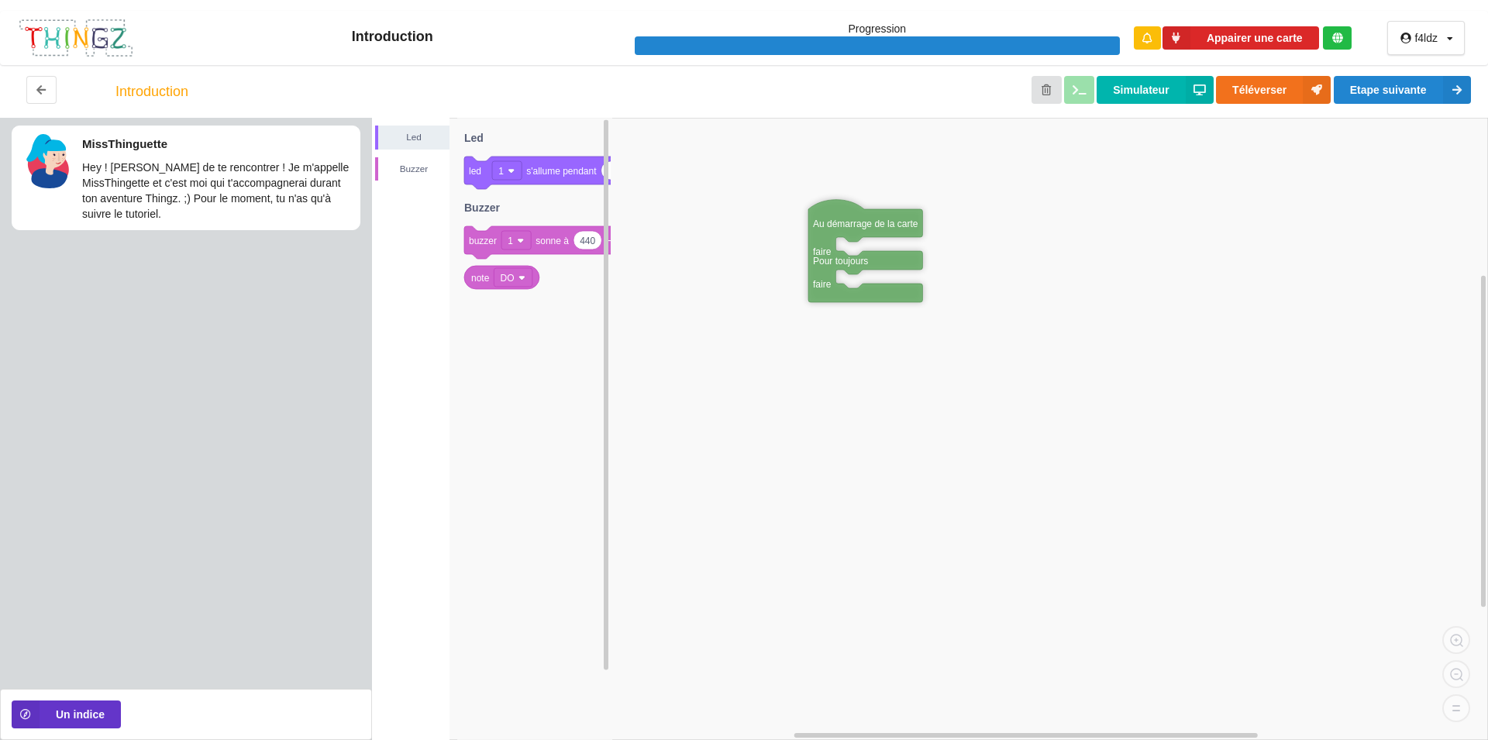
drag, startPoint x: 1065, startPoint y: 364, endPoint x: 842, endPoint y: 222, distance: 263.7
click at [73, 40] on img at bounding box center [76, 38] width 116 height 41
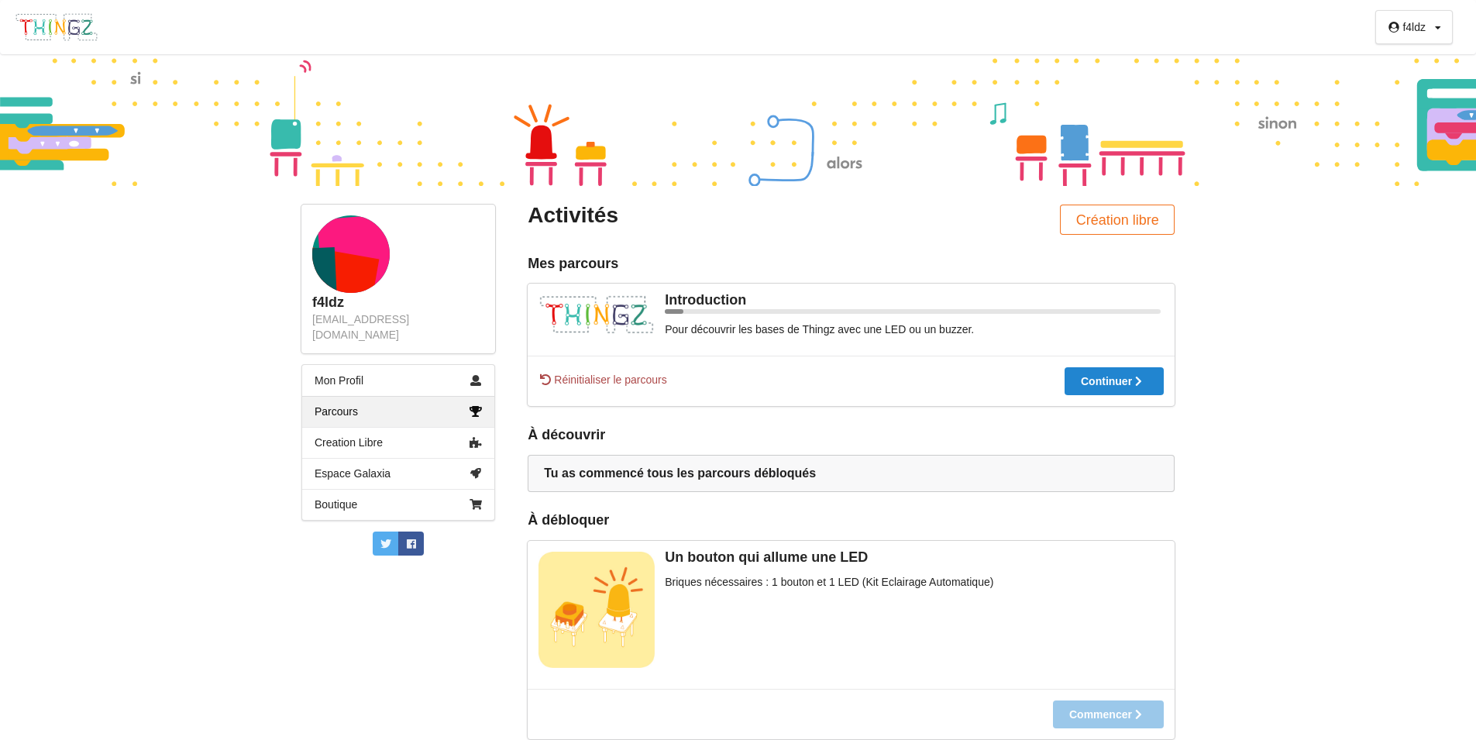
click at [549, 518] on div "À débloquer" at bounding box center [568, 520] width 81 height 18
click at [353, 459] on link "Espace Galaxia" at bounding box center [398, 473] width 192 height 31
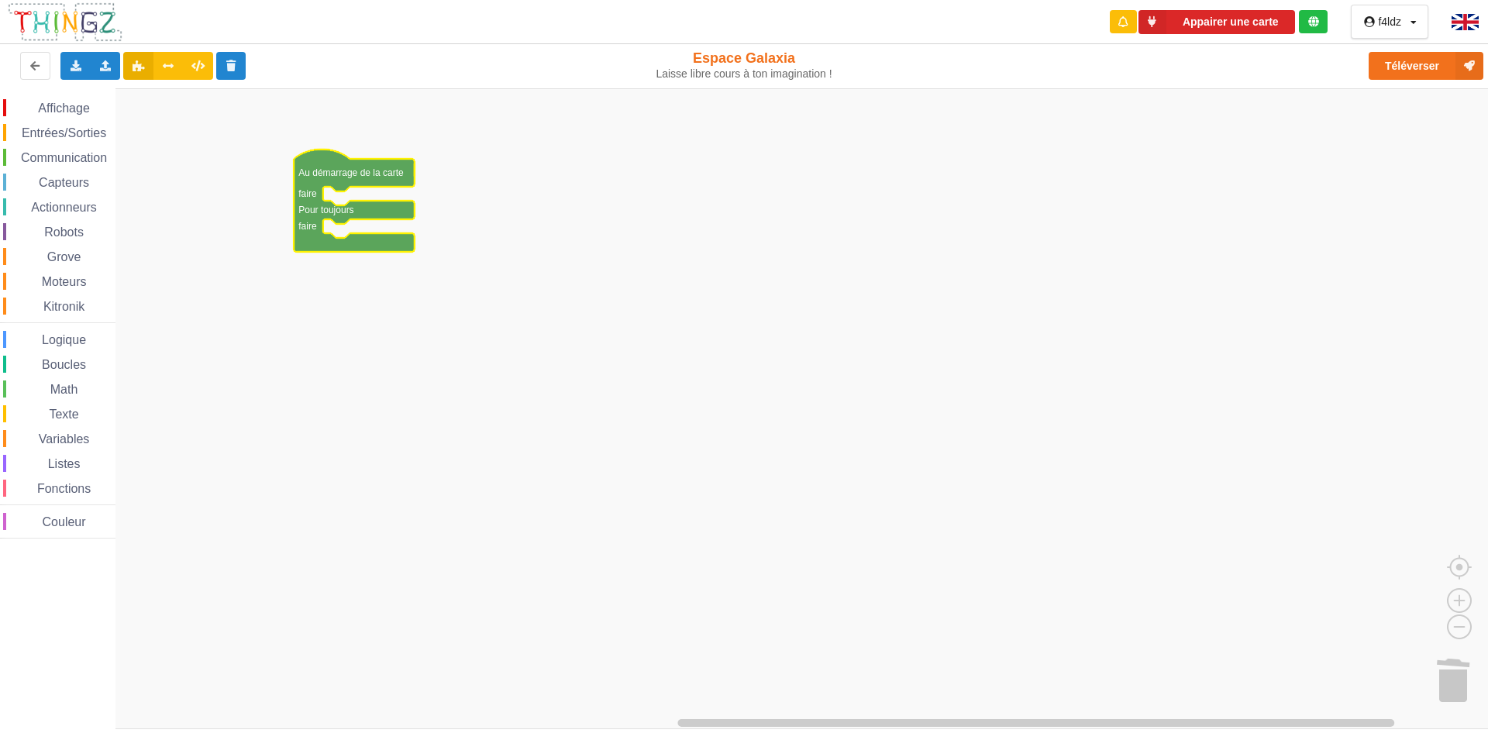
click at [77, 186] on span "Capteurs" at bounding box center [63, 182] width 55 height 13
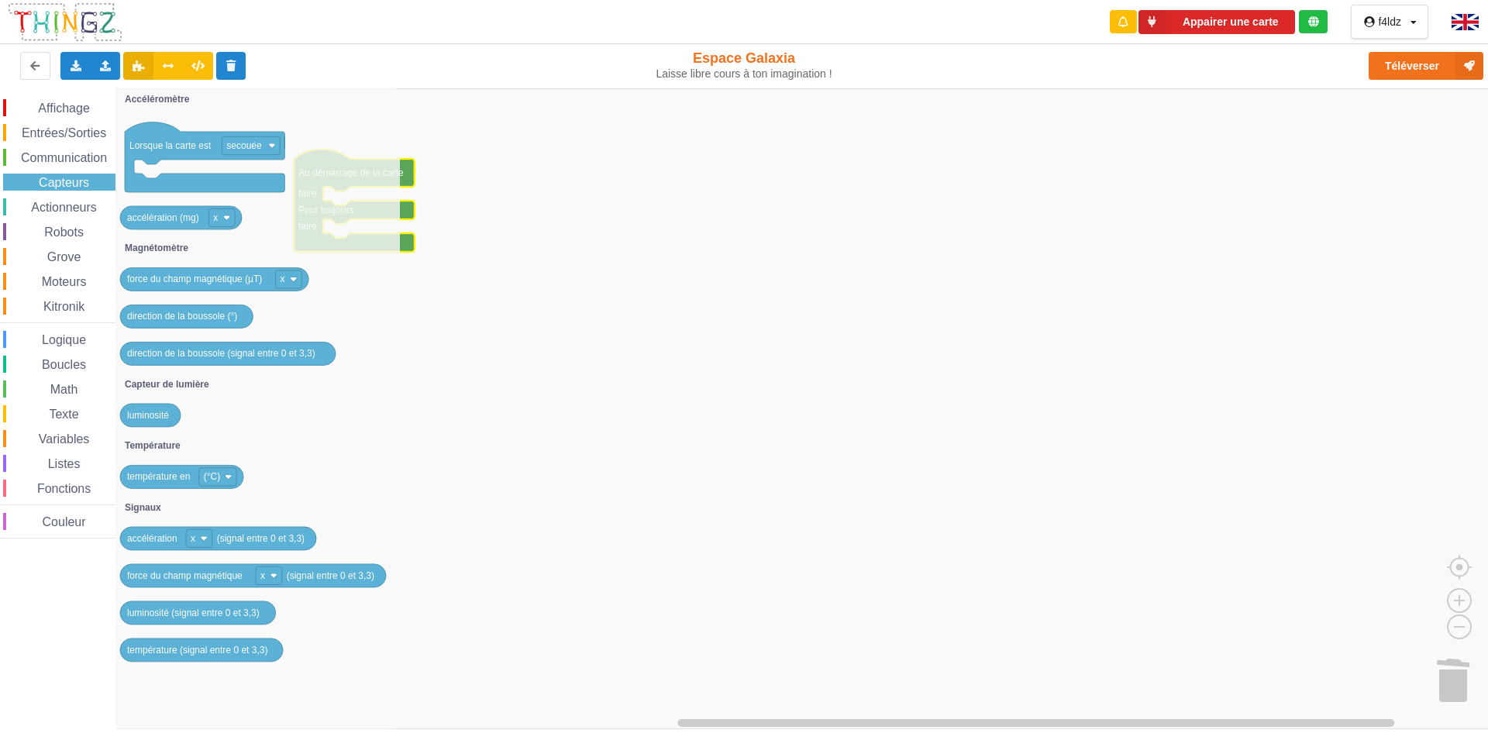
click at [74, 184] on span "Capteurs" at bounding box center [63, 182] width 55 height 13
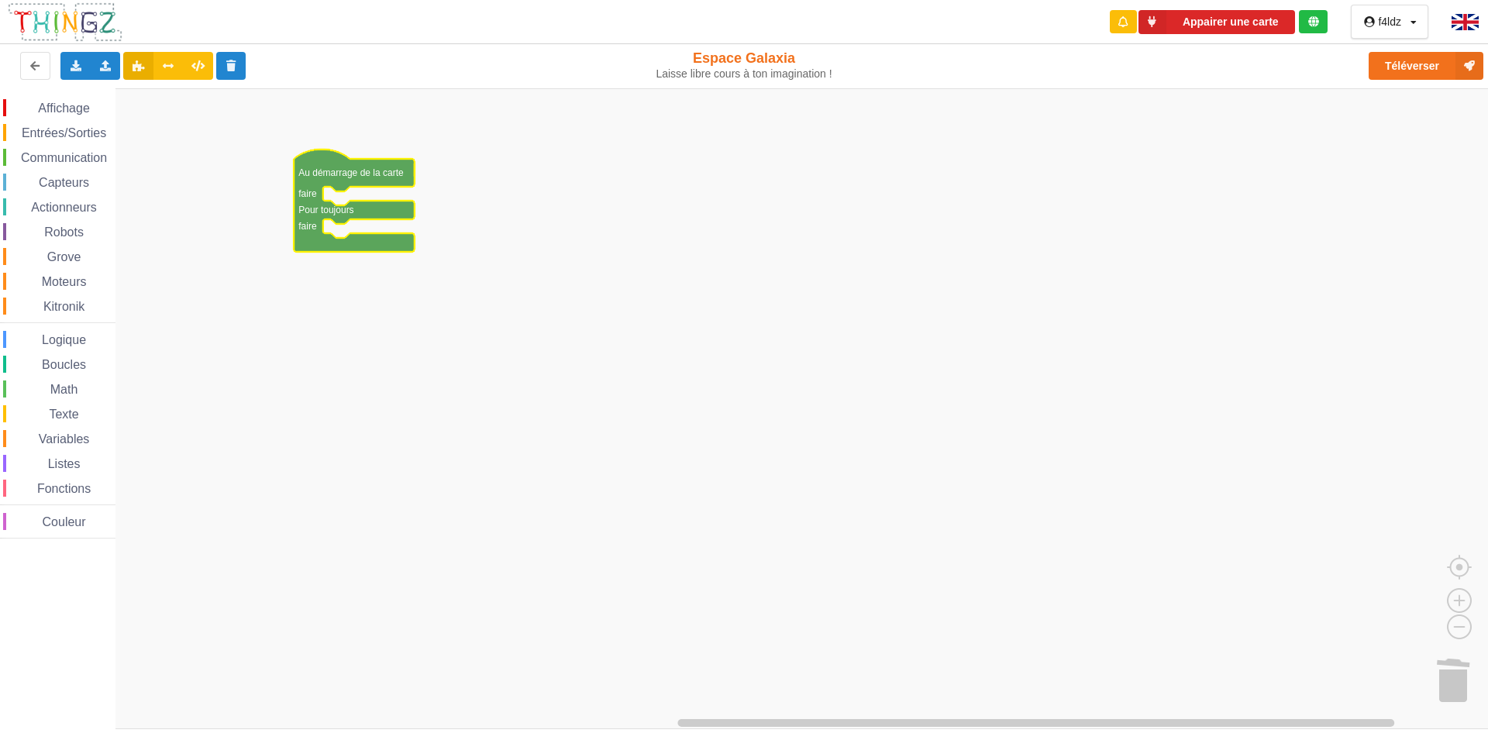
click at [66, 211] on span "Actionneurs" at bounding box center [64, 207] width 71 height 13
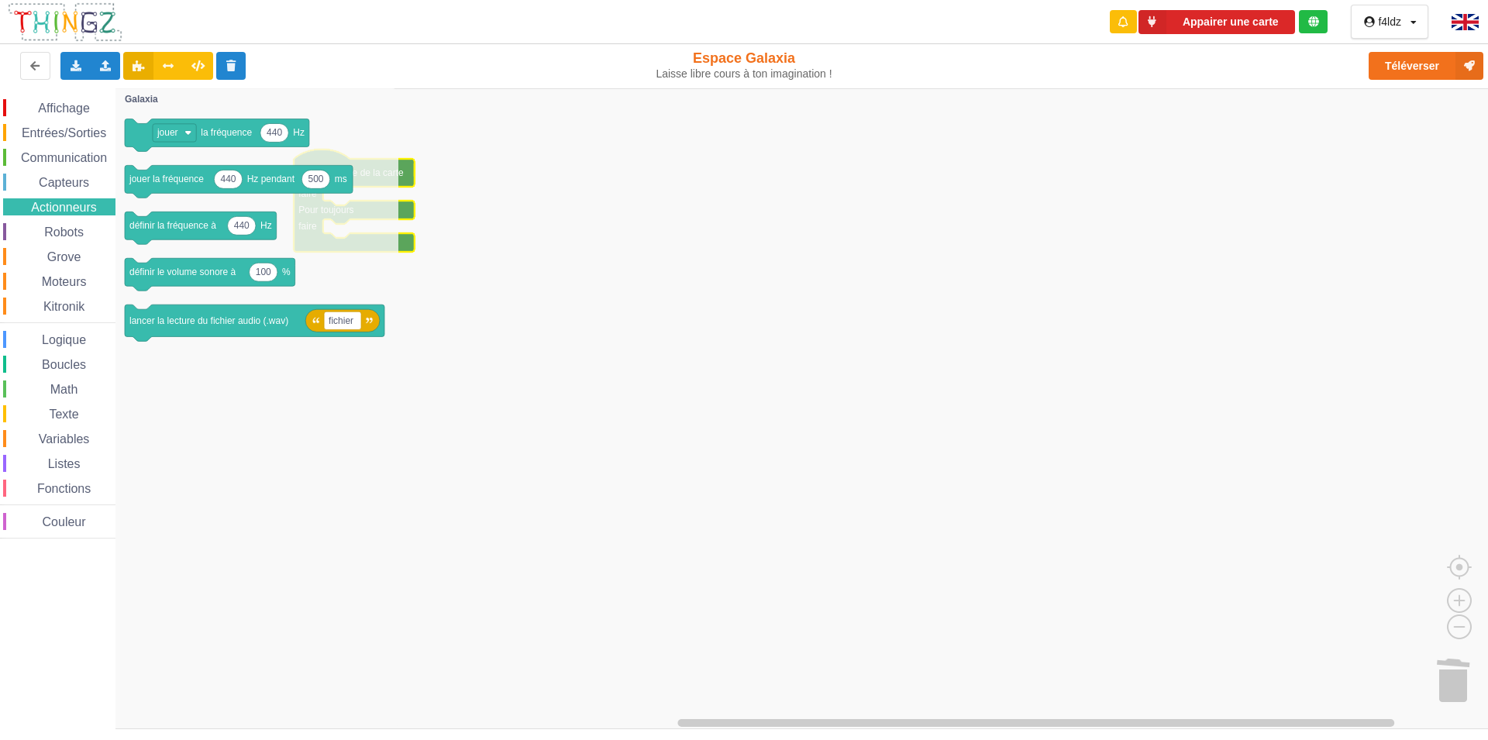
click at [66, 211] on span "Actionneurs" at bounding box center [64, 207] width 71 height 13
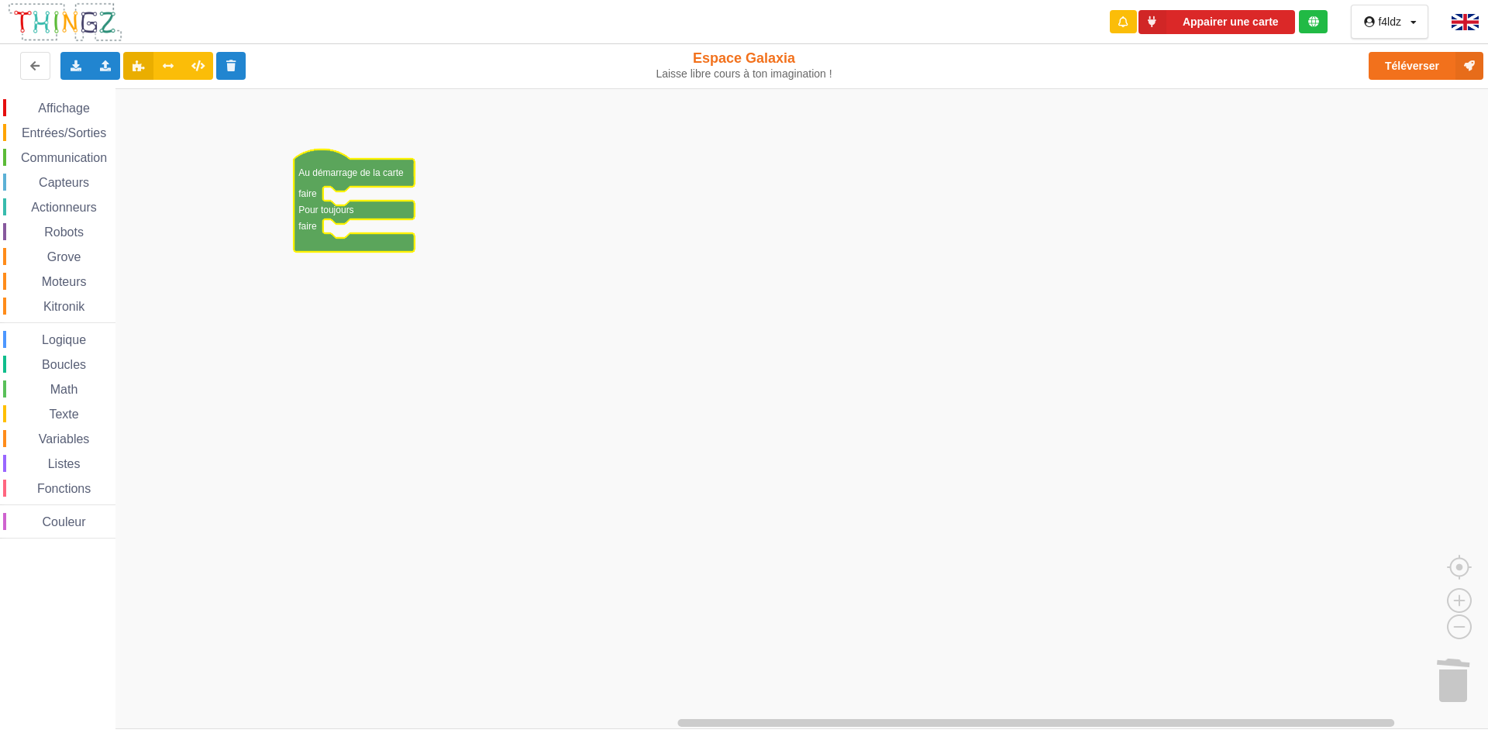
click at [63, 135] on span "Entrées/Sorties" at bounding box center [63, 132] width 89 height 13
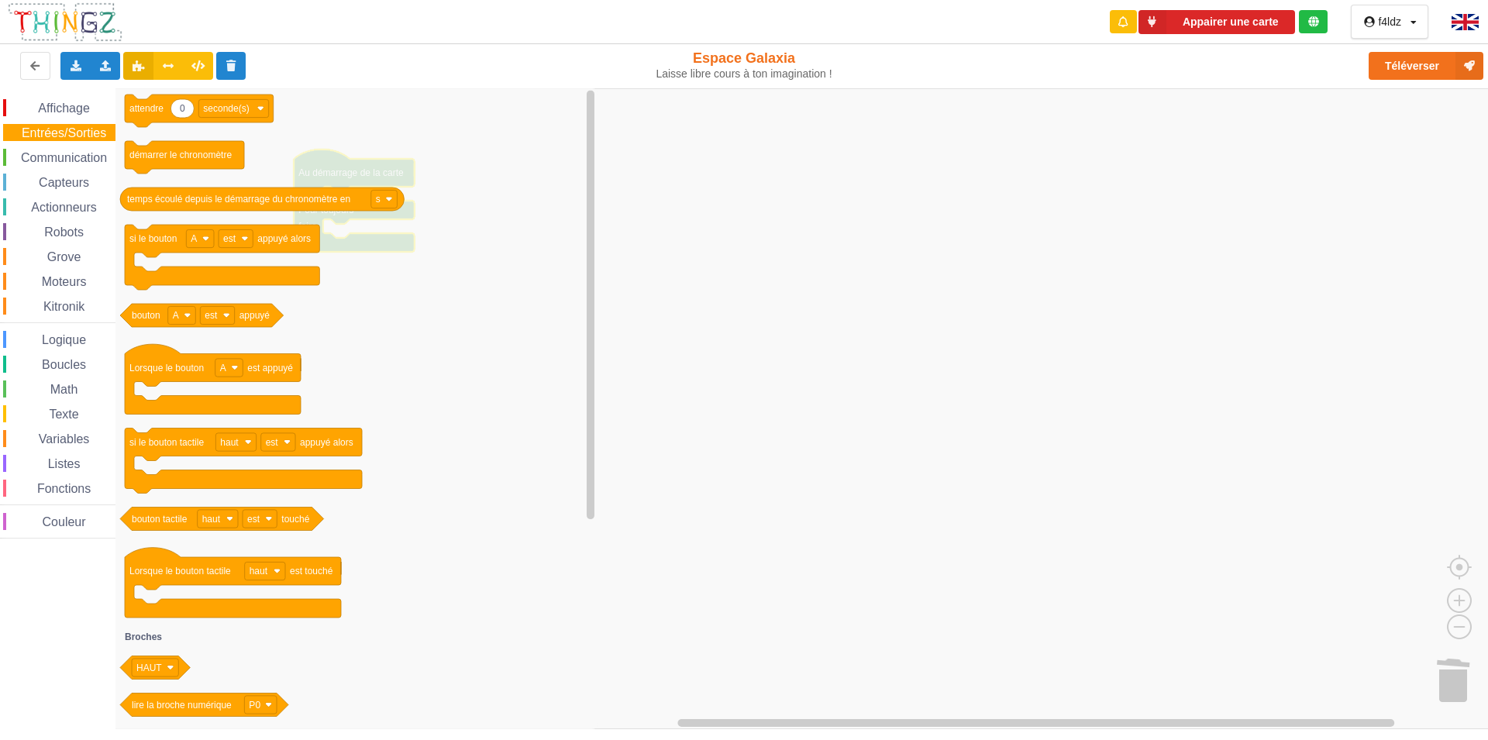
click at [63, 134] on span "Entrées/Sorties" at bounding box center [63, 132] width 89 height 13
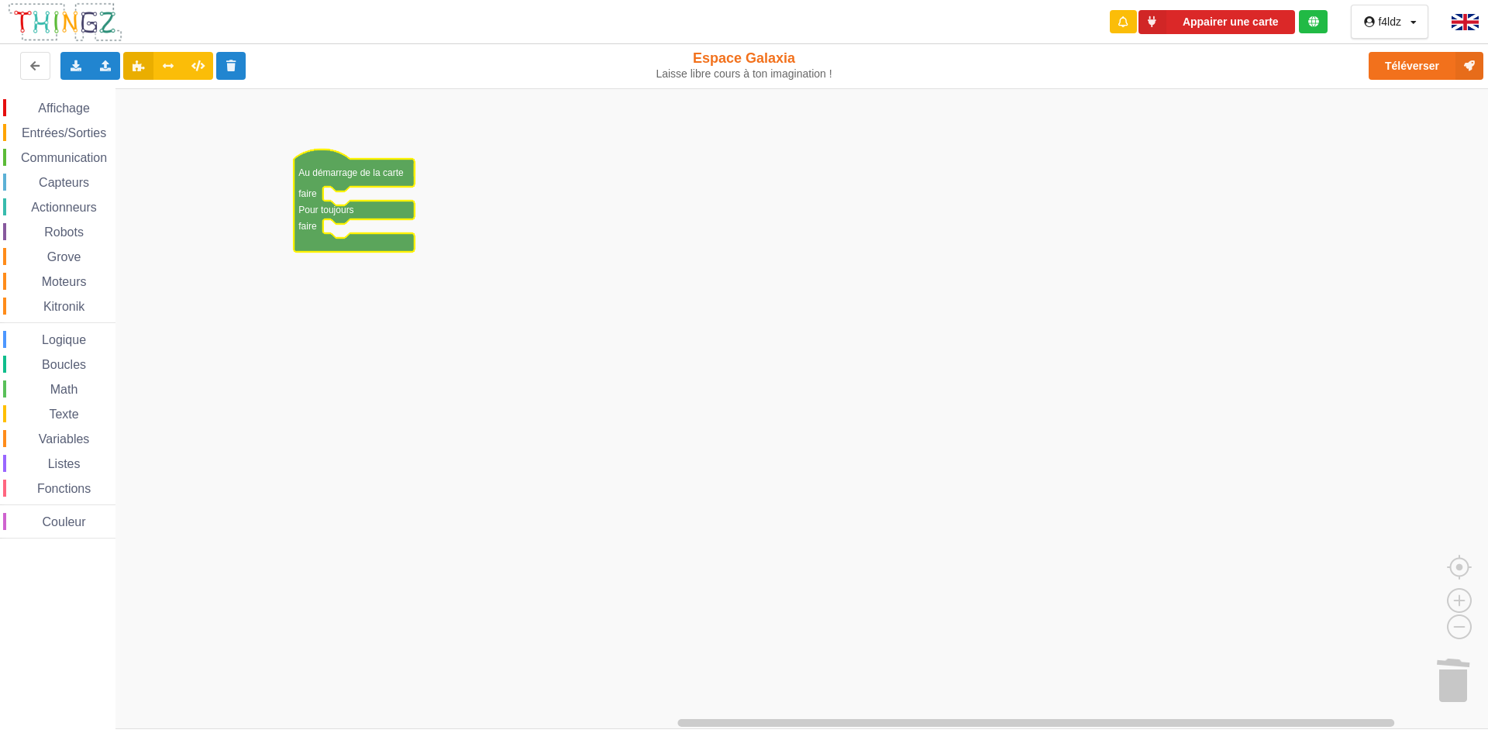
click at [60, 104] on span "Affichage" at bounding box center [64, 108] width 56 height 13
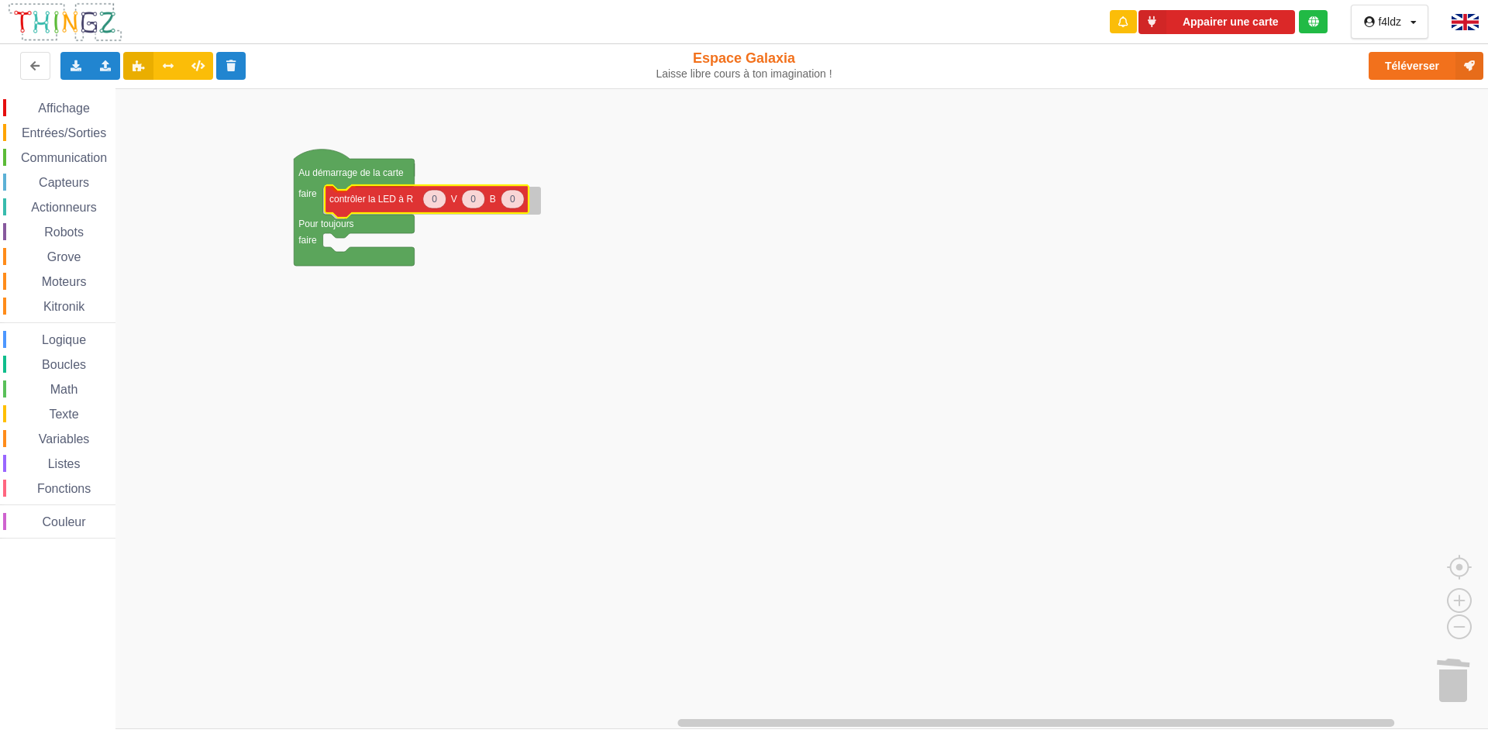
click at [346, 201] on div "Affichage Entrées/Sorties Communication Capteurs Actionneurs Robots Grove Moteu…" at bounding box center [749, 408] width 1499 height 641
click at [432, 204] on text "0" at bounding box center [432, 200] width 5 height 11
type input "255"
click at [479, 201] on text "0" at bounding box center [475, 200] width 5 height 11
type input "255"
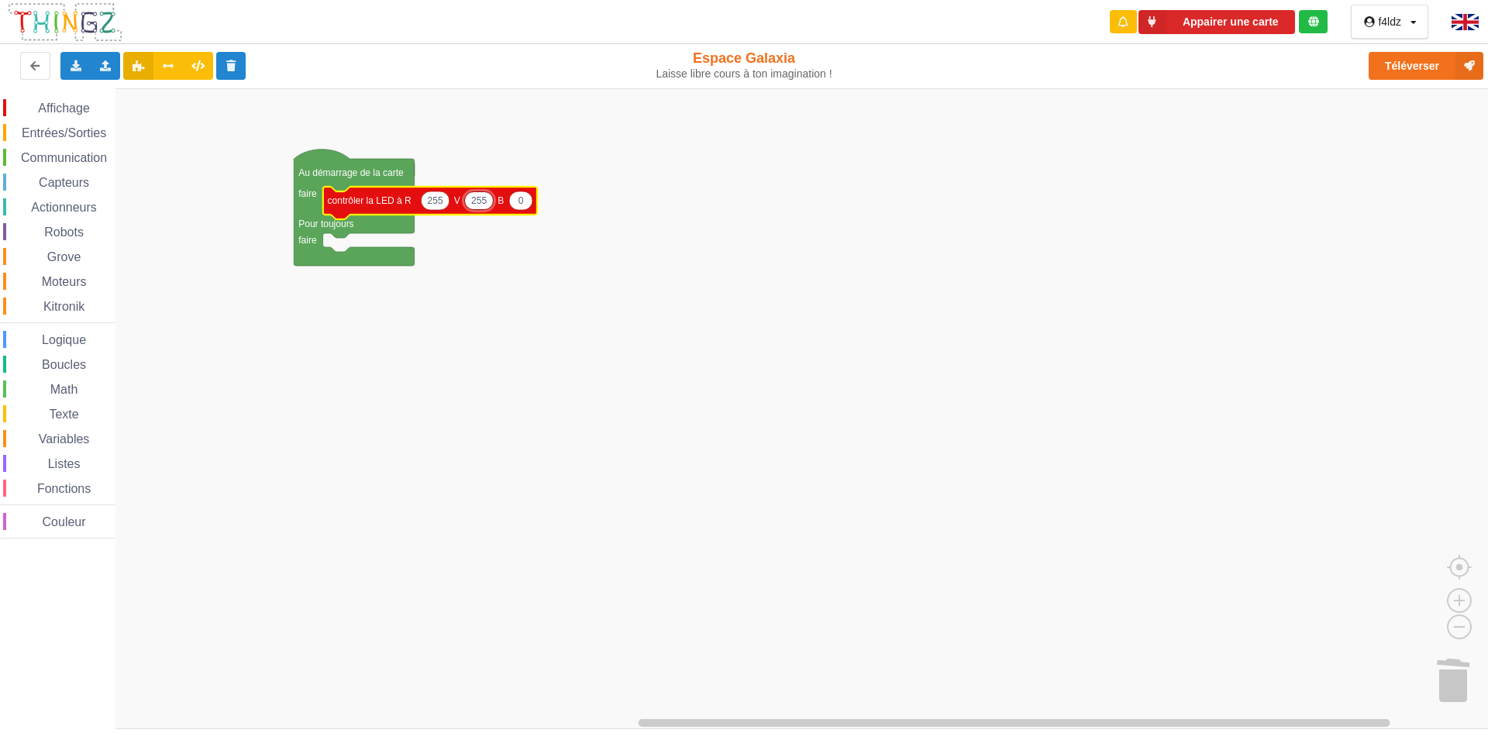
click at [525, 202] on icon "Espace de travail de Blocky" at bounding box center [520, 200] width 23 height 19
type input "255"
click at [495, 309] on rect "Espace de travail de Blocky" at bounding box center [749, 408] width 1499 height 641
click at [70, 209] on span "Actionneurs" at bounding box center [64, 207] width 71 height 13
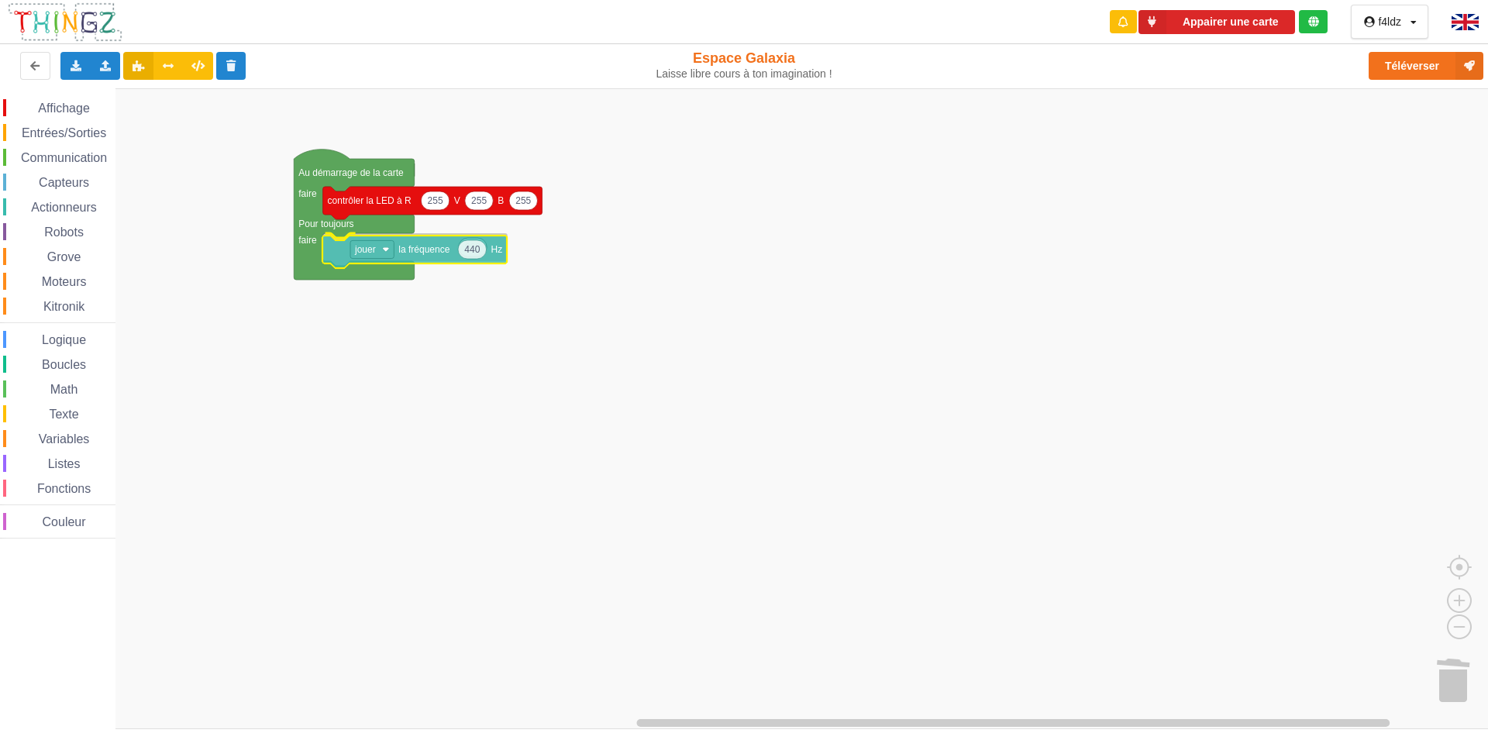
click at [411, 253] on div "Affichage Entrées/Sorties Communication Capteurs Actionneurs Robots Grove Moteu…" at bounding box center [749, 408] width 1499 height 641
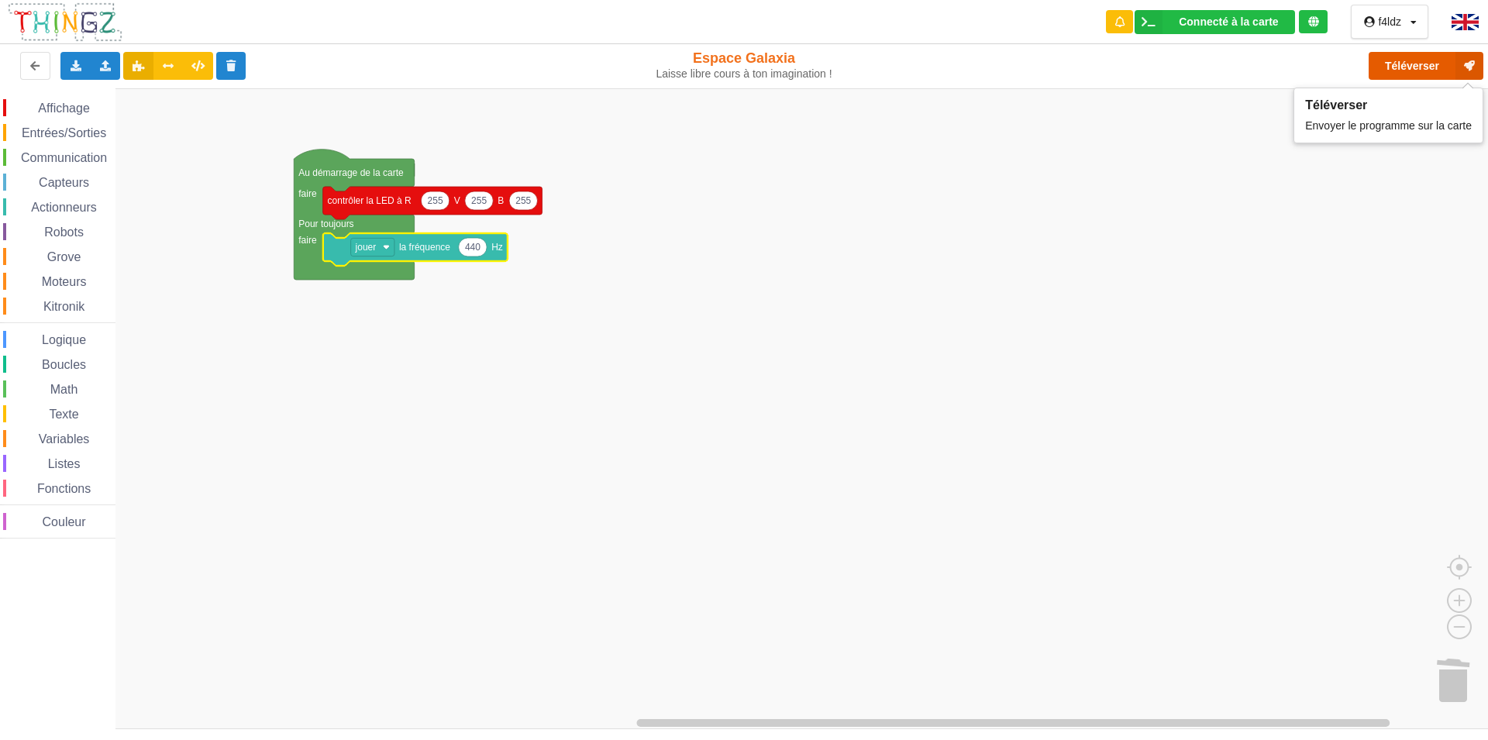
click at [1419, 66] on button "Téléverser" at bounding box center [1425, 66] width 115 height 28
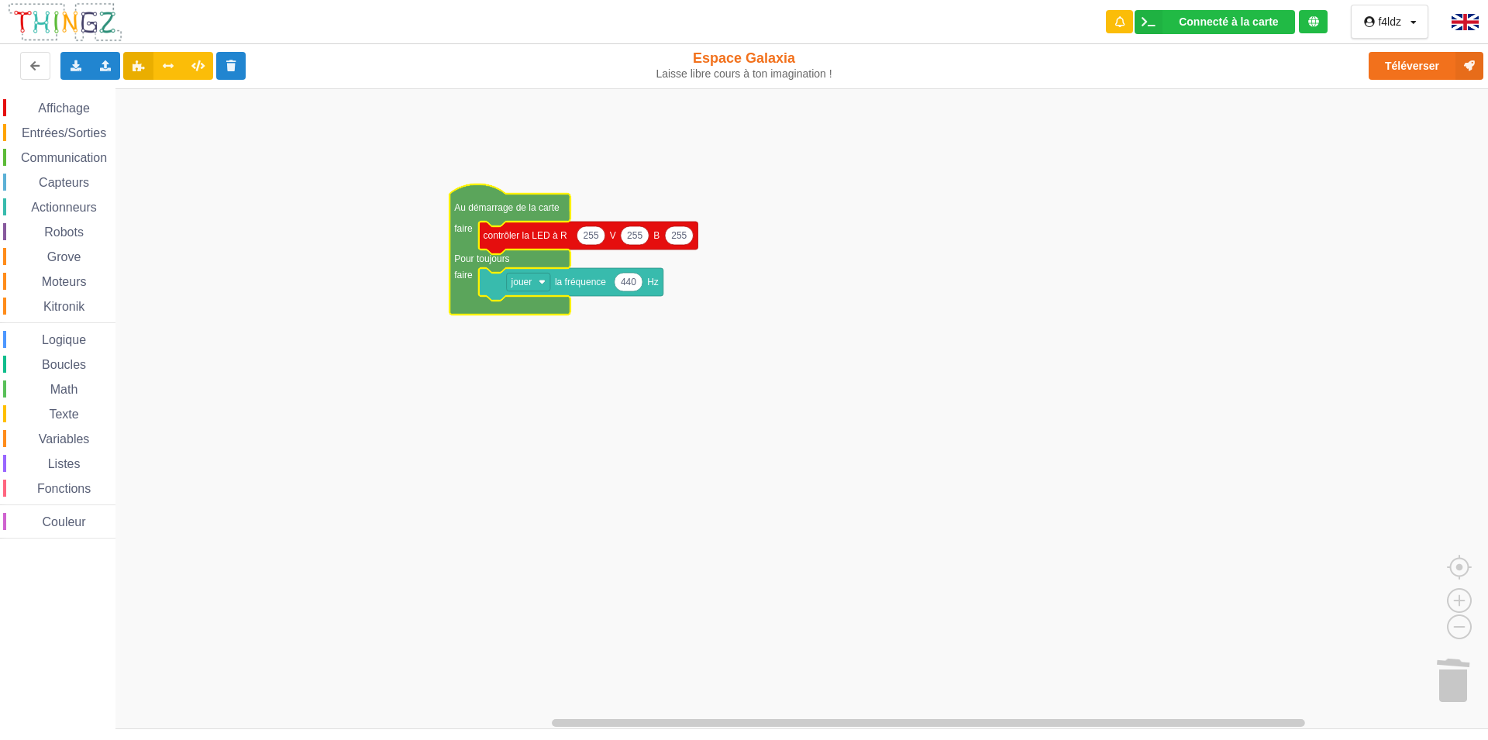
click at [70, 131] on span "Entrées/Sorties" at bounding box center [63, 132] width 89 height 13
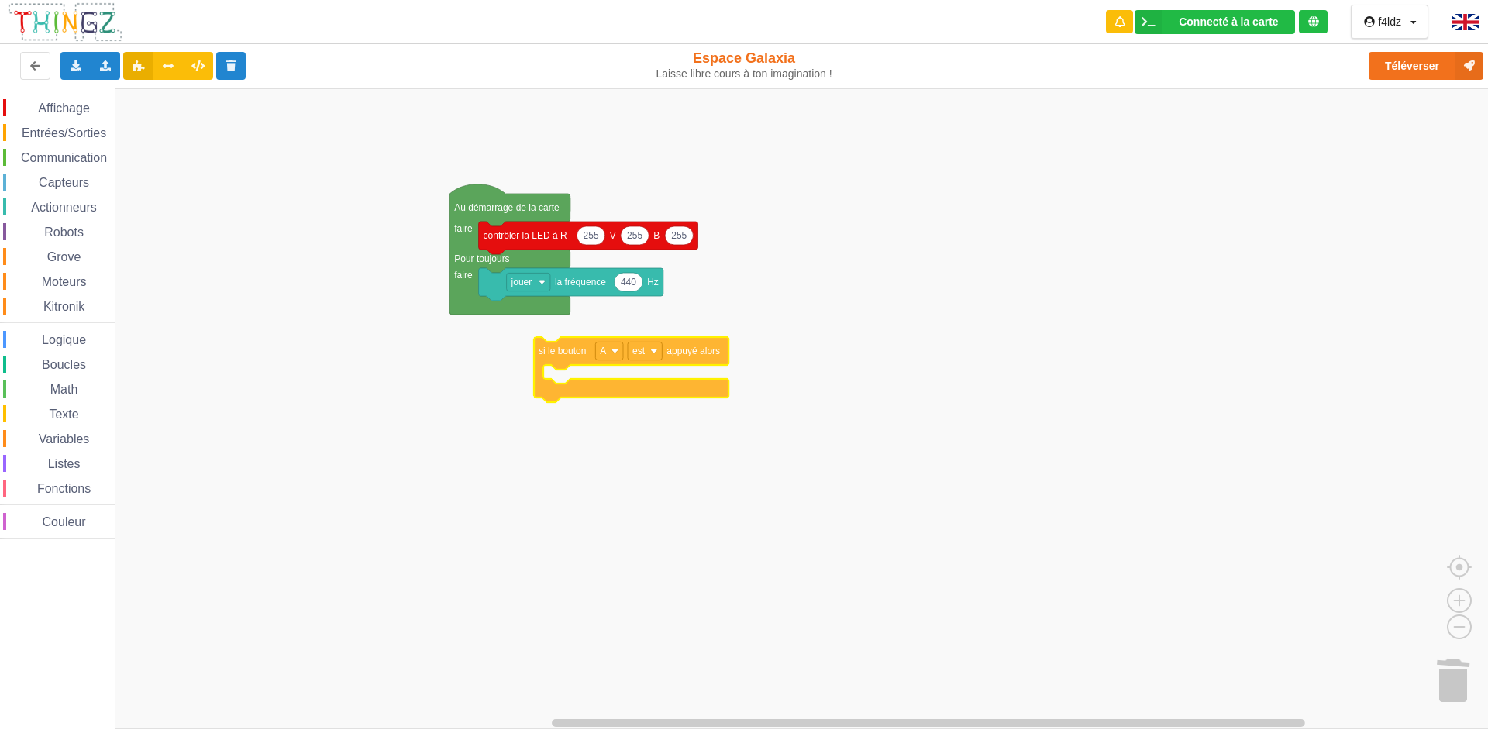
click at [561, 355] on div "Affichage Entrées/Sorties Communication Capteurs Actionneurs Robots Grove Moteu…" at bounding box center [749, 408] width 1499 height 641
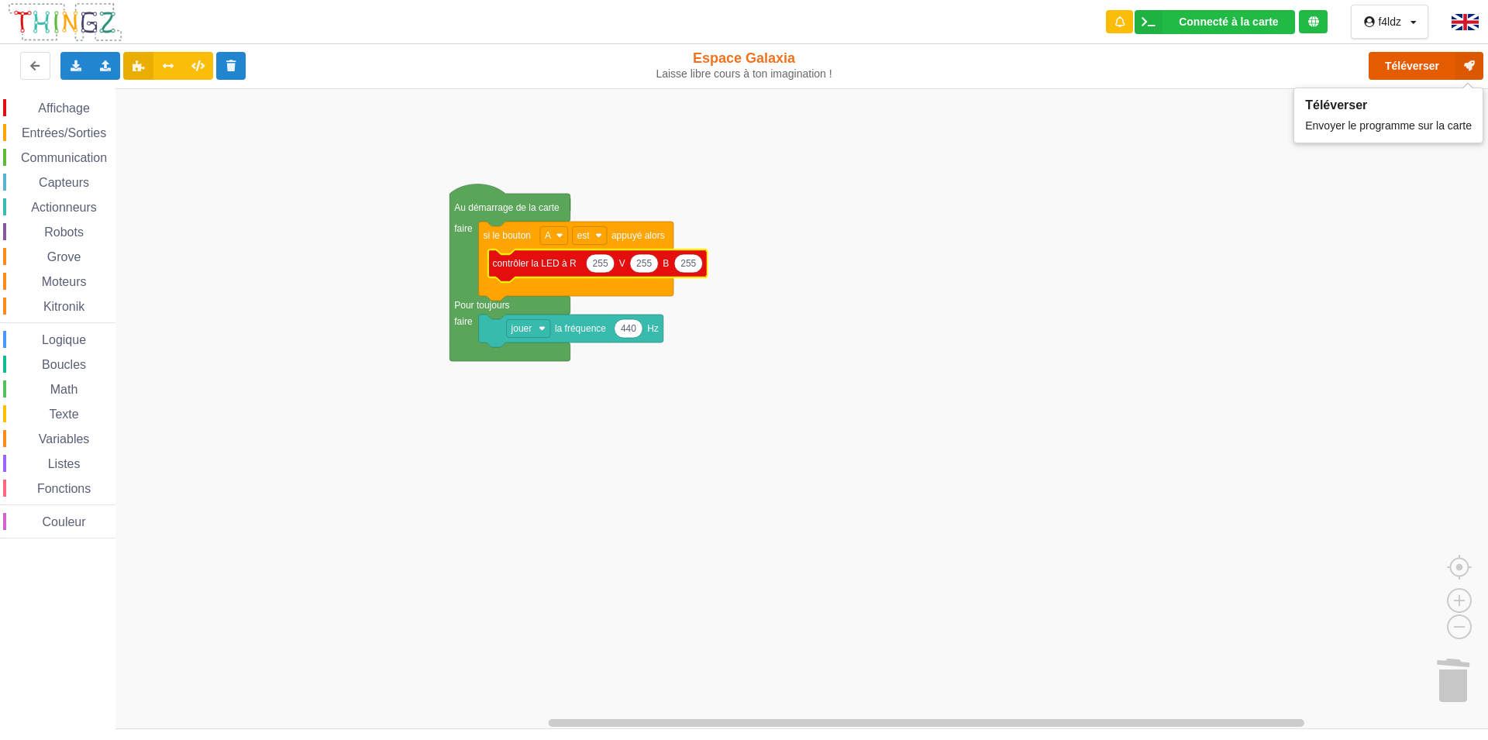
click at [1429, 67] on button "Téléverser" at bounding box center [1425, 66] width 115 height 28
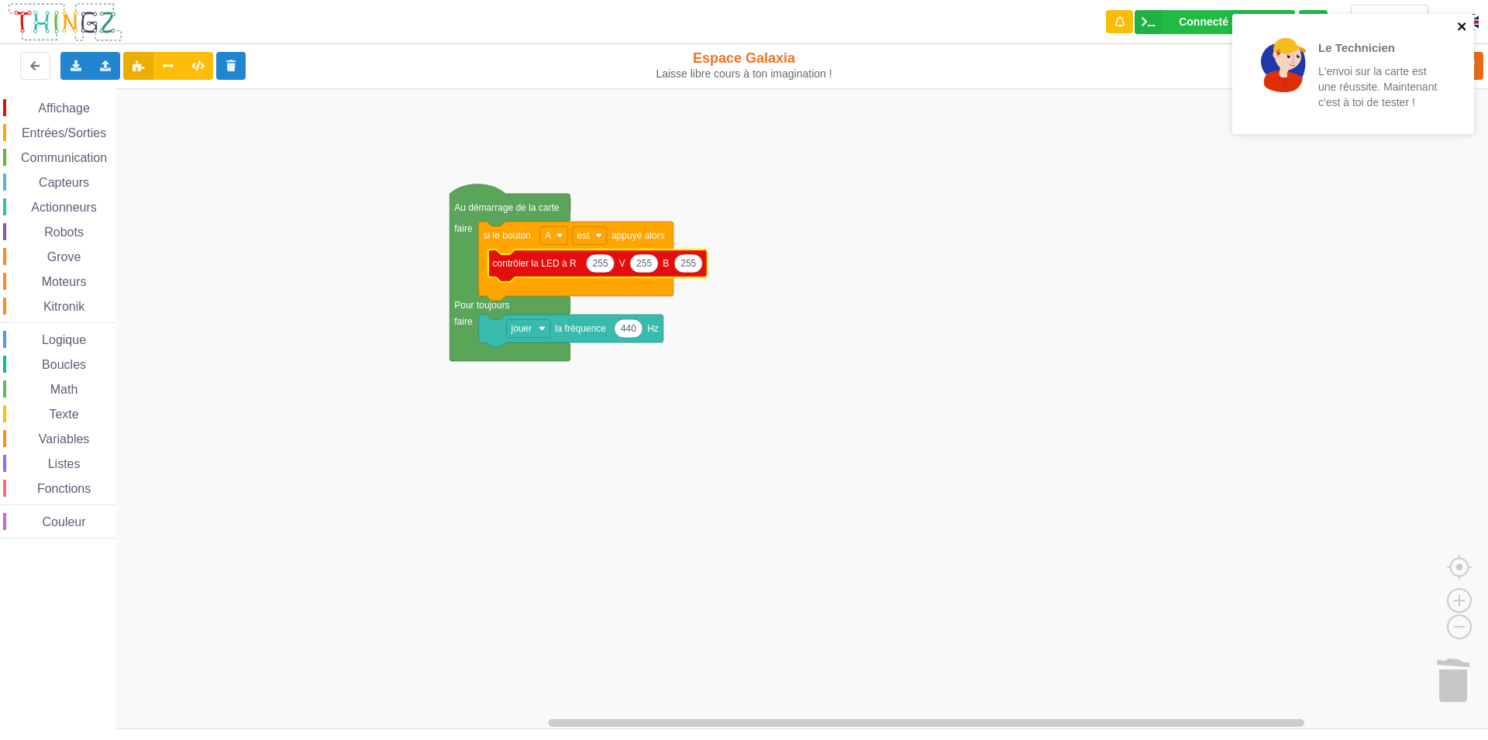
click at [1458, 25] on icon "close" at bounding box center [1462, 26] width 11 height 12
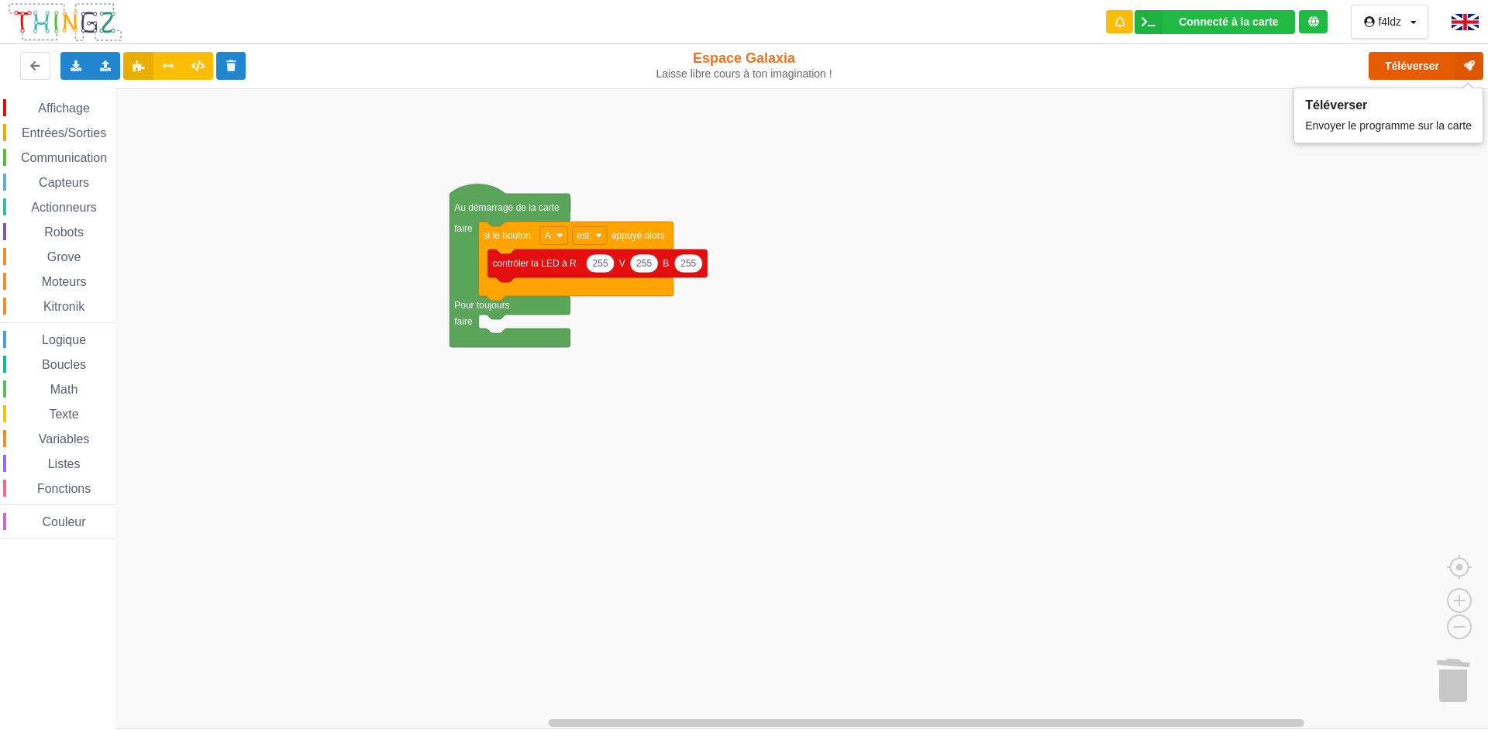
click at [1430, 67] on button "Téléverser" at bounding box center [1425, 66] width 115 height 28
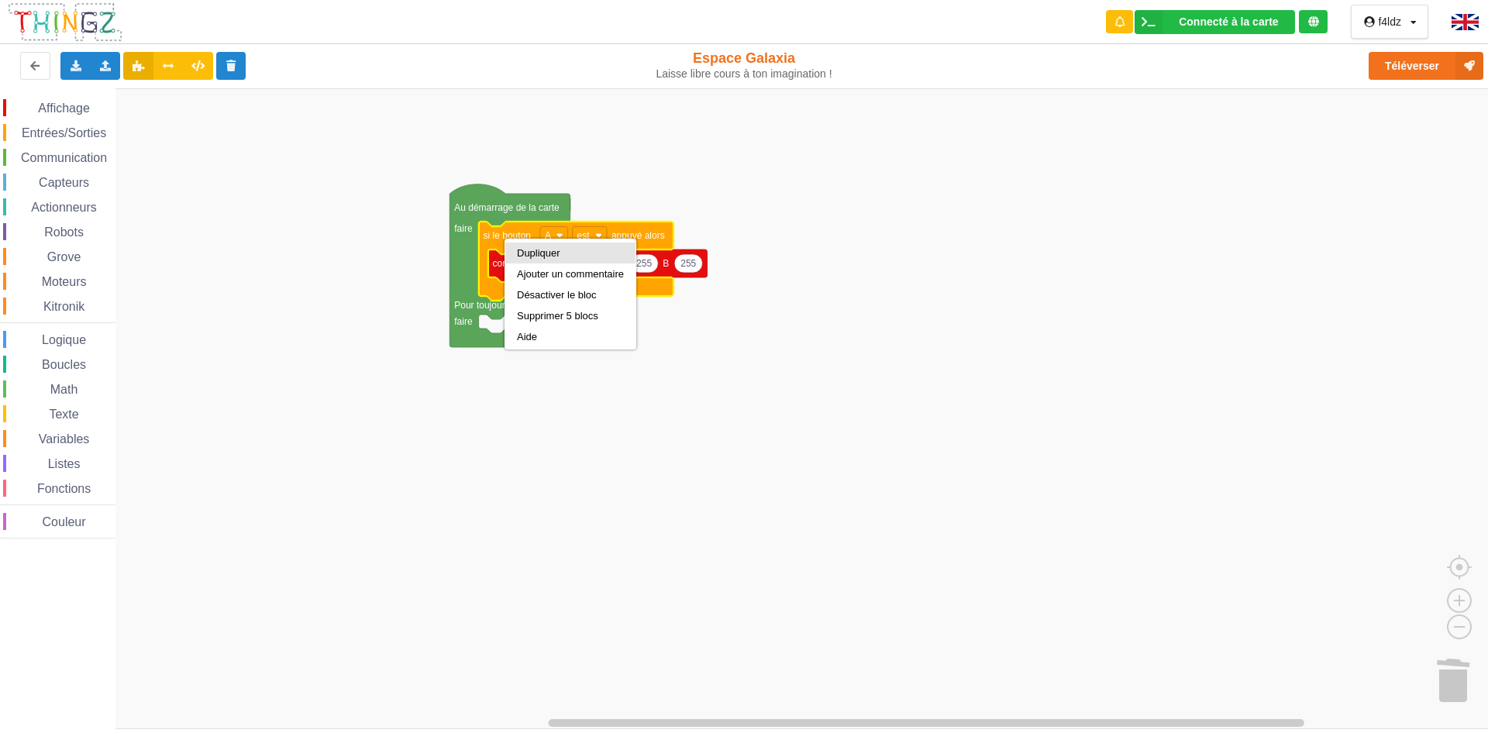
click at [525, 256] on div "Dupliquer" at bounding box center [570, 253] width 107 height 12
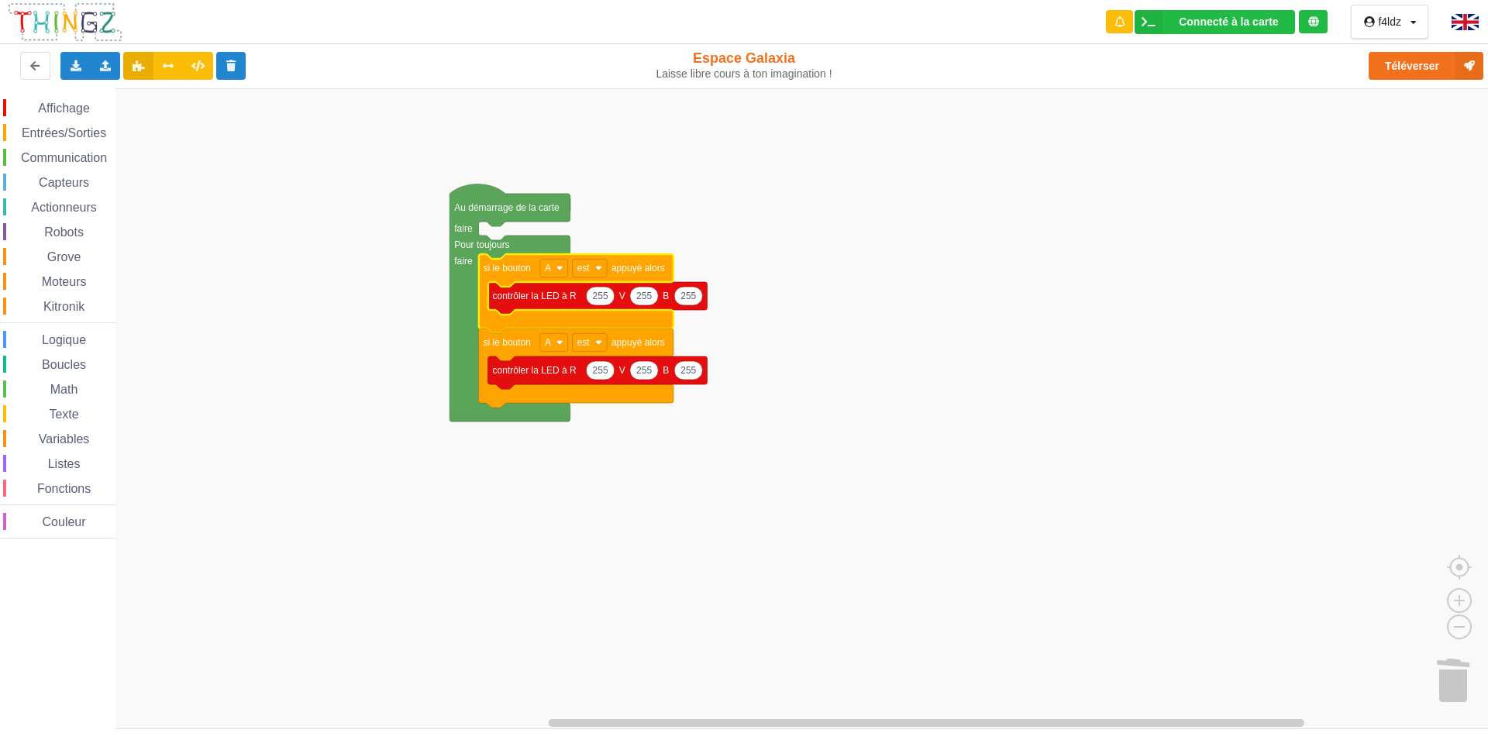
click at [67, 108] on span "Affichage" at bounding box center [64, 108] width 56 height 13
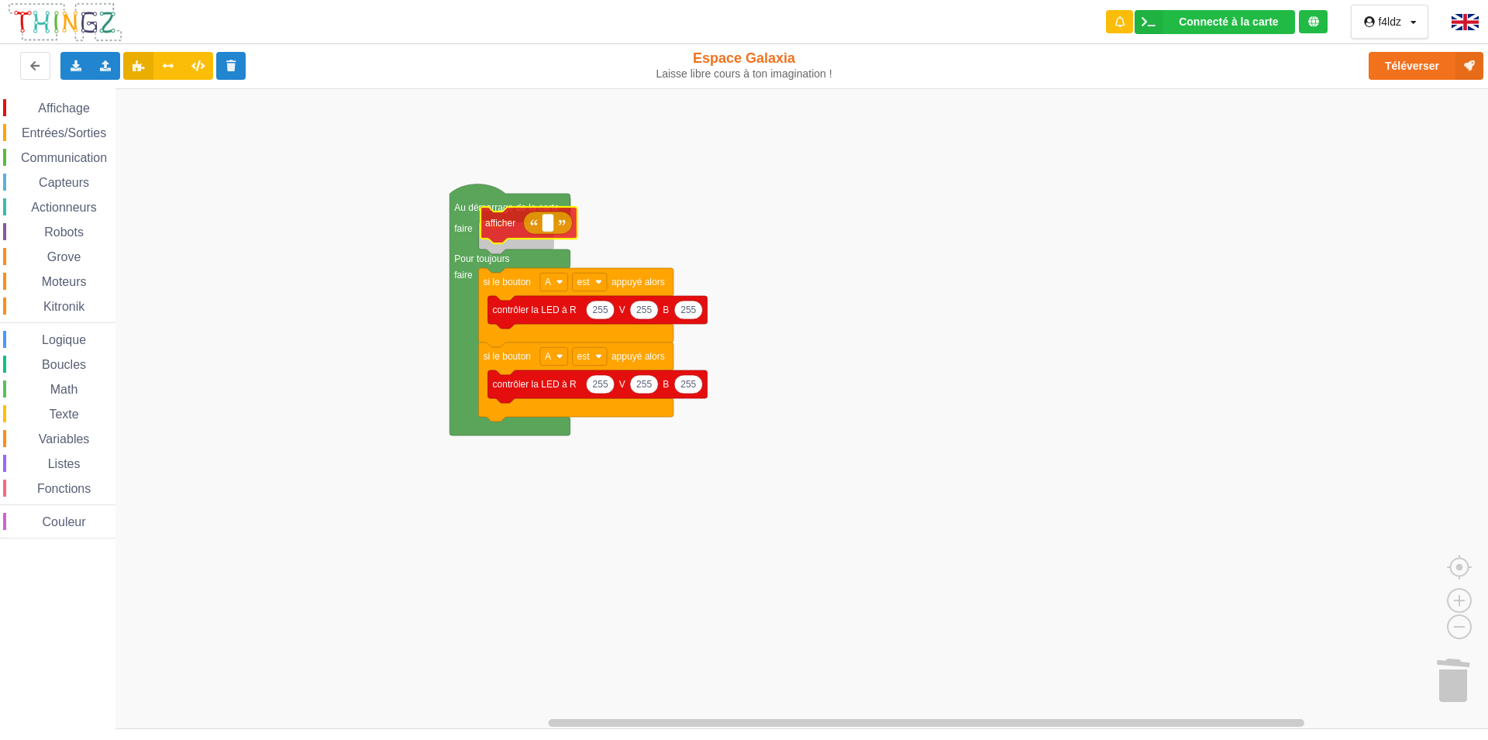
click at [502, 224] on div "Affichage Entrées/Sorties Communication Capteurs Actionneurs Robots Grove Moteu…" at bounding box center [749, 408] width 1499 height 641
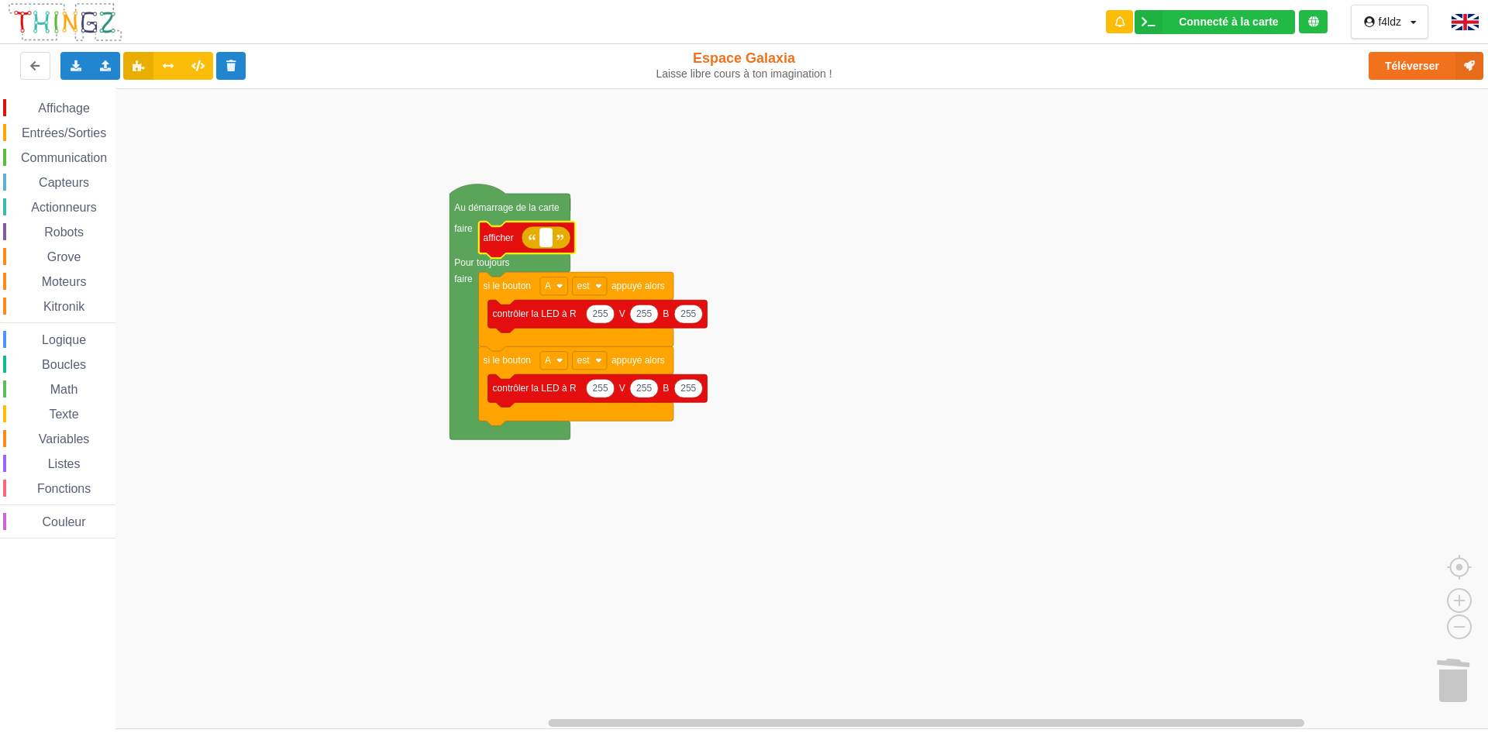
click at [543, 236] on rect "Espace de travail de Blocky" at bounding box center [546, 238] width 12 height 18
type input "Bonjour le monde"
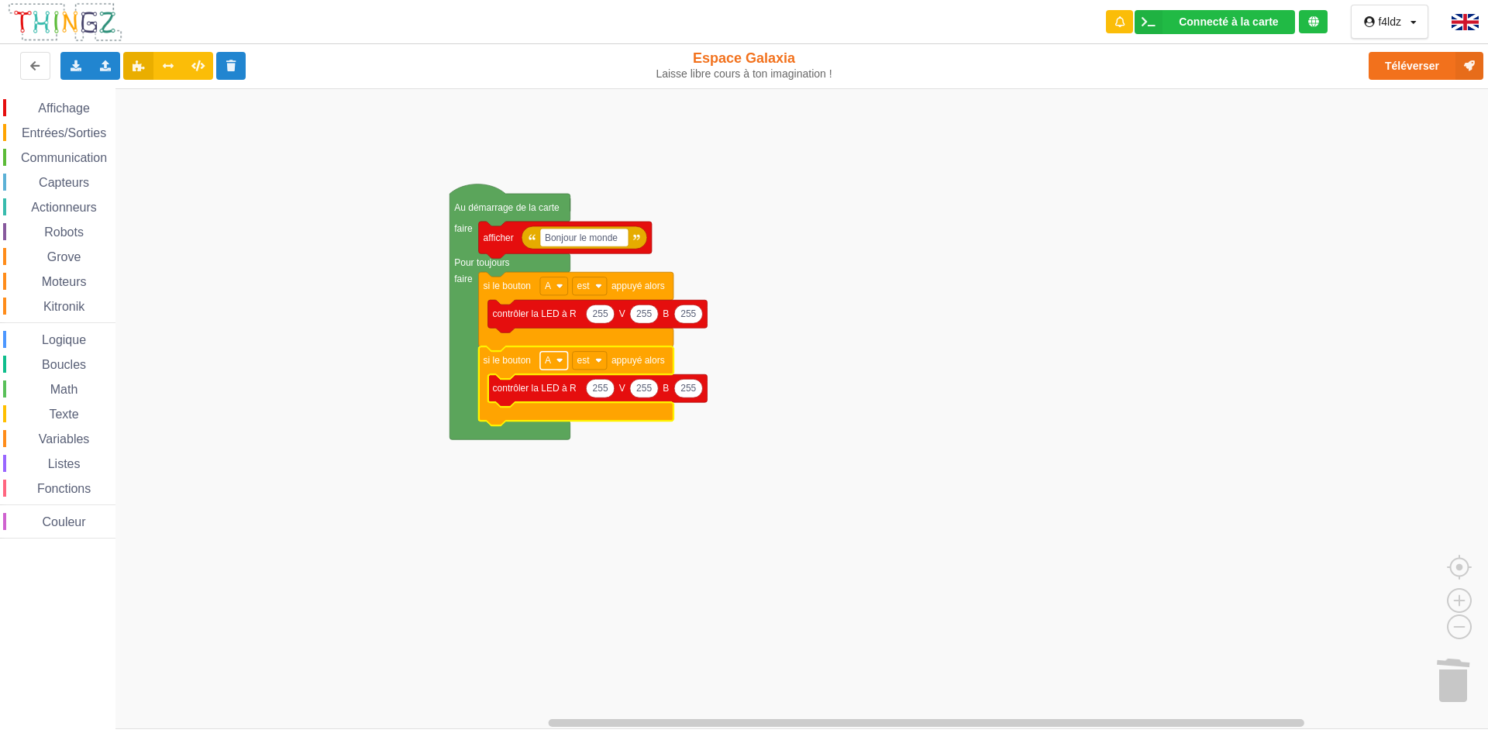
click at [559, 362] on image "Espace de travail de Blocky" at bounding box center [559, 360] width 7 height 7
click at [545, 413] on div "B" at bounding box center [558, 417] width 37 height 12
type input "0"
click at [638, 387] on text "255" at bounding box center [638, 388] width 15 height 11
type input "0"
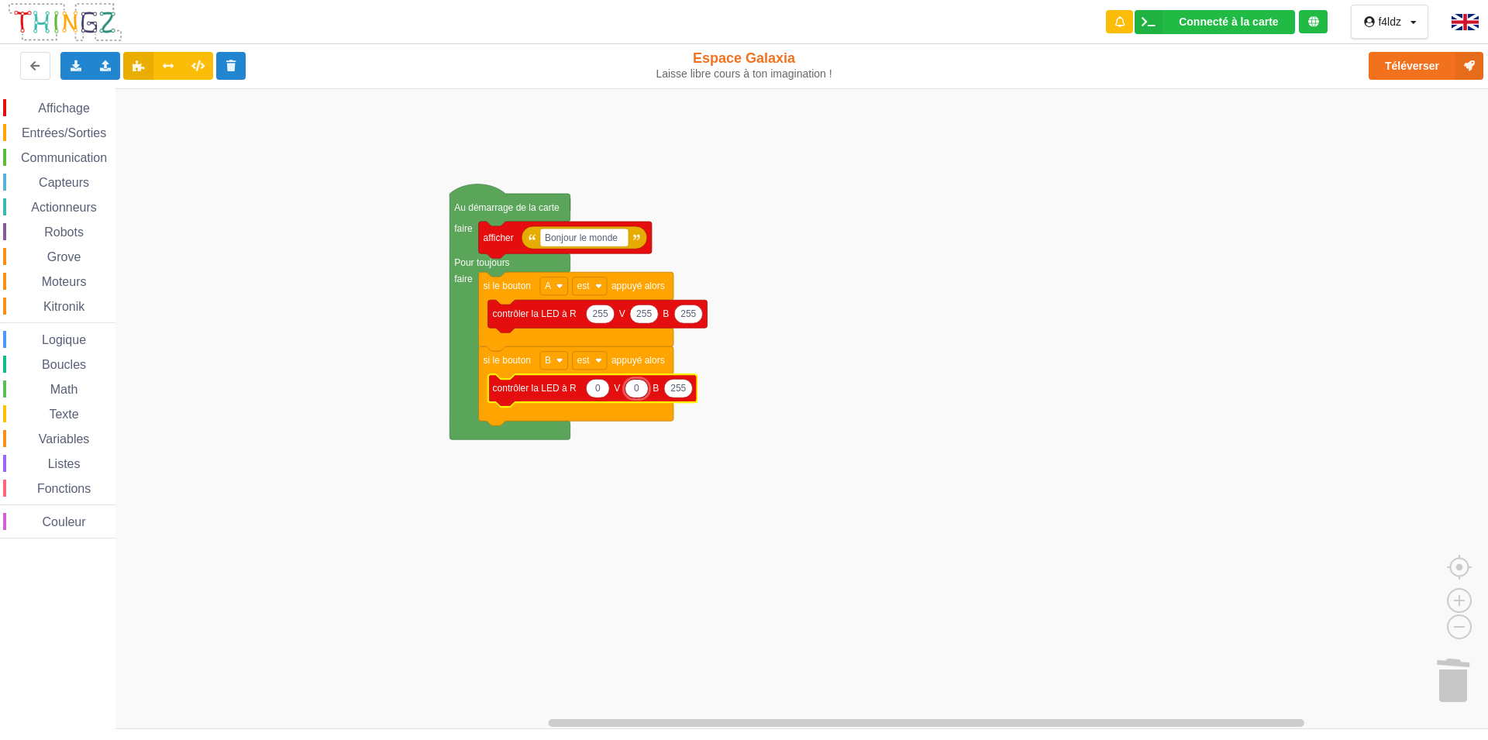
click at [680, 390] on text "255" at bounding box center [677, 388] width 15 height 11
type input "0"
click at [697, 523] on rect "Espace de travail de Blocky" at bounding box center [749, 408] width 1499 height 641
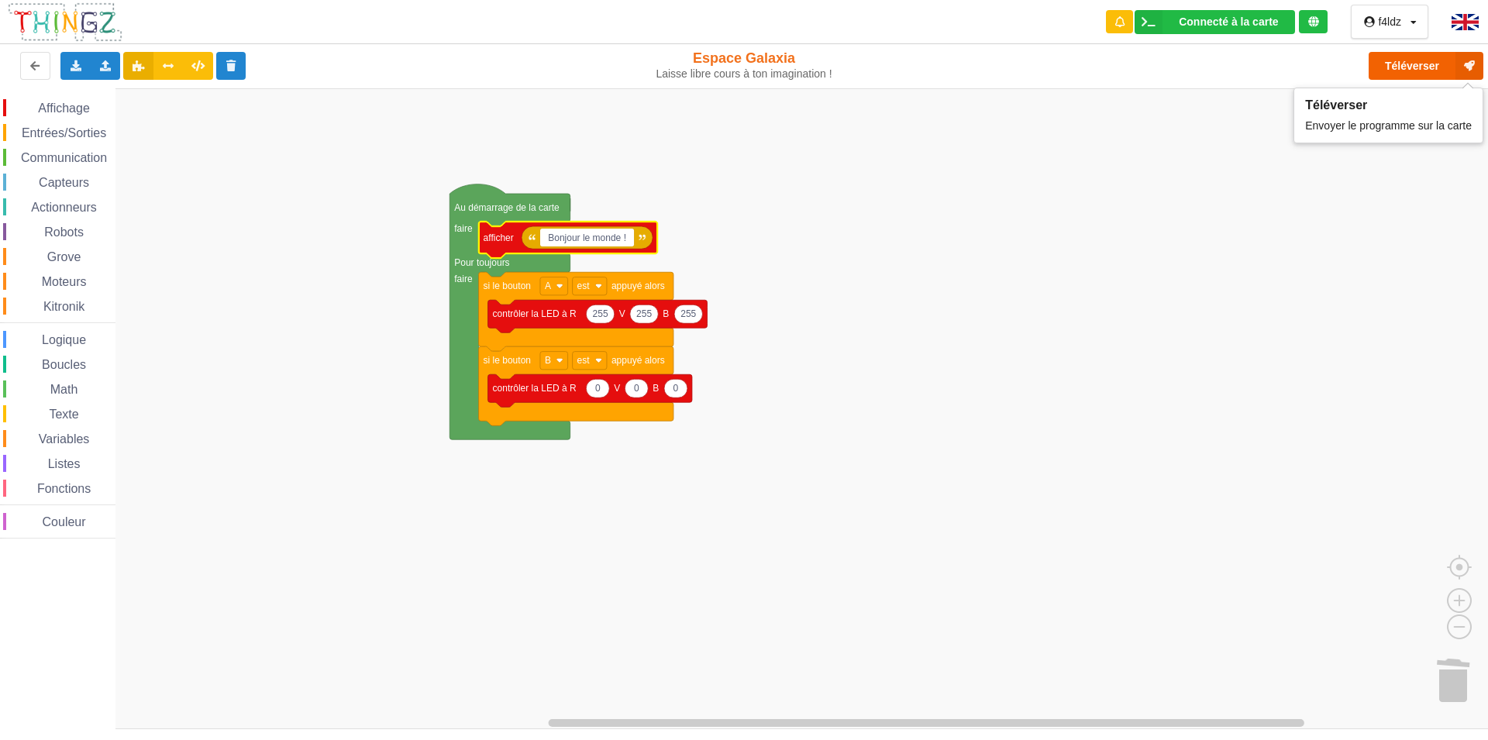
type input "Bonjour le monde !"
click at [1421, 70] on button "Téléverser" at bounding box center [1425, 66] width 115 height 28
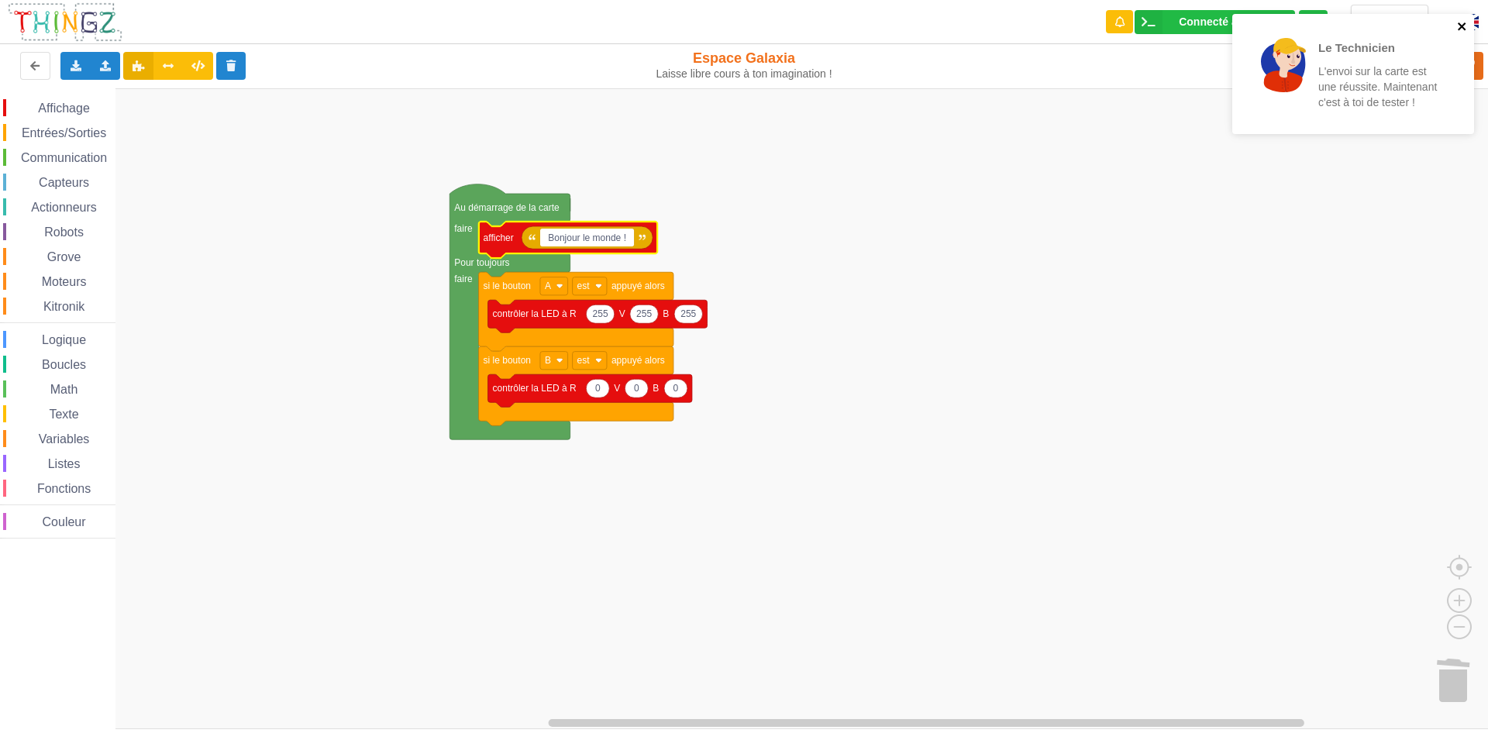
click at [1460, 25] on icon "close" at bounding box center [1461, 26] width 8 height 8
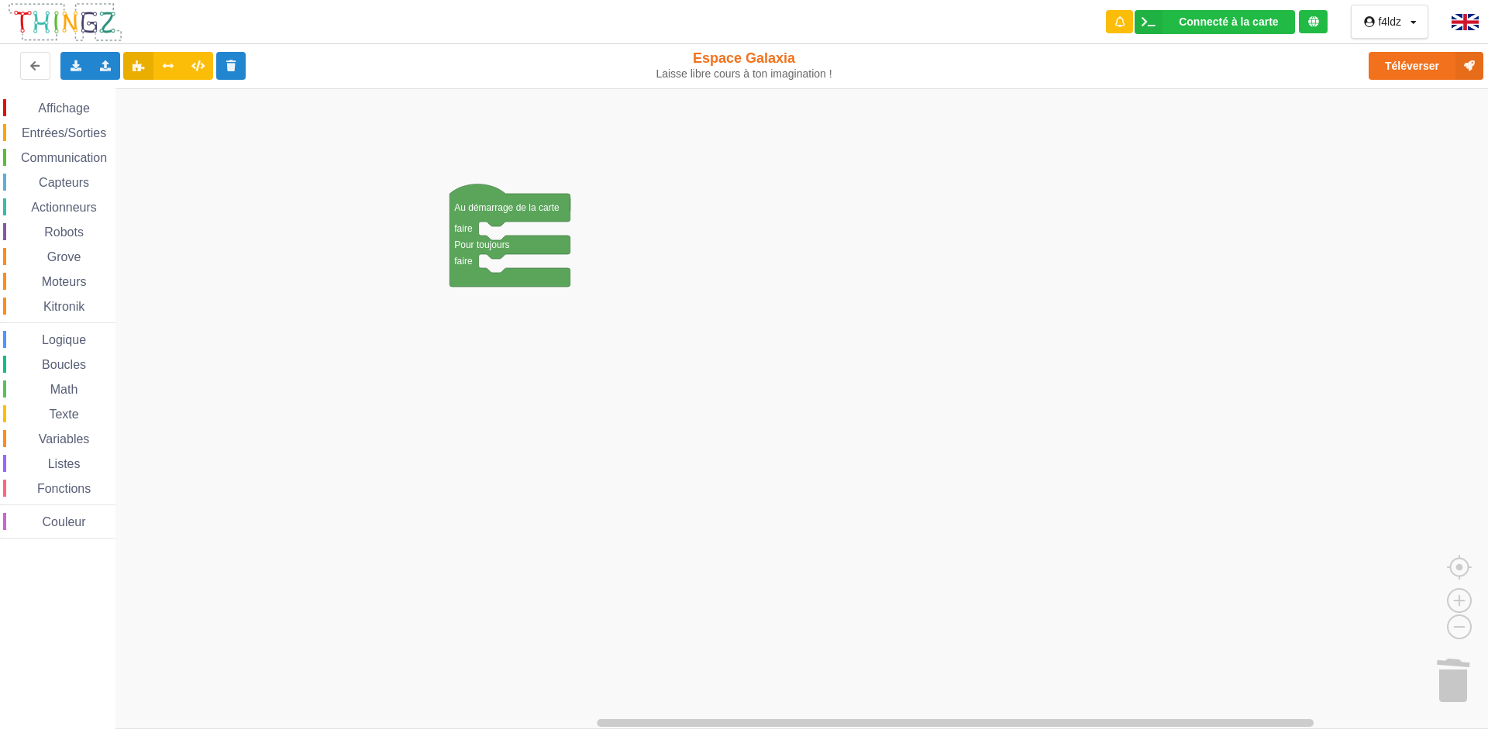
click at [67, 112] on span "Affichage" at bounding box center [64, 108] width 56 height 13
click at [501, 245] on div "Affichage Entrées/Sorties Communication Capteurs Actionneurs Robots Grove Moteu…" at bounding box center [749, 408] width 1499 height 641
click at [650, 237] on image "Espace de travail de Blocky" at bounding box center [648, 235] width 7 height 7
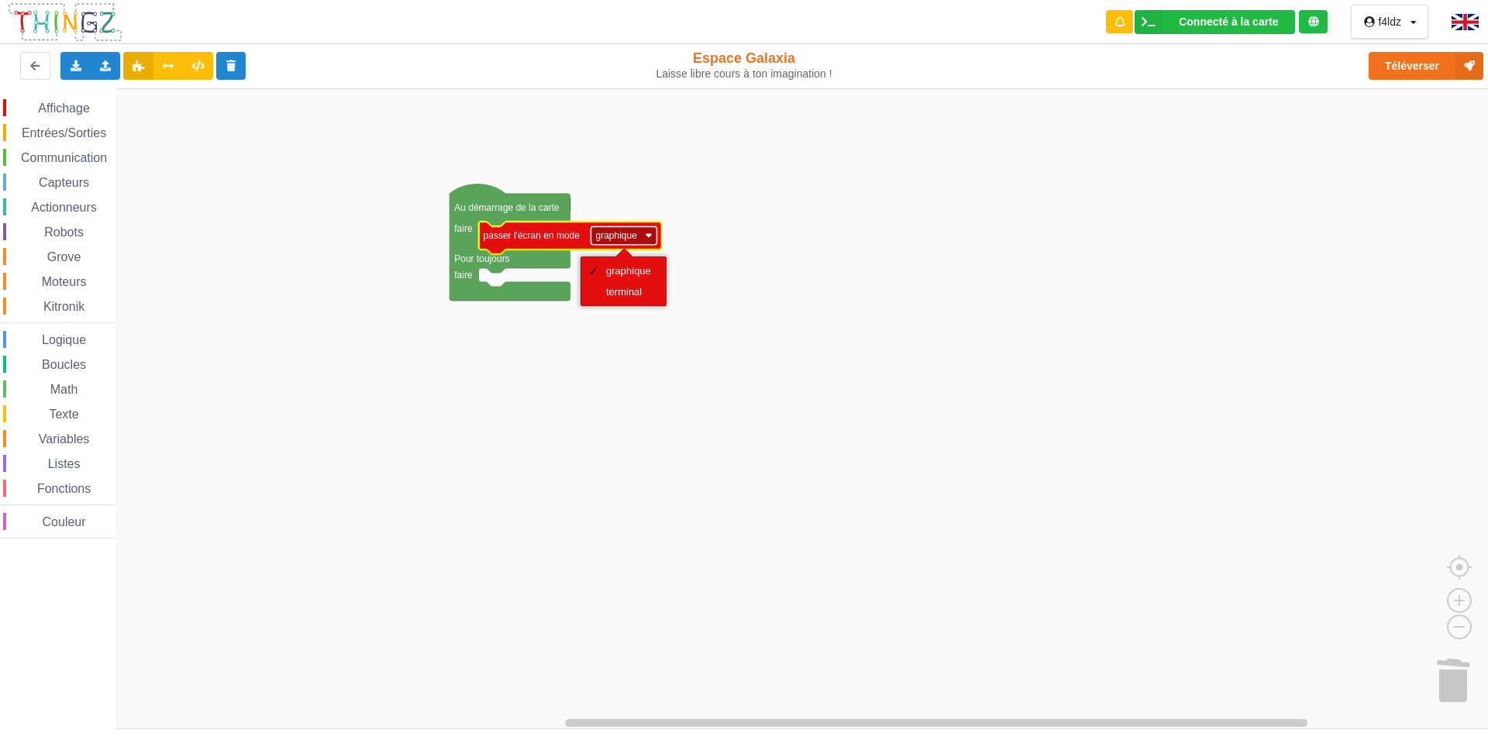
click at [650, 237] on image "Espace de travail de Blocky" at bounding box center [648, 235] width 7 height 7
click at [621, 378] on rect "Espace de travail de Blocky" at bounding box center [749, 408] width 1499 height 641
click at [64, 107] on span "Affichage" at bounding box center [64, 108] width 56 height 13
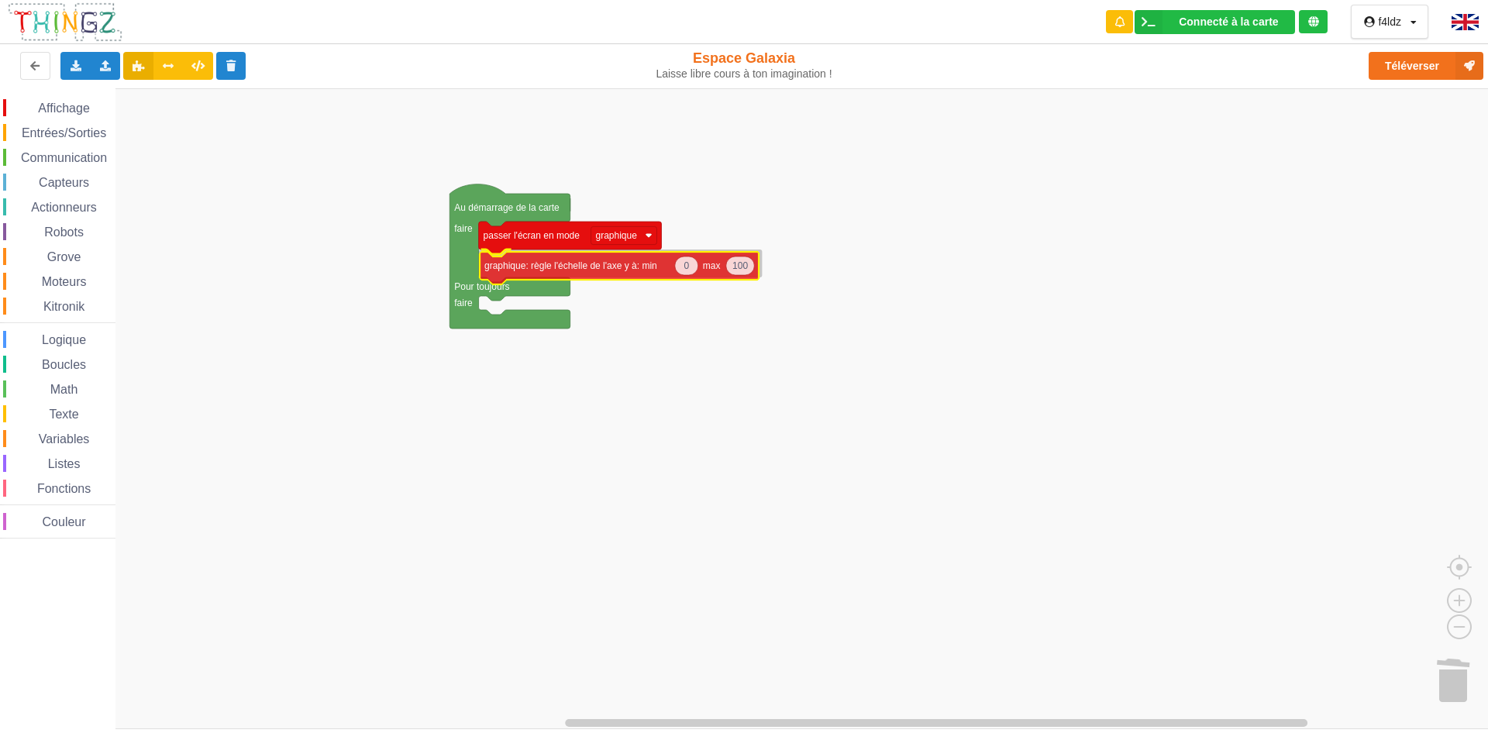
click at [516, 269] on div "Affichage Entrées/Sorties Communication Capteurs Actionneurs Robots Grove Moteu…" at bounding box center [749, 408] width 1499 height 641
click at [65, 104] on span "Affichage" at bounding box center [64, 108] width 56 height 13
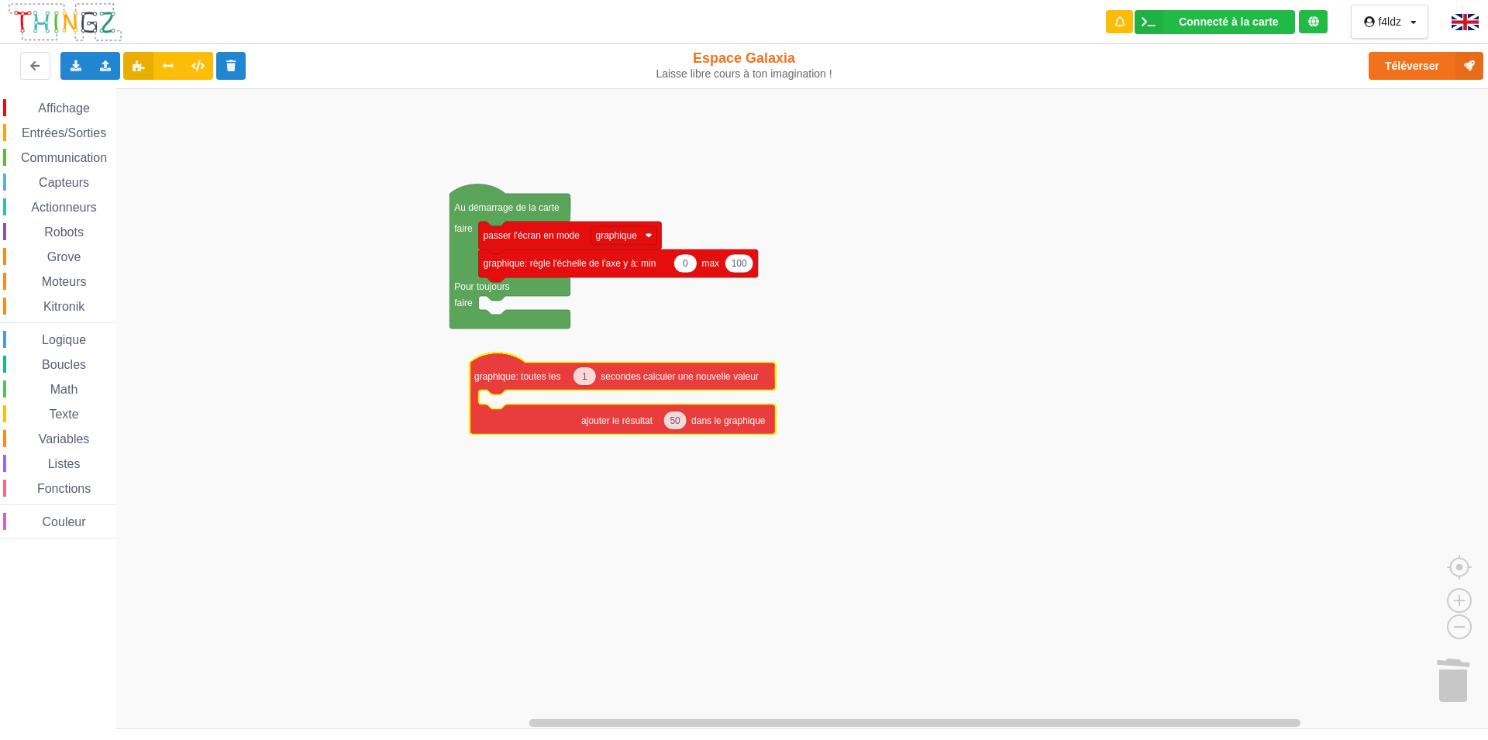
click at [490, 380] on div "Affichage Entrées/Sorties Communication Capteurs Actionneurs Robots Grove Moteu…" at bounding box center [749, 408] width 1499 height 641
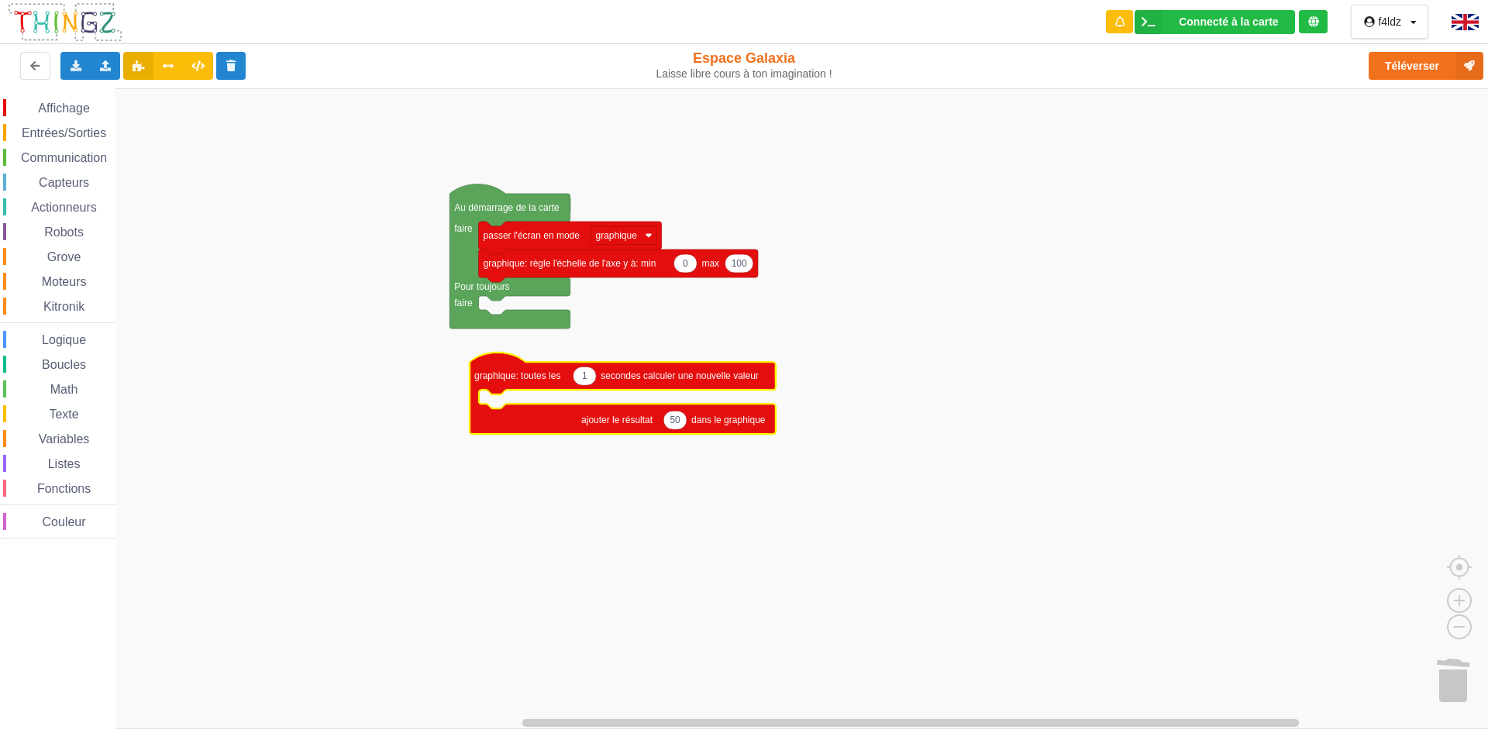
click at [586, 378] on text "1" at bounding box center [584, 375] width 5 height 11
type input "0.5"
click at [624, 505] on rect "Espace de travail de Blocky" at bounding box center [749, 408] width 1499 height 641
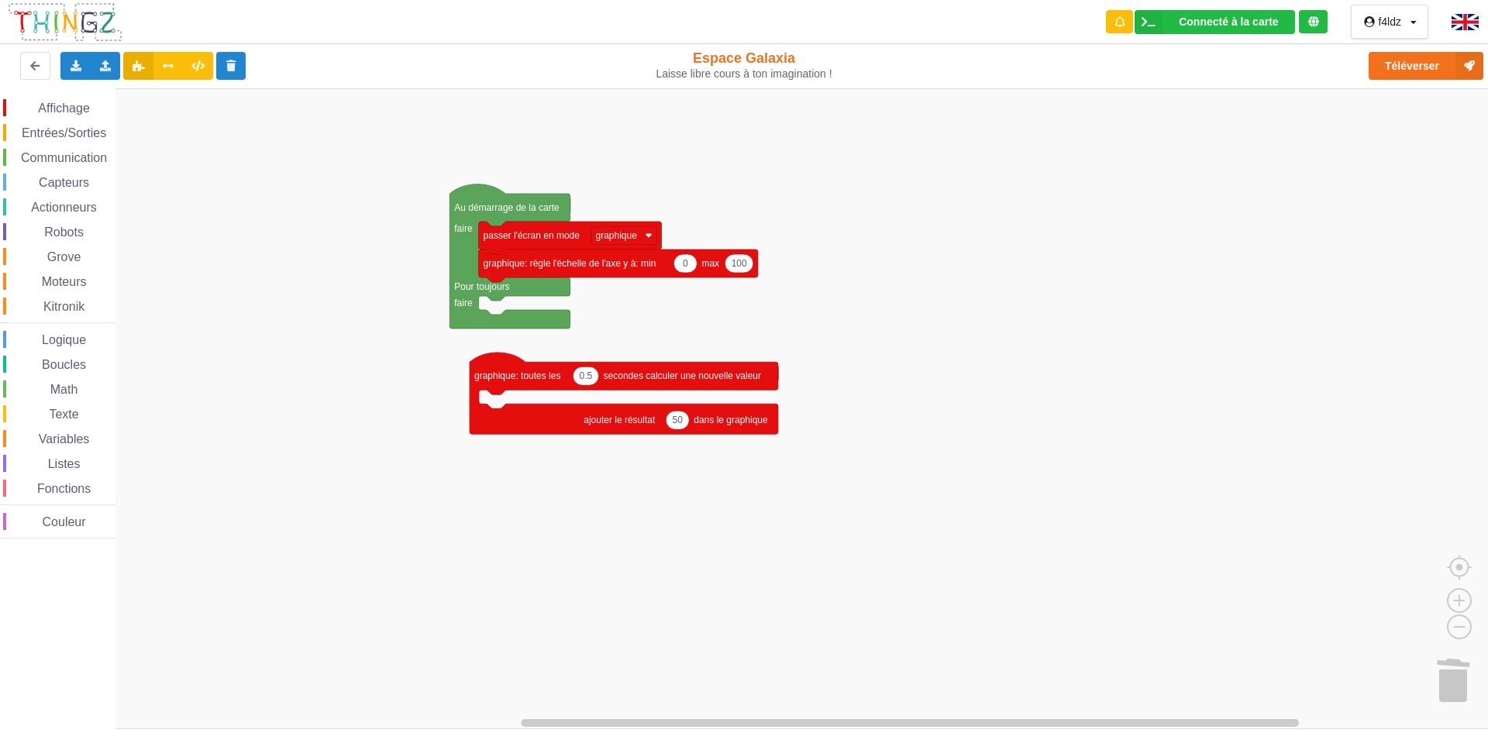
click at [75, 108] on span "Affichage" at bounding box center [64, 108] width 56 height 13
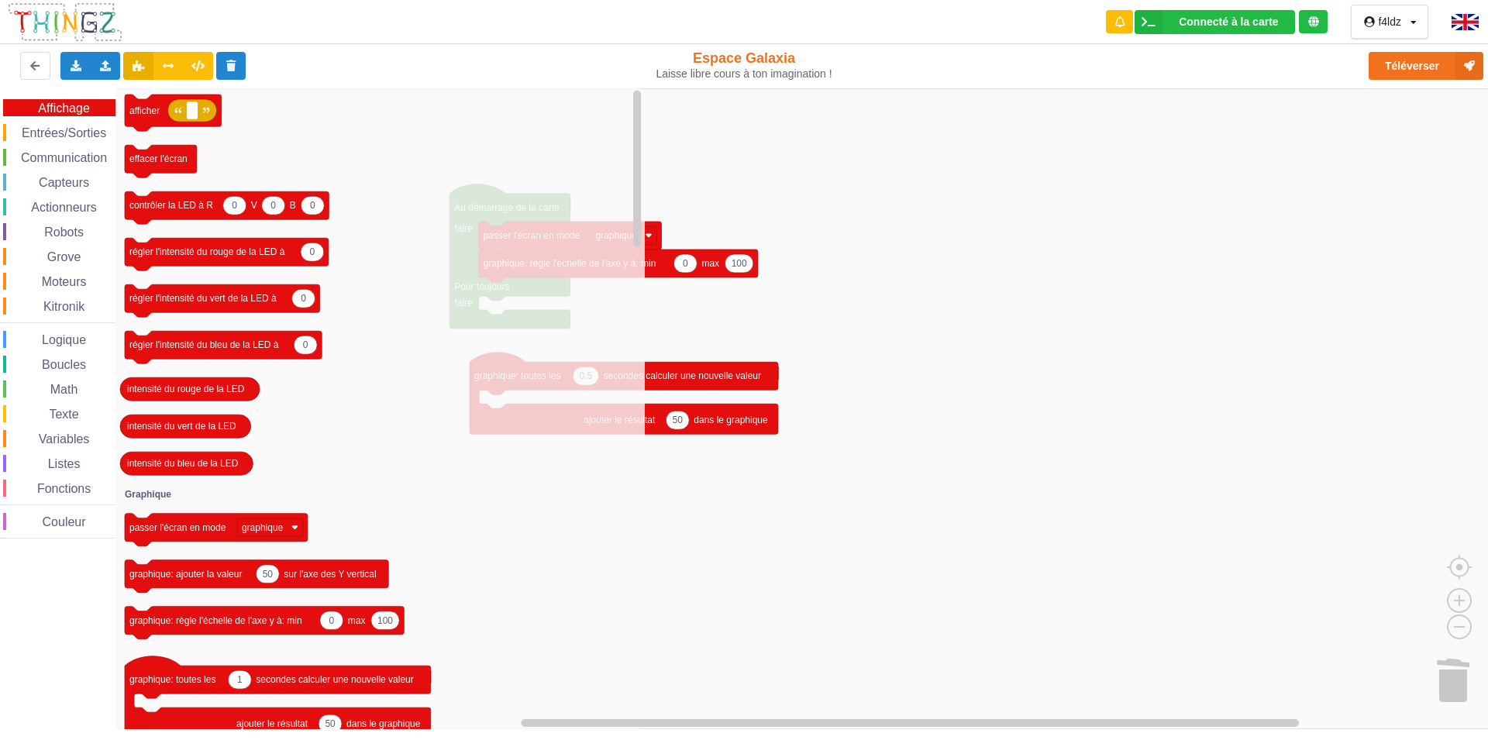
click at [64, 181] on span "Capteurs" at bounding box center [63, 182] width 55 height 13
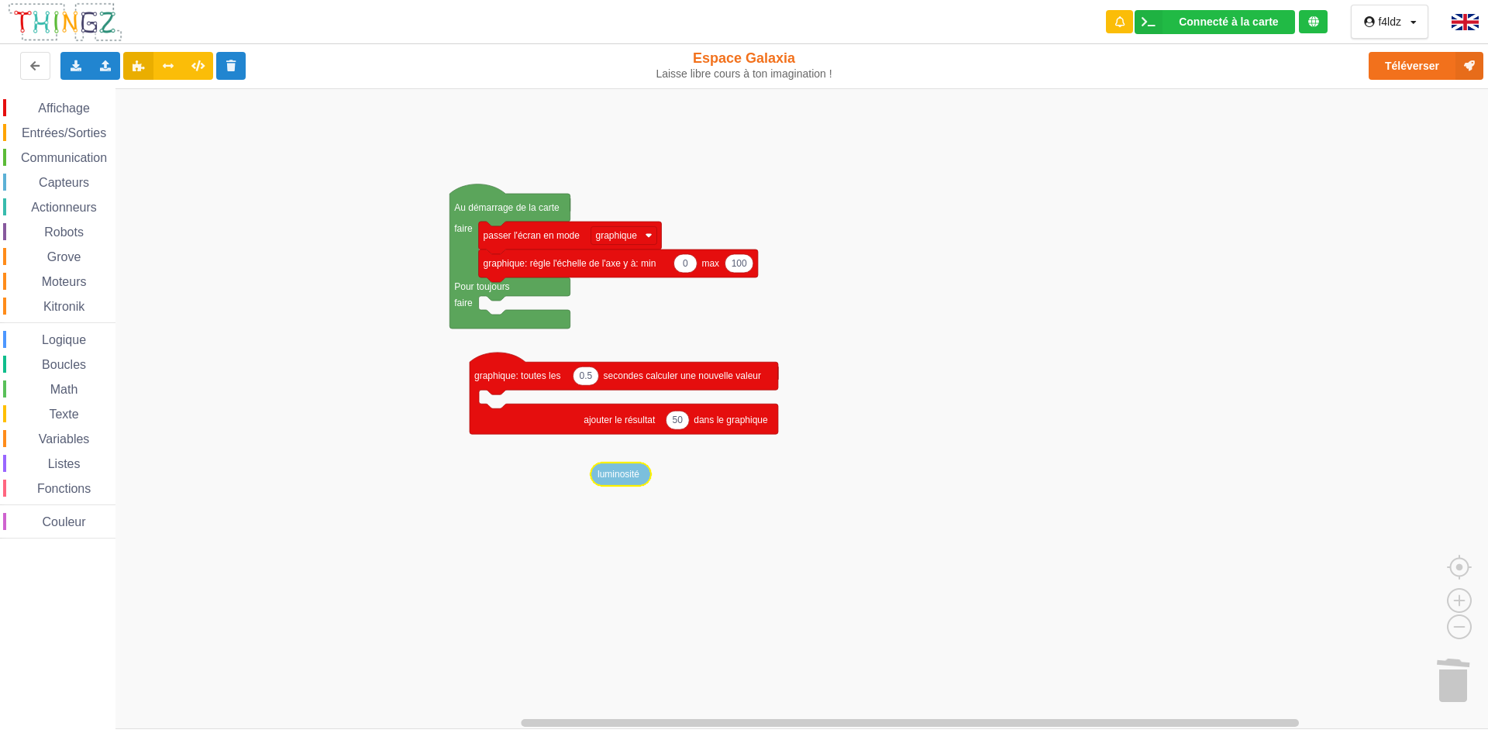
click at [608, 481] on div "Affichage Entrées/Sorties Communication Capteurs Actionneurs Robots Grove Moteu…" at bounding box center [749, 408] width 1499 height 641
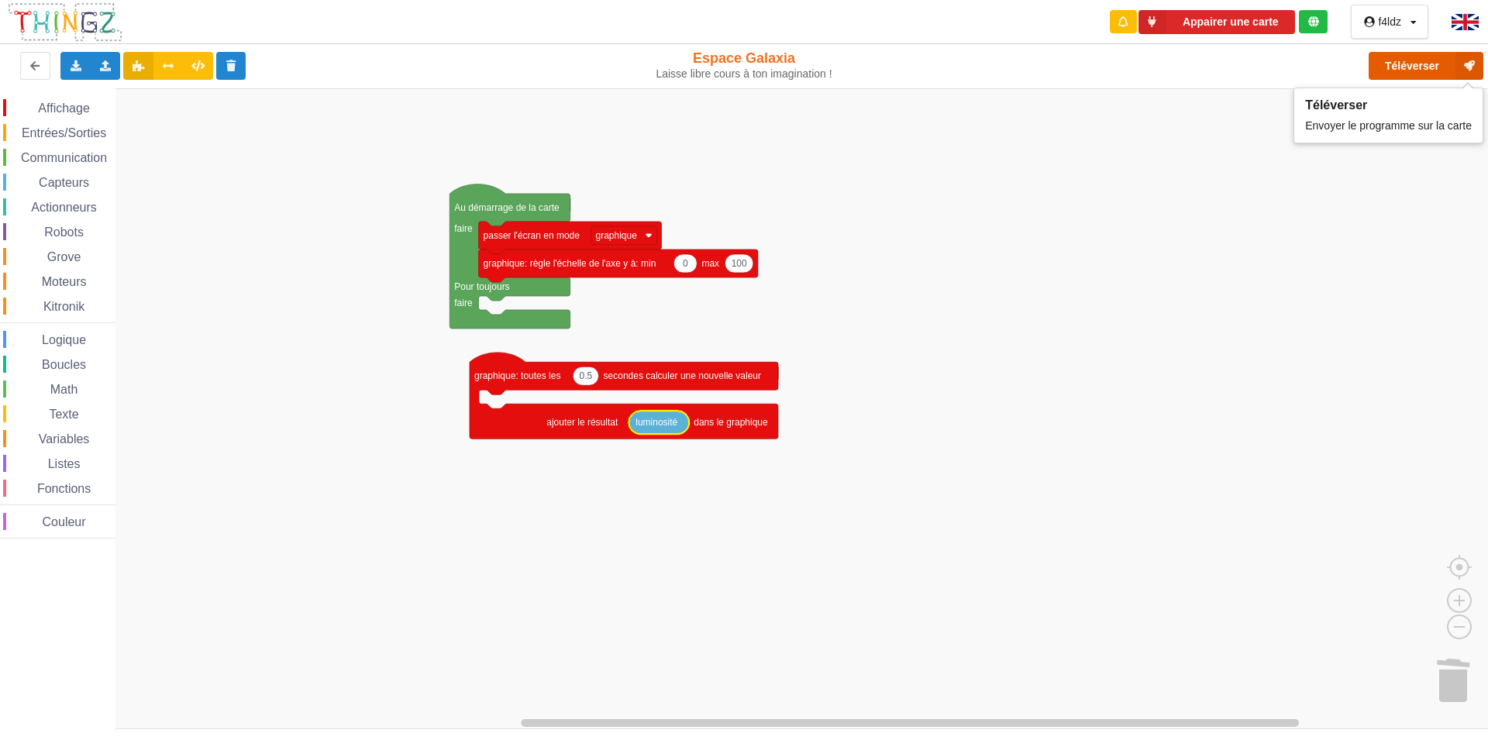
click at [1419, 71] on button "Téléverser" at bounding box center [1425, 66] width 115 height 28
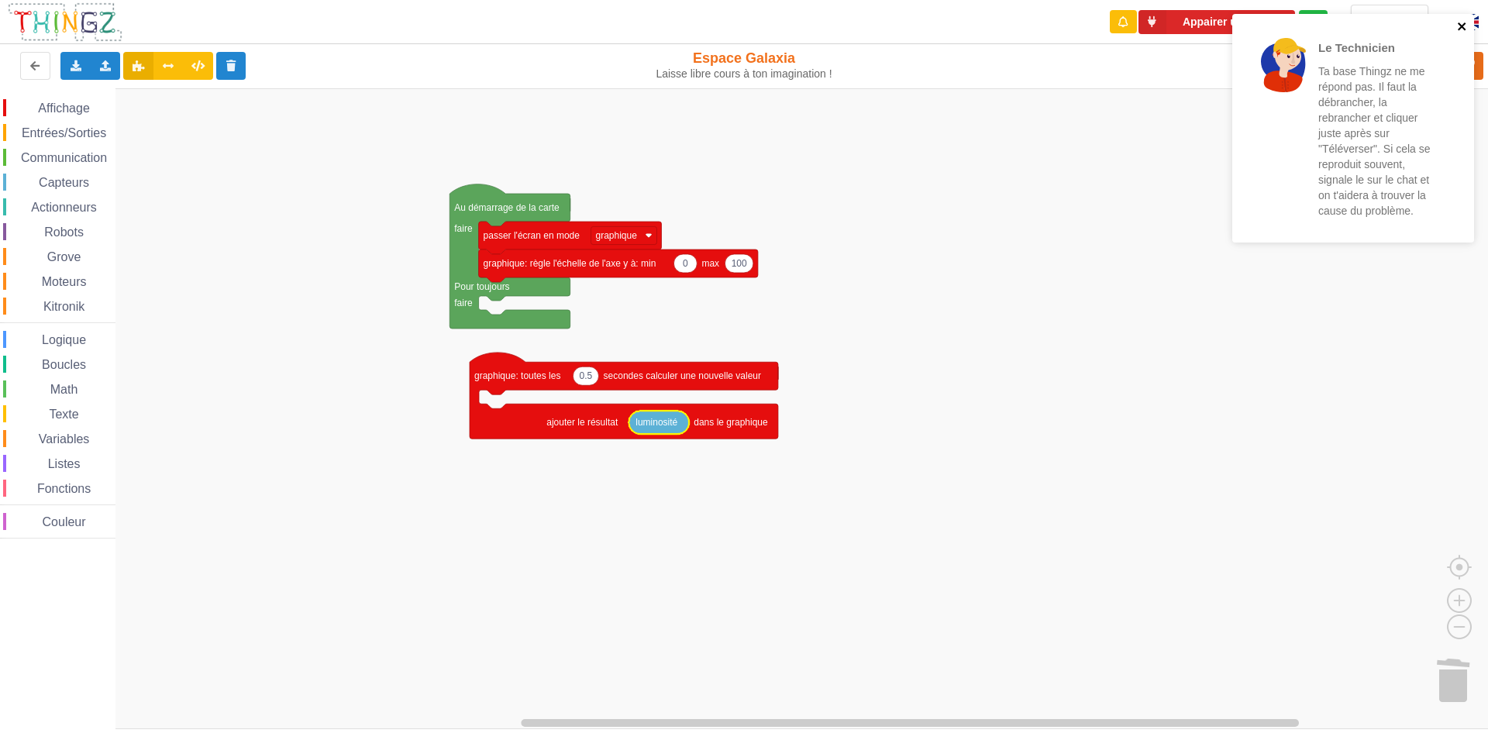
click at [1462, 21] on icon "close" at bounding box center [1462, 26] width 11 height 12
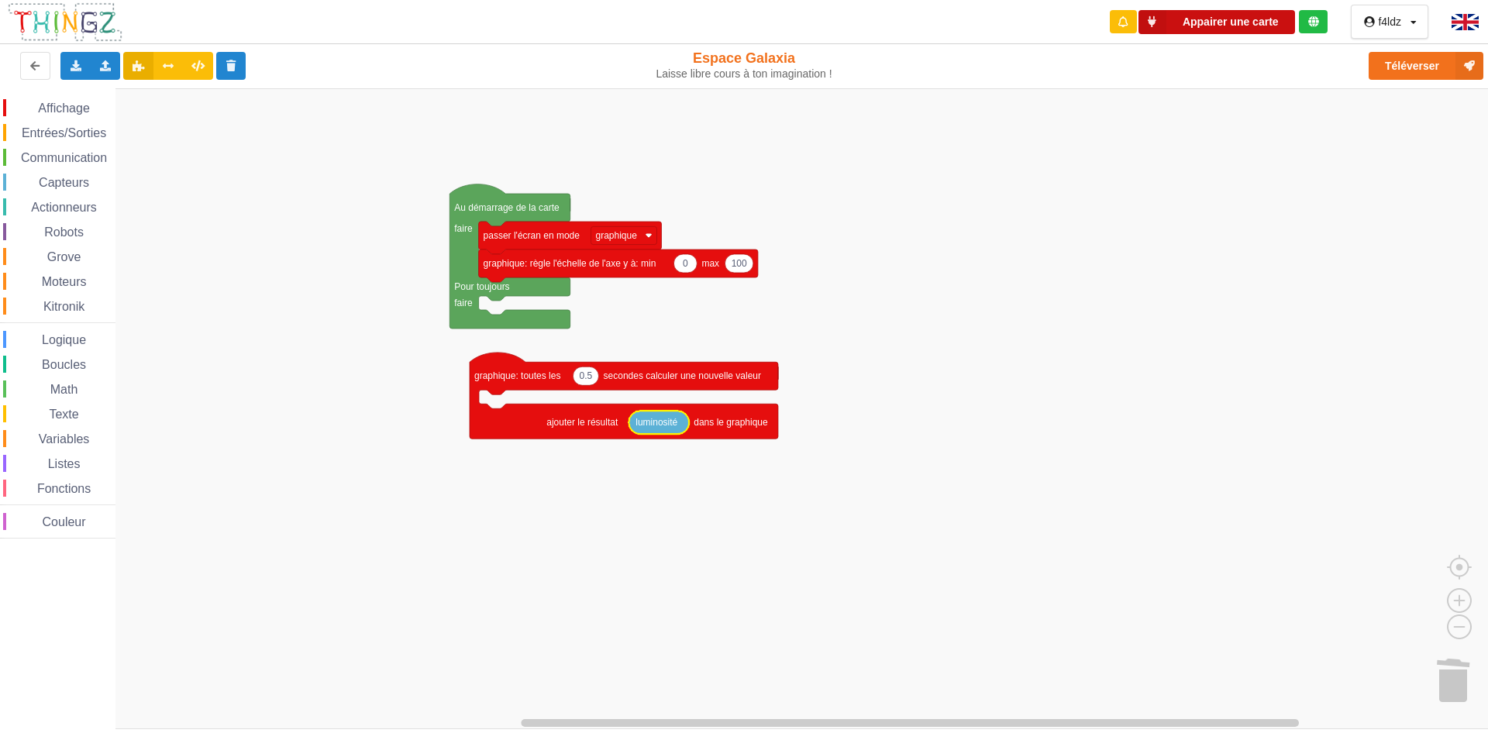
click at [1220, 23] on button "Appairer une carte" at bounding box center [1216, 22] width 157 height 24
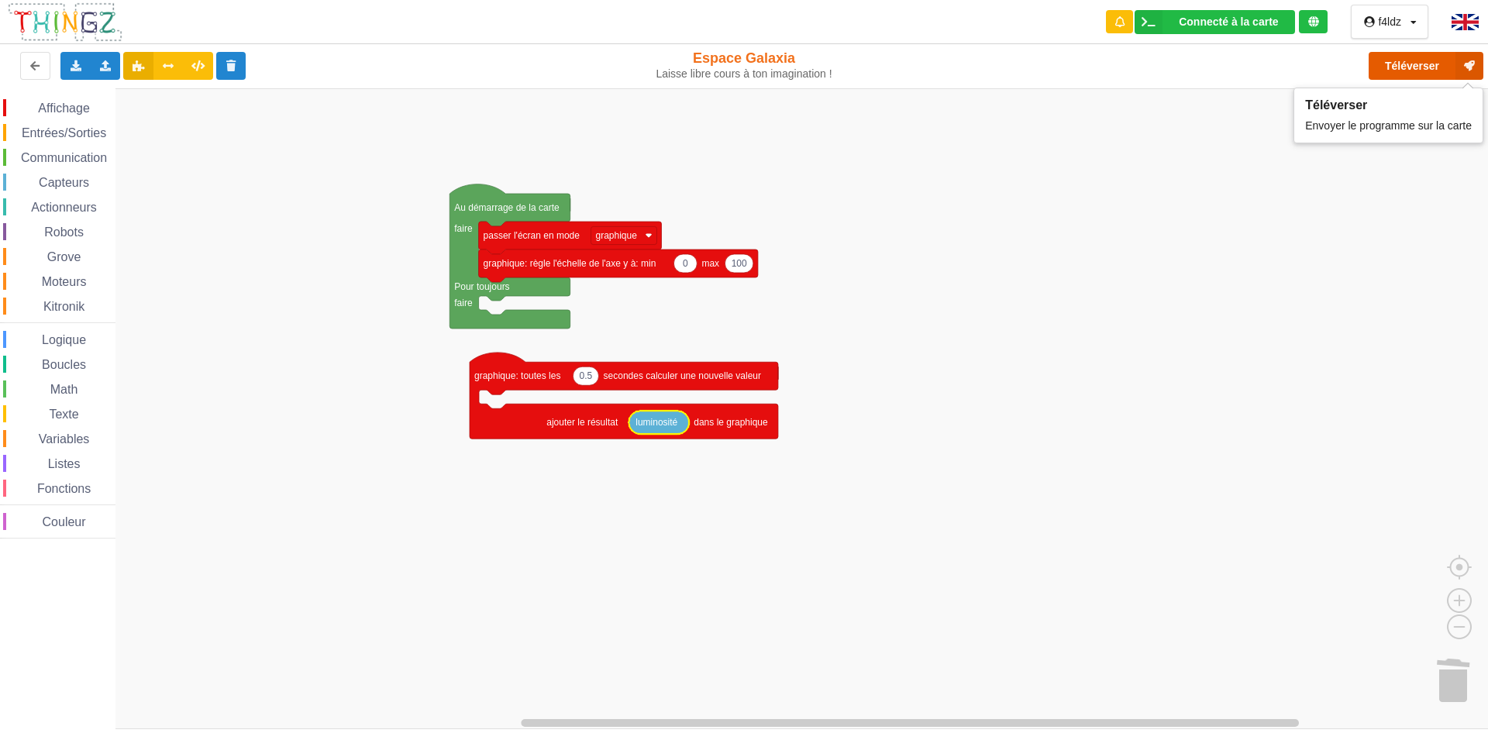
click at [1412, 68] on button "Téléverser" at bounding box center [1425, 66] width 115 height 28
click at [71, 181] on span "Capteurs" at bounding box center [63, 182] width 55 height 13
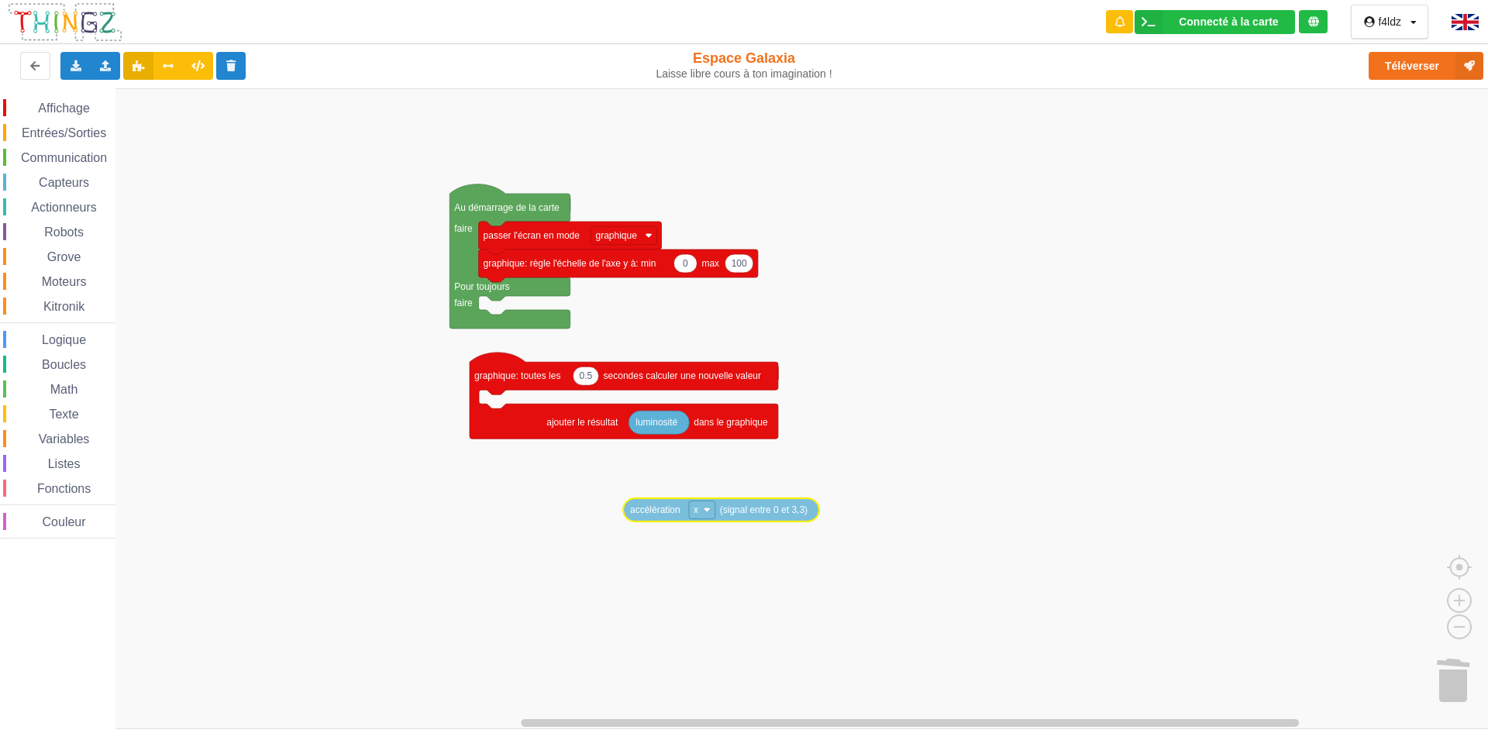
click at [646, 514] on div "Affichage Entrées/Sorties Communication Capteurs Actionneurs Robots Grove Moteu…" at bounding box center [749, 408] width 1499 height 641
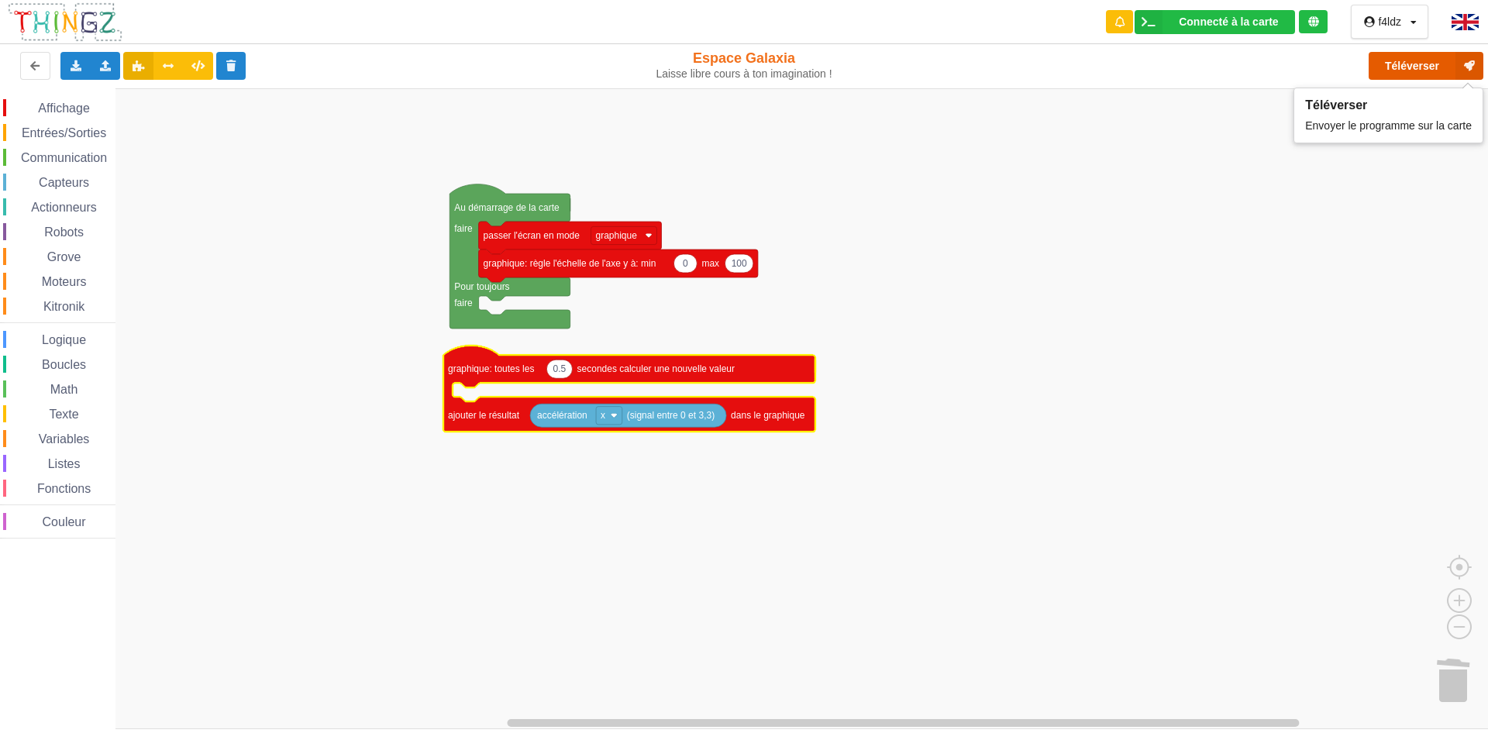
click at [1421, 71] on button "Téléverser" at bounding box center [1425, 66] width 115 height 28
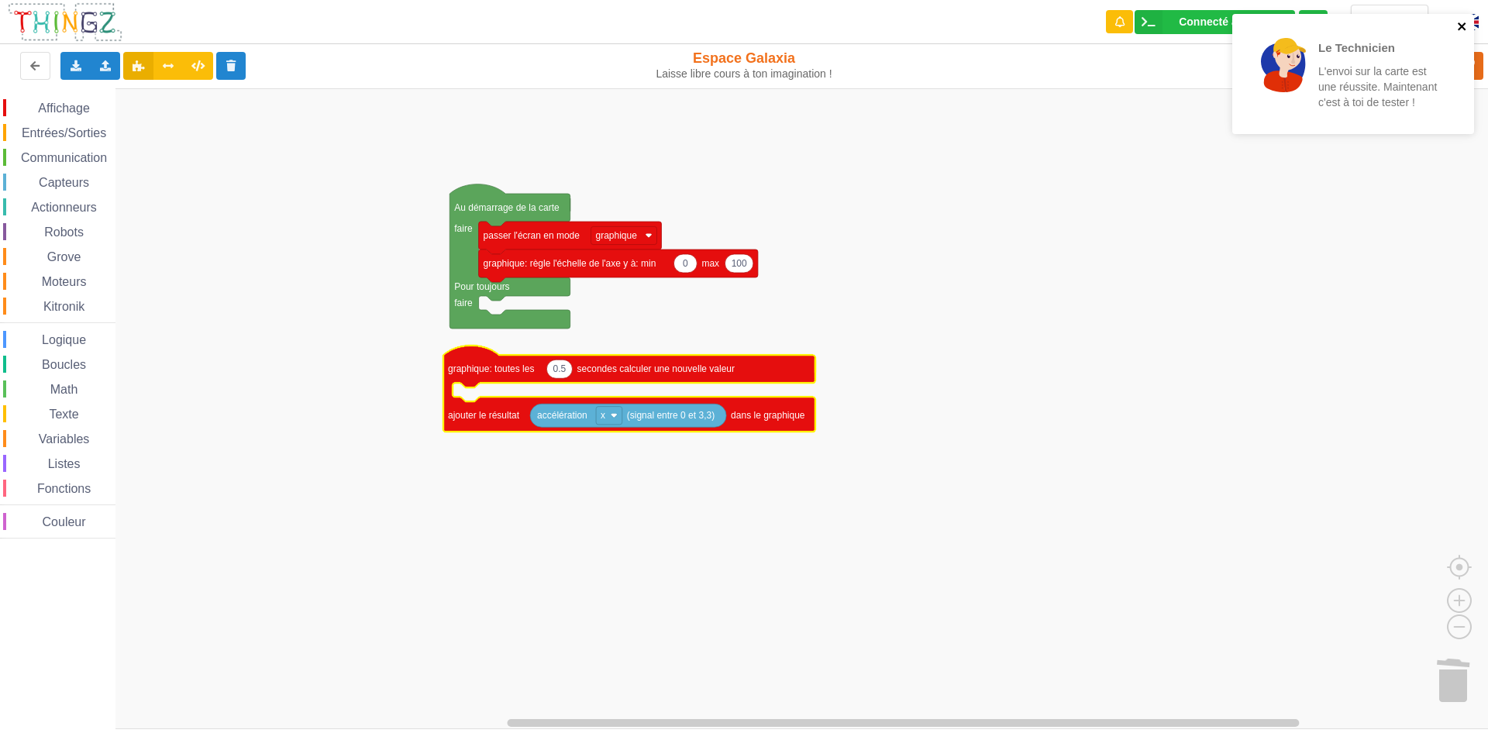
click at [1464, 28] on icon "close" at bounding box center [1461, 26] width 8 height 8
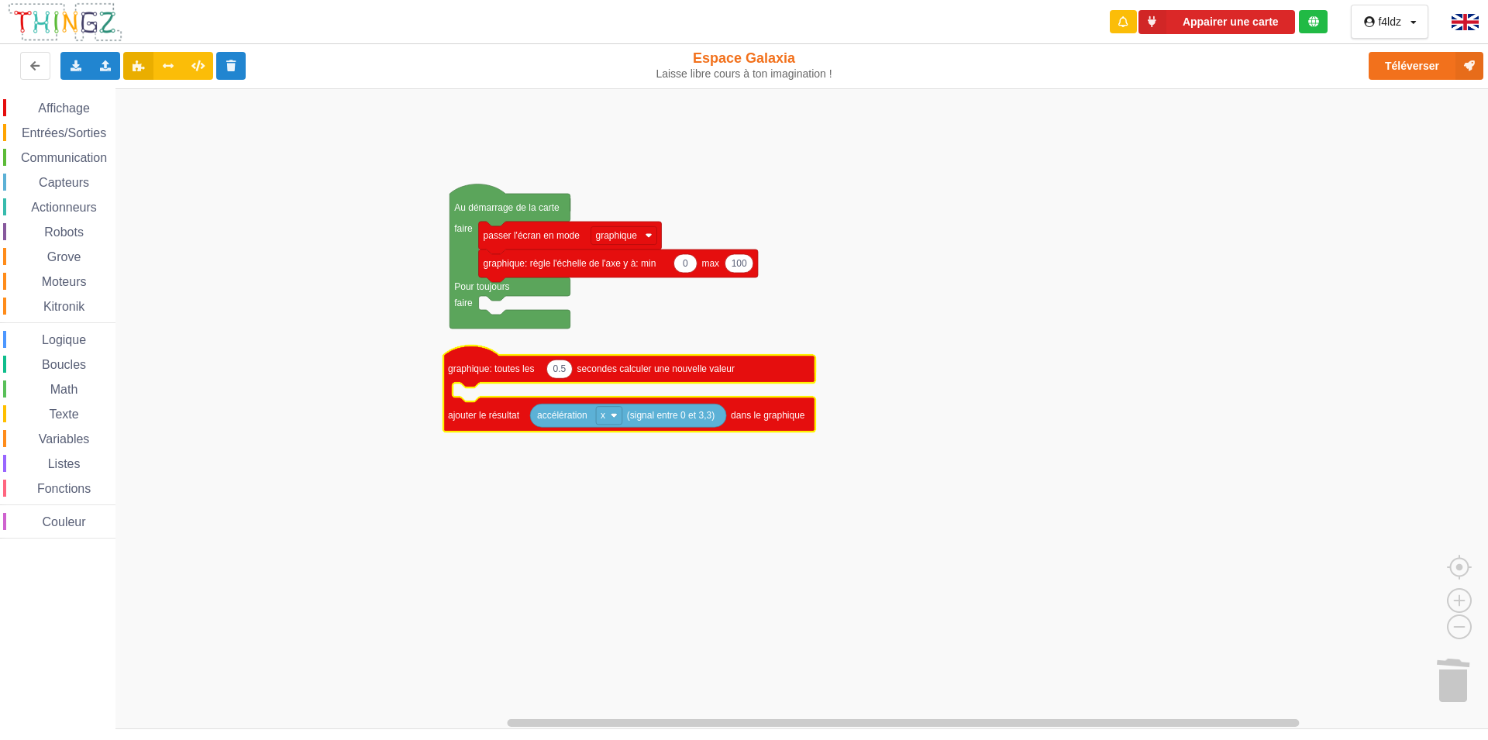
click at [508, 23] on div "Appairer une carte f4ldz Profil Déconnexion" at bounding box center [743, 22] width 1509 height 44
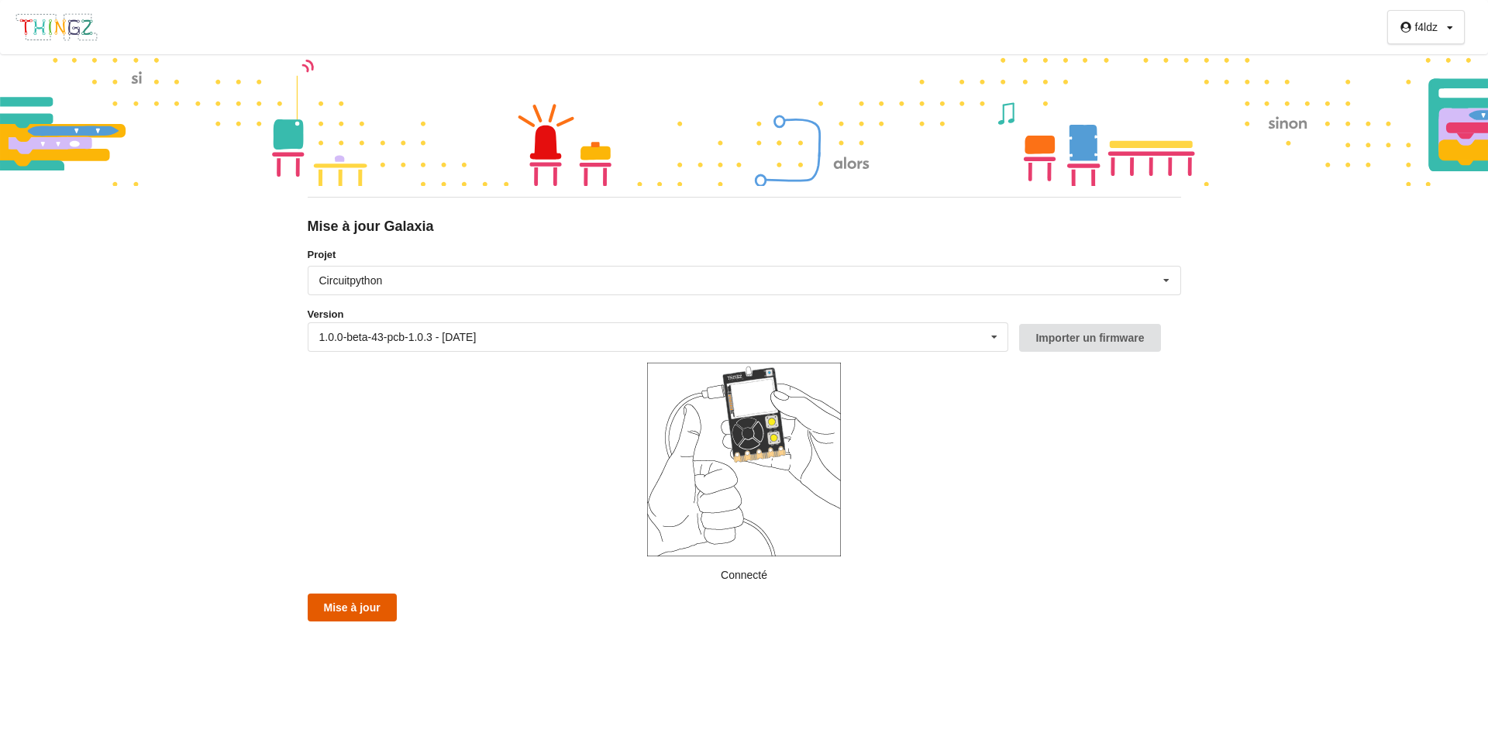
click at [368, 613] on button "Mise à jour" at bounding box center [352, 608] width 89 height 28
